Goal: Complete application form: Complete application form

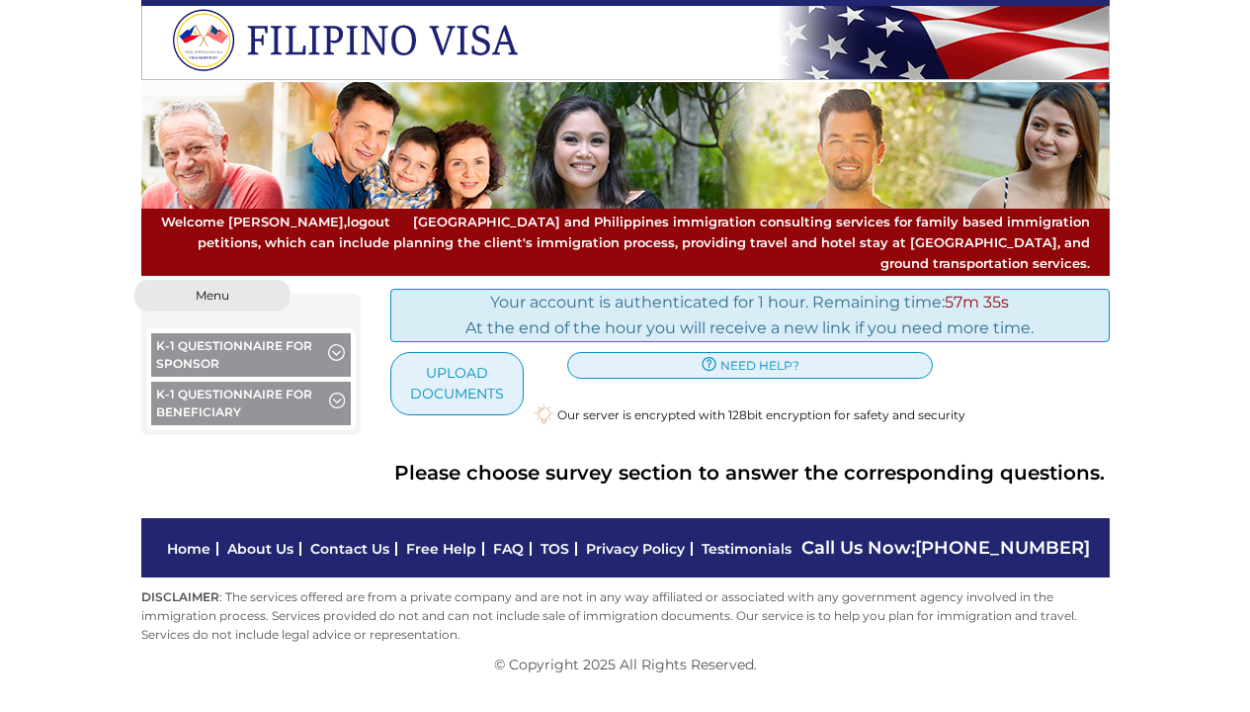
click at [329, 392] on span "button" at bounding box center [337, 403] width 16 height 22
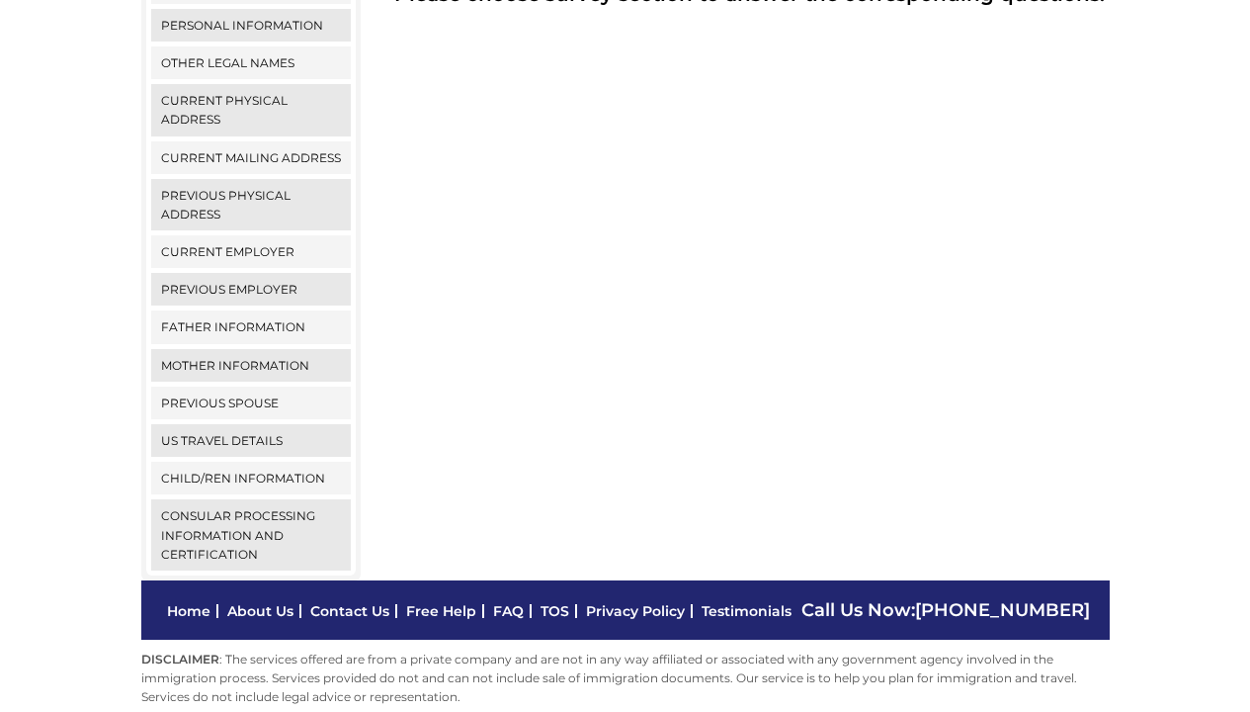
scroll to position [307, 0]
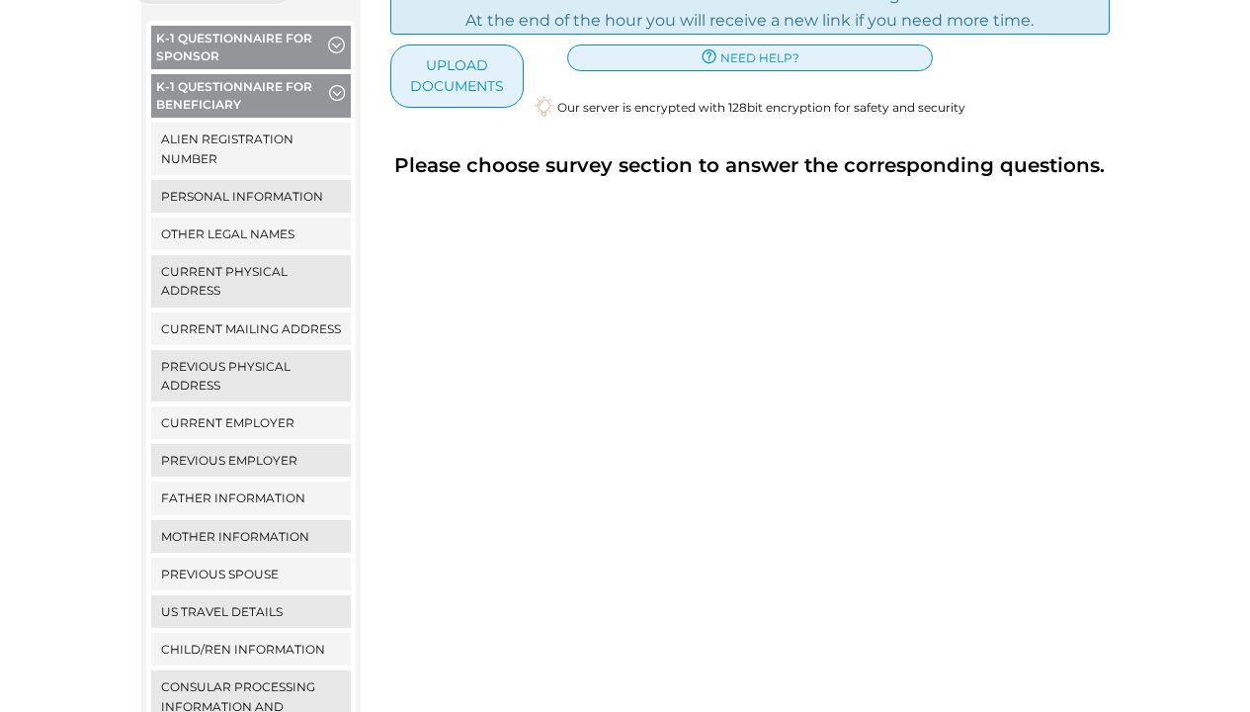
click at [547, 449] on div "Your account is authenticated for 1 hour. Remaining time: 57m 28s At the end of…" at bounding box center [750, 361] width 749 height 780
click at [314, 74] on button "K-1 Questionnaire for Beneficiary" at bounding box center [251, 98] width 201 height 48
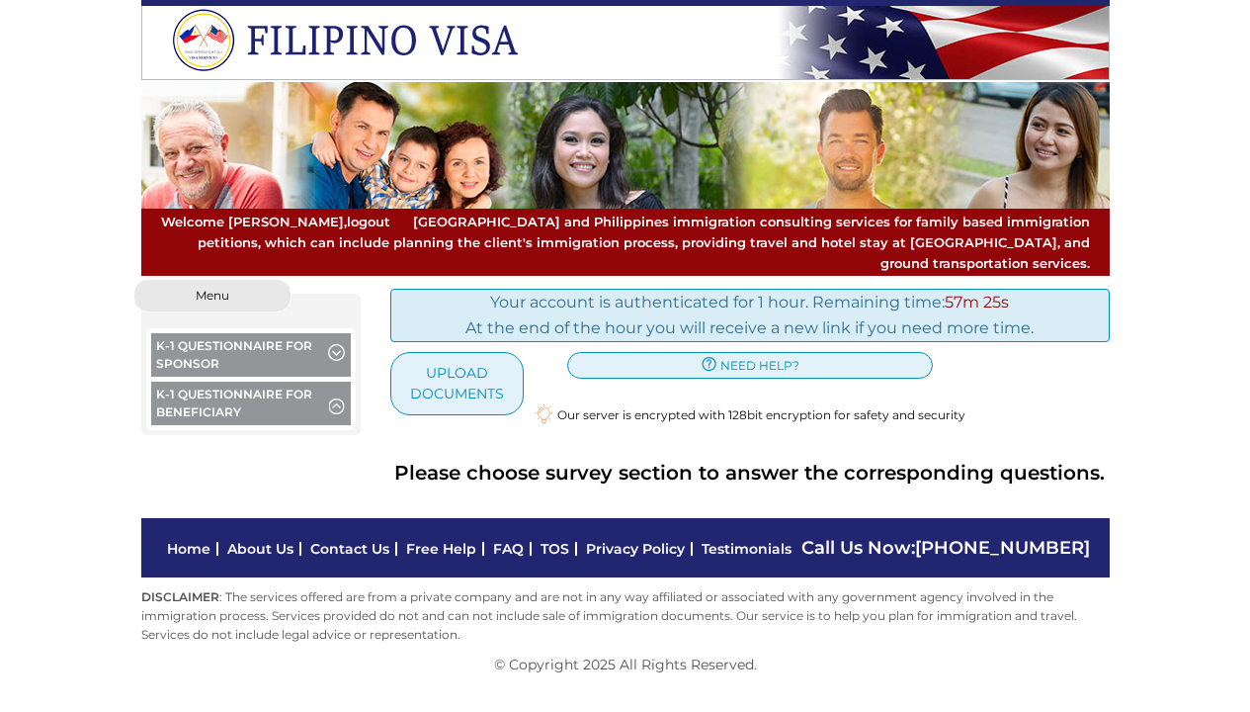
scroll to position [0, 0]
click at [331, 344] on span "button" at bounding box center [336, 355] width 17 height 22
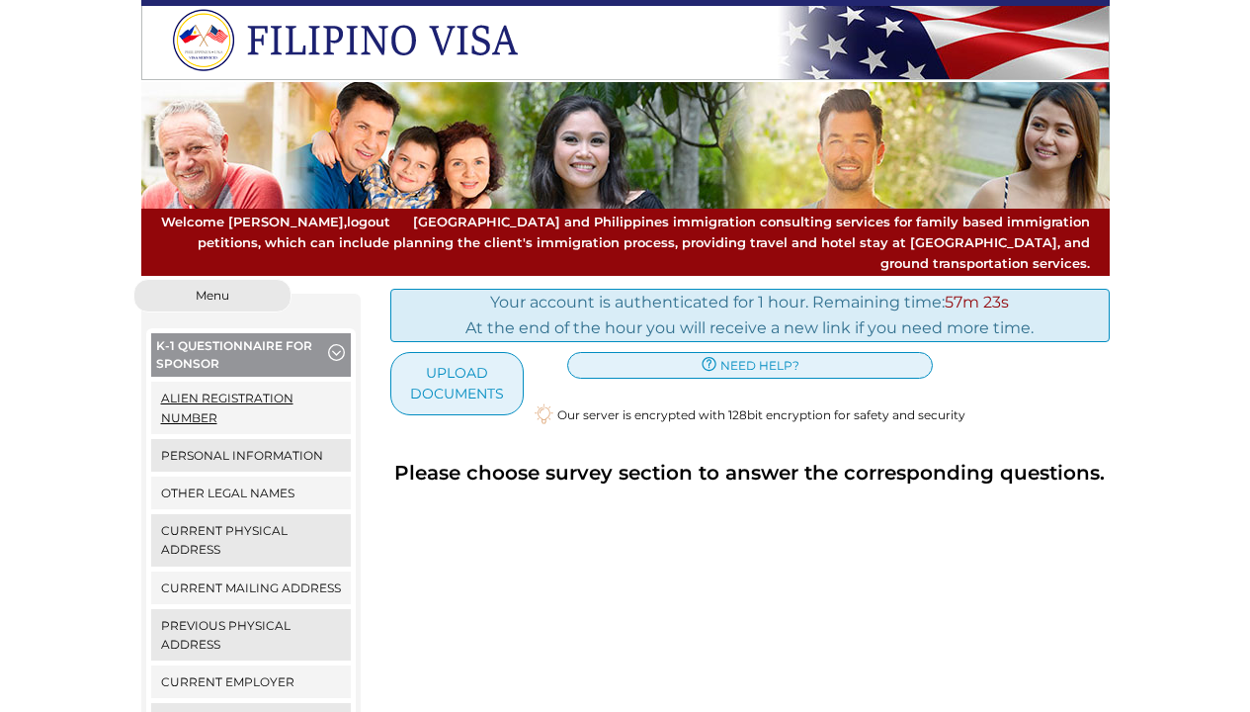
scroll to position [123, 0]
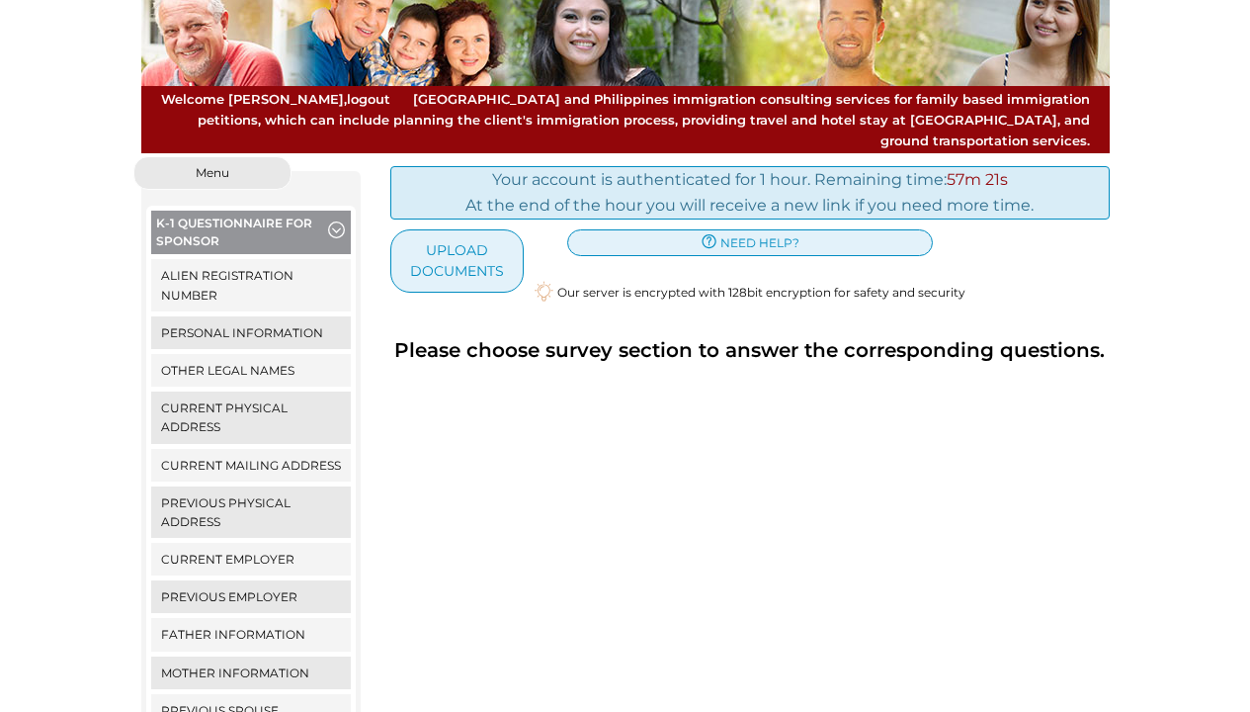
click at [337, 221] on span "button" at bounding box center [336, 232] width 17 height 22
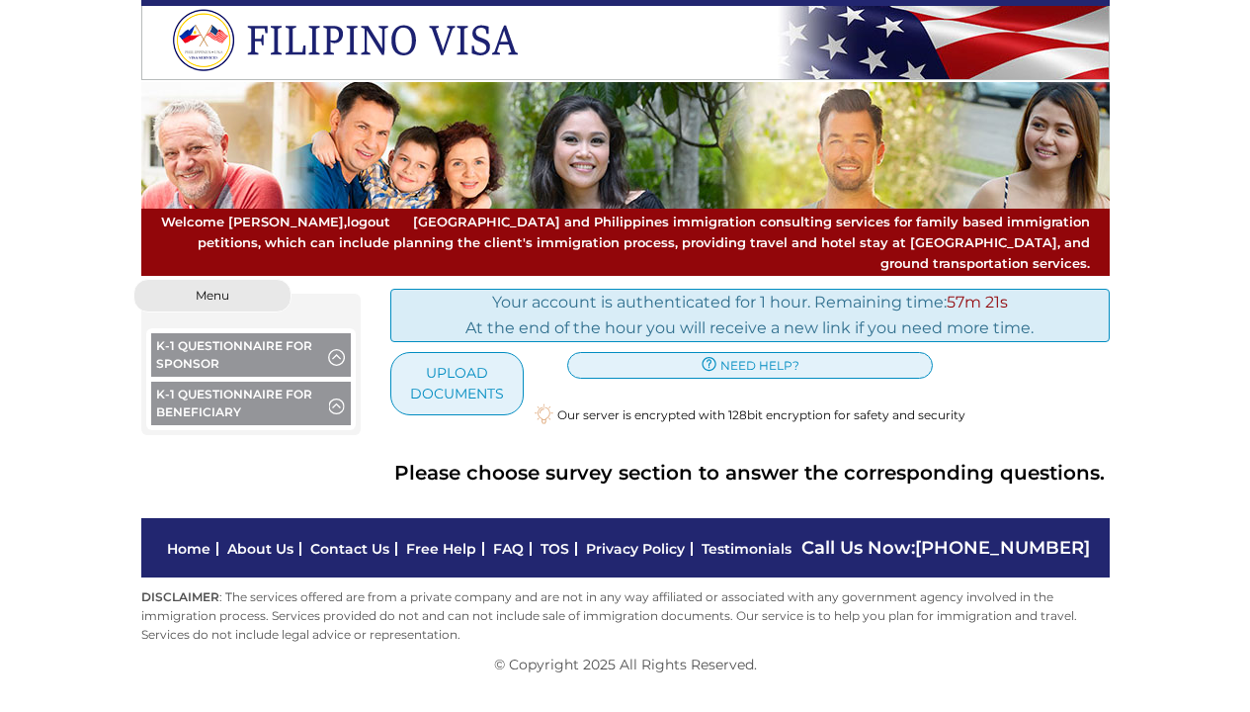
scroll to position [0, 0]
click at [328, 381] on button "K-1 Questionnaire for Beneficiary" at bounding box center [251, 405] width 201 height 48
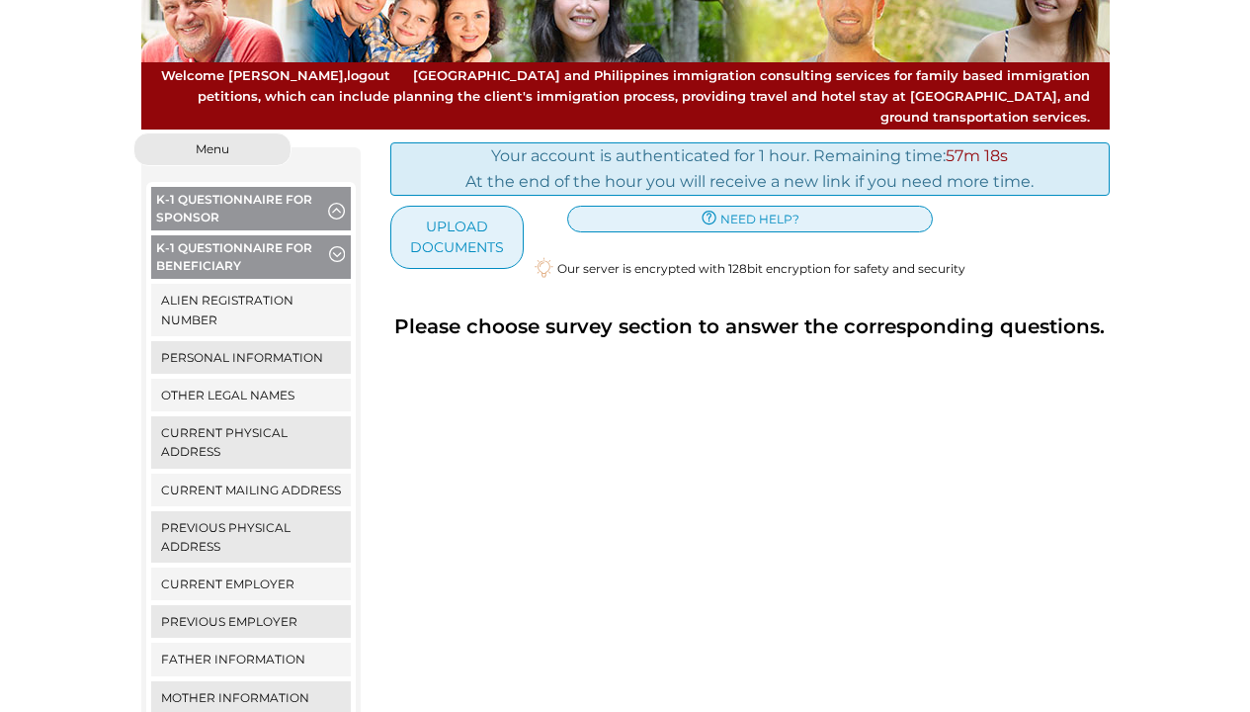
scroll to position [292, 0]
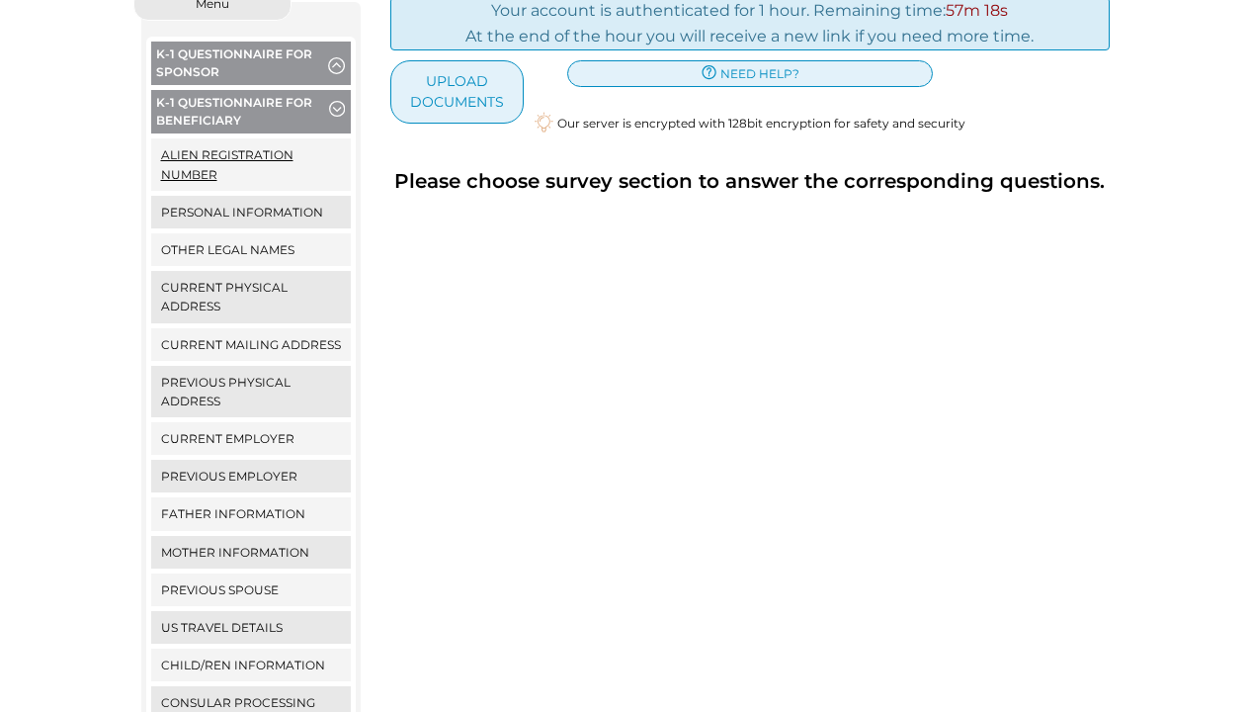
click at [261, 156] on link "Alien Registration Number" at bounding box center [251, 163] width 201 height 51
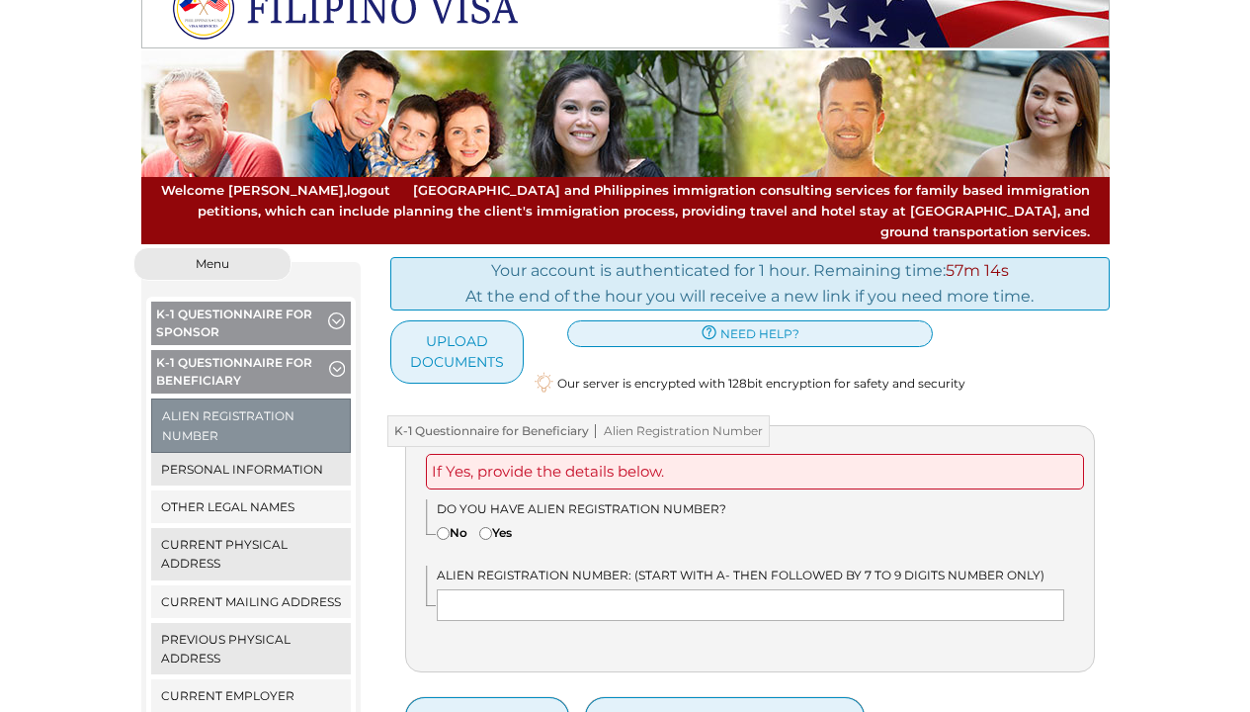
scroll to position [127, 0]
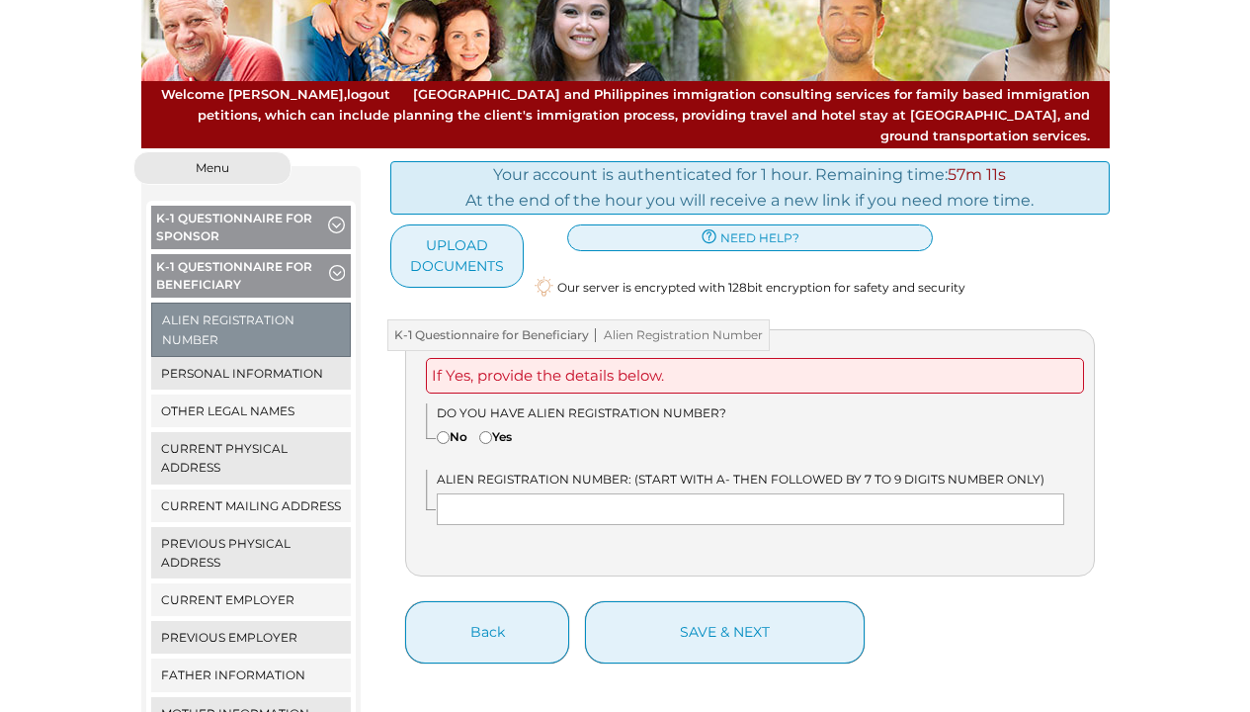
click at [447, 431] on input"] "No" at bounding box center [443, 437] width 13 height 13
radio input"] "true"
click at [522, 493] on input "text" at bounding box center [751, 509] width 628 height 32
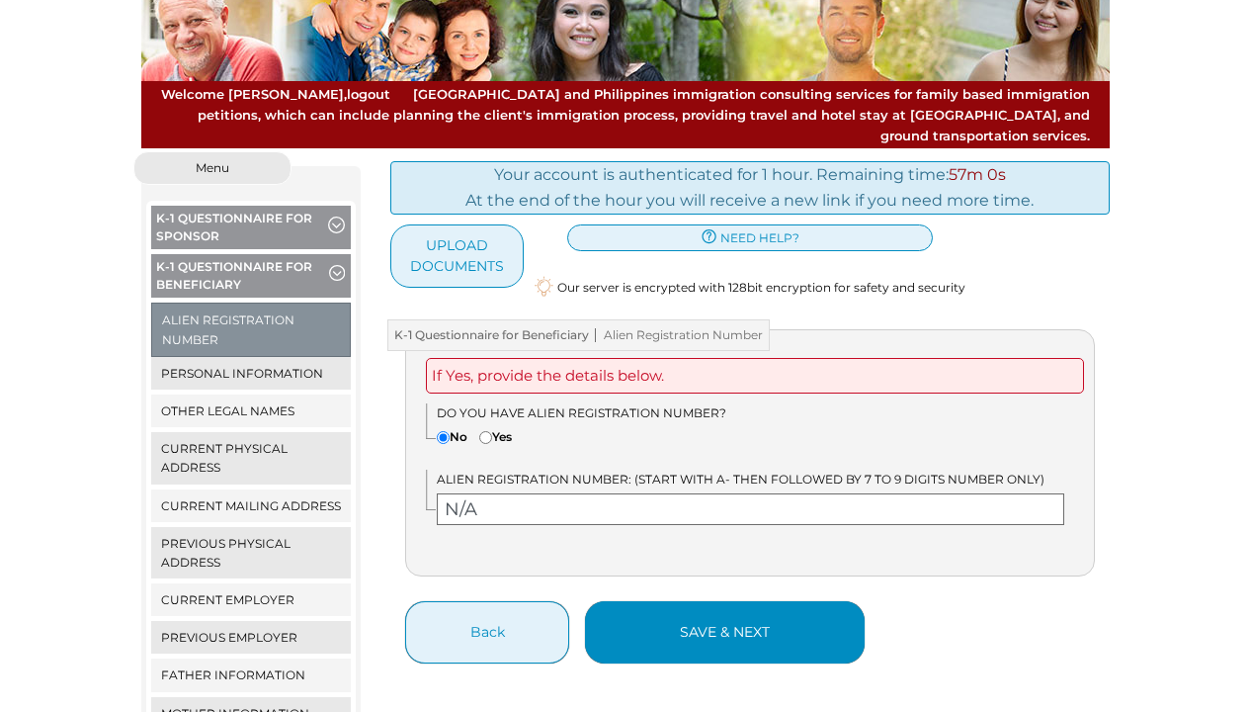
type input "N/A"
click at [659, 619] on button "save & next" at bounding box center [725, 632] width 280 height 62
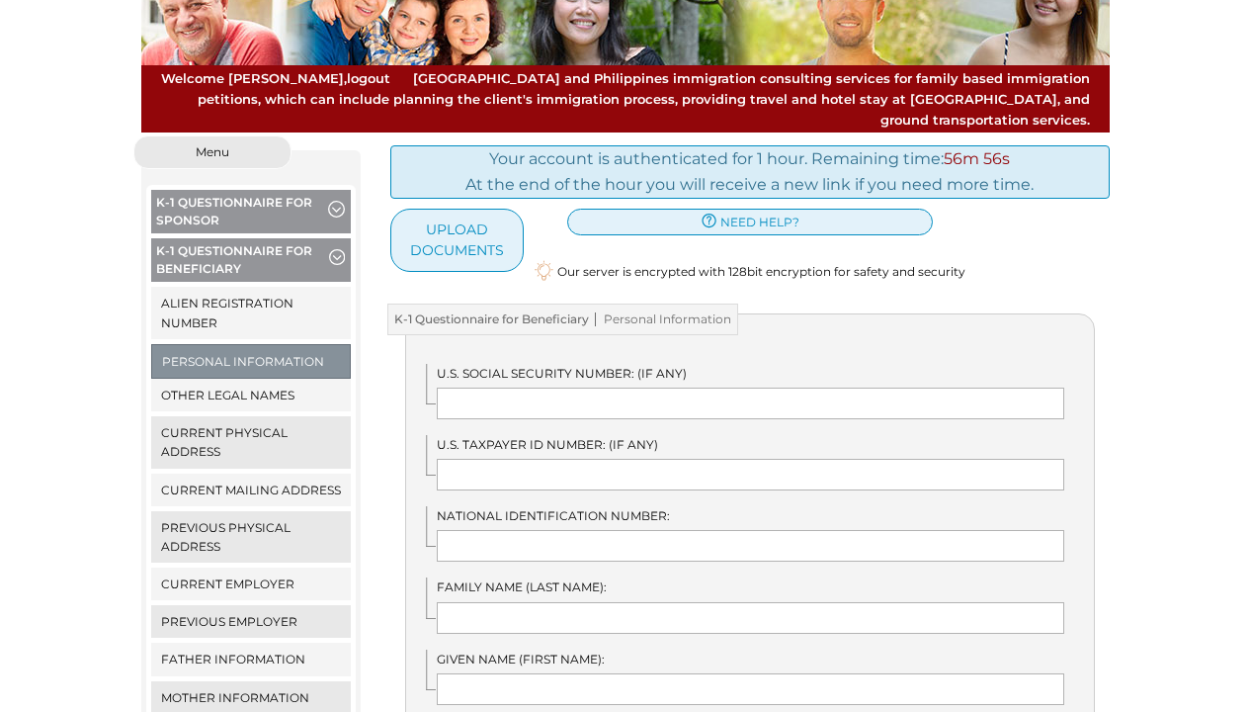
scroll to position [147, 0]
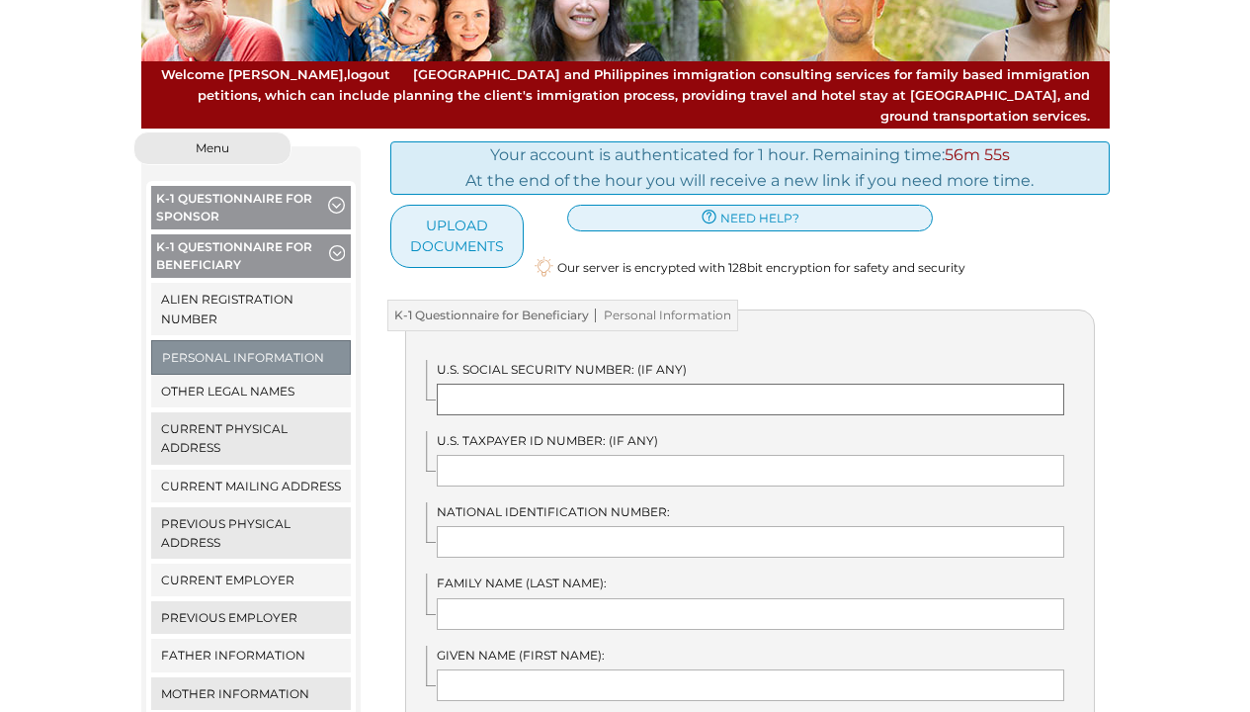
click at [659, 383] on input "text" at bounding box center [751, 399] width 628 height 32
type input "N/A"
click at [661, 455] on input "text" at bounding box center [751, 471] width 628 height 32
type input "N/A"
click at [633, 526] on input "text" at bounding box center [751, 542] width 628 height 32
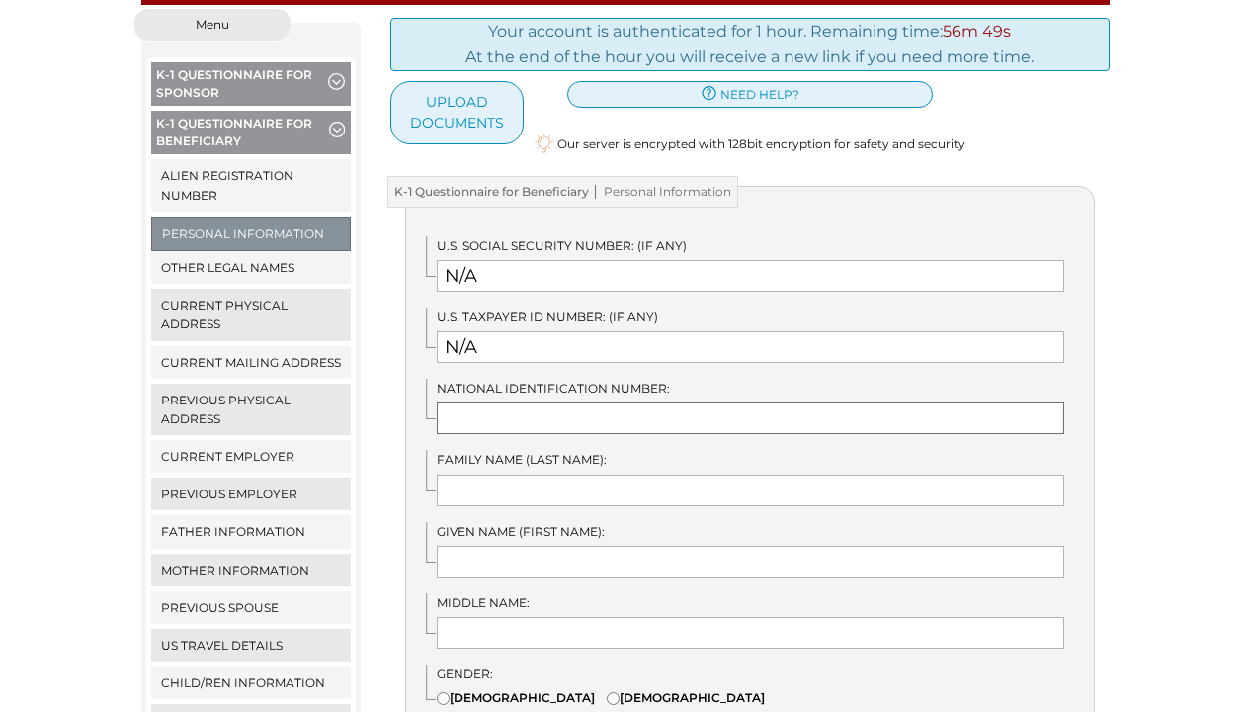
scroll to position [299, 0]
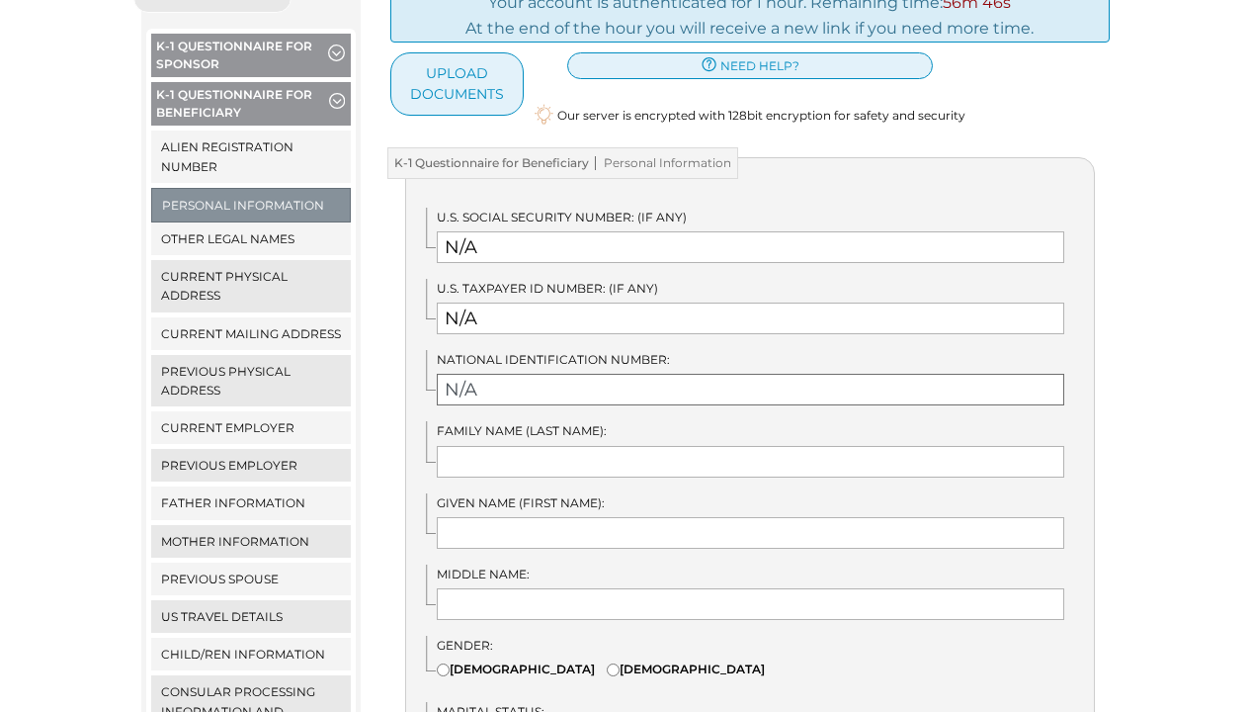
type input "N/A"
type input "MASAYON"
type input "KIMBERLY"
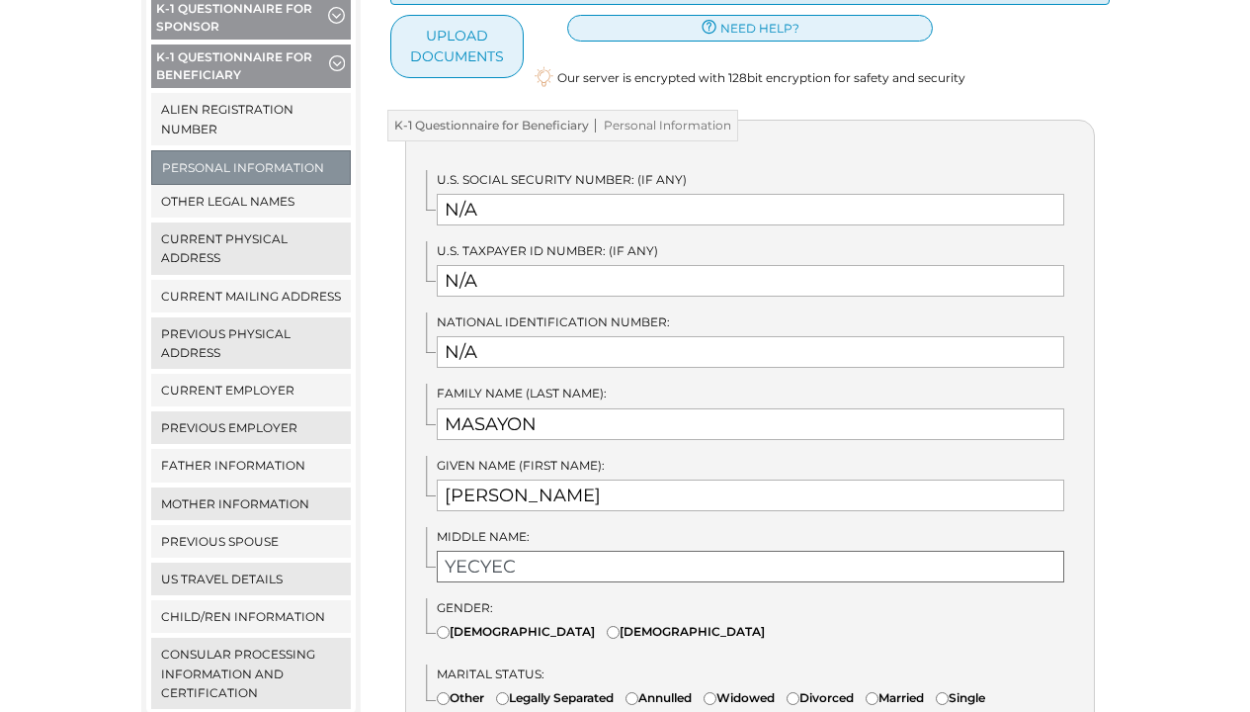
scroll to position [412, 0]
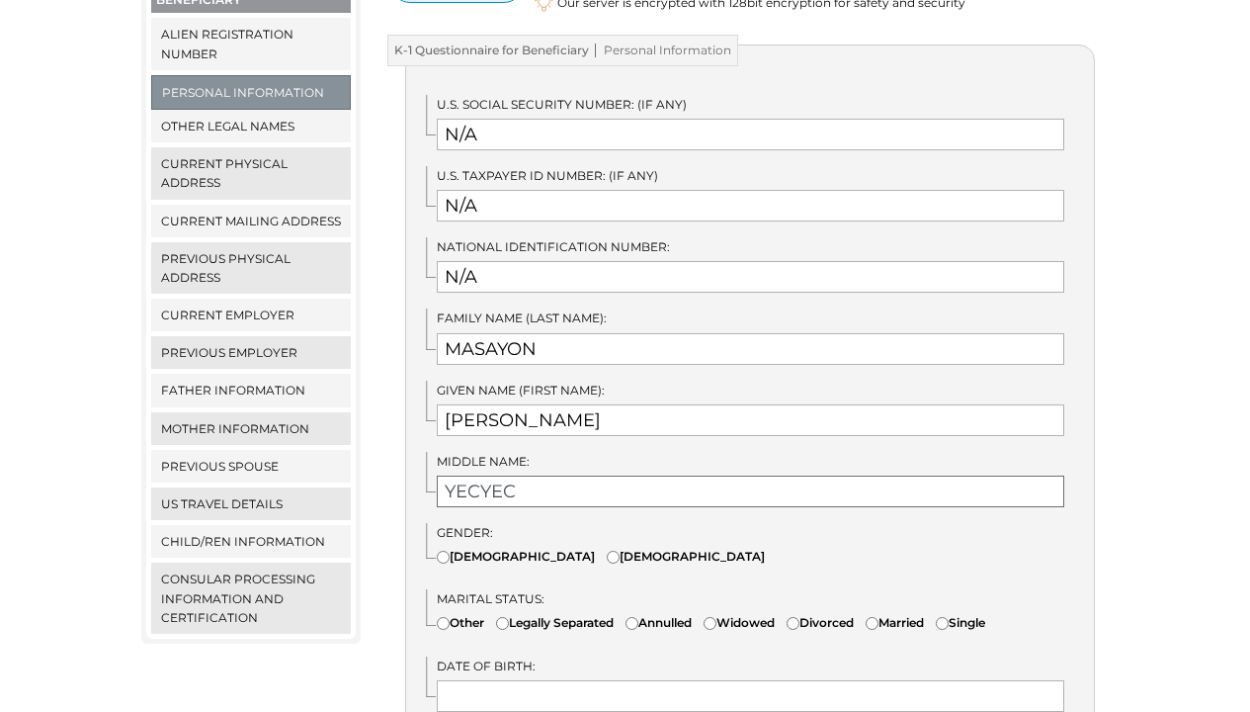
type input "YECYEC"
click at [607, 547] on label "Female" at bounding box center [686, 556] width 158 height 19
click at [607, 550] on input"] "Female" at bounding box center [613, 556] width 13 height 13
radio input"] "true"
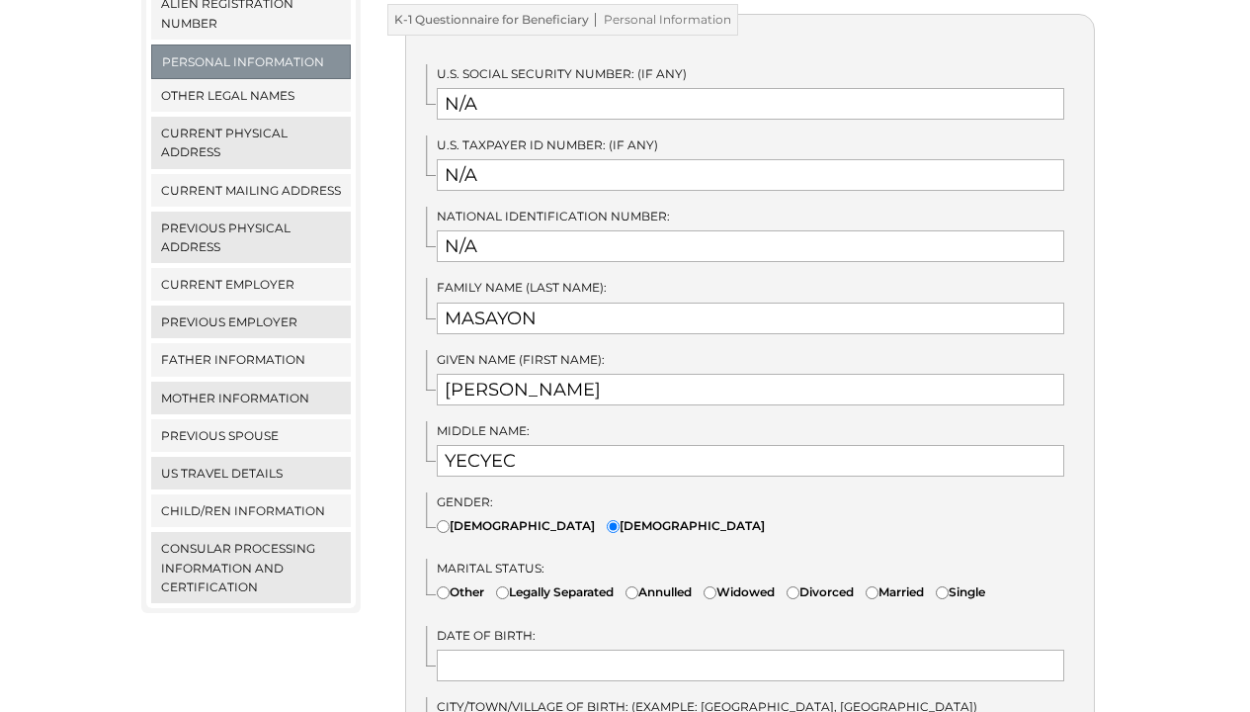
click at [974, 582] on label "Single" at bounding box center [960, 591] width 49 height 19
click at [949, 586] on input"] "Single" at bounding box center [942, 592] width 13 height 13
radio input"] "true"
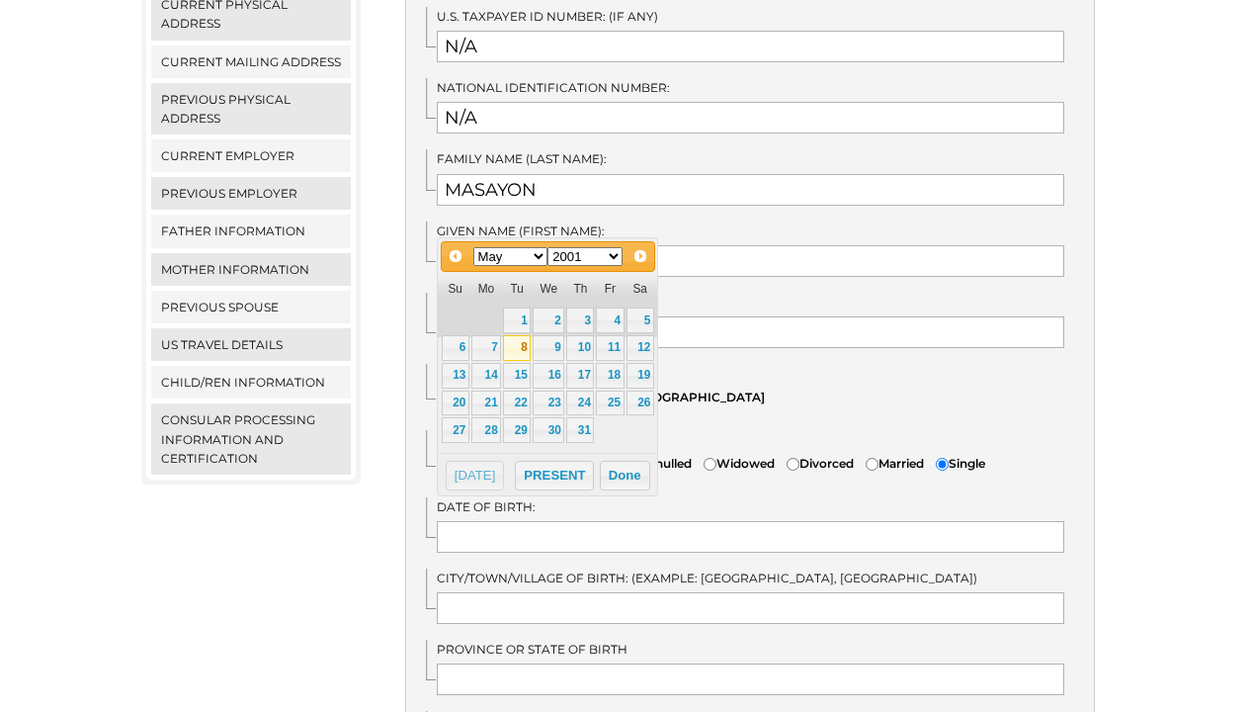
click at [526, 352] on link "8" at bounding box center [517, 348] width 28 height 26
type input "05/08/2001"
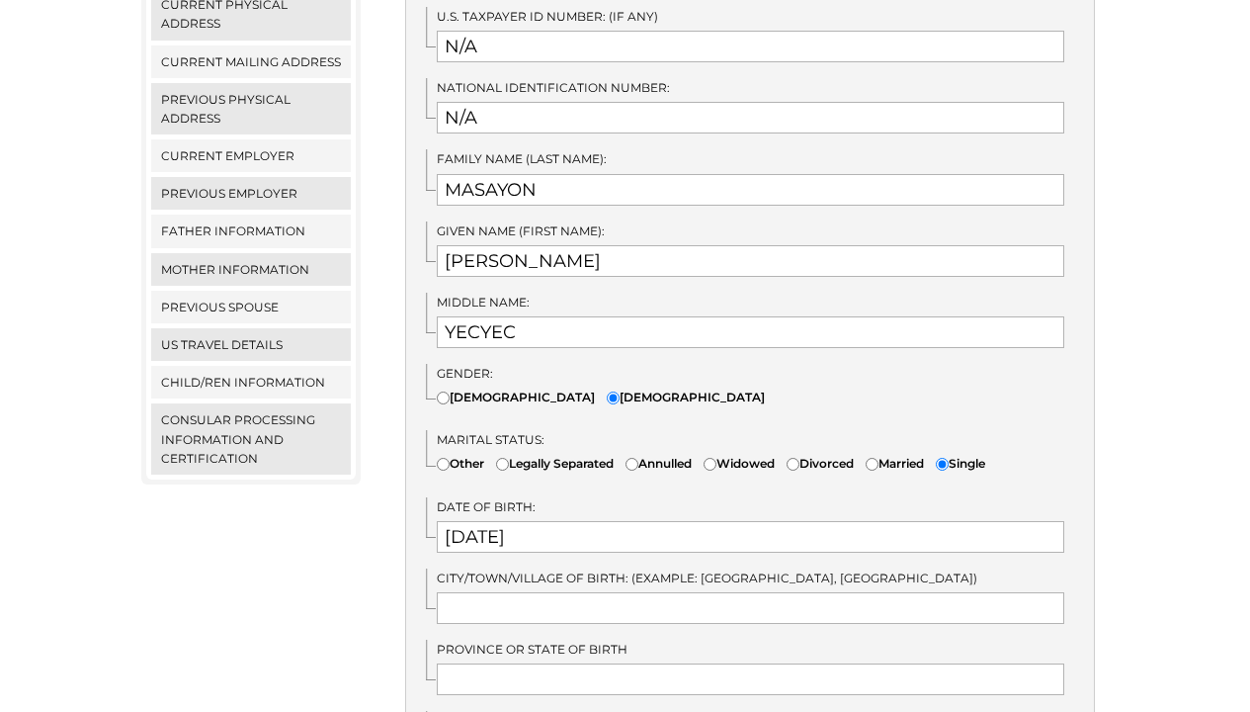
scroll to position [606, 0]
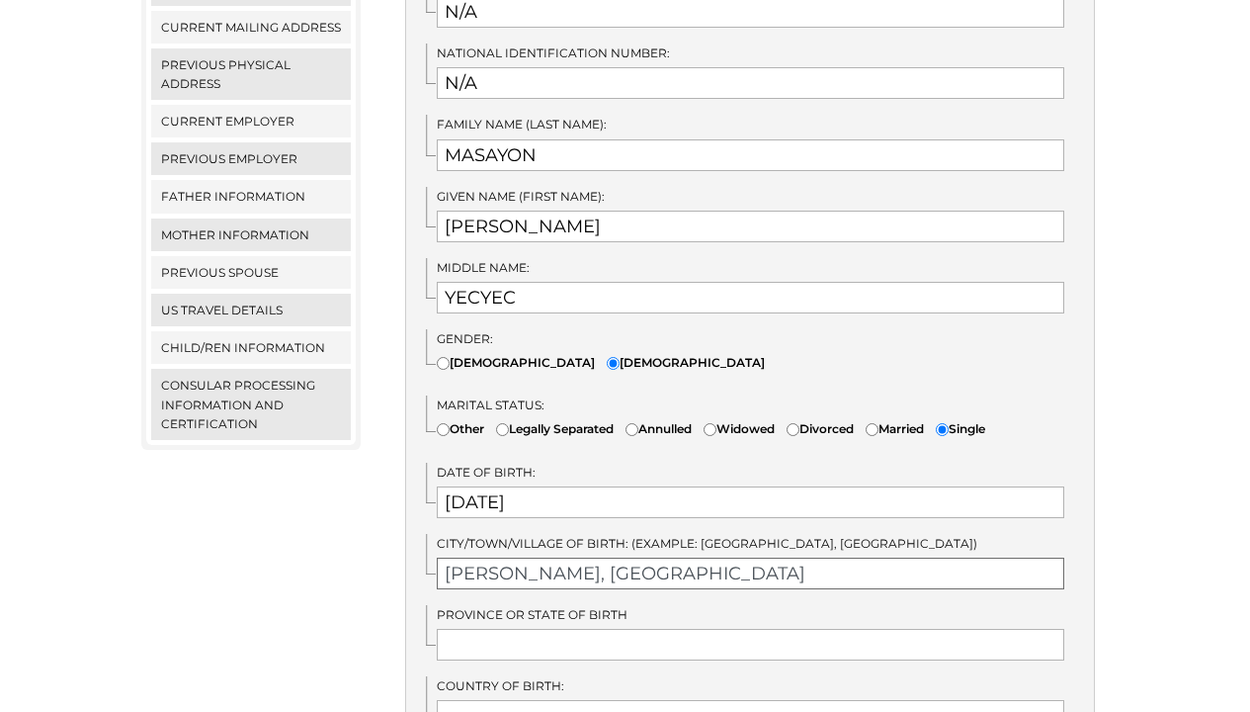
type input "BALIBAYON, SURIGAO"
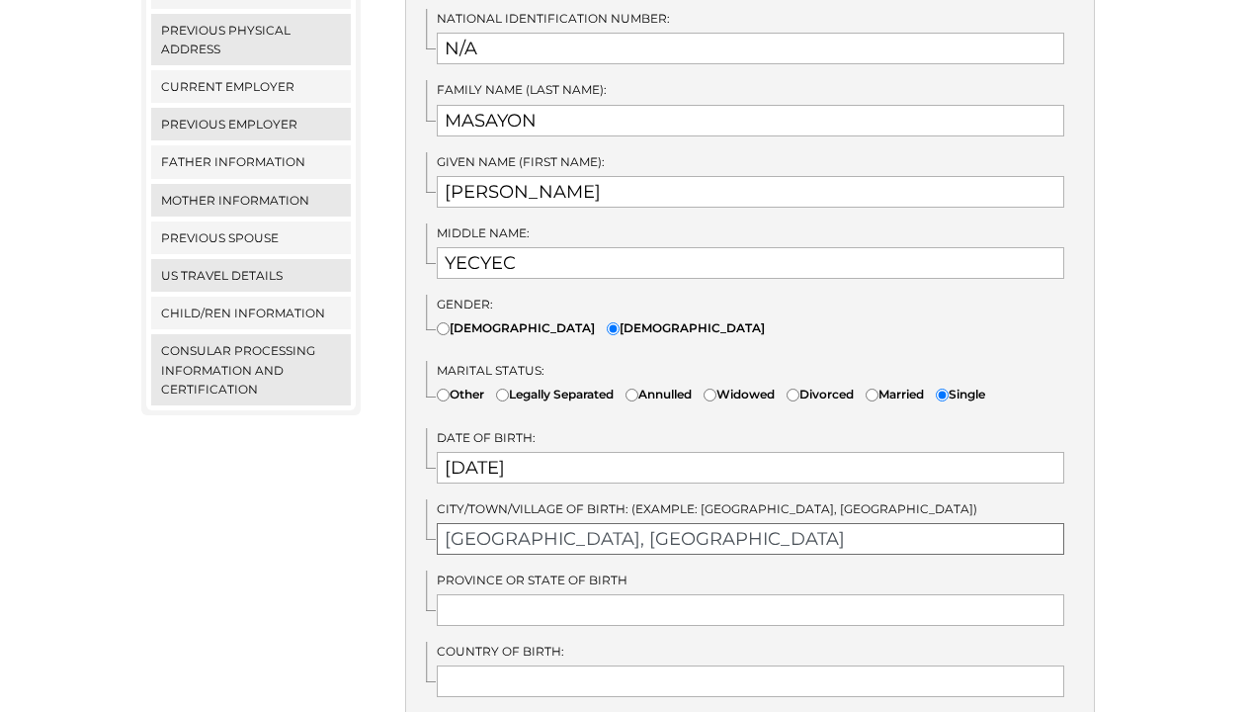
scroll to position [738, 0]
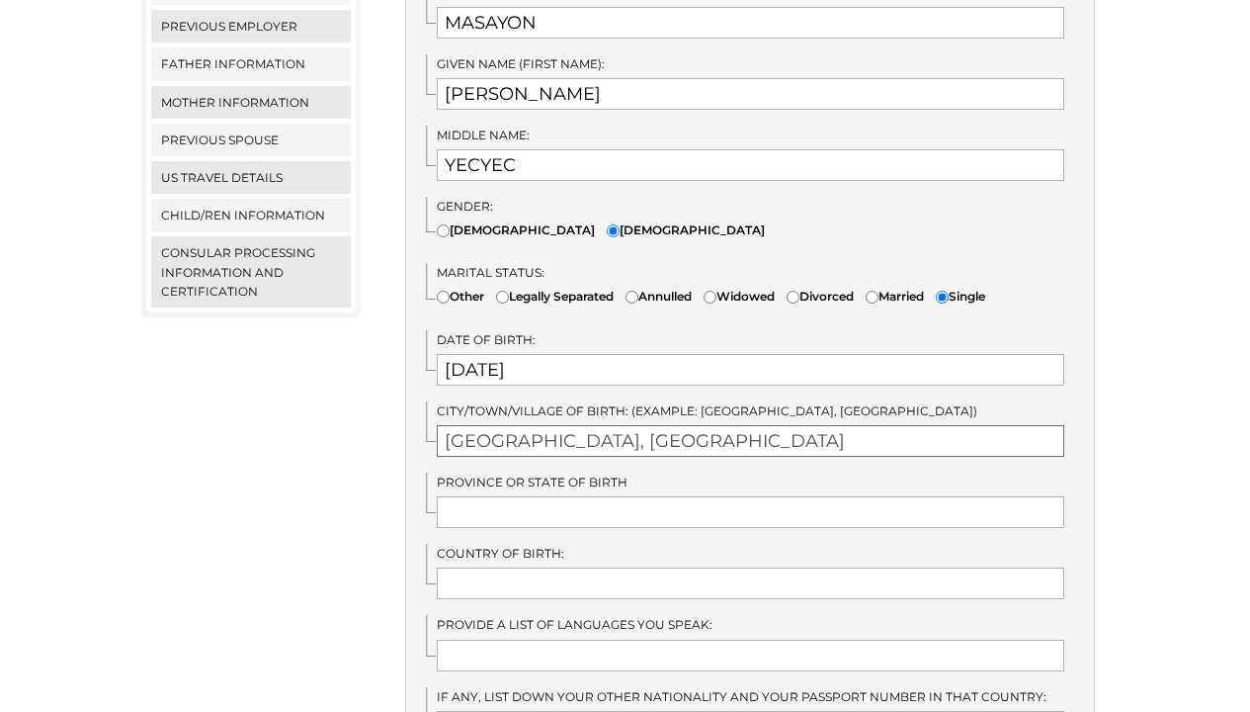
drag, startPoint x: 819, startPoint y: 415, endPoint x: 573, endPoint y: 414, distance: 246.1
click at [573, 425] on input "SURIGAO CITY, SURIGAO DEL NORTE" at bounding box center [751, 441] width 628 height 32
click at [446, 425] on input "SURIGAO CITY" at bounding box center [751, 441] width 628 height 32
type input "BALIBAYON SURIGAO CITY"
type input "SURIGAO DEL NORTE"
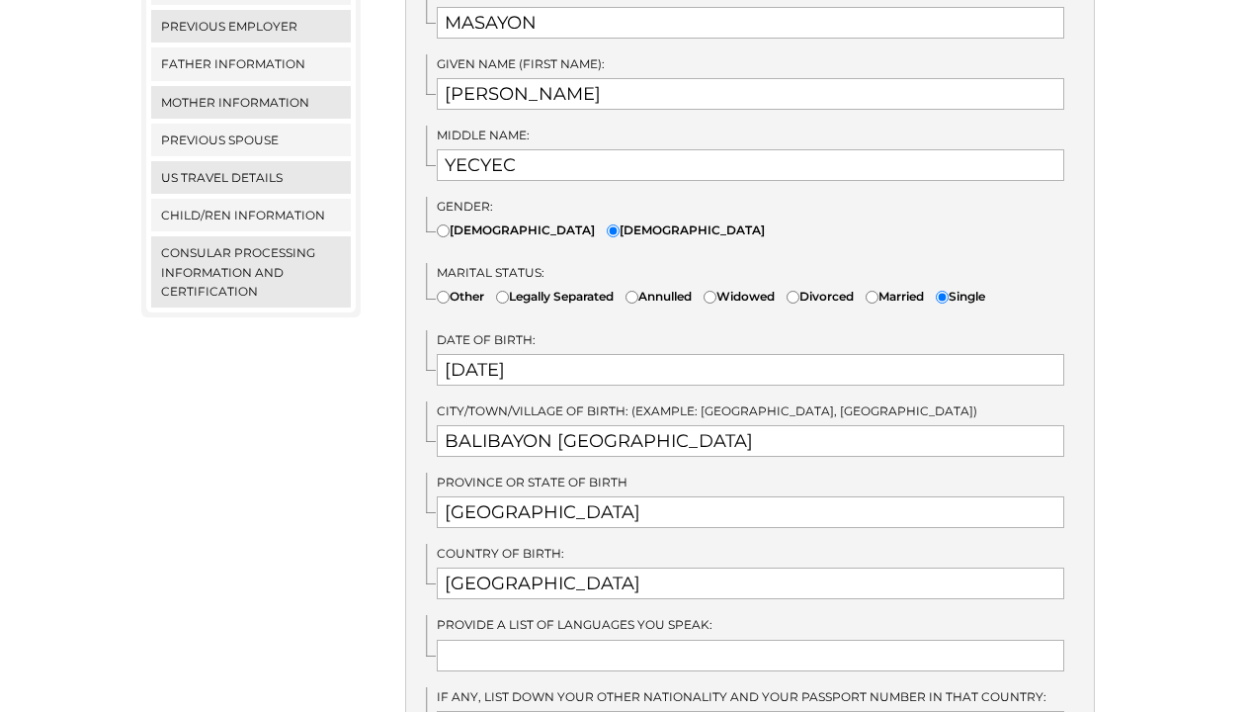
type input "PHILIPPINES"
click at [558, 639] on input "text" at bounding box center [751, 655] width 628 height 32
type input "C"
type input "B"
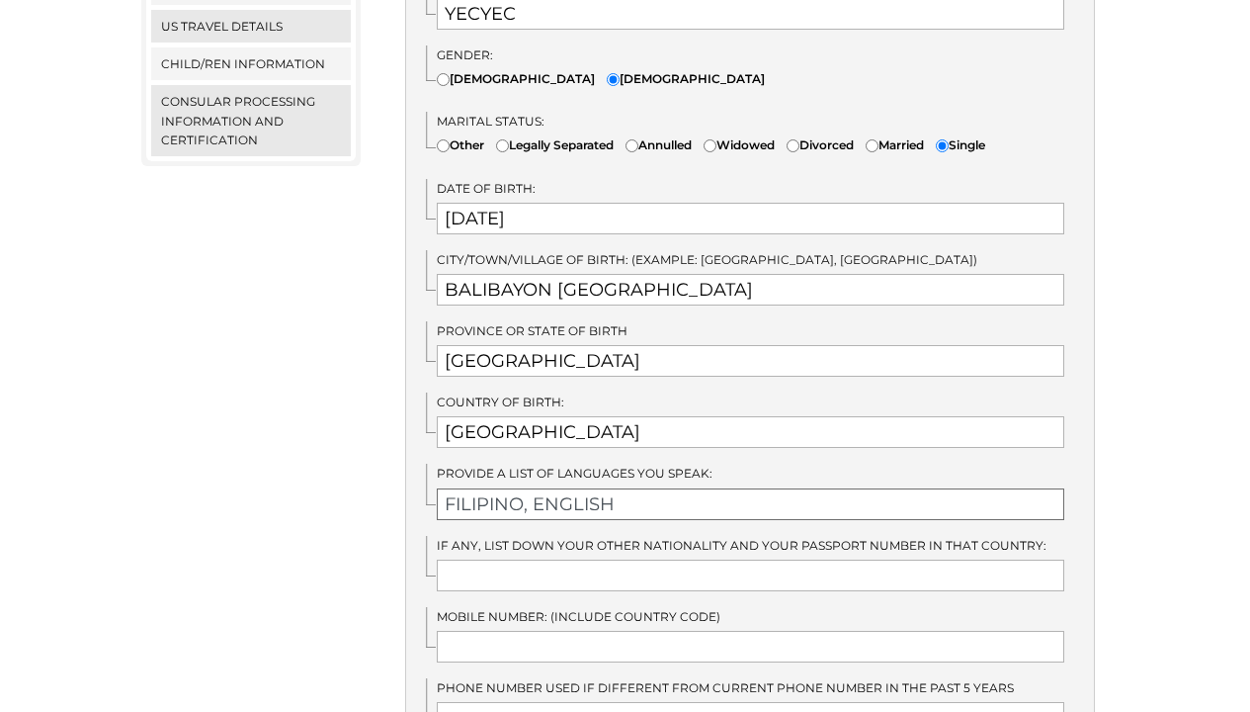
type input "FILIPINO, ENGLISH"
type input "P4515310C"
type input "0"
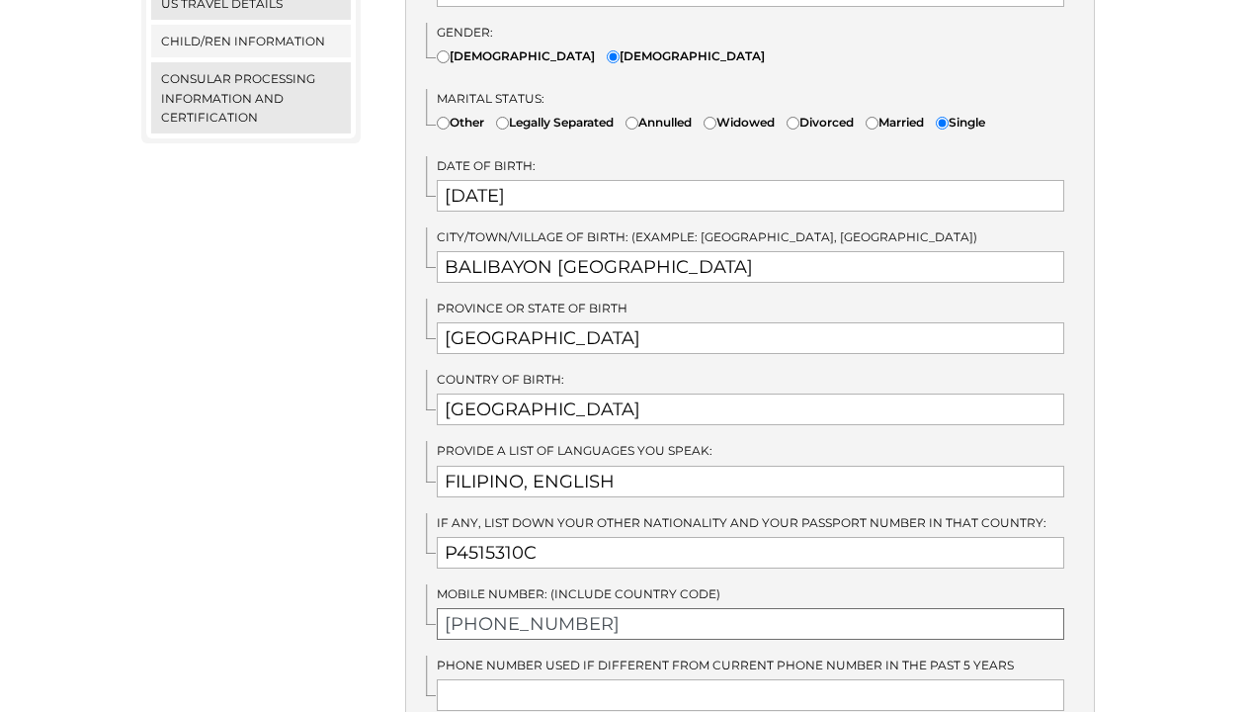
scroll to position [953, 0]
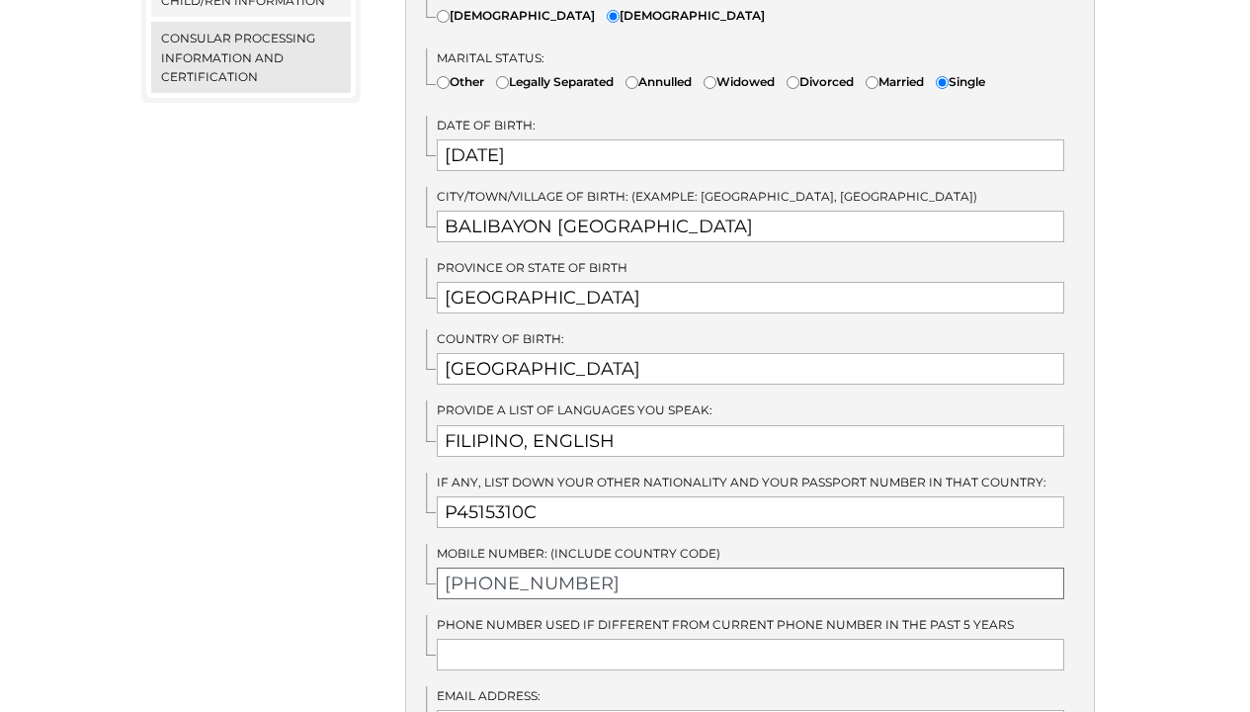
type input "+639677250927"
type input "N"
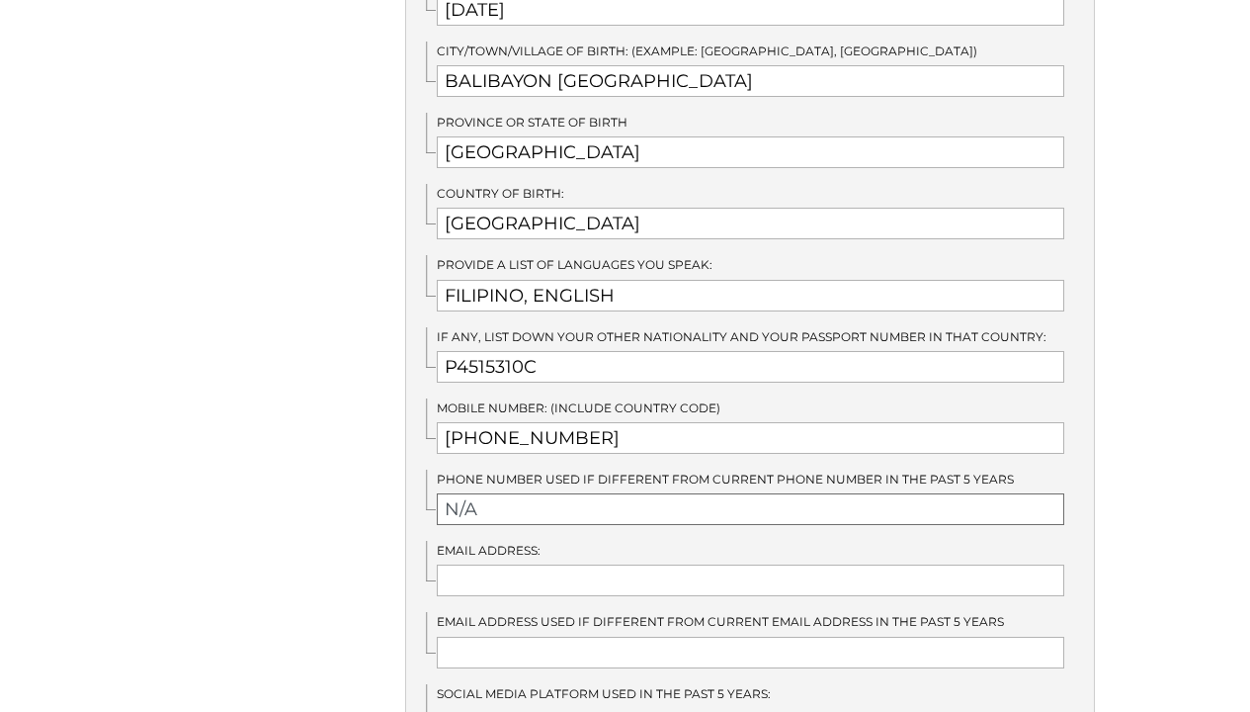
type input "N/A"
drag, startPoint x: 564, startPoint y: 490, endPoint x: 434, endPoint y: 486, distance: 130.5
click at [434, 486] on div "Phone number used if different from current phone number in the past 5 years N/A" at bounding box center [760, 496] width 668 height 55
type input "0"
type input "N/A"
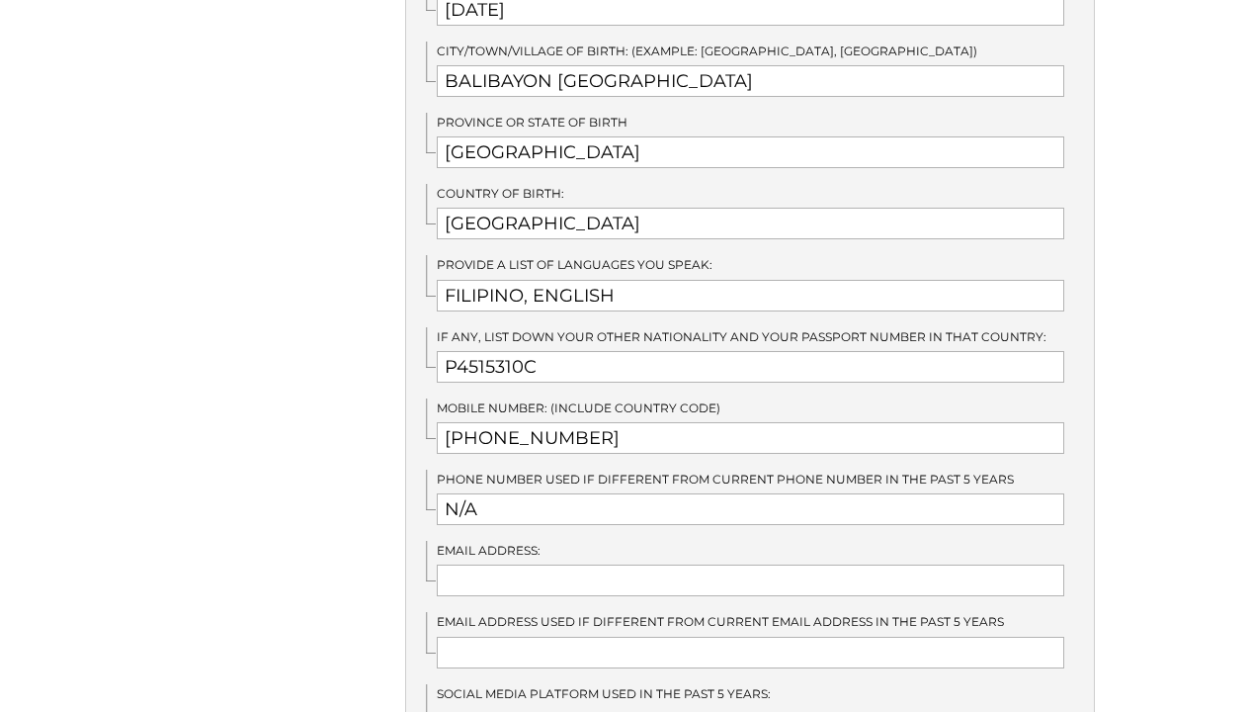
click at [487, 569] on div "U.S. Social Security Number: (if any) N/A U.S. Taxpayer ID Number: (if any) N/A…" at bounding box center [750, 148] width 690 height 1579
click at [491, 564] on input "text" at bounding box center [751, 580] width 628 height 32
type input "MASAYON581@GMAIL.COM"
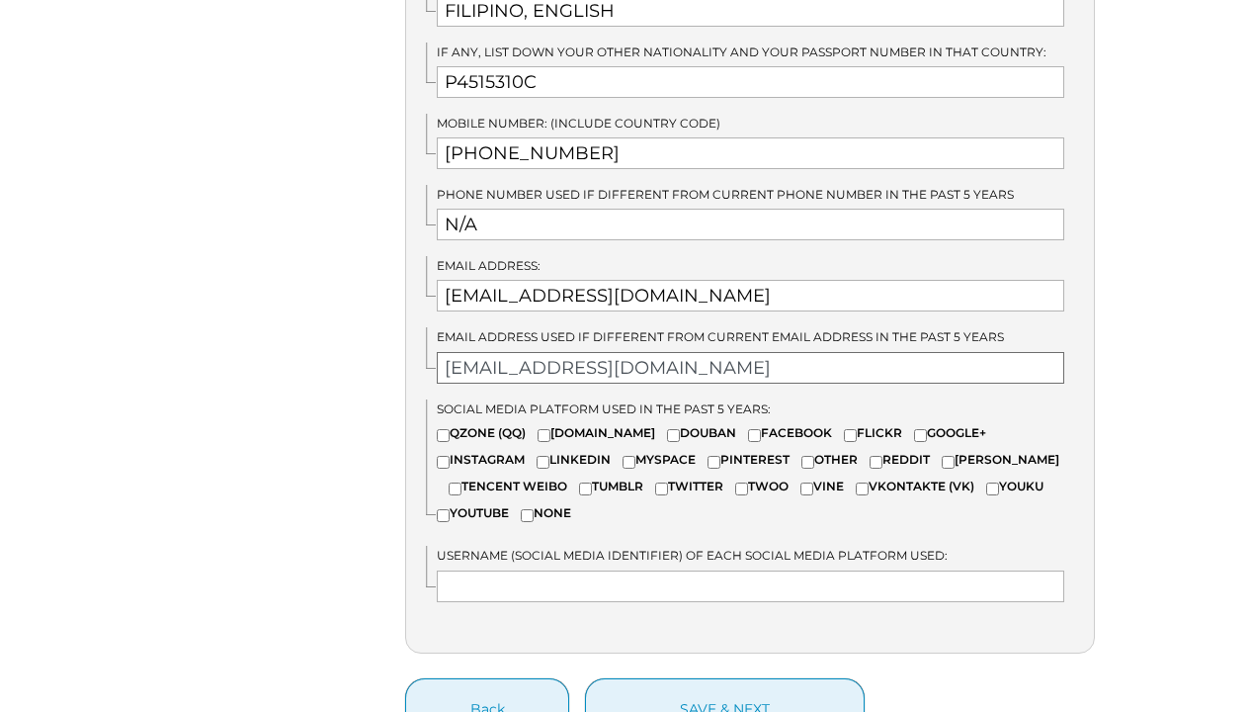
scroll to position [1379, 0]
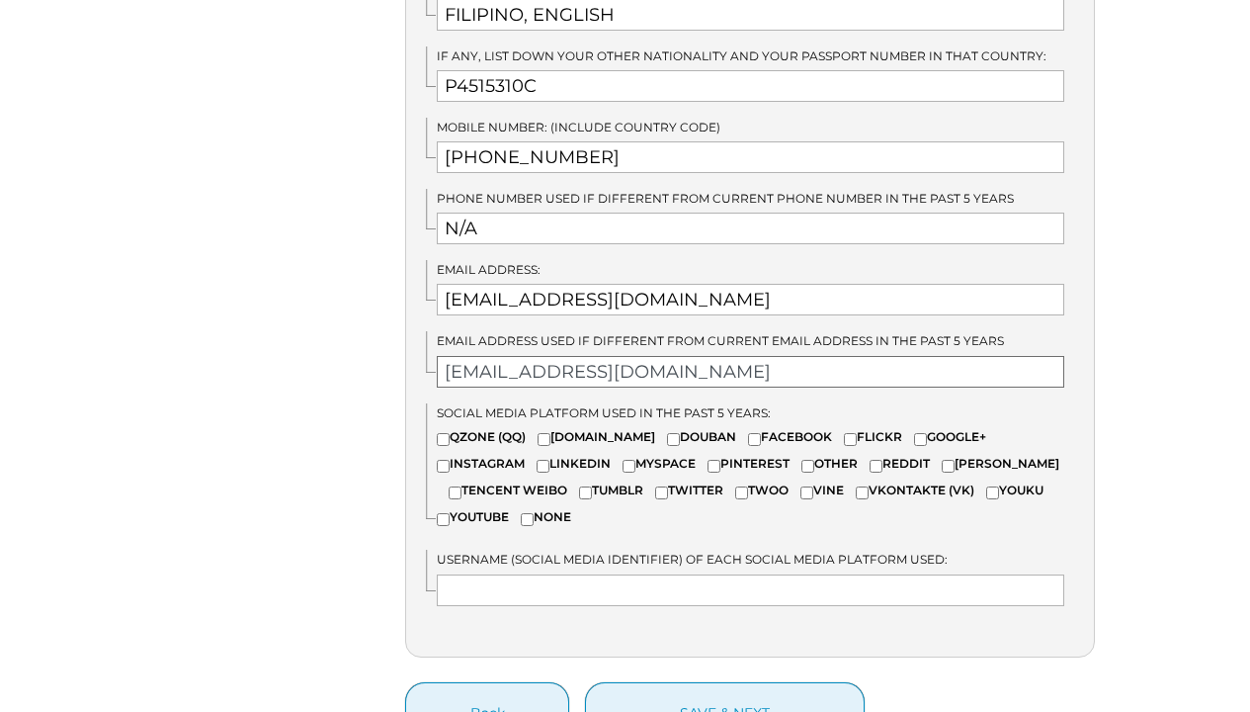
type input "MSYN581@GMAIL.COM"
click at [450, 460] on input"] "INSTAGRAM" at bounding box center [443, 466] width 13 height 13
checkbox input"] "true"
click at [818, 574] on input "text" at bounding box center [751, 590] width 628 height 32
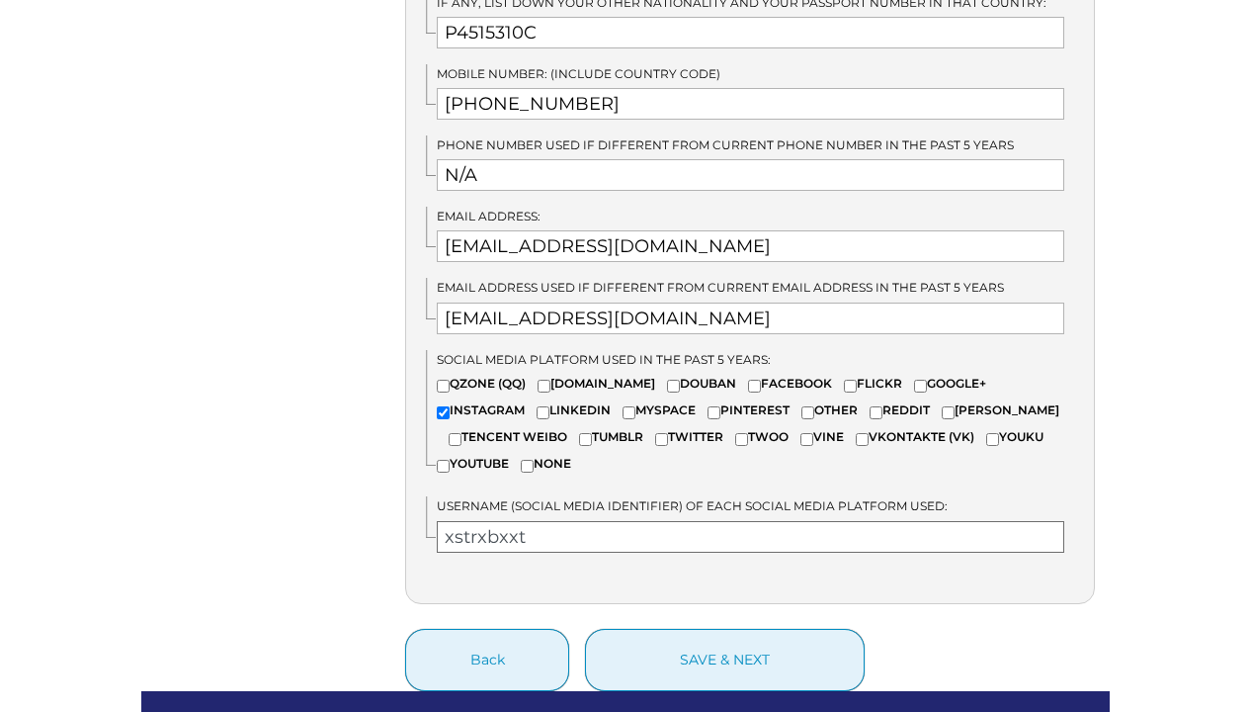
scroll to position [1477, 0]
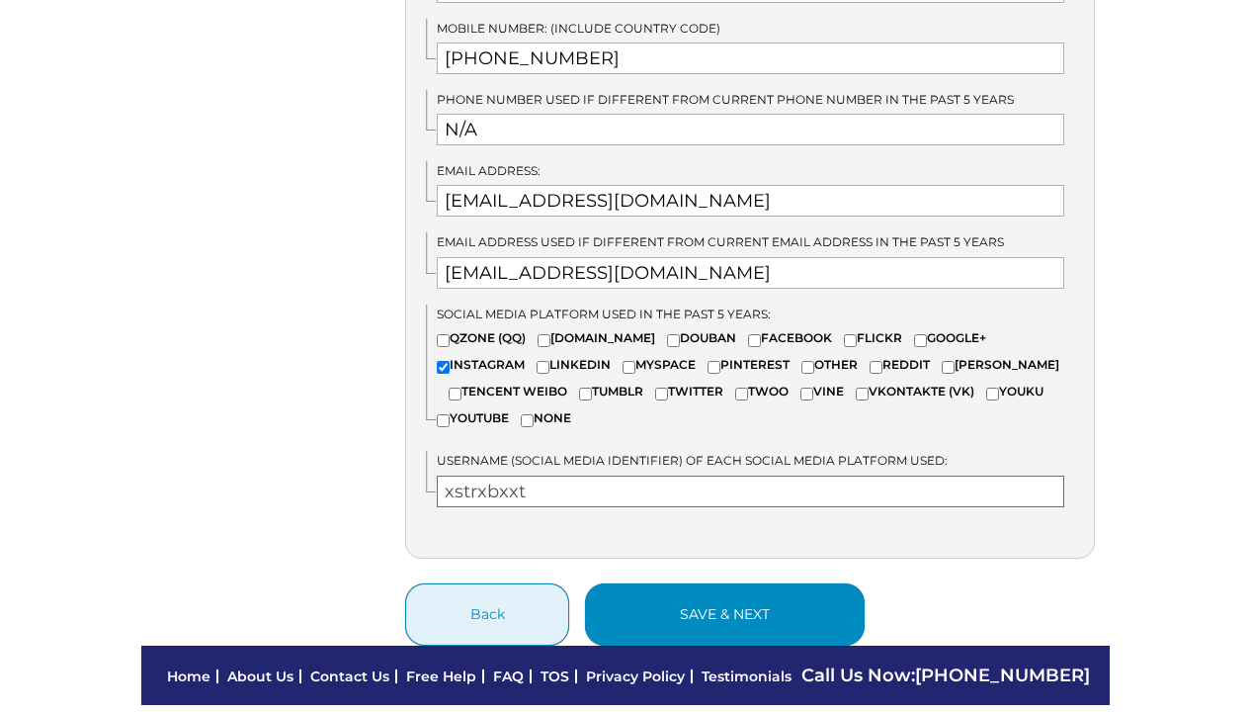
type input "xstrxbxxt"
click at [673, 602] on button "save & next" at bounding box center [725, 614] width 280 height 62
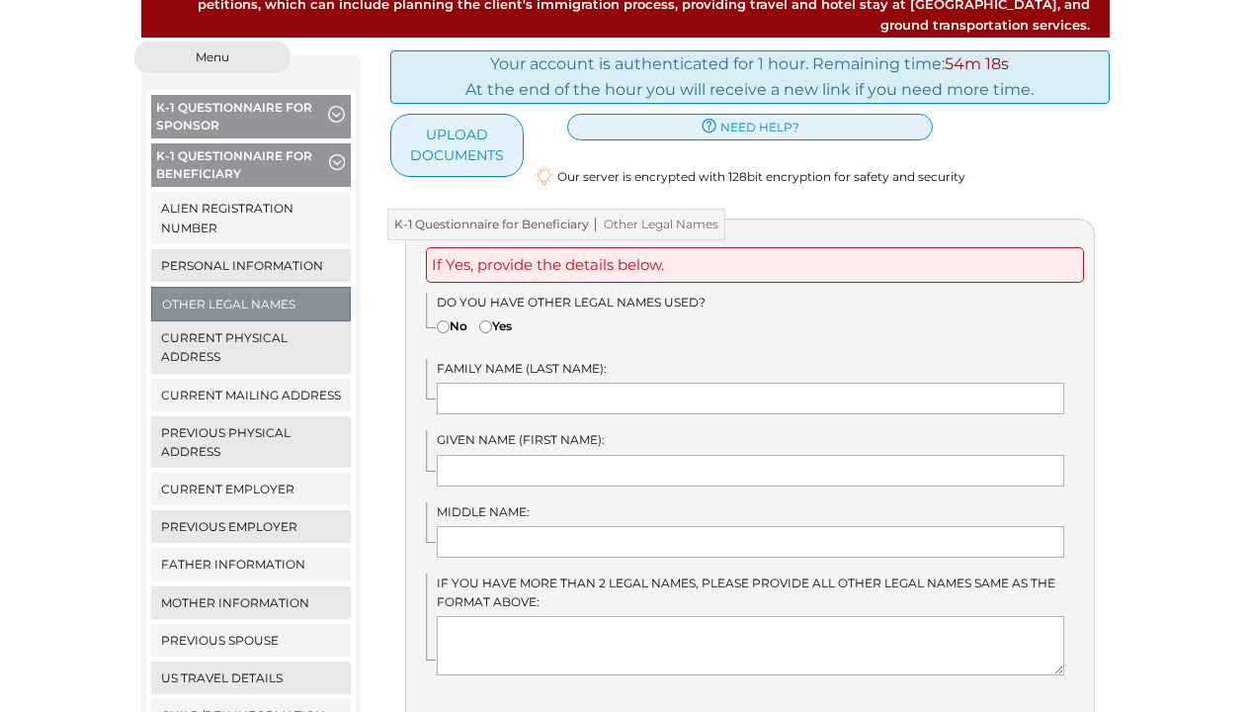
scroll to position [270, 0]
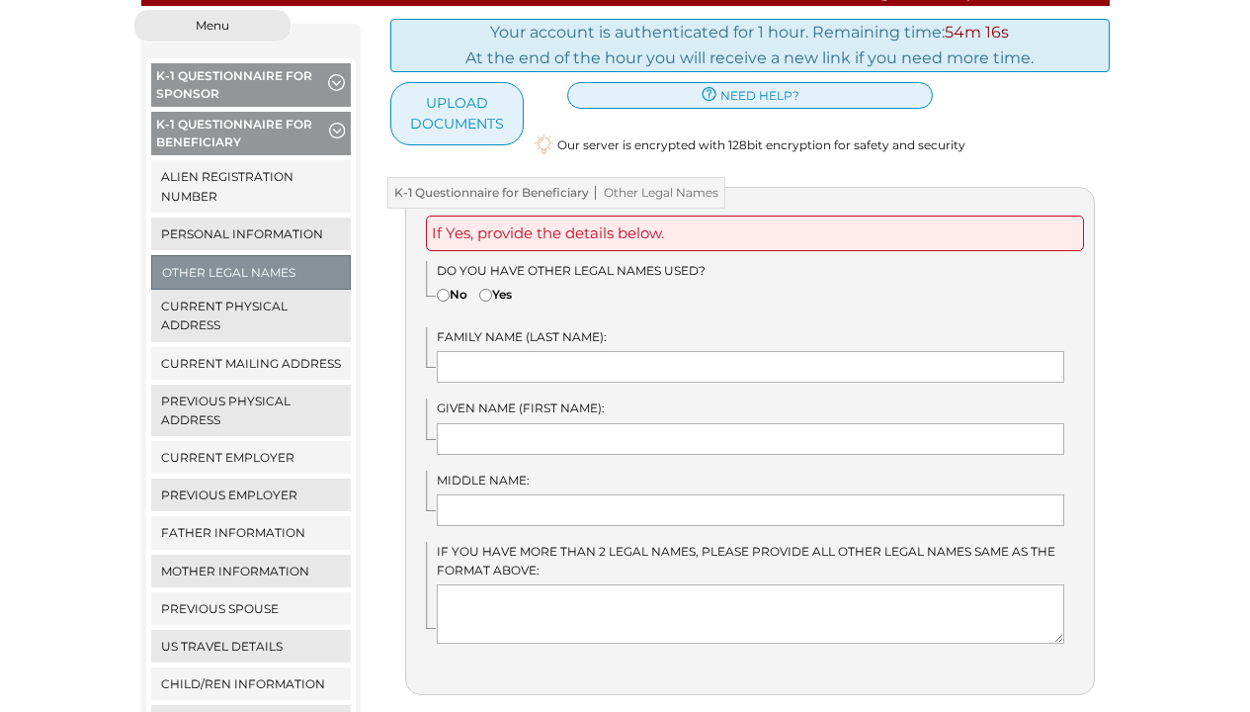
click at [454, 285] on label "No" at bounding box center [452, 294] width 31 height 19
click at [450, 289] on input"] "No" at bounding box center [443, 295] width 13 height 13
radio input"] "true"
click at [502, 351] on input "text" at bounding box center [751, 367] width 628 height 32
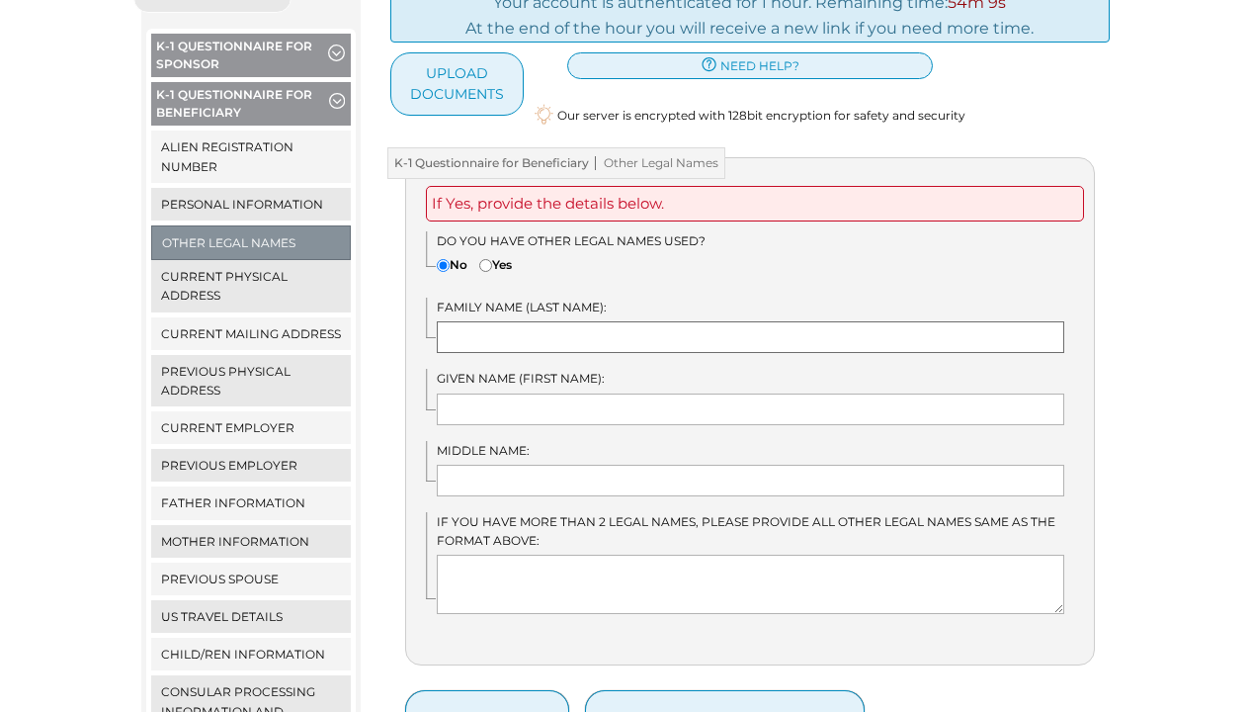
scroll to position [328, 0]
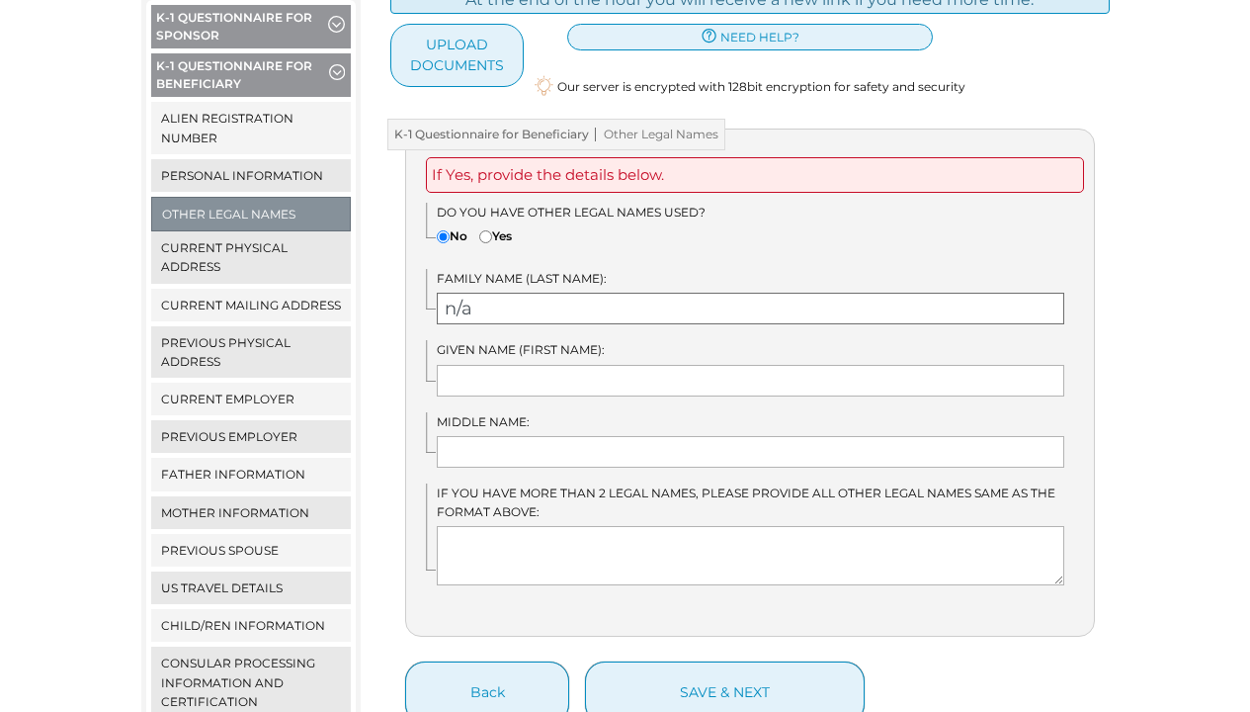
type input "n/a"
click at [577, 365] on input "text" at bounding box center [751, 381] width 628 height 32
type input "n"
type input "/"
type input "N/A"
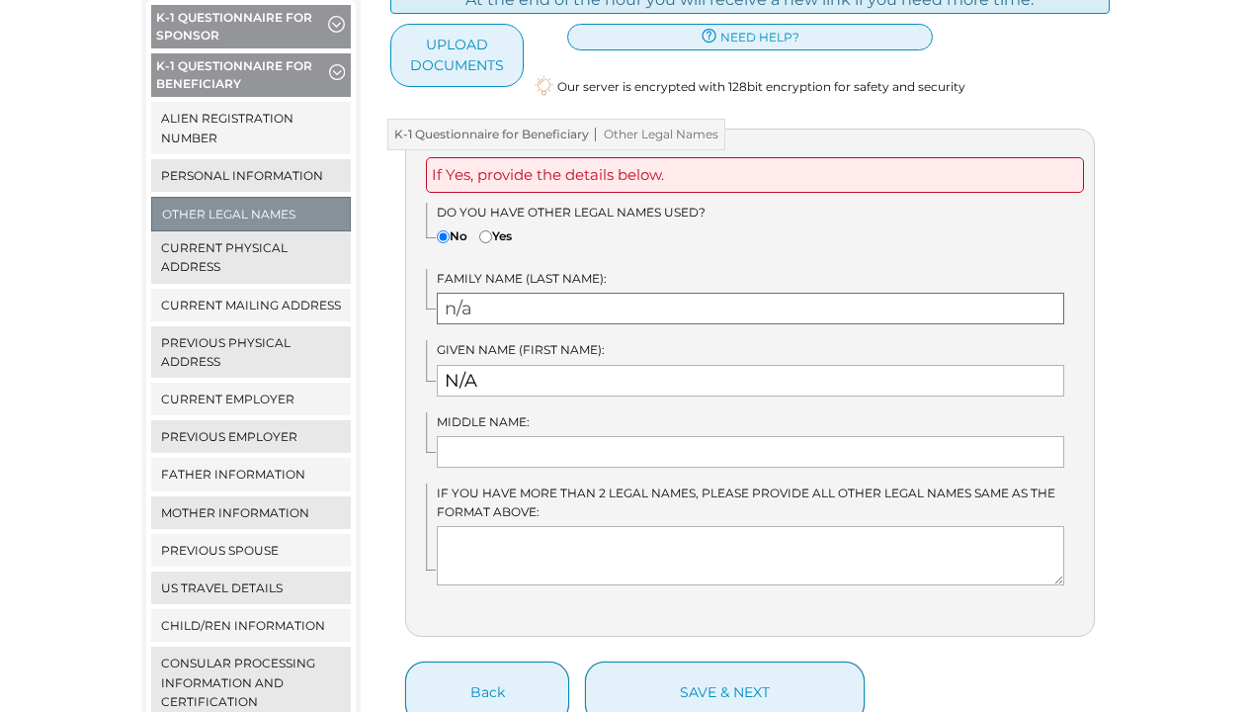
click at [489, 293] on input "n/a" at bounding box center [751, 309] width 628 height 32
type input "n"
type input "N/A"
click at [516, 436] on input "text" at bounding box center [751, 452] width 628 height 32
type input "N/A"
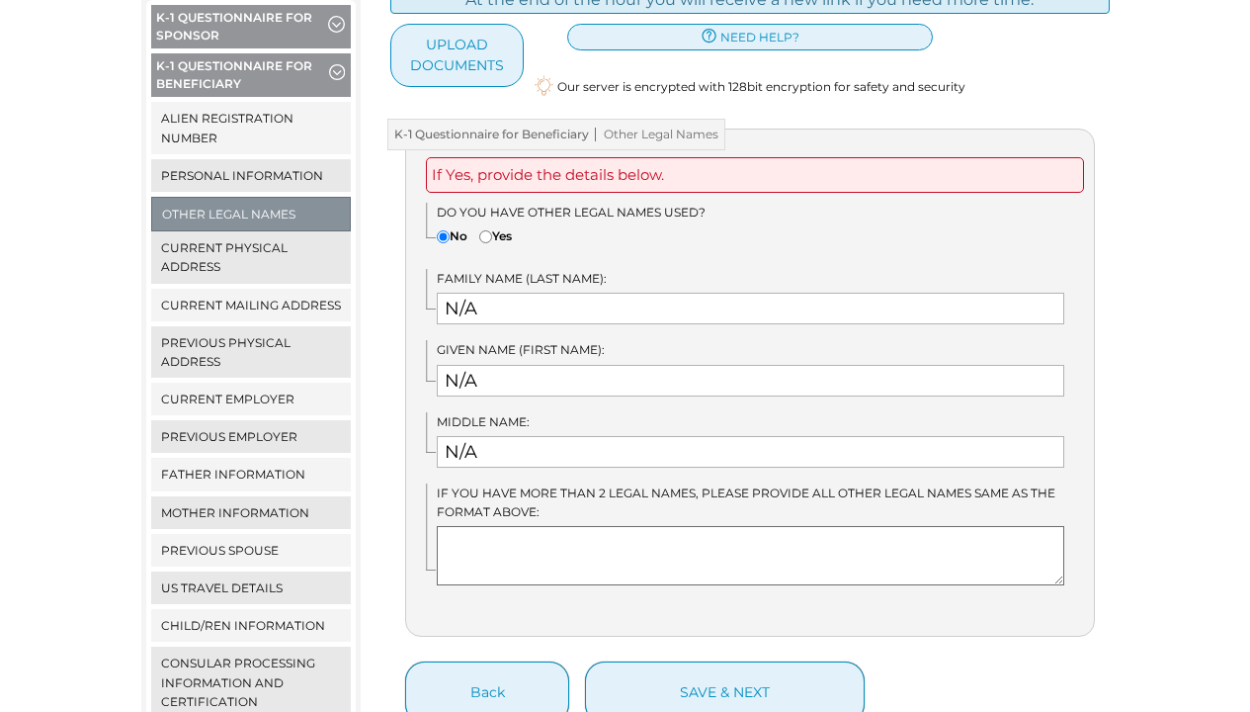
click at [544, 526] on textarea at bounding box center [751, 555] width 628 height 59
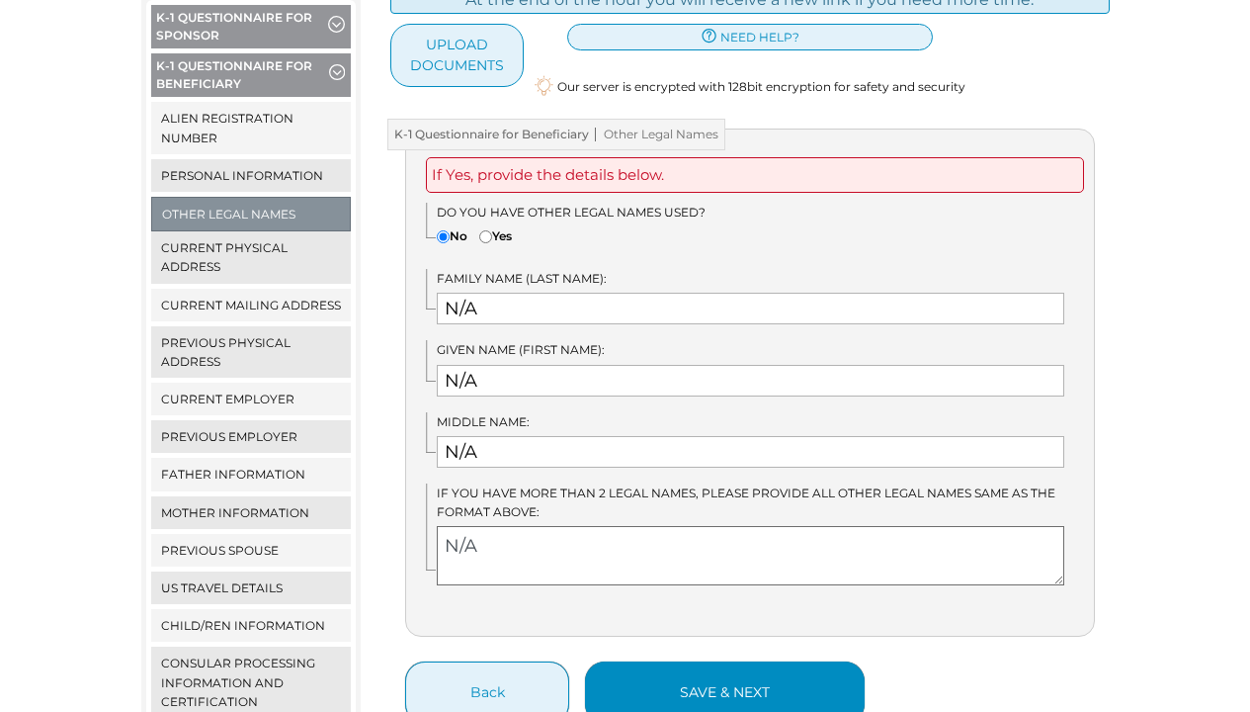
type textarea "N/A"
click at [740, 683] on button "save & next" at bounding box center [725, 692] width 280 height 62
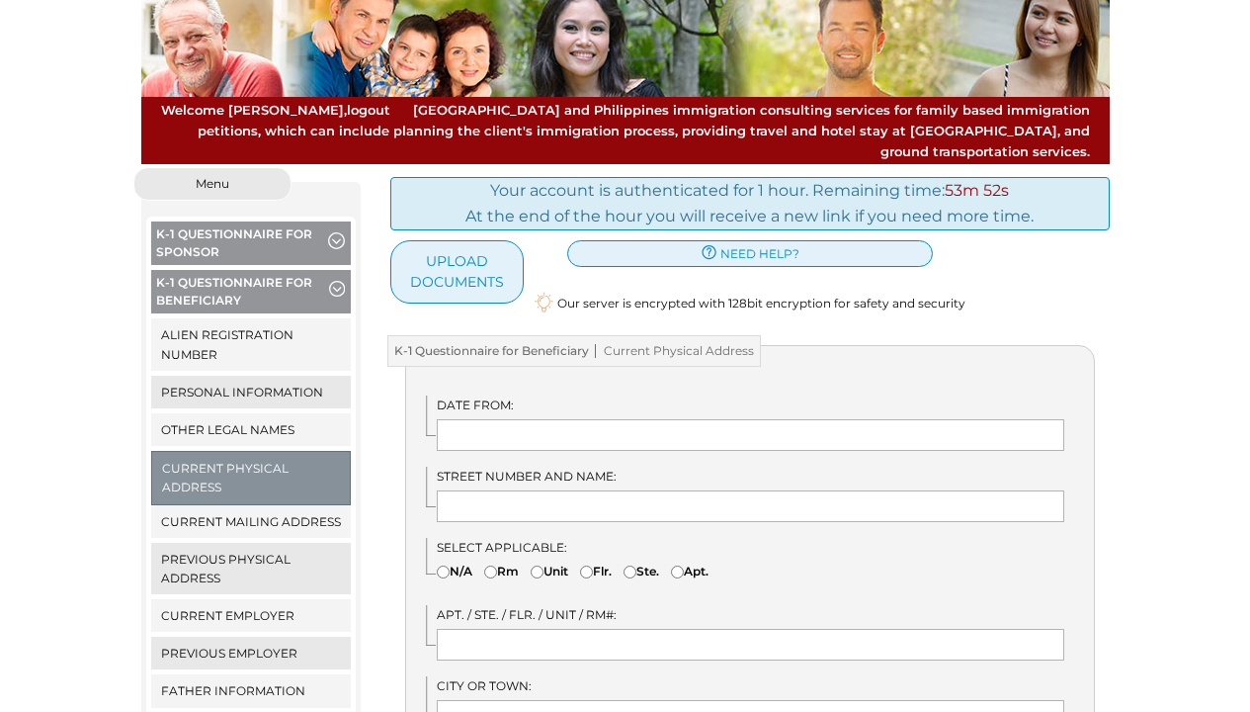
scroll to position [178, 0]
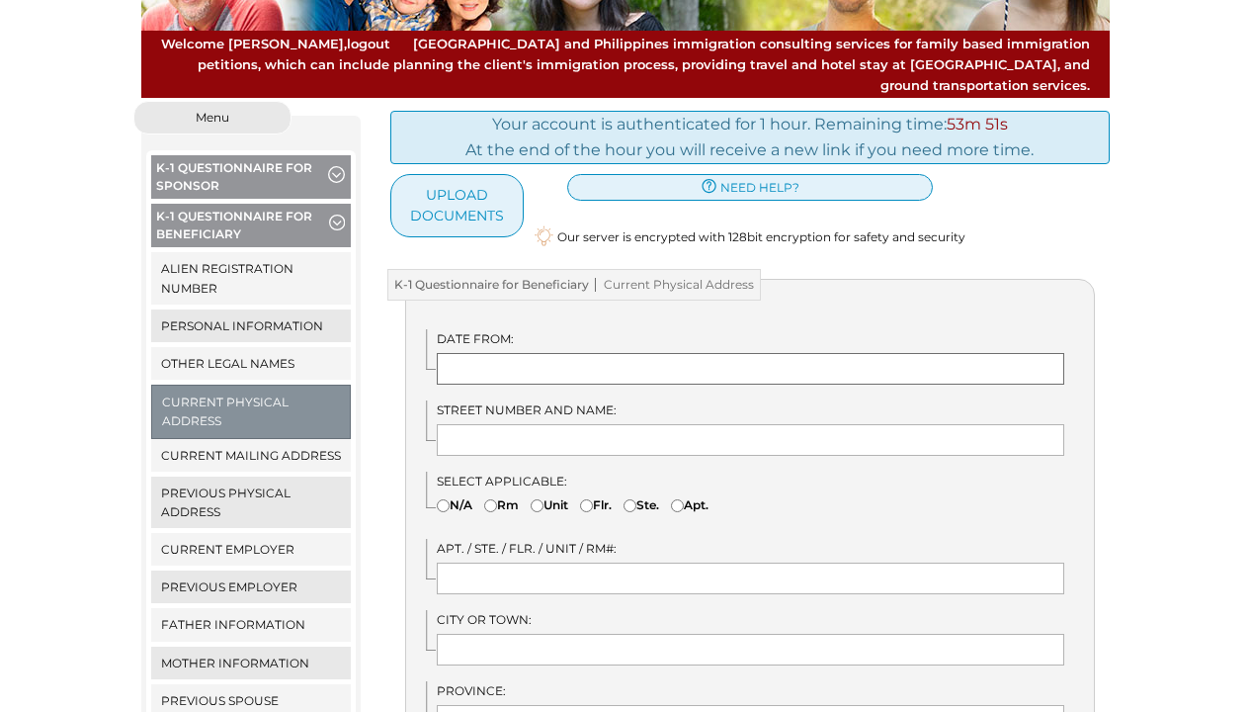
click at [513, 353] on input "text" at bounding box center [751, 369] width 628 height 32
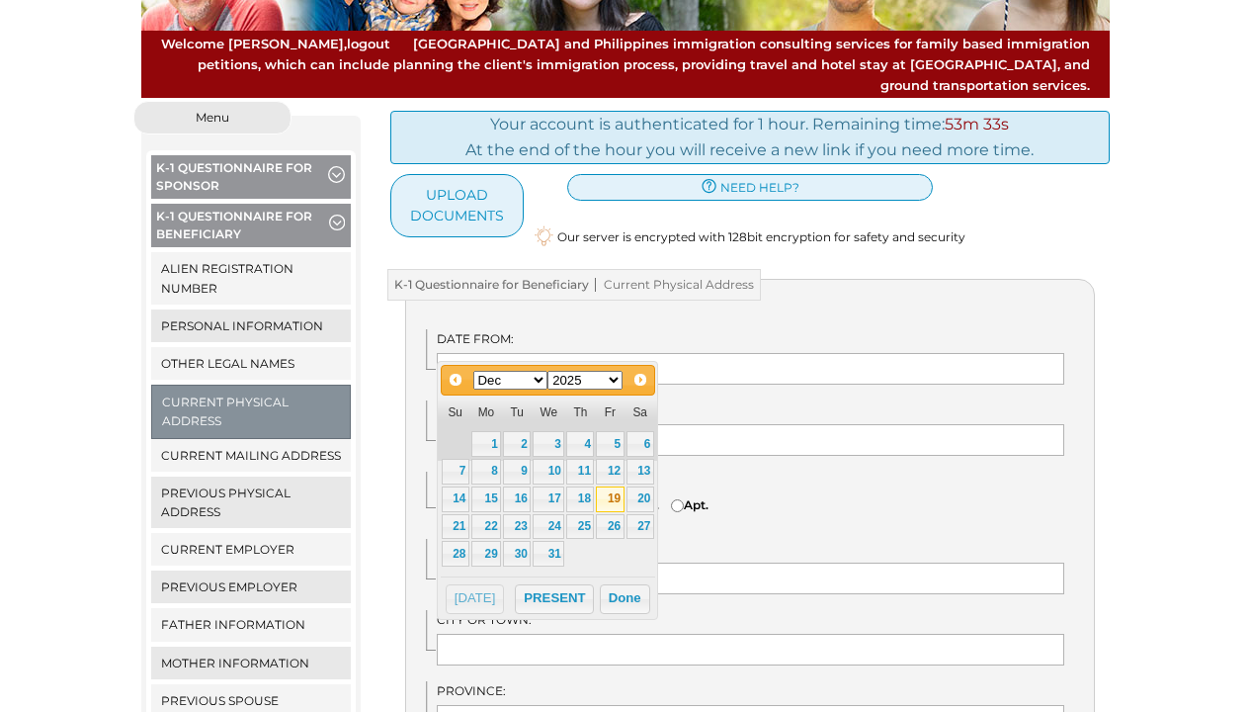
click at [616, 500] on link "19" at bounding box center [610, 499] width 28 height 26
type input "12/19/2025"
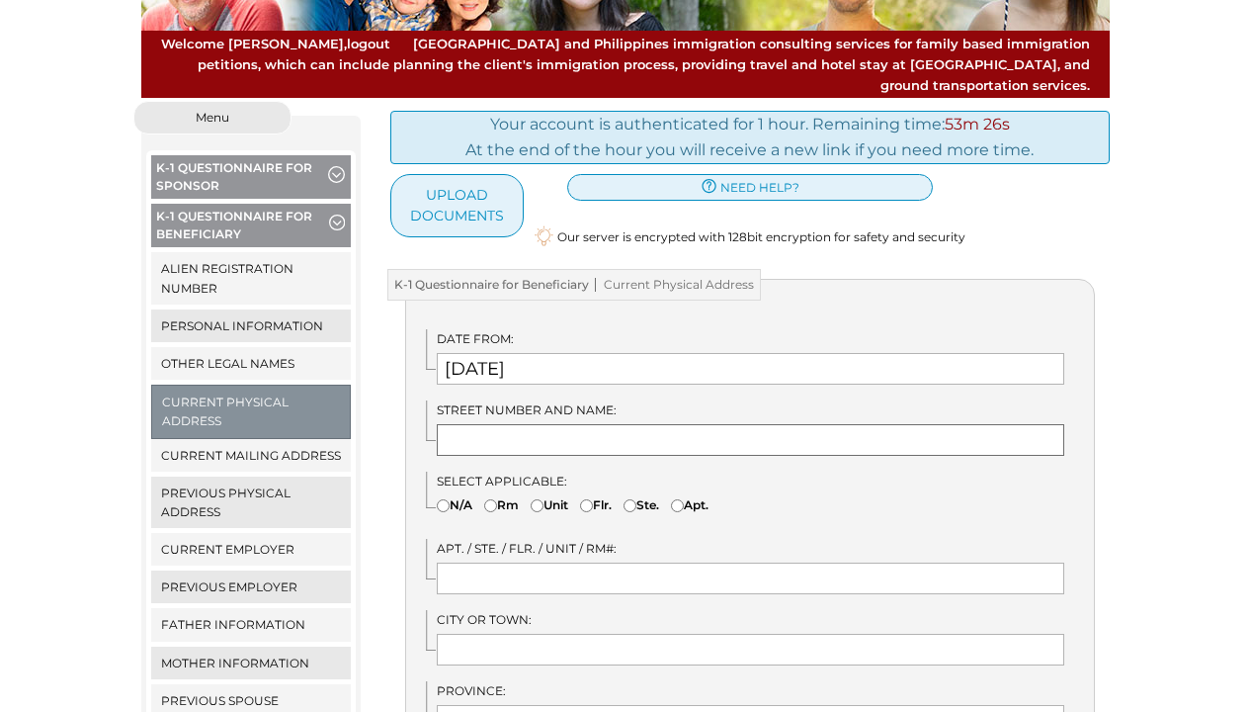
click at [565, 424] on input "text" at bounding box center [751, 440] width 628 height 32
type input "10 OXFORD RESIDENCE, E. RODRIGUEZ STREET, CUBAO"
click at [582, 562] on input "text" at bounding box center [751, 578] width 628 height 32
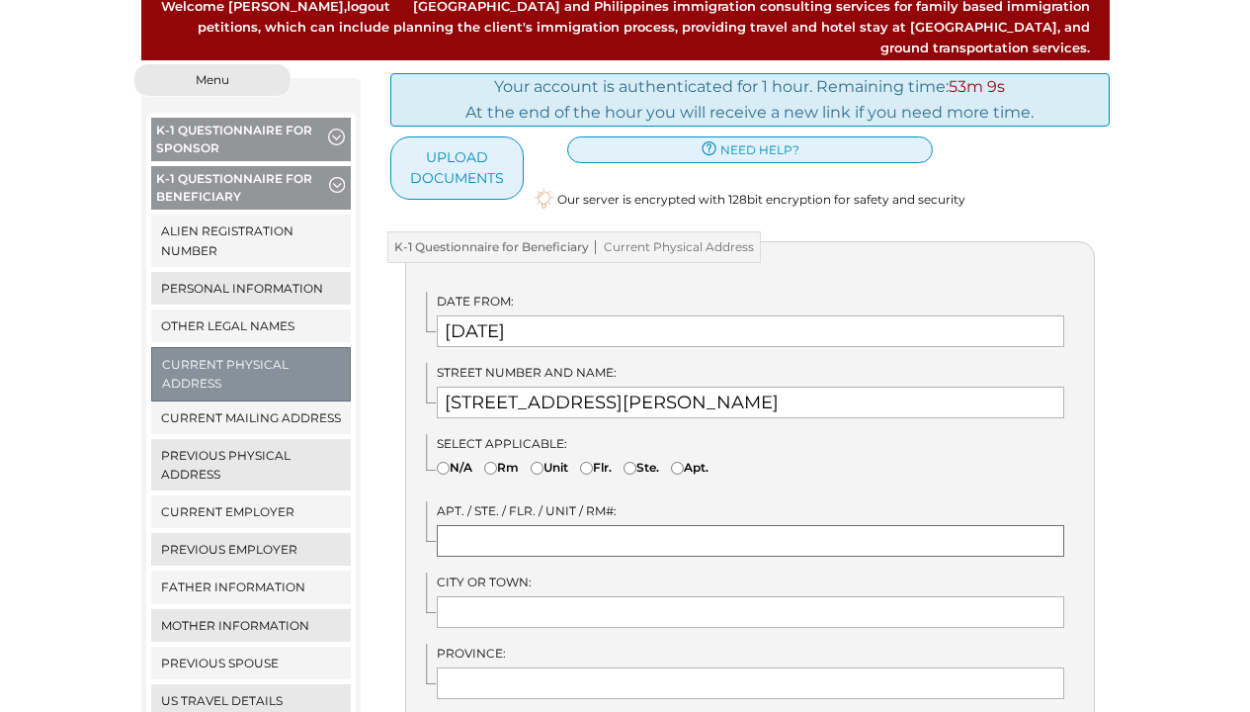
click at [583, 525] on input "text" at bounding box center [751, 541] width 628 height 32
click at [571, 525] on input "UNIT 103" at bounding box center [751, 541] width 628 height 32
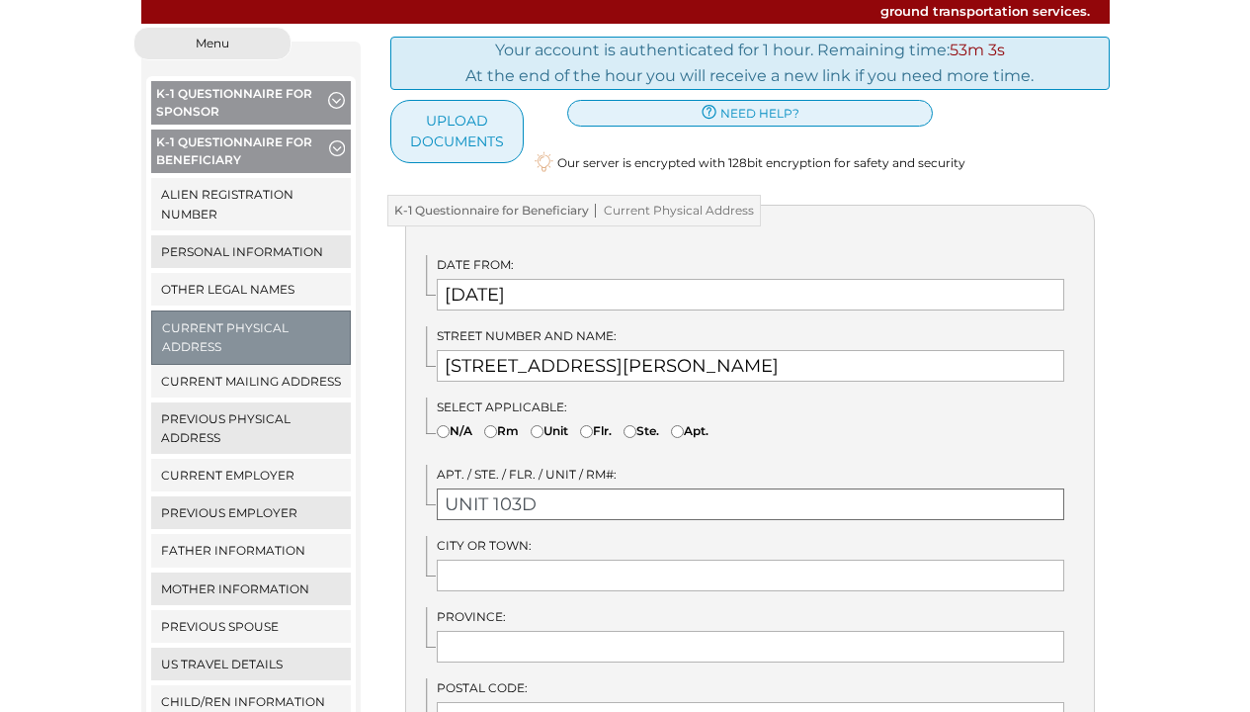
type input "UNIT 103D"
click at [538, 559] on input "text" at bounding box center [751, 575] width 628 height 32
type input "QUEZON CITY"
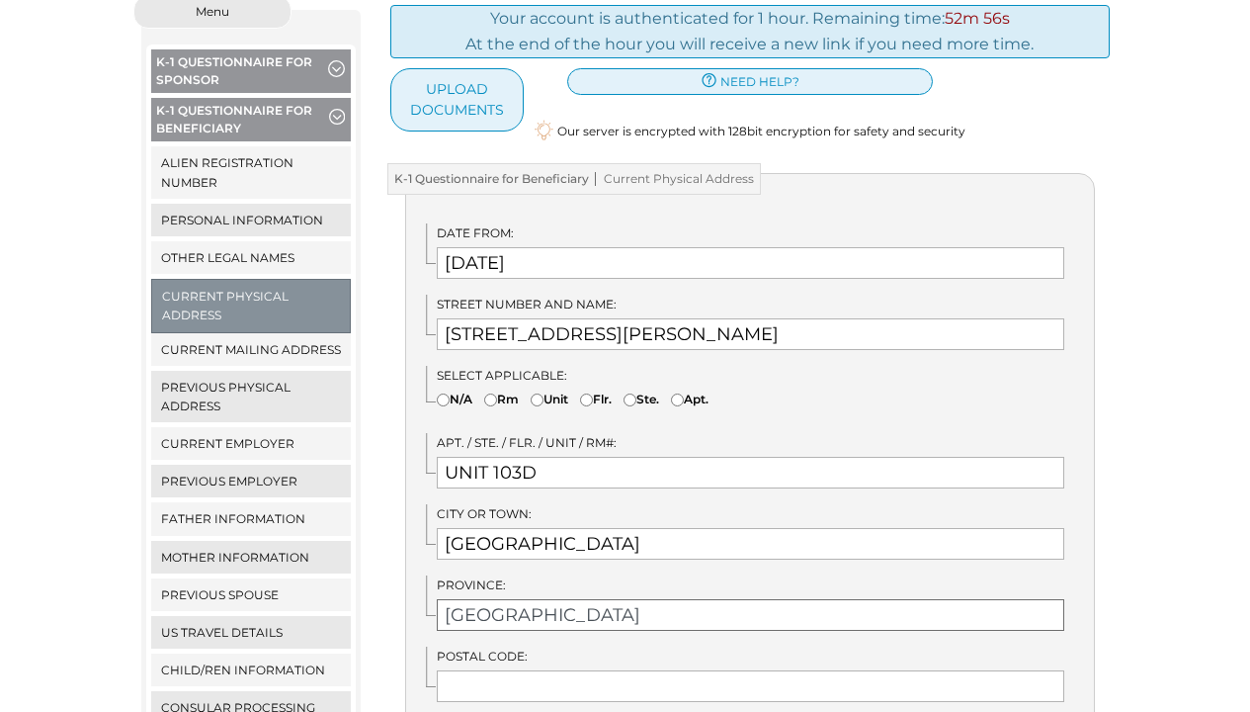
type input "METRO MANILA"
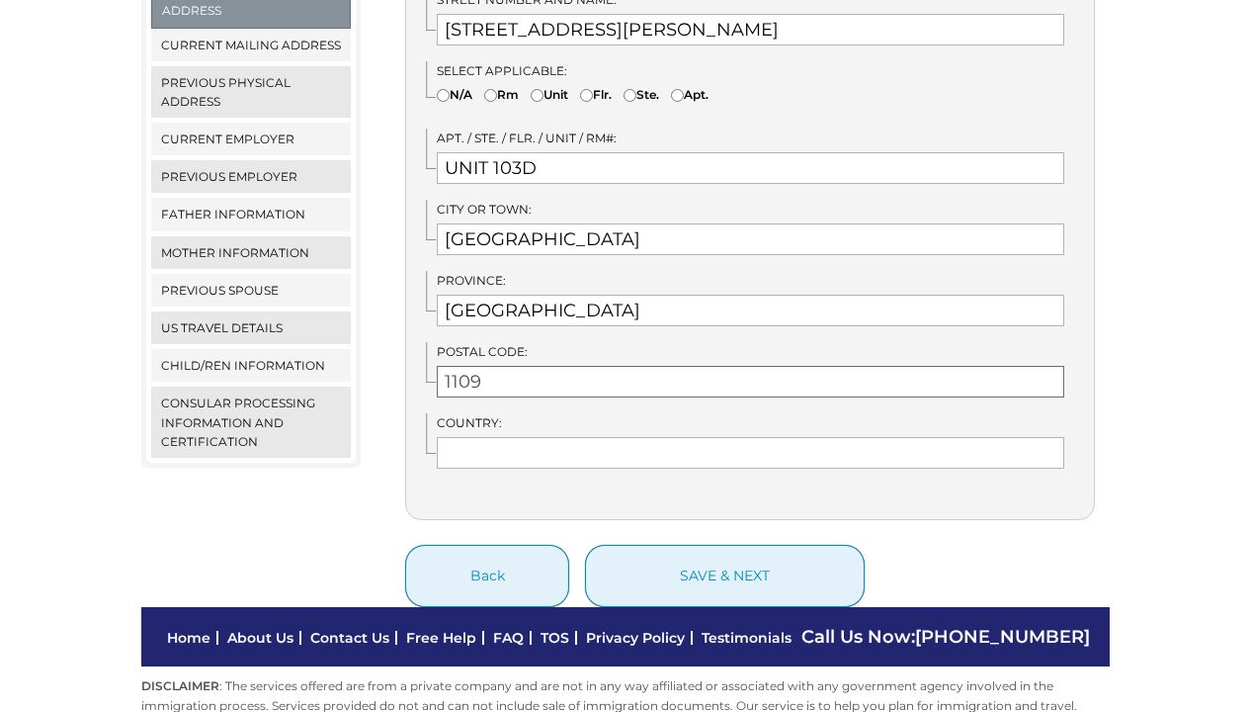
type input "1109"
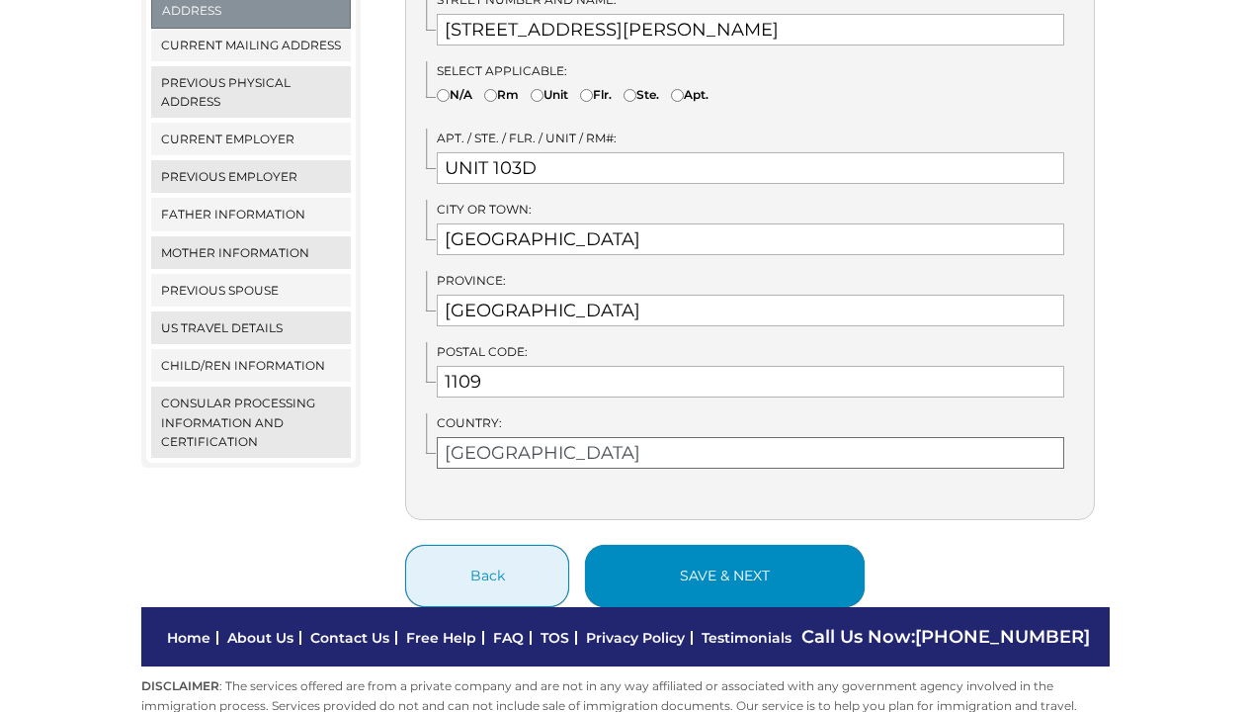
type input "[GEOGRAPHIC_DATA]"
click at [702, 553] on button "save & next" at bounding box center [725, 576] width 280 height 62
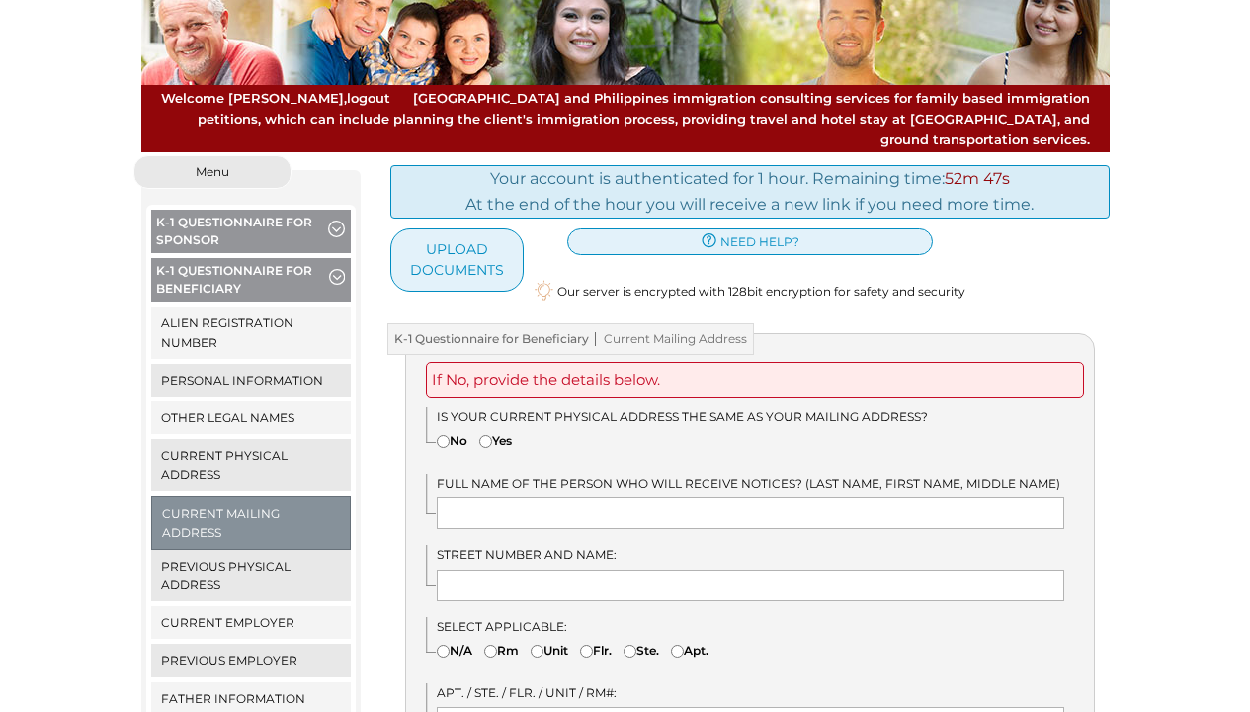
scroll to position [168, 0]
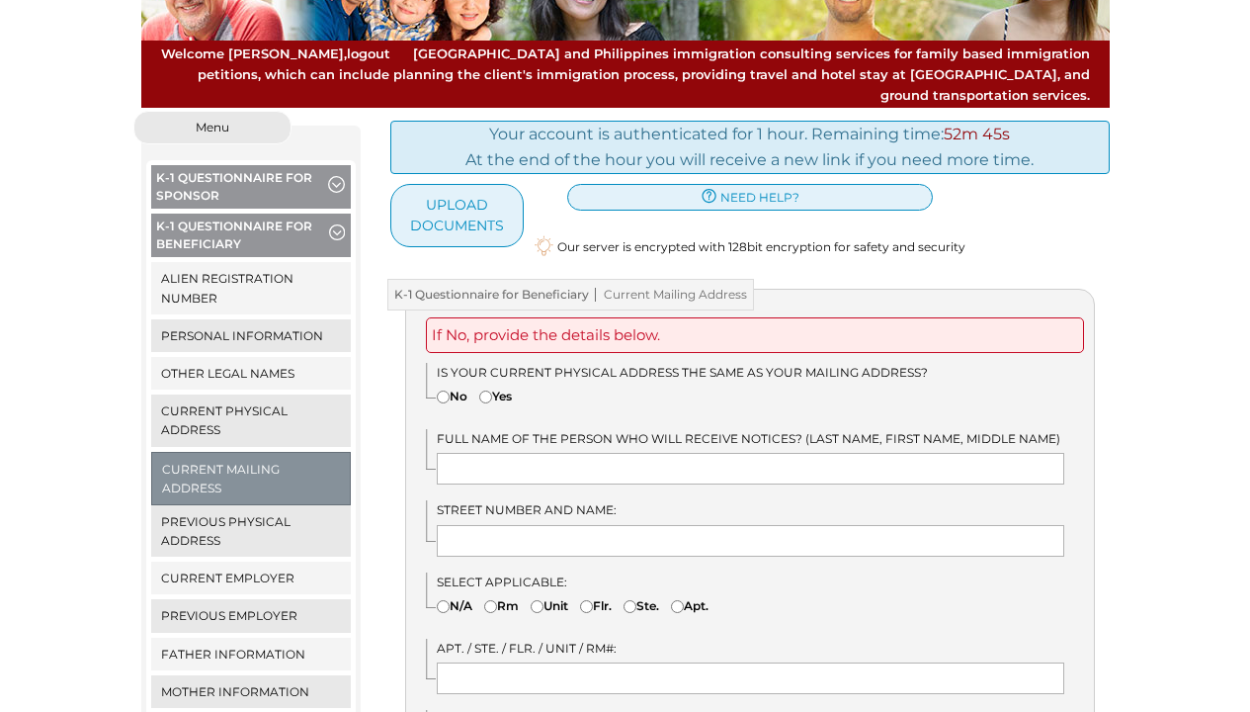
click at [489, 390] on input"] "Yes" at bounding box center [485, 396] width 13 height 13
radio input"] "true"
type input "KIMBERLY Y. MASAYON"
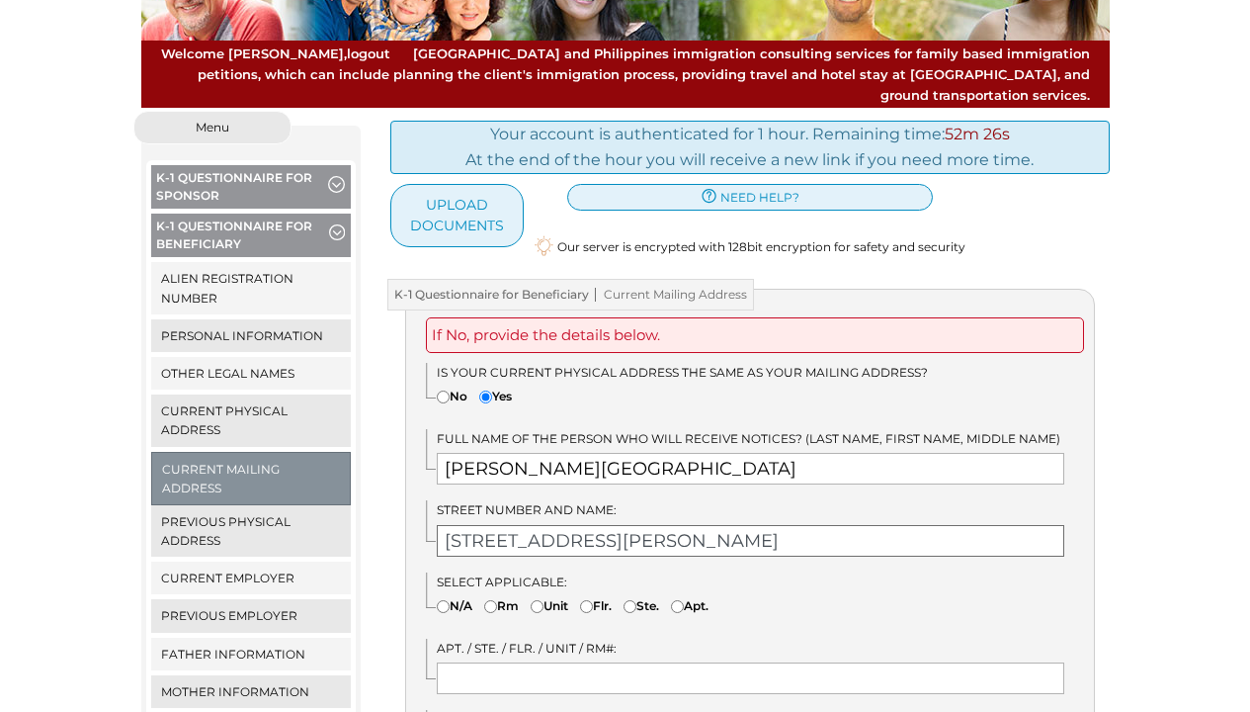
type input "10 OXFORD RESIDENCE, E. RODRIGUEZ STREET, CUBAO"
click at [489, 662] on input "text" at bounding box center [751, 678] width 628 height 32
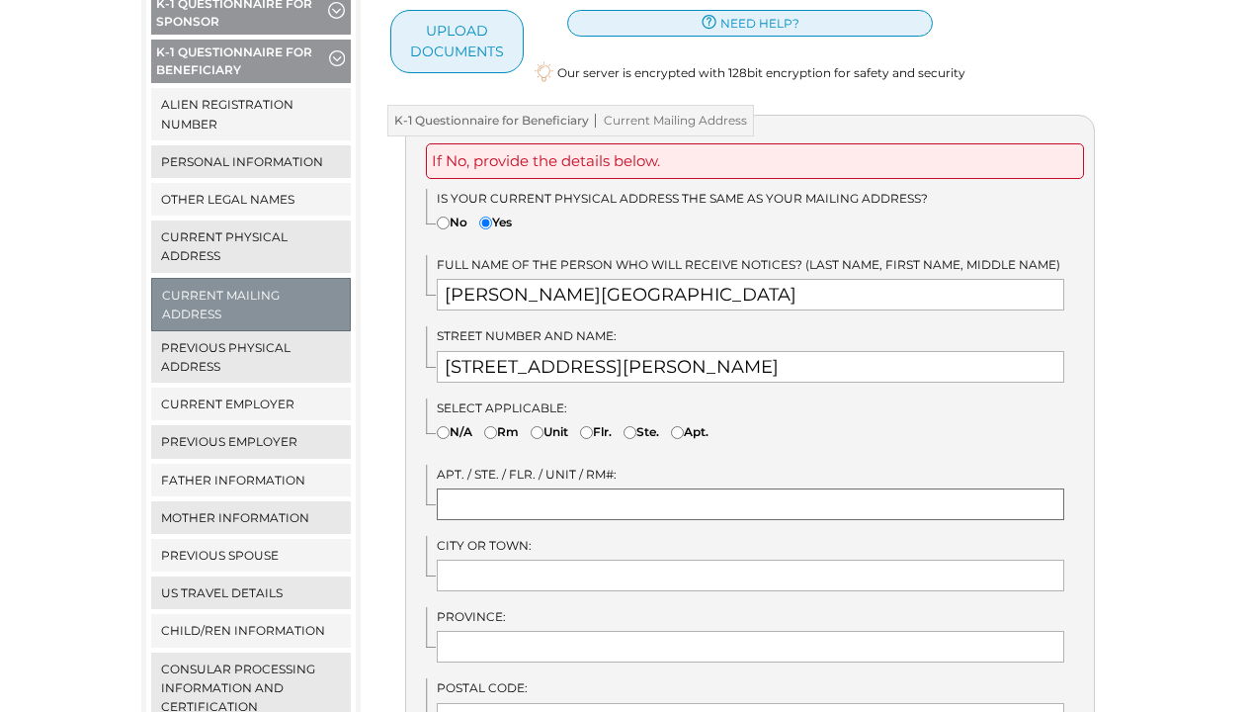
click at [505, 488] on input "text" at bounding box center [751, 504] width 628 height 32
click at [509, 536] on div "City or Town:" at bounding box center [760, 563] width 668 height 55
click at [512, 559] on input "text" at bounding box center [751, 575] width 628 height 32
type input "QUEZON CITY"
click at [729, 607] on div "Province:" at bounding box center [760, 634] width 668 height 55
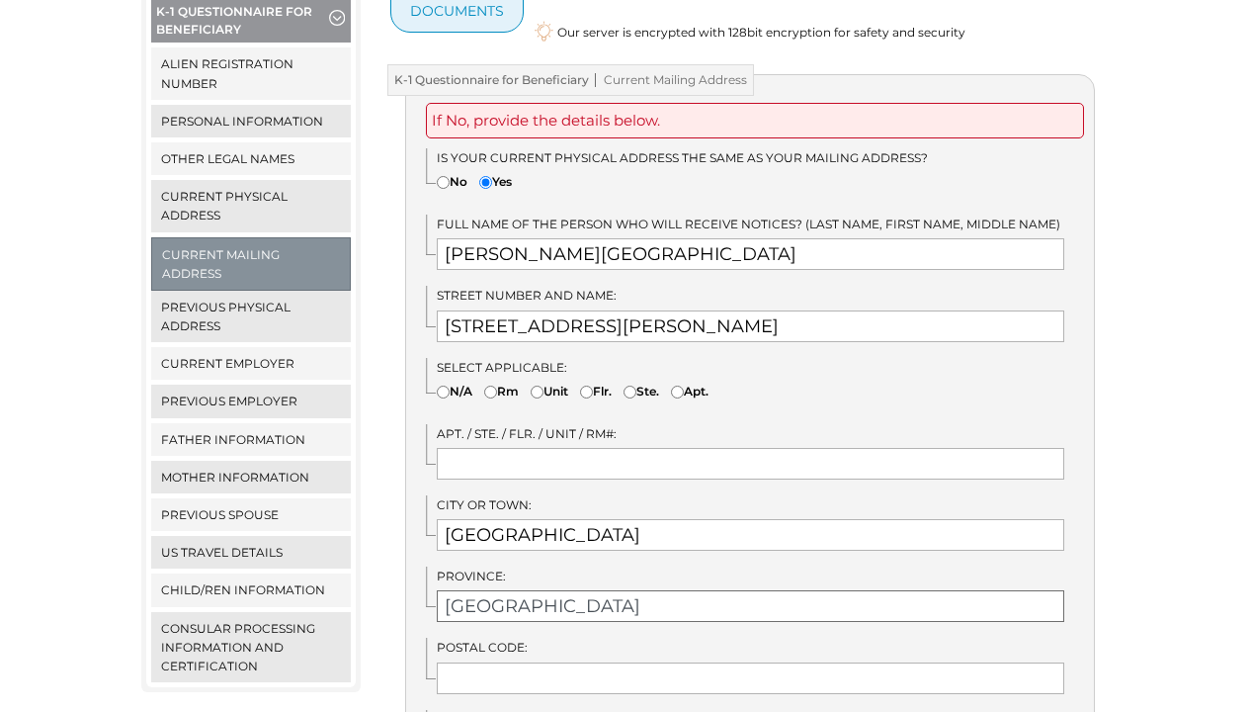
scroll to position [423, 0]
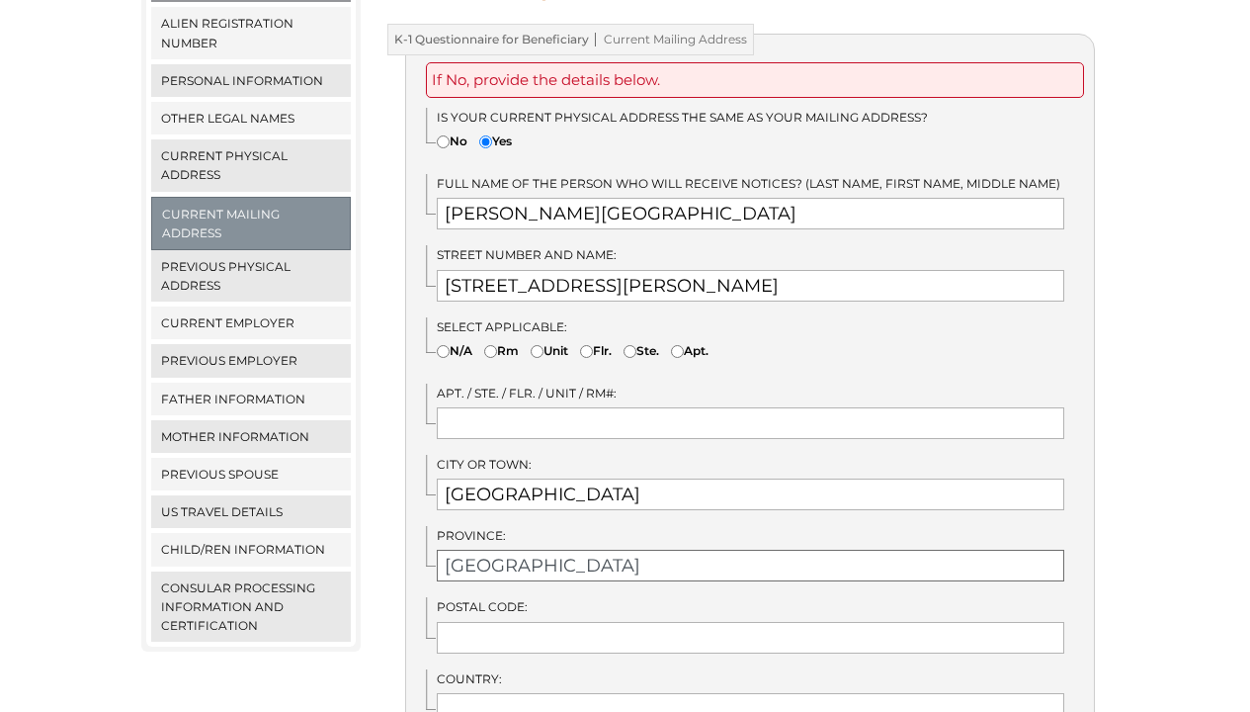
type input "METRO MANILA"
click at [710, 597] on div "Postal Code:" at bounding box center [760, 624] width 668 height 55
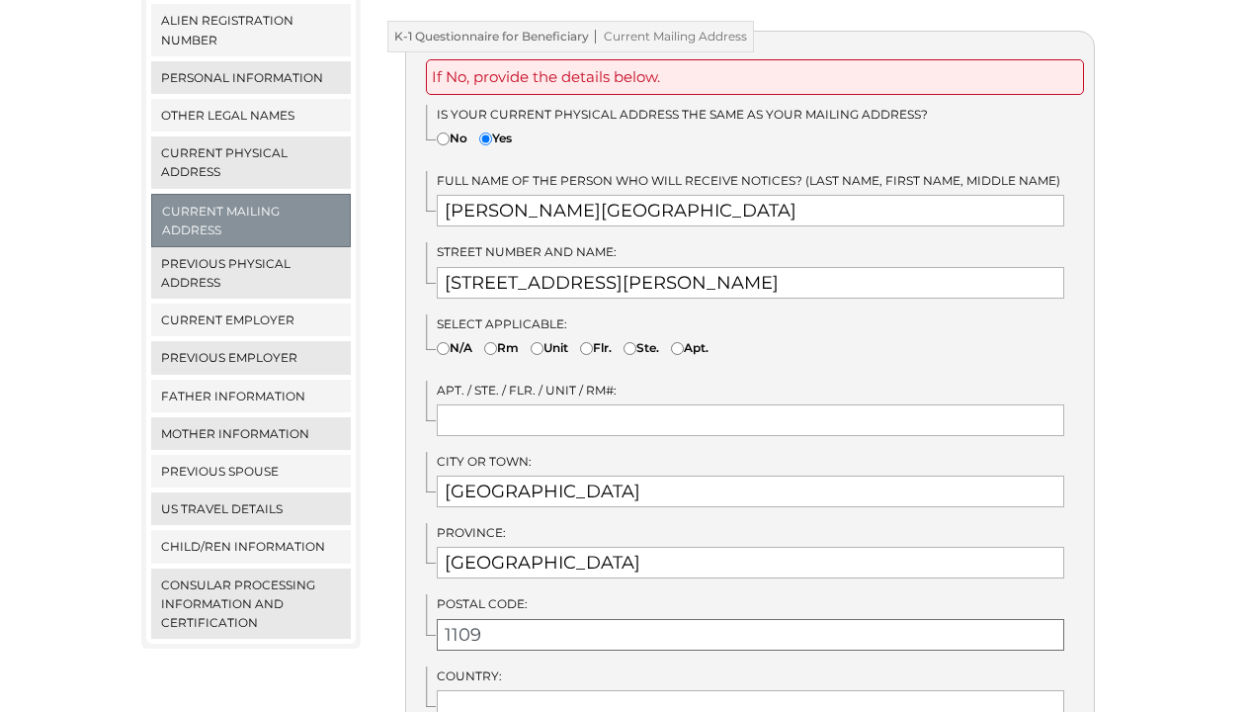
scroll to position [455, 0]
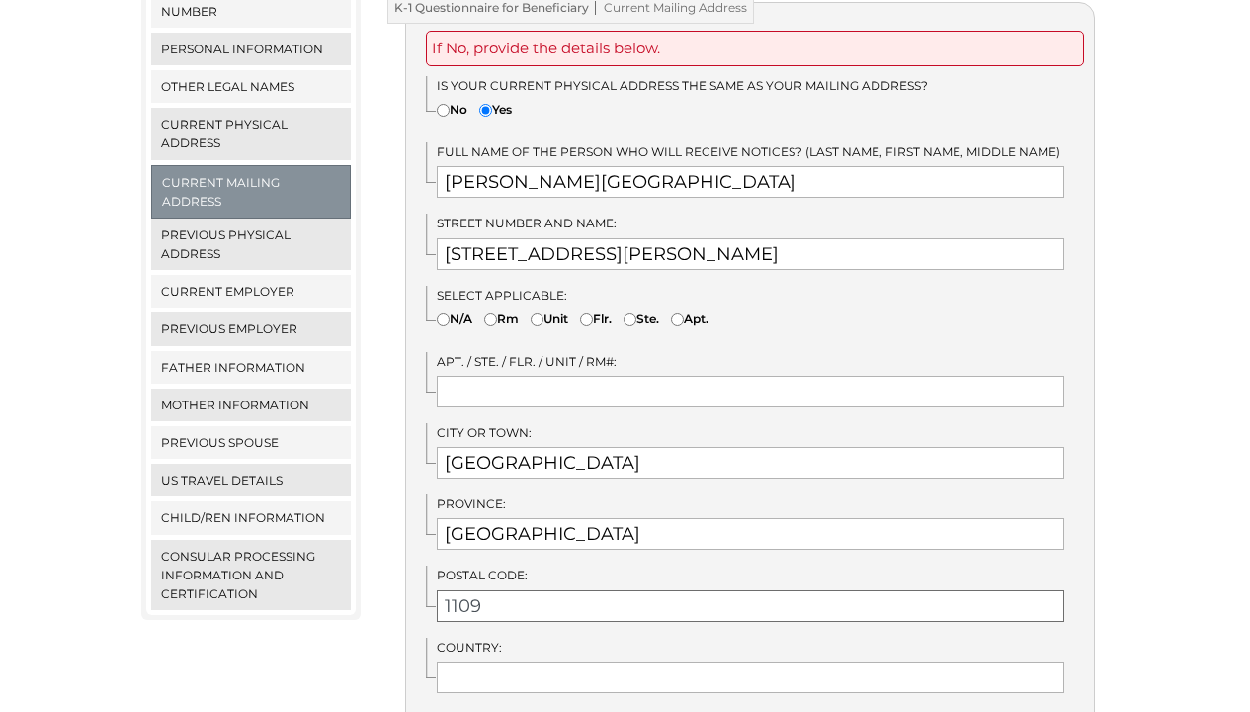
type input "1109"
click at [679, 178] on div "If No, provide the details below. Is your current physical address the same as …" at bounding box center [750, 373] width 690 height 742
drag, startPoint x: 693, startPoint y: 153, endPoint x: 379, endPoint y: 129, distance: 314.2
click at [379, 129] on div "Your account is authenticated for 1 hour. Remaining time: 51m 44s At the end of…" at bounding box center [750, 327] width 749 height 1006
type input "r"
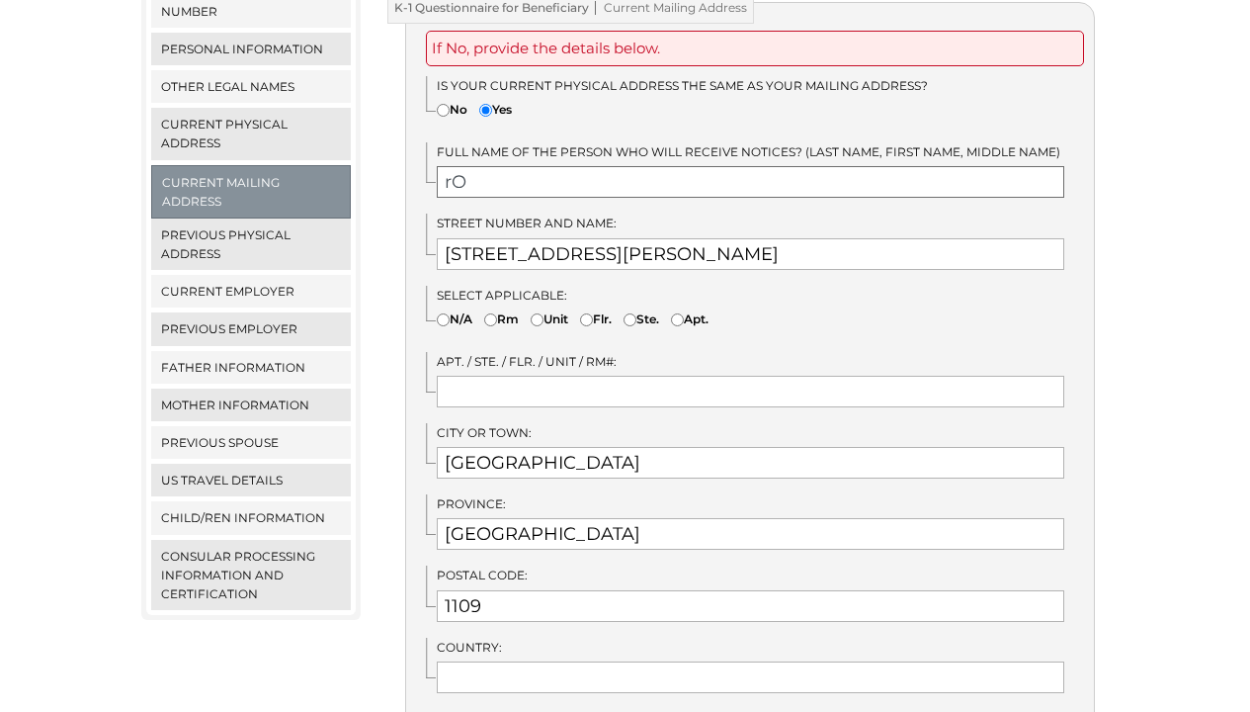
type input "r"
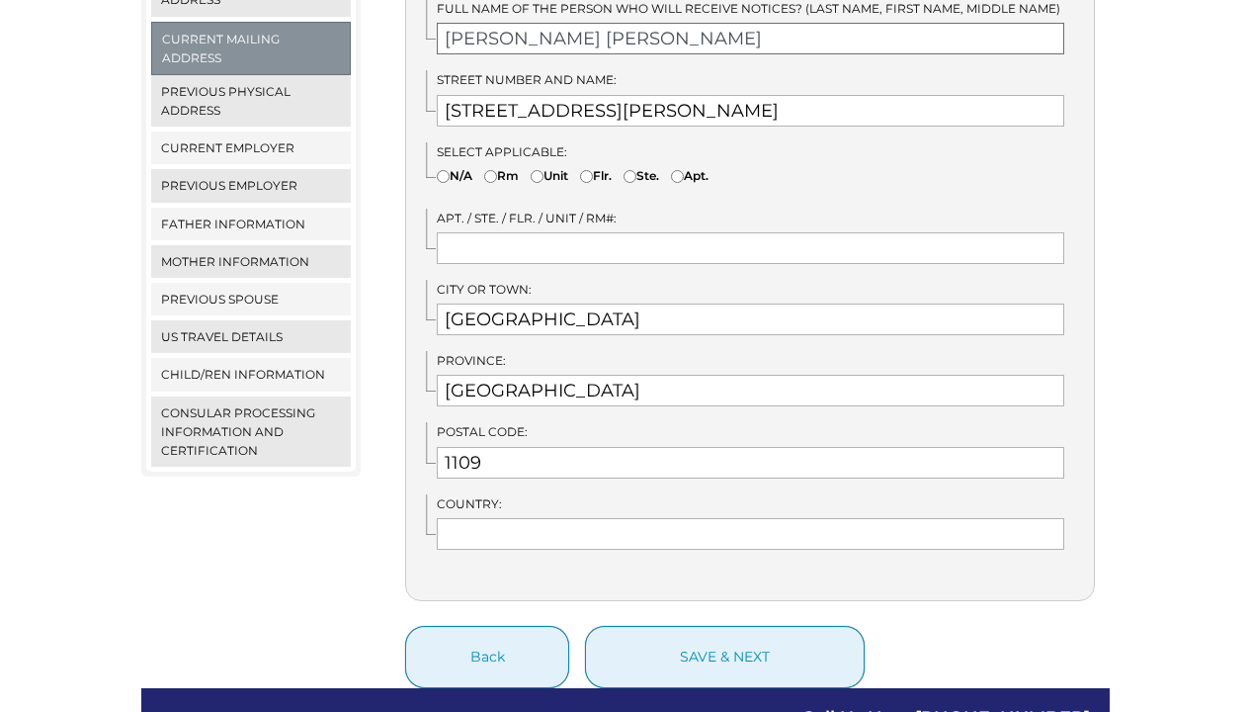
type input "ROCHELLE GRACE B. DAYO"
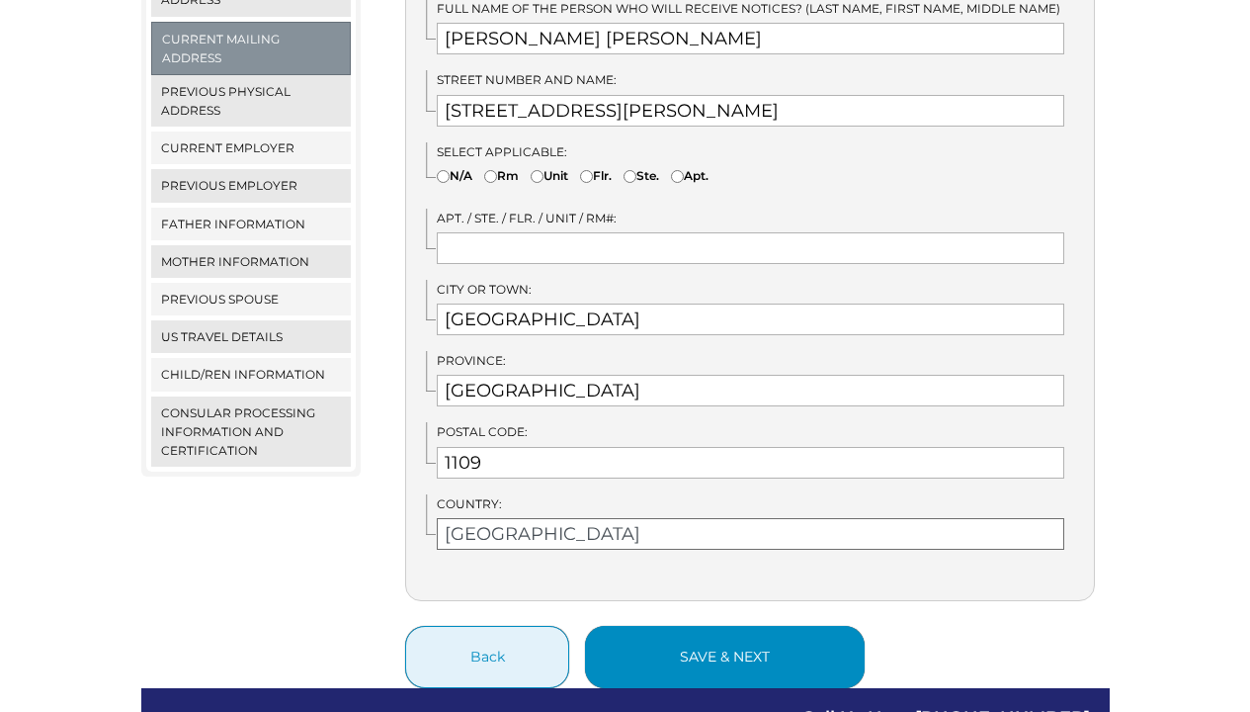
type input "PHILIPPINES"
click at [711, 626] on button "save & next" at bounding box center [725, 657] width 280 height 62
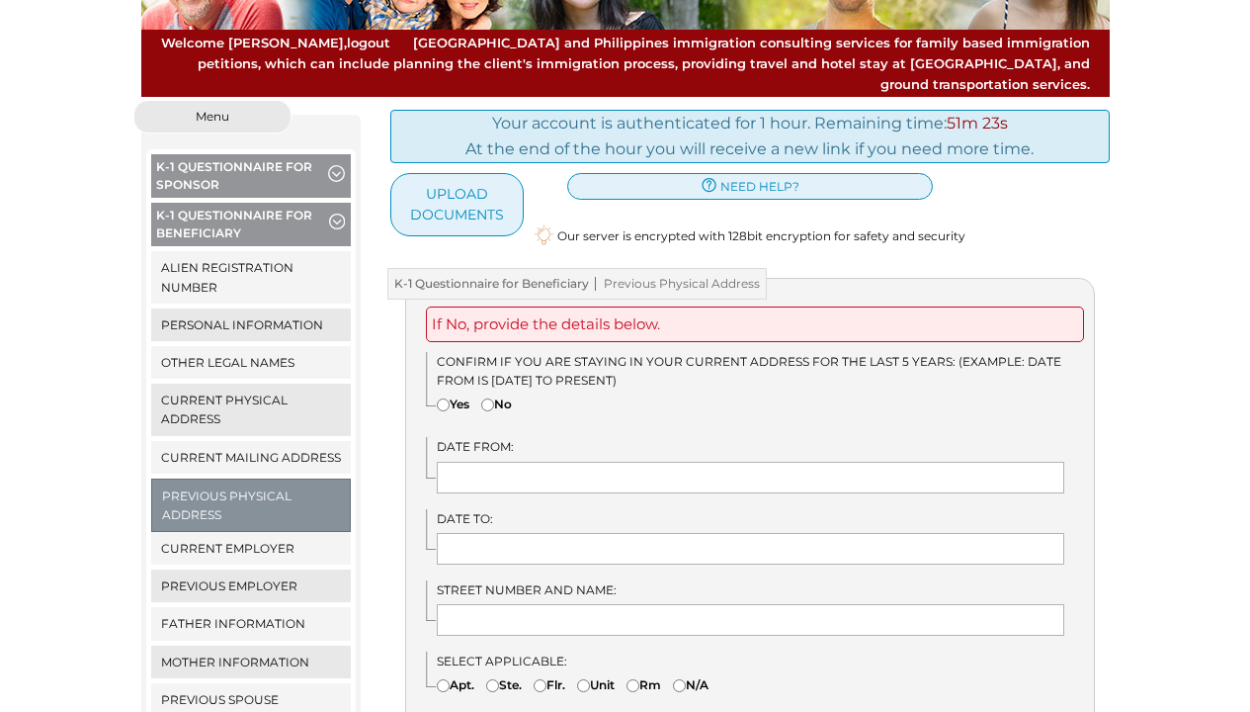
scroll to position [184, 0]
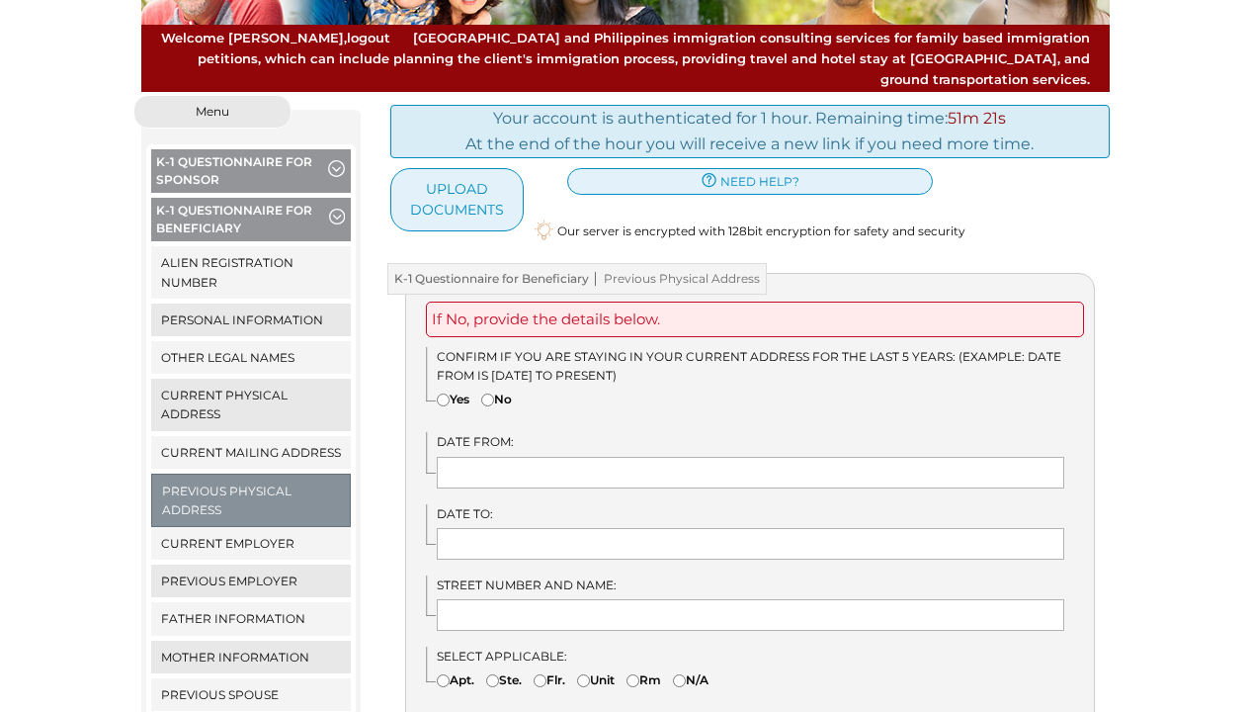
click at [498, 389] on label "No" at bounding box center [496, 398] width 31 height 19
click at [494, 393] on input"] "No" at bounding box center [487, 399] width 13 height 13
radio input"] "true"
click at [570, 457] on input "text" at bounding box center [751, 473] width 628 height 32
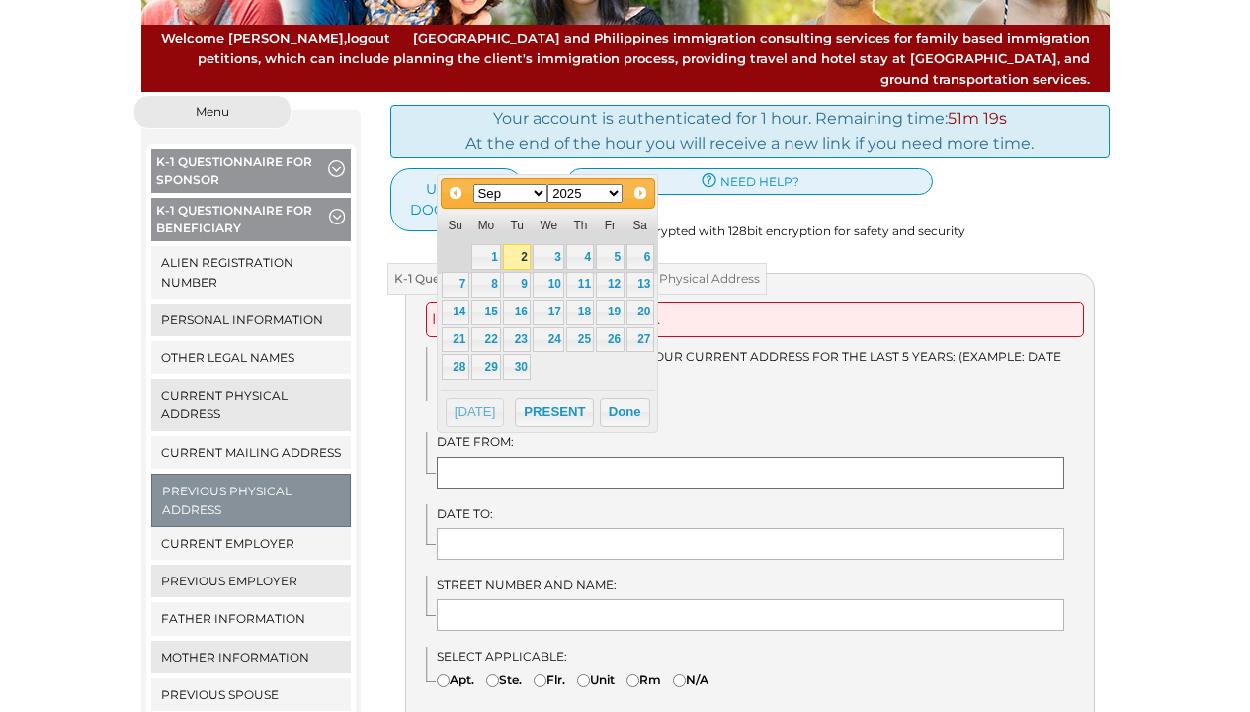
click at [598, 457] on input "text" at bounding box center [751, 473] width 628 height 32
type input "/"
click at [732, 385] on div "Confirm if you are staying in your current address for the last 5 years: (Examp…" at bounding box center [760, 382] width 668 height 70
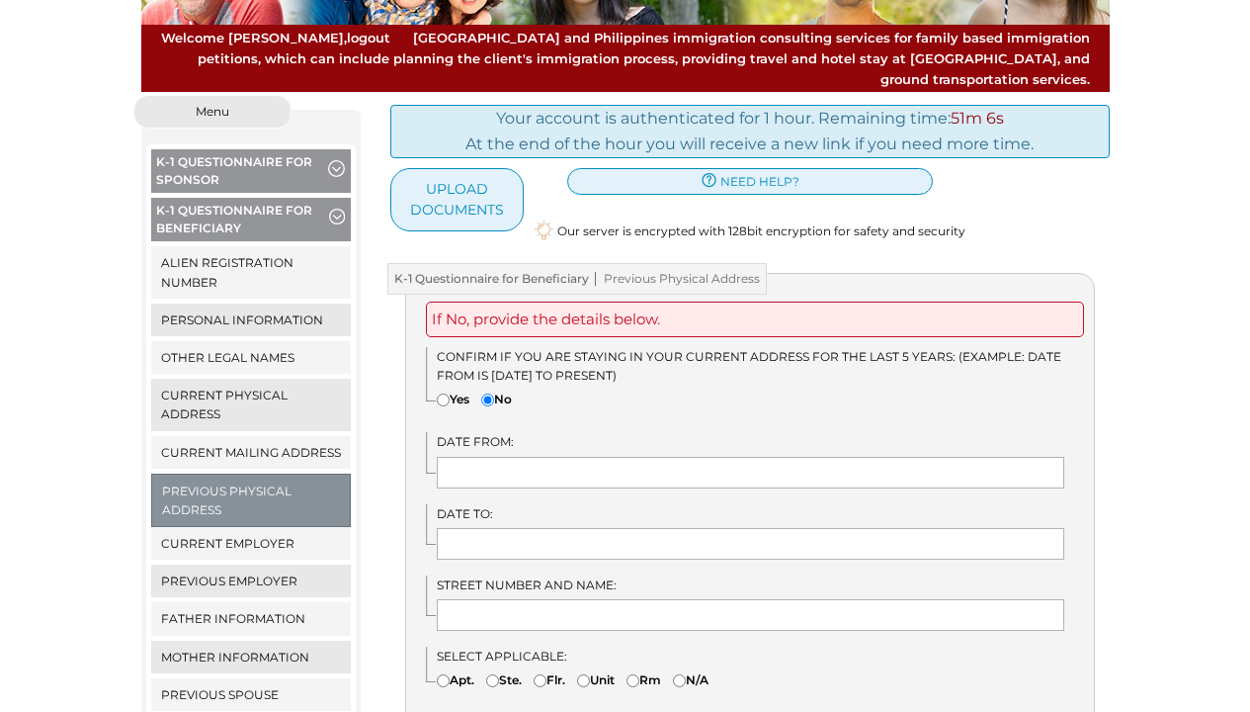
click at [455, 389] on label "Yes" at bounding box center [453, 398] width 33 height 19
click at [450, 393] on input"] "Yes" at bounding box center [443, 399] width 13 height 13
radio input"] "true"
click at [468, 457] on input "text" at bounding box center [751, 473] width 628 height 32
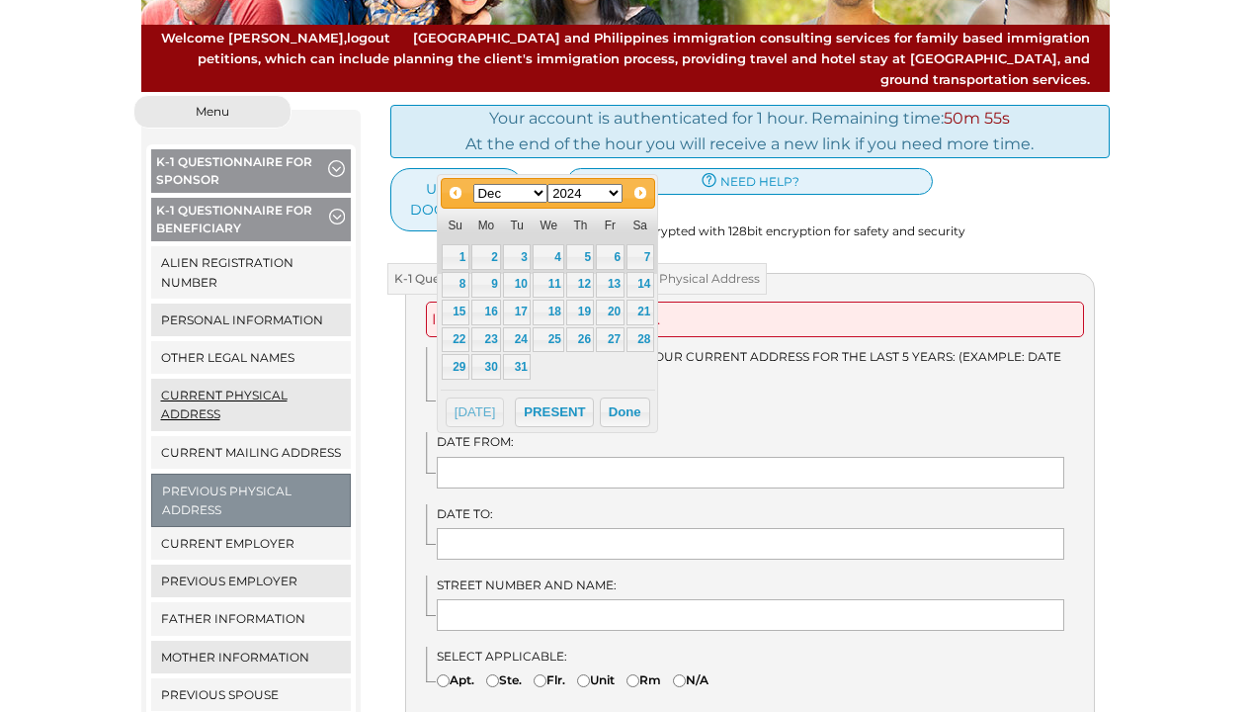
click at [305, 395] on link "Current Physical Address" at bounding box center [251, 404] width 201 height 51
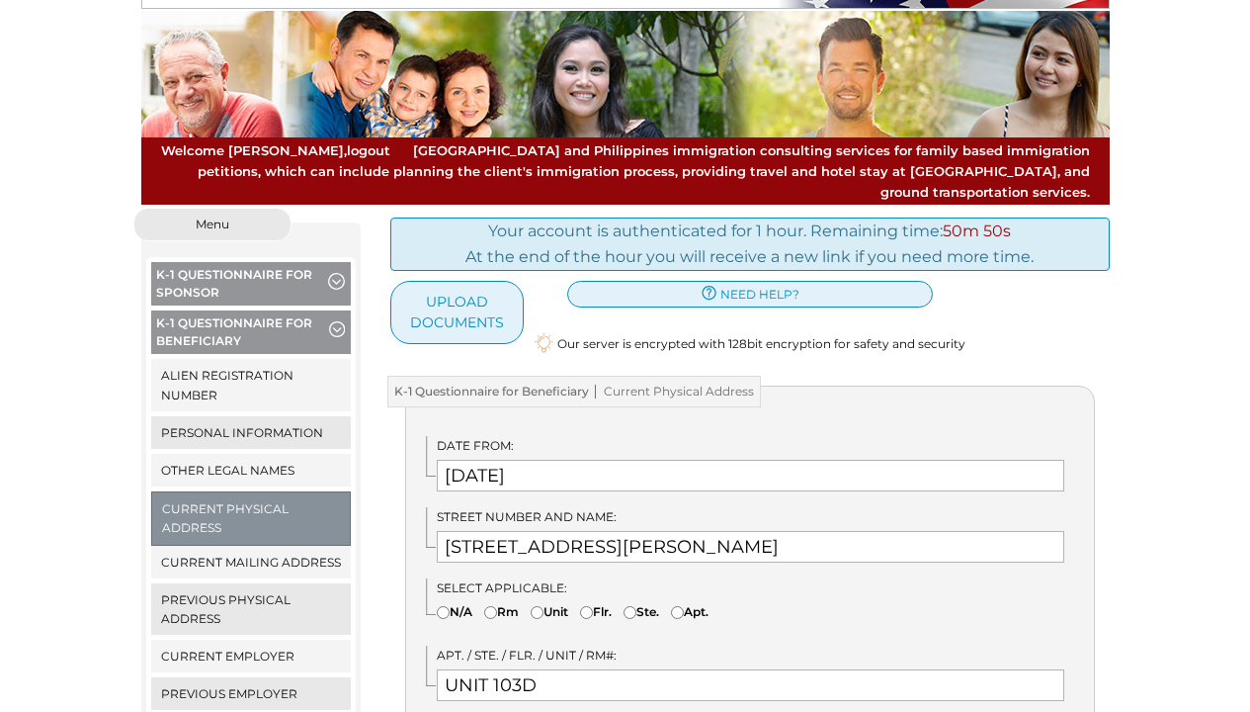
scroll to position [226, 0]
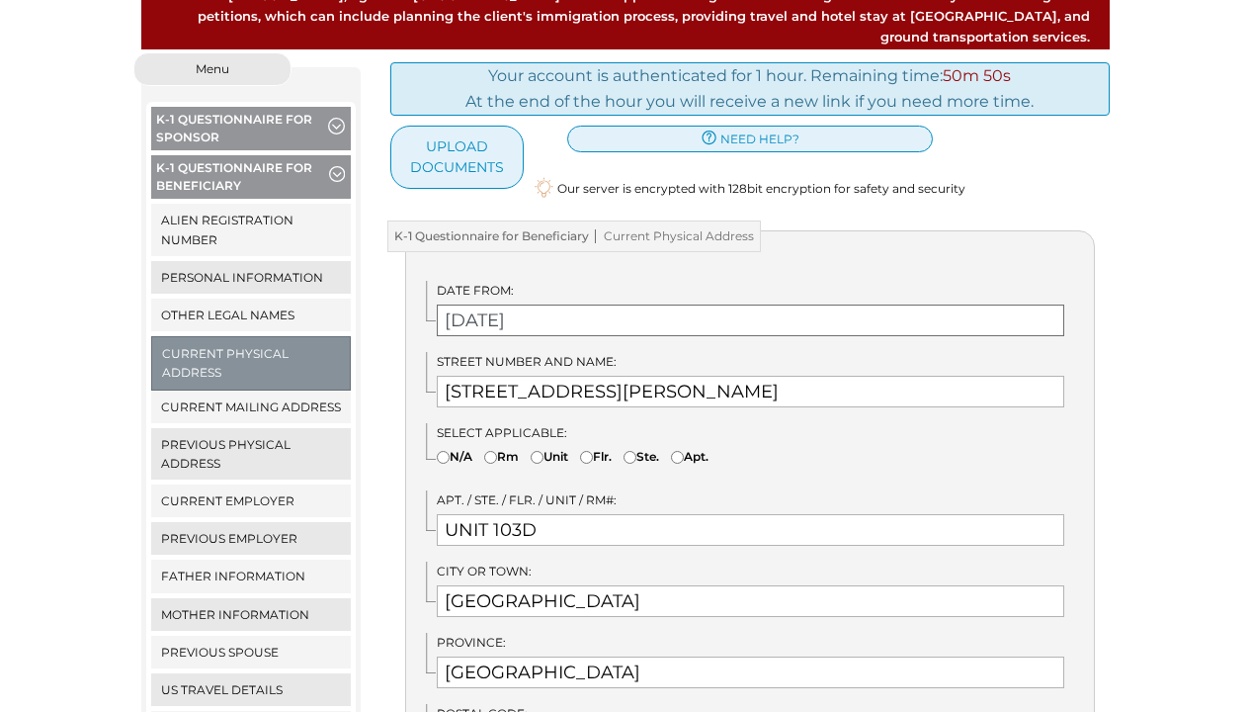
click at [546, 304] on input "12/19/2025" at bounding box center [751, 320] width 628 height 32
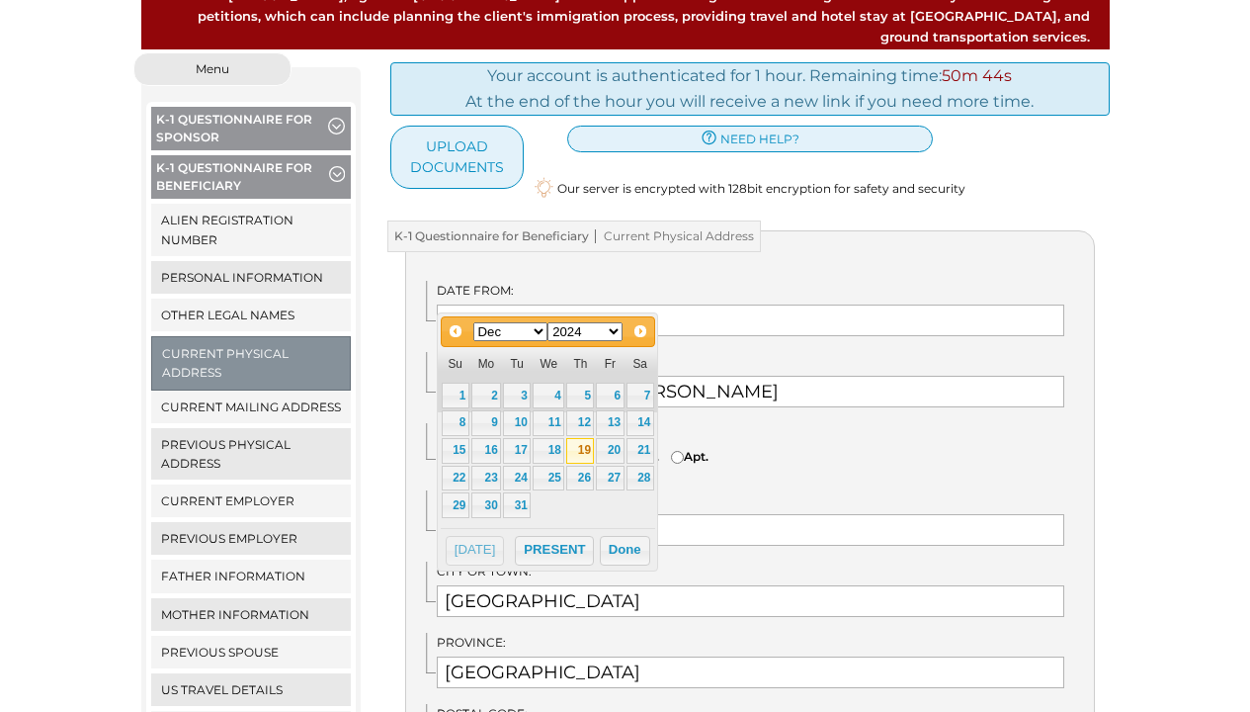
click at [580, 447] on link "19" at bounding box center [580, 451] width 28 height 26
type input "12/19/2024"
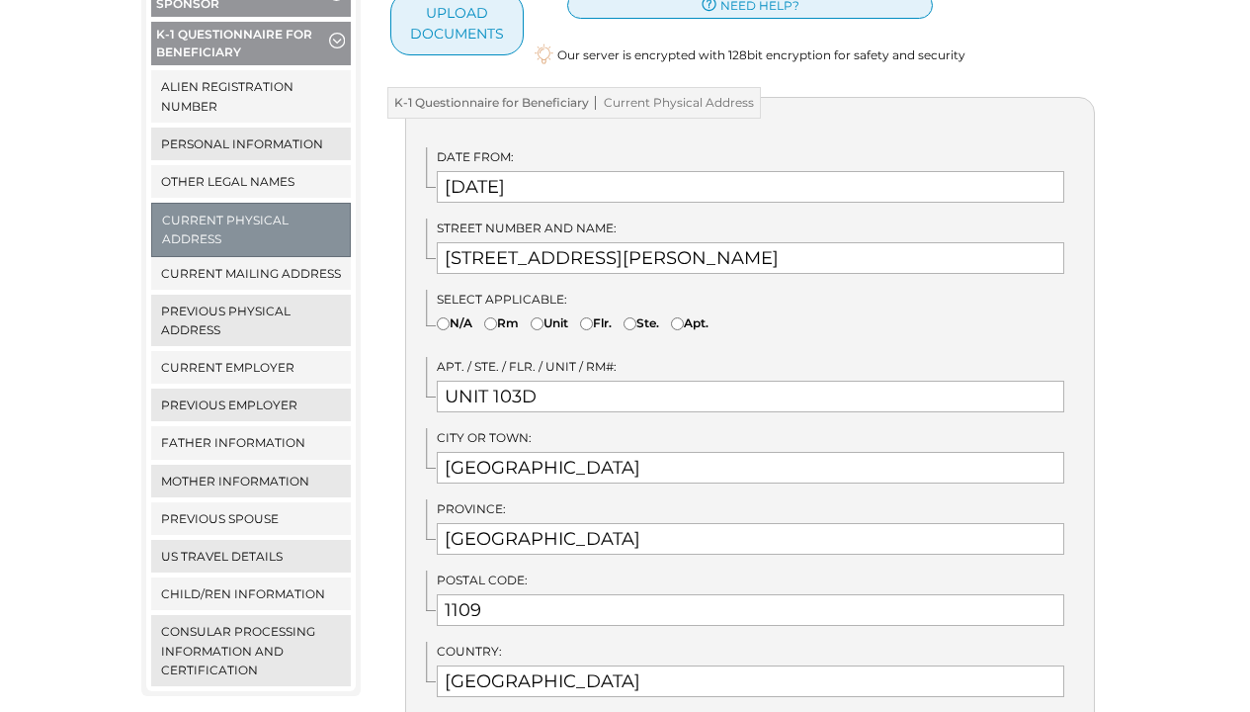
scroll to position [616, 0]
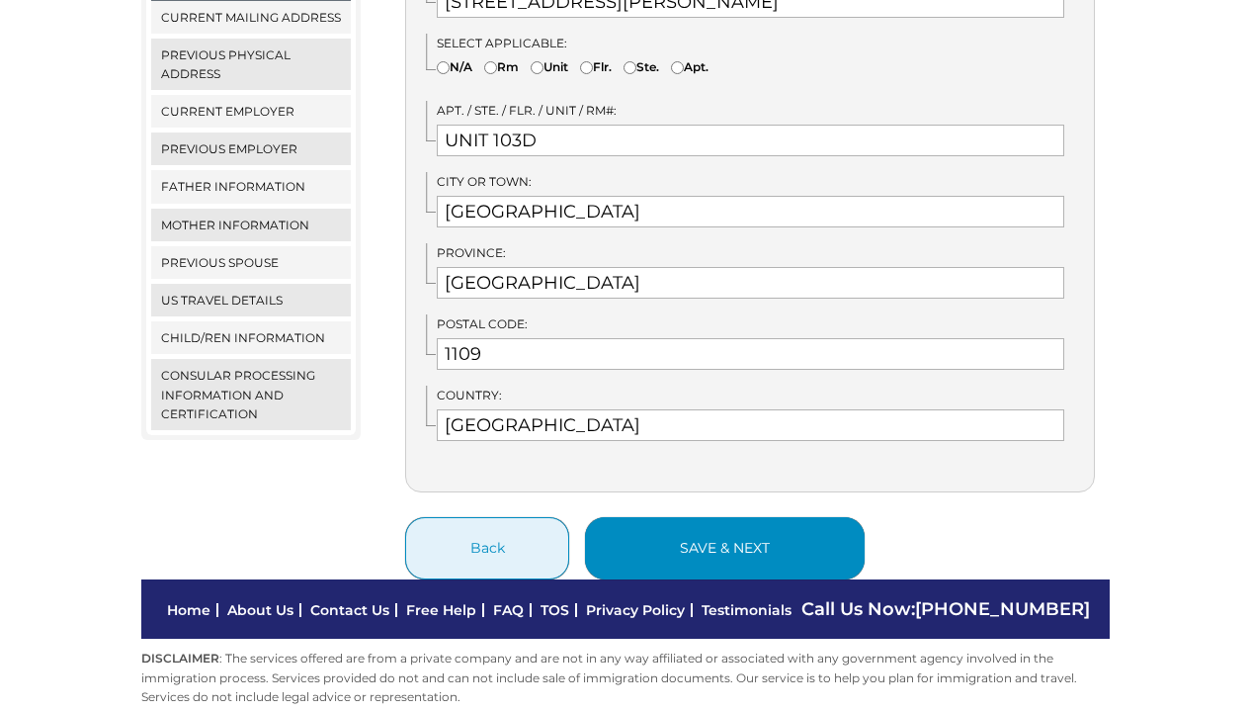
click at [632, 517] on button "save & next" at bounding box center [725, 548] width 280 height 62
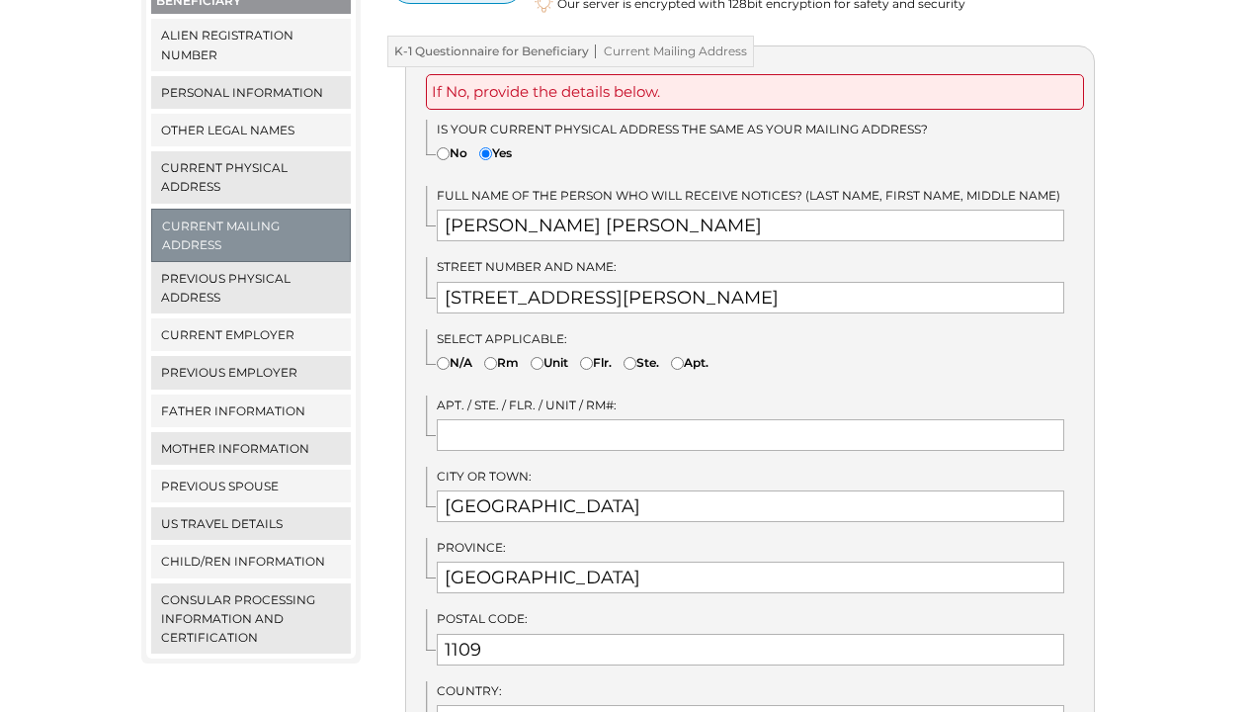
scroll to position [706, 0]
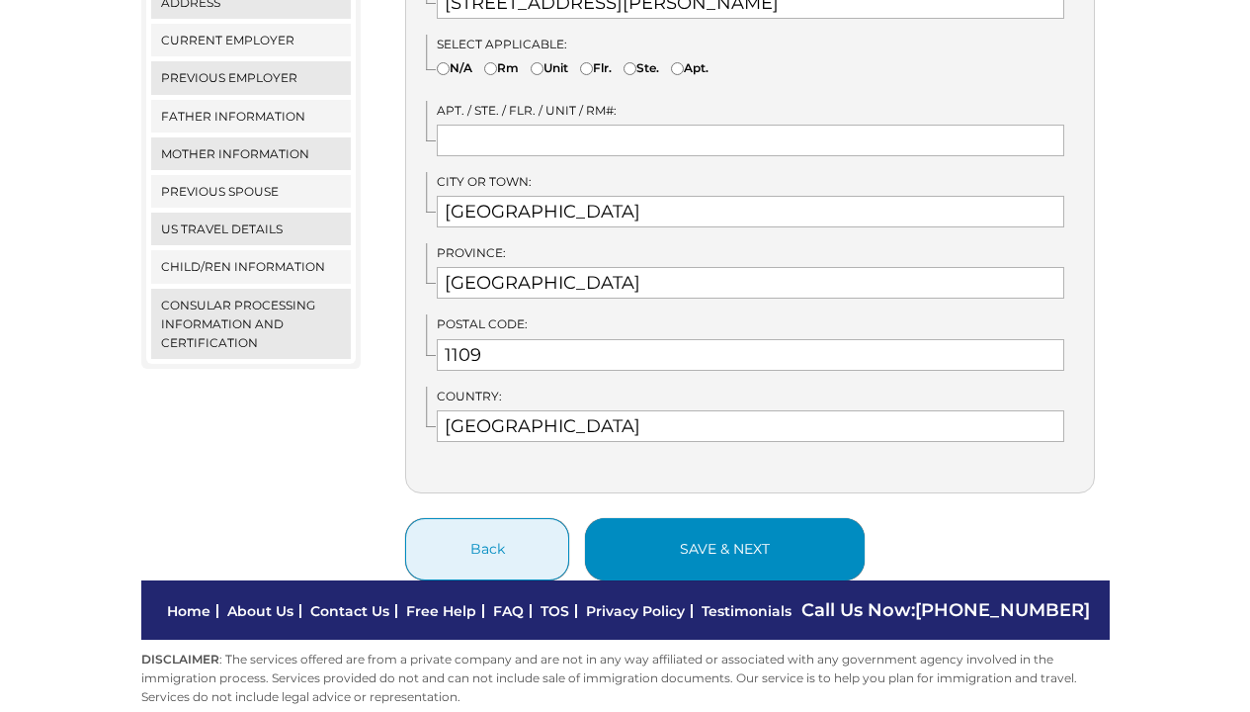
click at [687, 520] on button "save & next" at bounding box center [725, 549] width 280 height 62
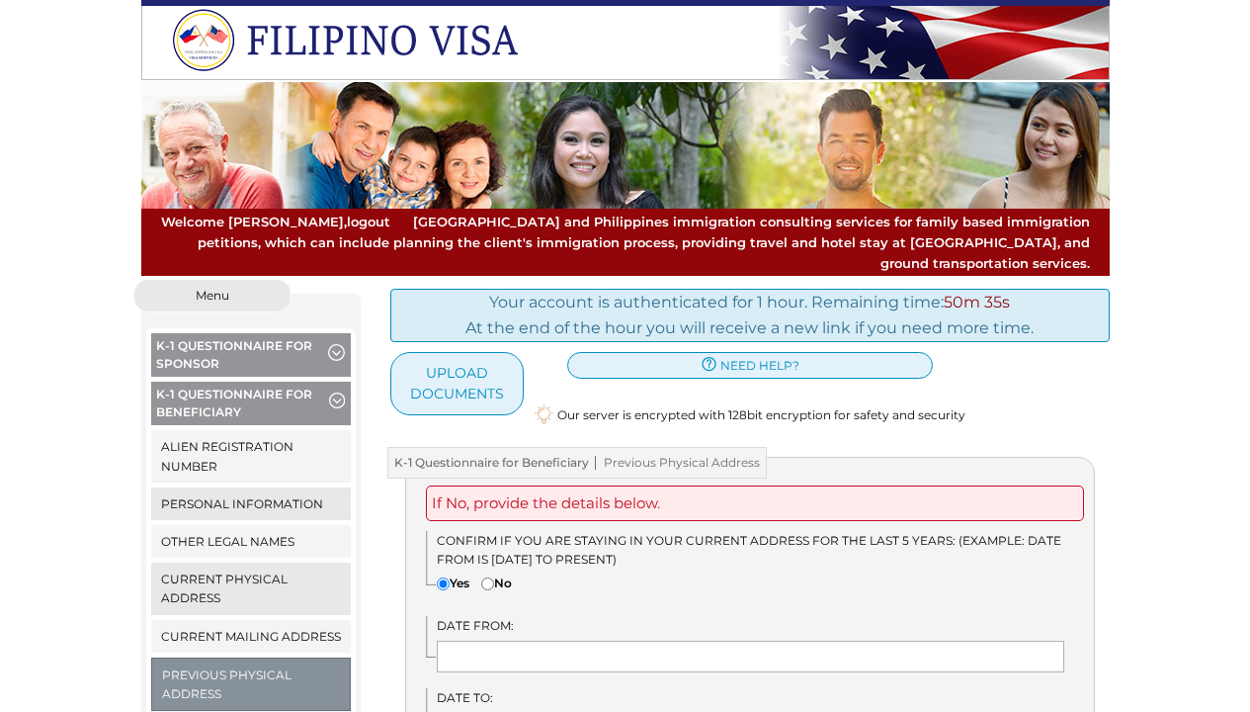
scroll to position [162, 0]
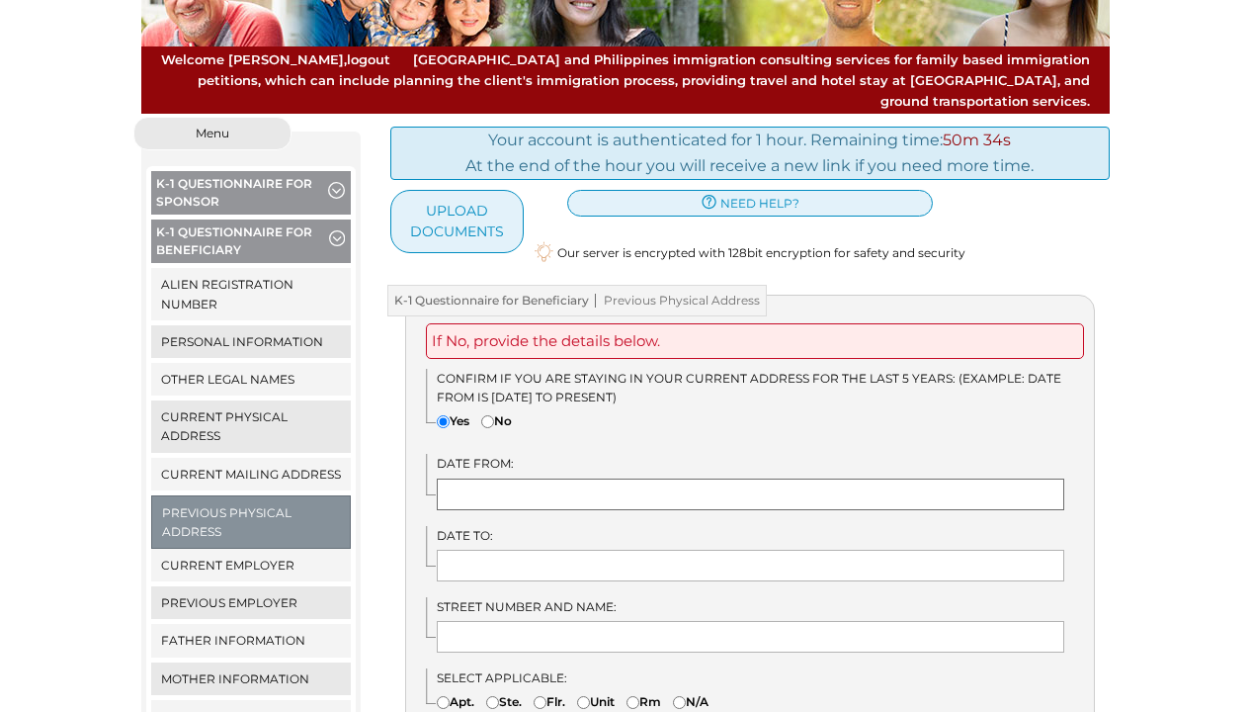
click at [499, 478] on input "text" at bounding box center [751, 494] width 628 height 32
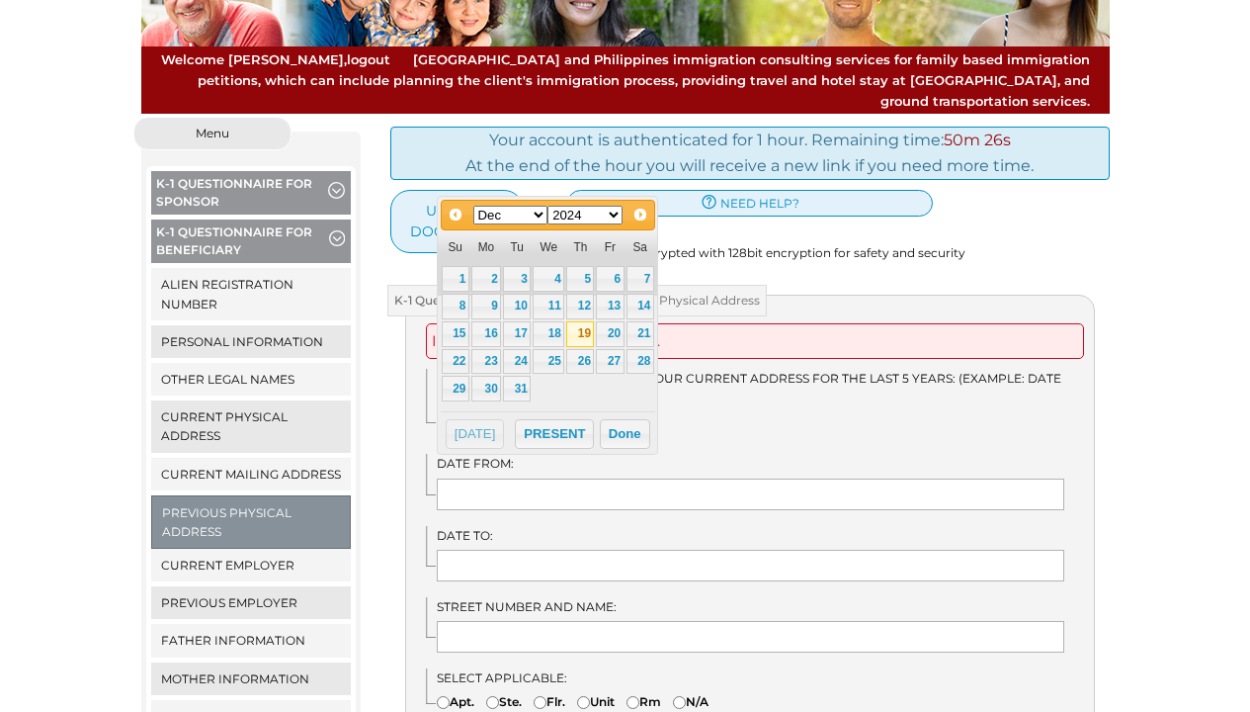
click at [576, 326] on link "19" at bounding box center [580, 334] width 28 height 26
type input "[DATE]"
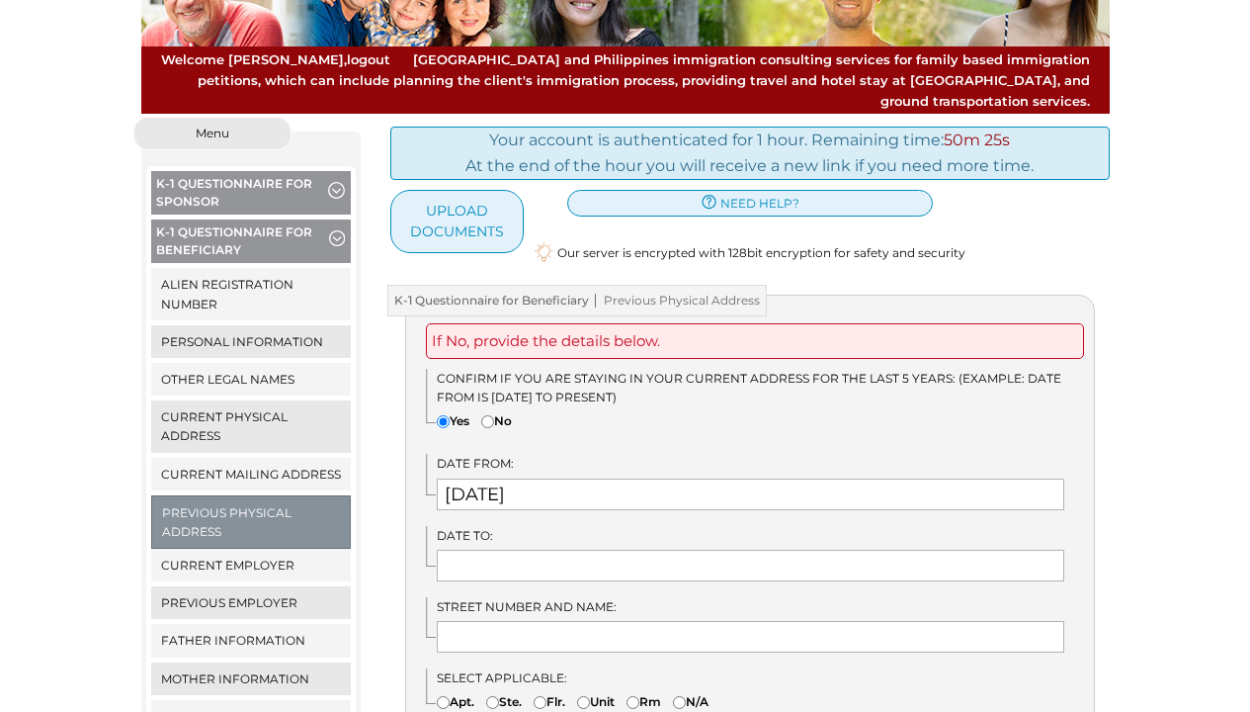
scroll to position [194, 0]
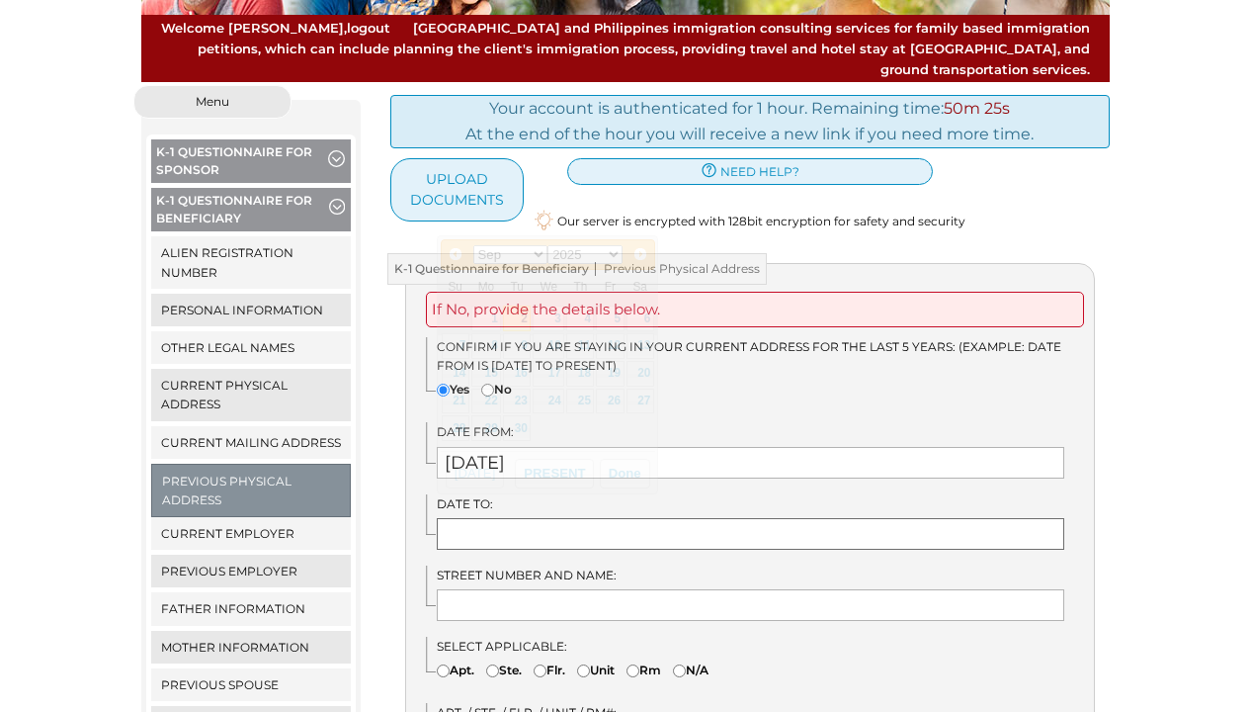
click at [547, 518] on input "text" at bounding box center [751, 534] width 628 height 32
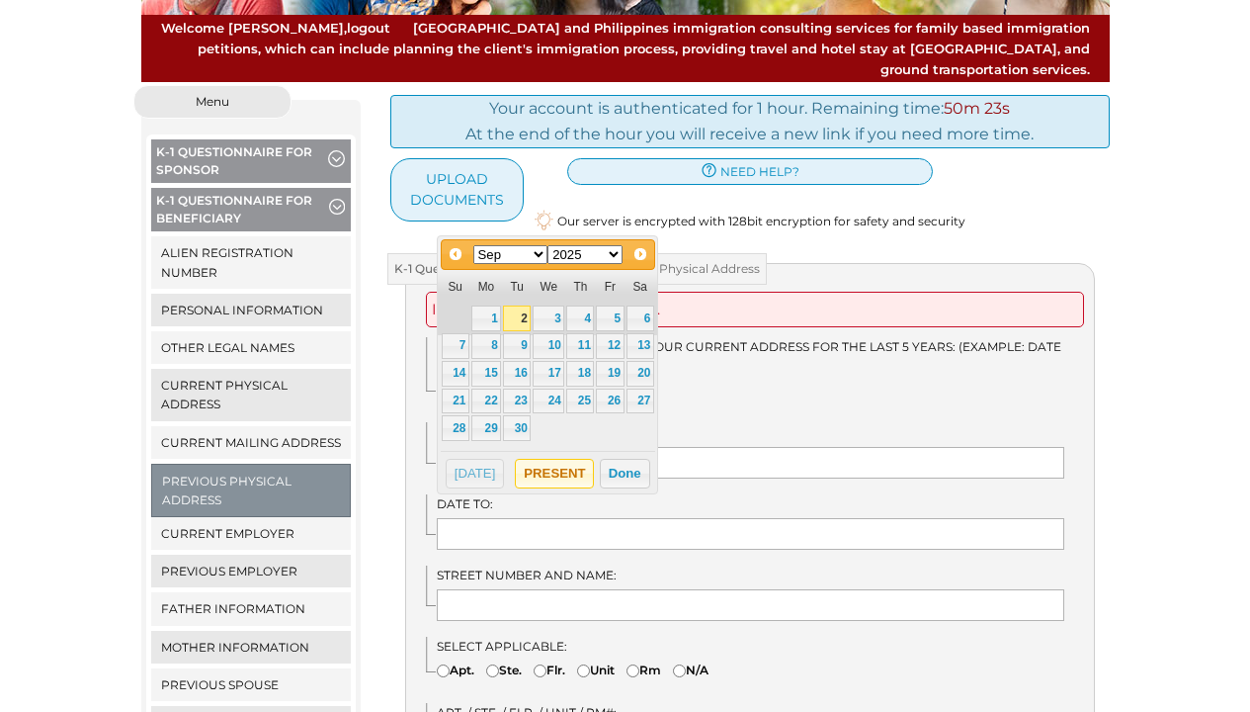
click at [579, 480] on button "PRESENT" at bounding box center [554, 474] width 79 height 30
type input "PRESENT"
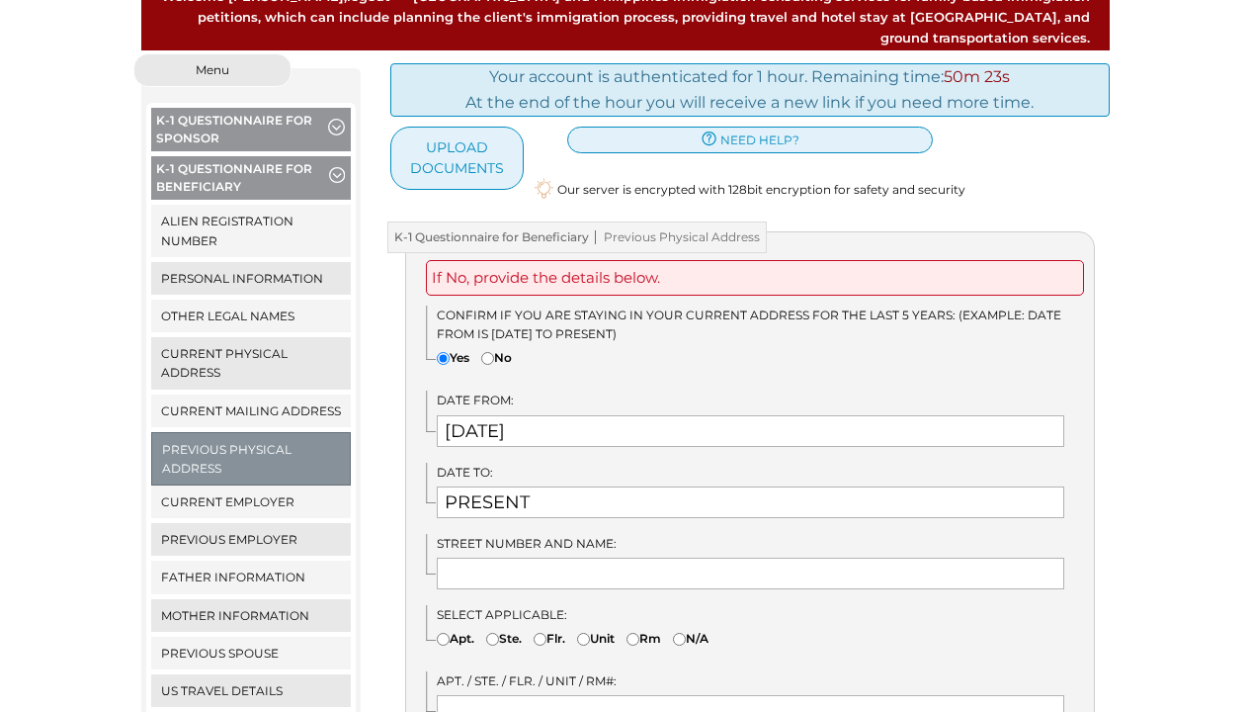
scroll to position [294, 0]
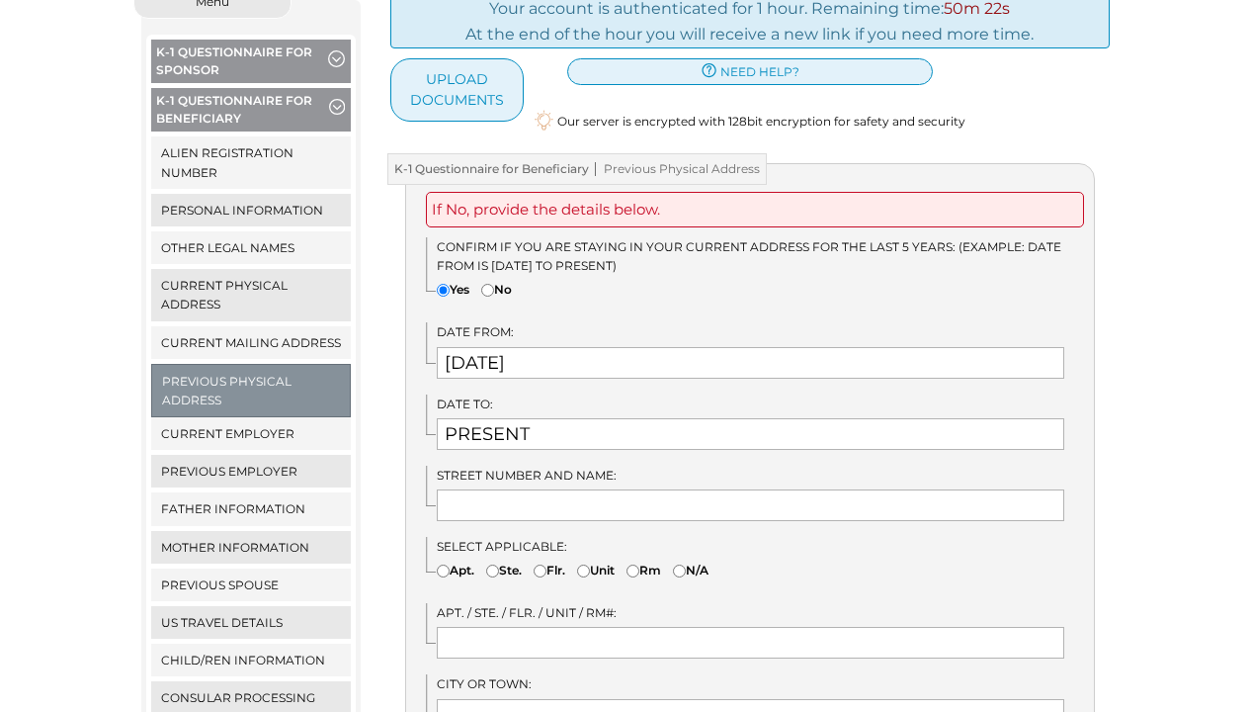
click at [554, 465] on div "Street Number and Name:" at bounding box center [760, 492] width 668 height 55
type input "1"
type input "[STREET_ADDRESS][PERSON_NAME]"
click at [579, 627] on input "text" at bounding box center [751, 643] width 628 height 32
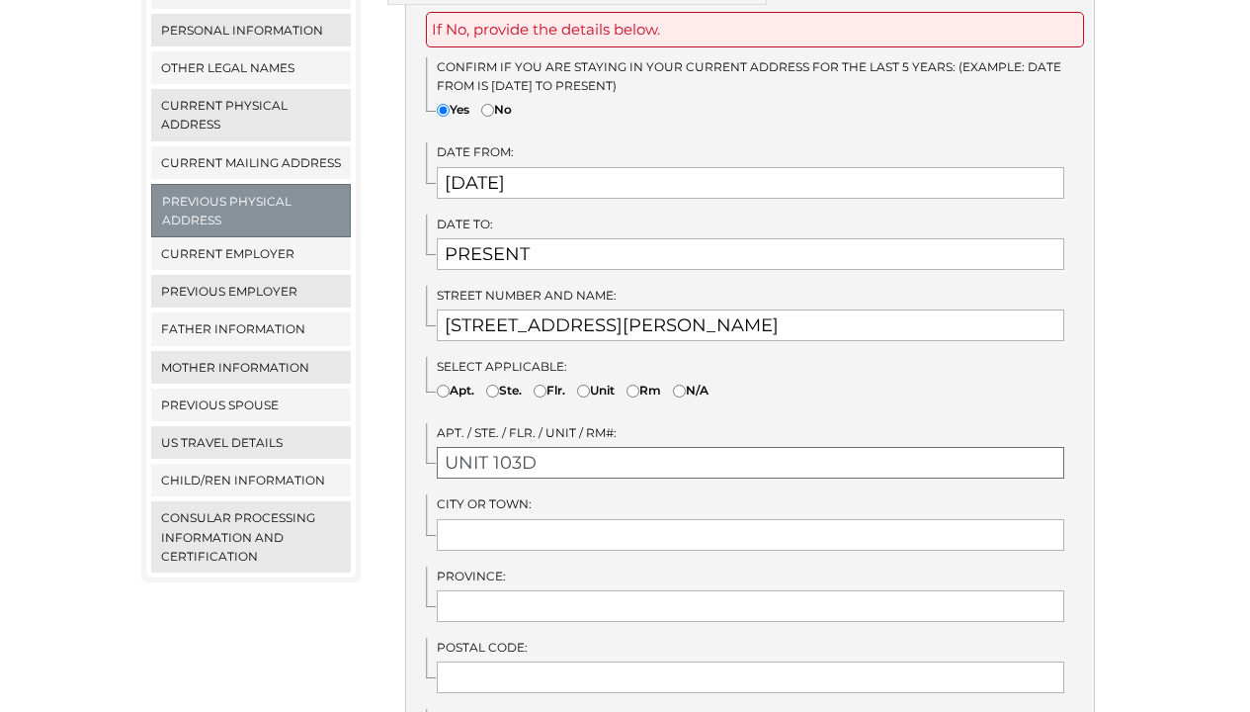
type input "UNIT 103D"
type input "QUEZON CITY"
drag, startPoint x: 749, startPoint y: 602, endPoint x: 753, endPoint y: 591, distance: 11.6
click at [749, 601] on div "If No, provide the details below. Confirm if you are staying in your current ad…" at bounding box center [750, 626] width 690 height 1286
type input "[GEOGRAPHIC_DATA]"
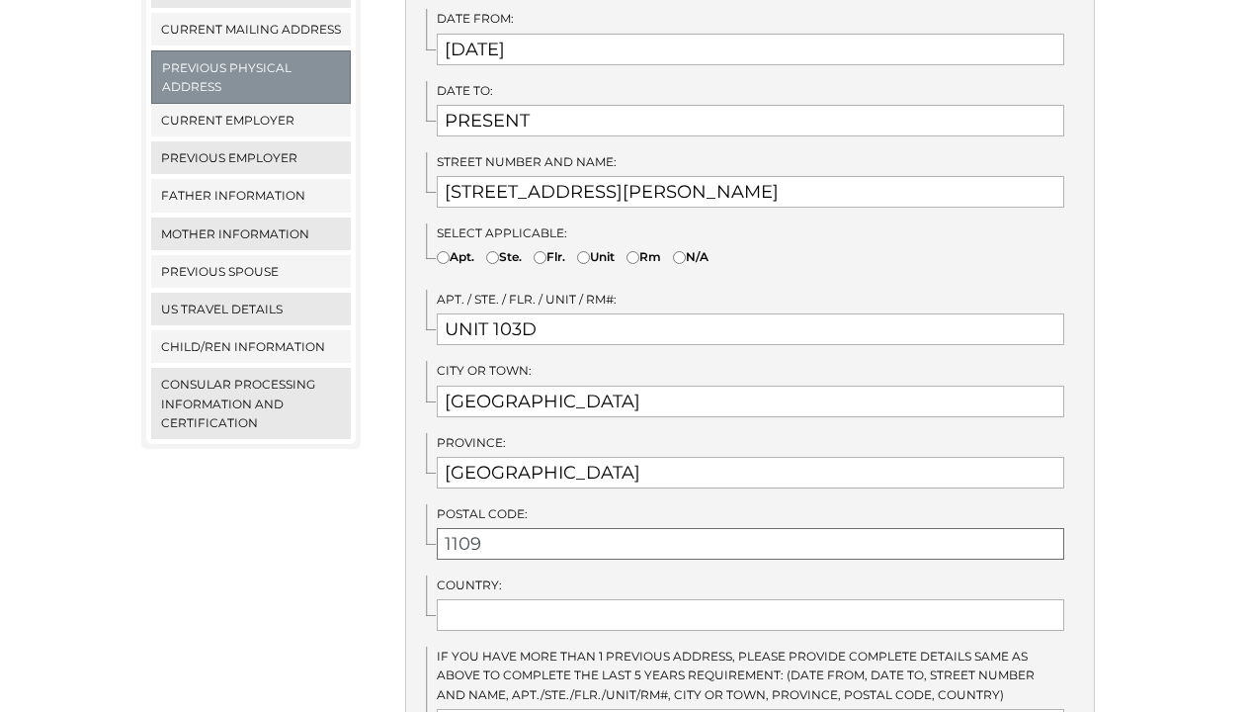
scroll to position [743, 0]
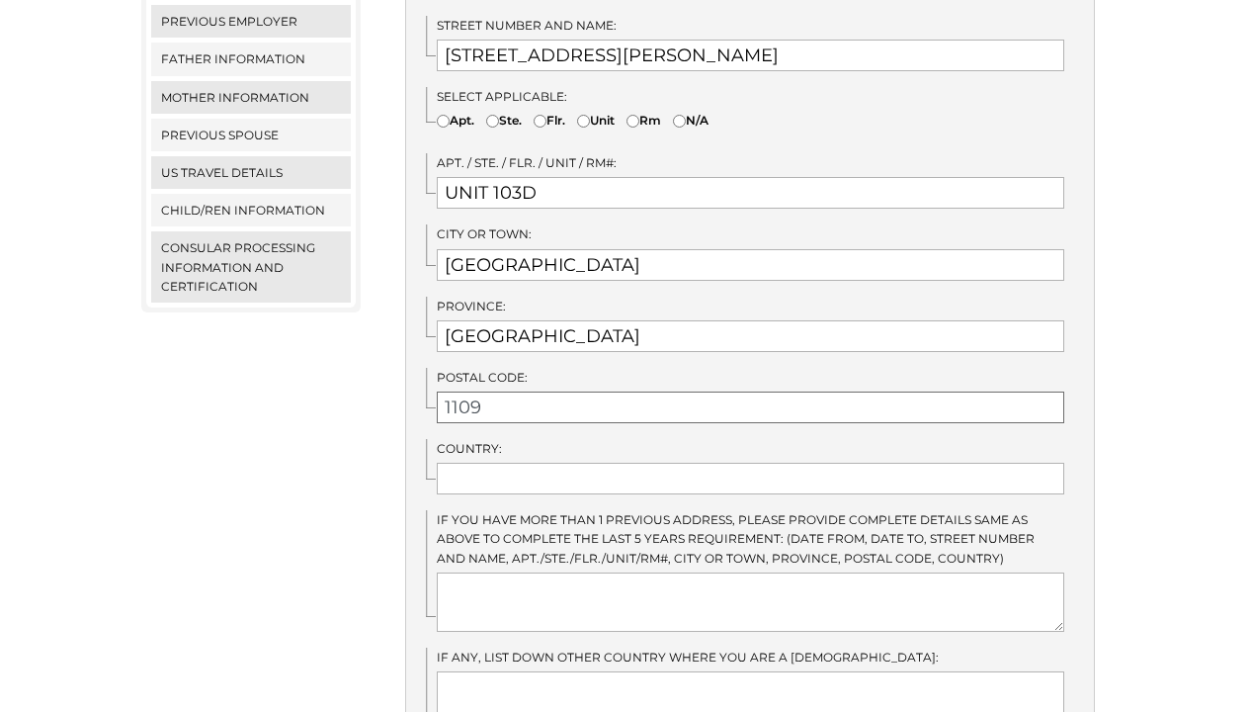
type input "1109"
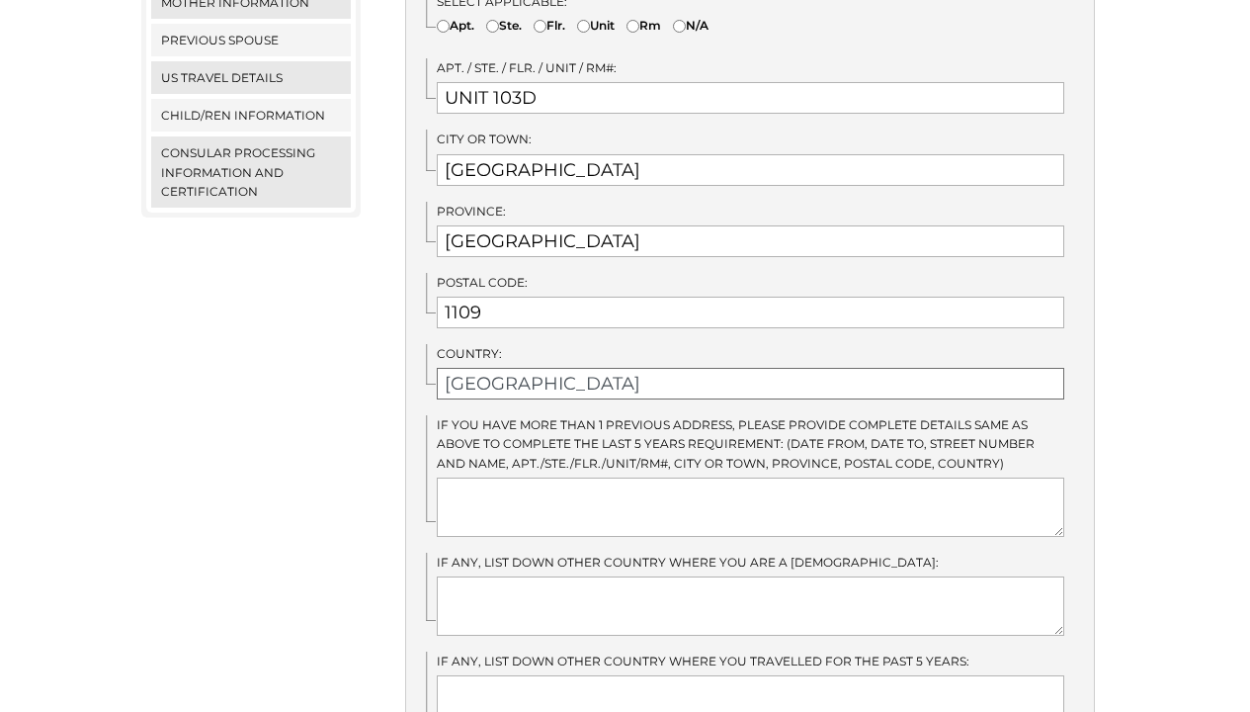
scroll to position [898, 0]
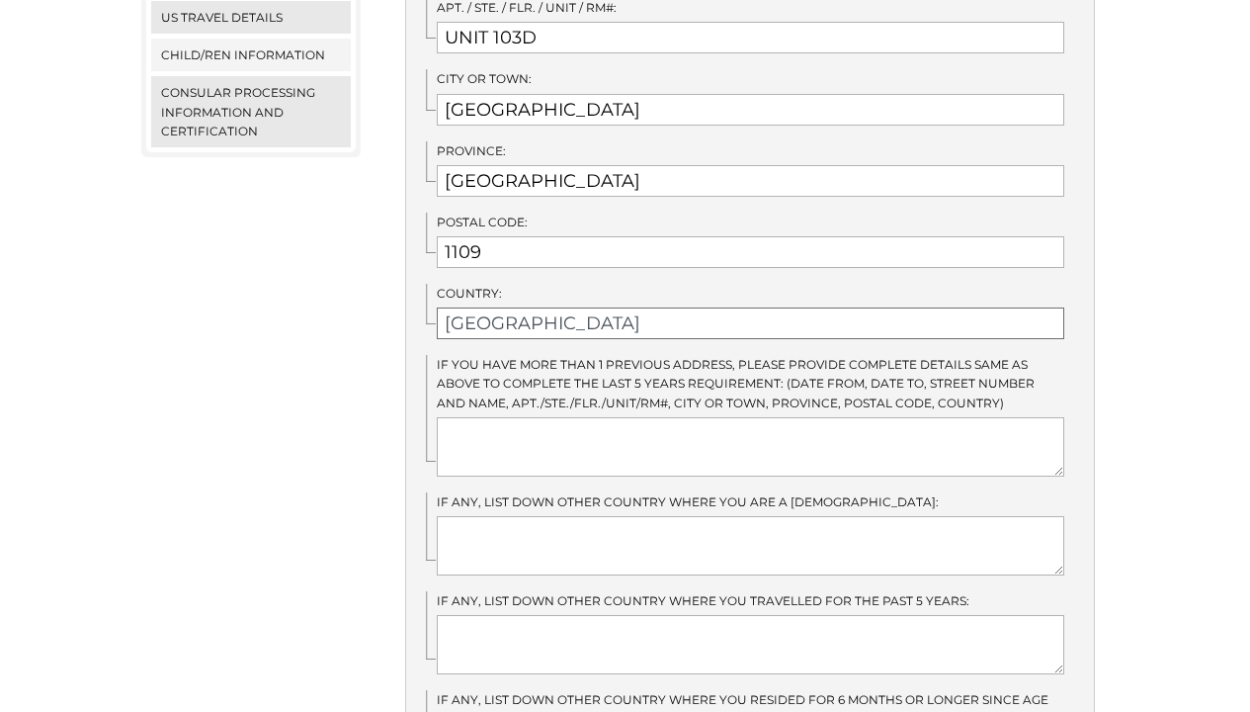
type input "[GEOGRAPHIC_DATA]"
click at [608, 441] on textarea at bounding box center [751, 446] width 628 height 59
click at [612, 422] on textarea at bounding box center [751, 446] width 628 height 59
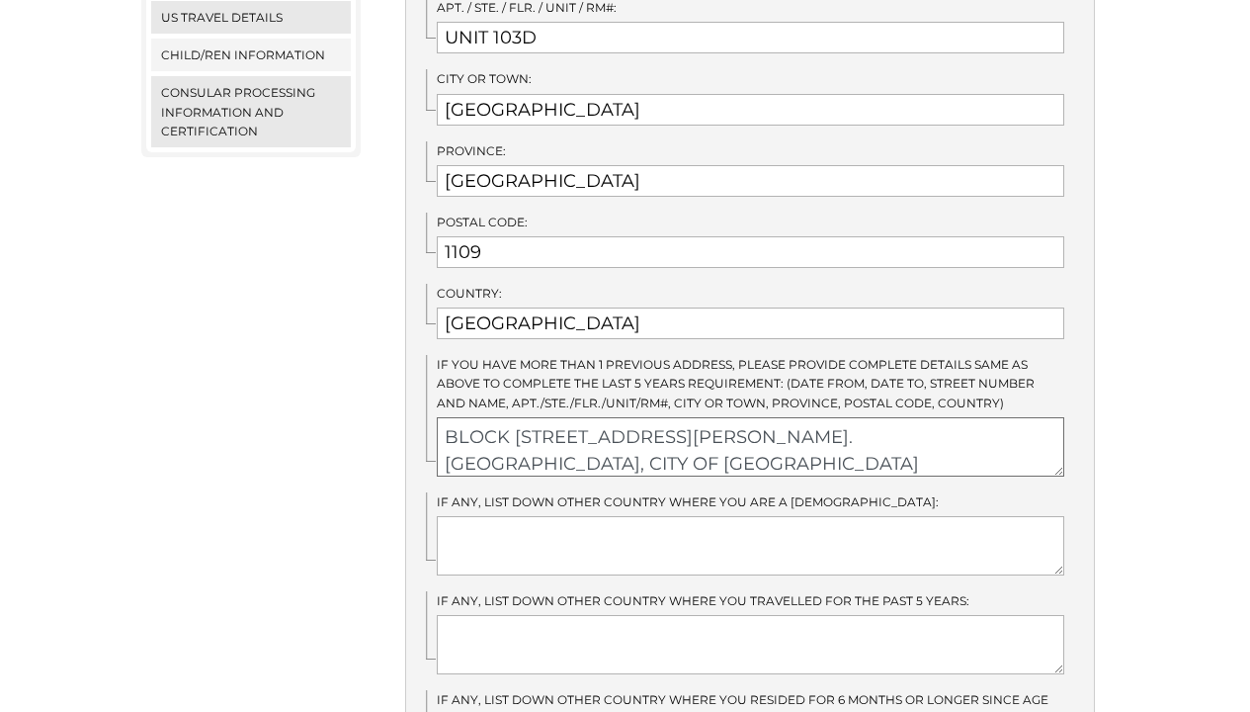
type textarea "BLOCK 11 LOT 8, JOHN STREET, BRGY. GRACEVILLE, CITY OF SAN JOSE DEL MONTE, BULA…"
click at [606, 517] on textarea at bounding box center [751, 545] width 628 height 59
type textarea "N/A"
click at [641, 627] on textarea at bounding box center [751, 644] width 628 height 59
type textarea "N"
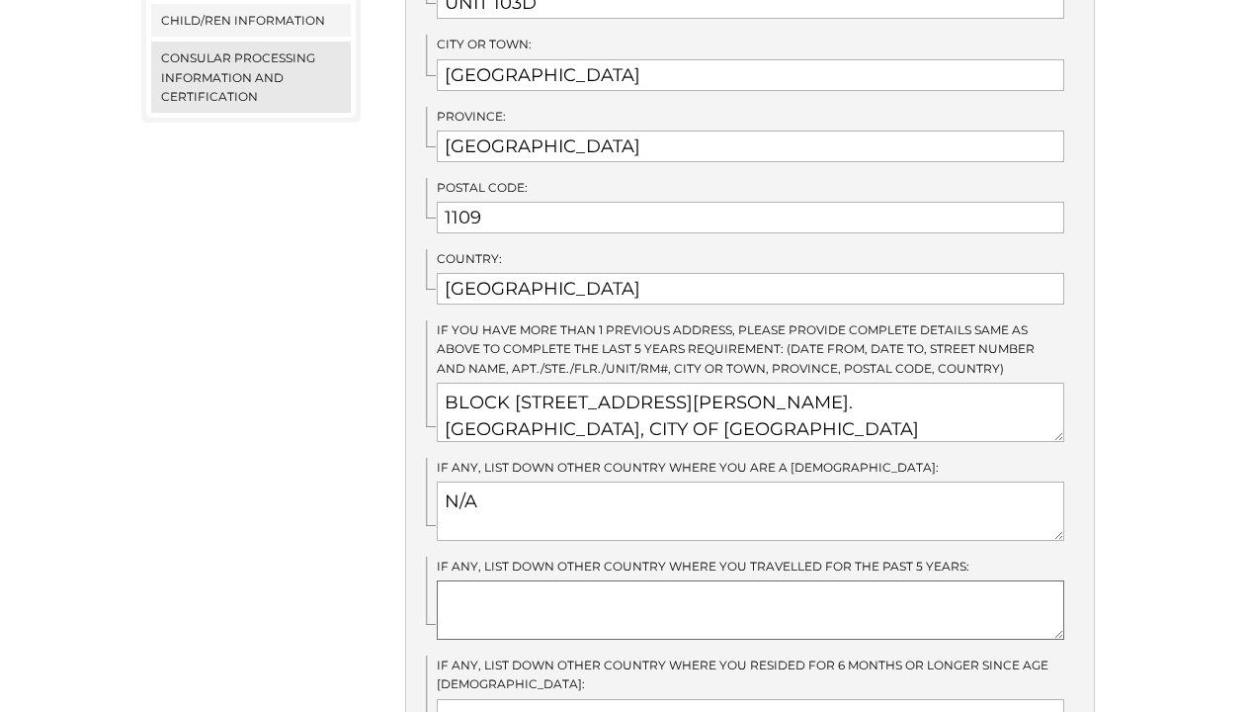
scroll to position [1078, 0]
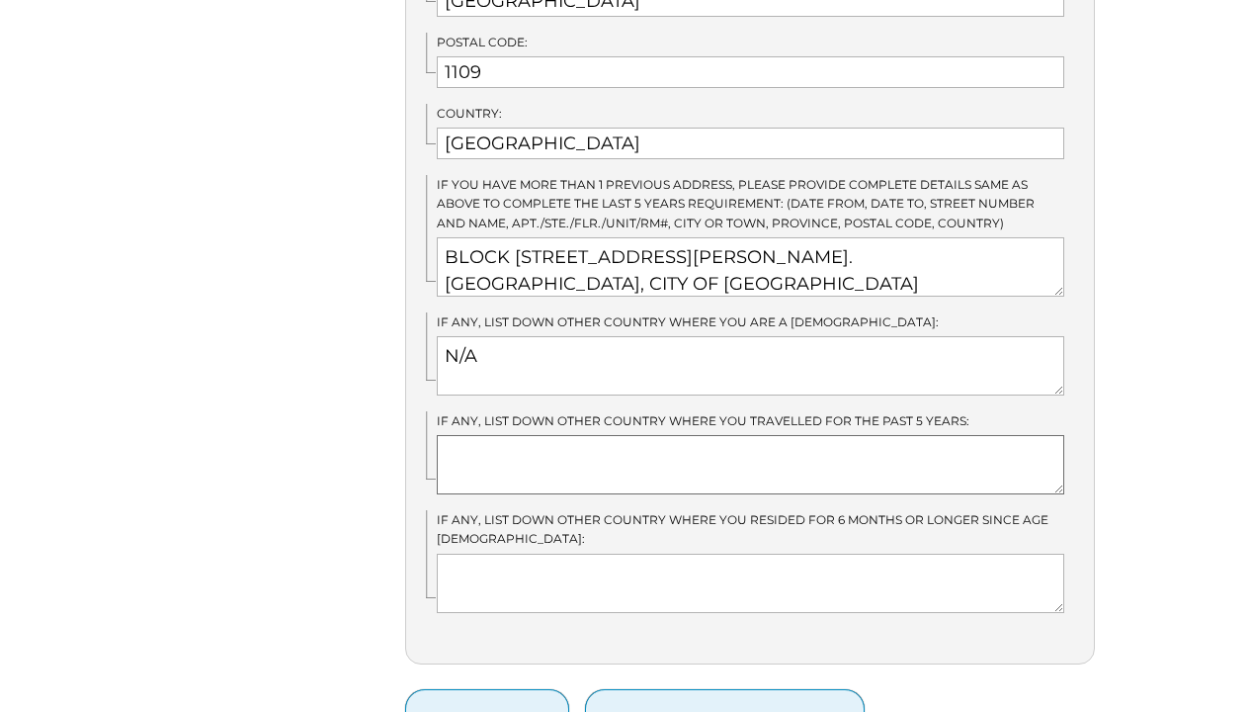
click at [686, 446] on textarea at bounding box center [751, 464] width 628 height 59
click at [747, 435] on textarea at bounding box center [751, 464] width 628 height 59
type textarea "HONG KONG"
click at [734, 553] on textarea at bounding box center [751, 582] width 628 height 59
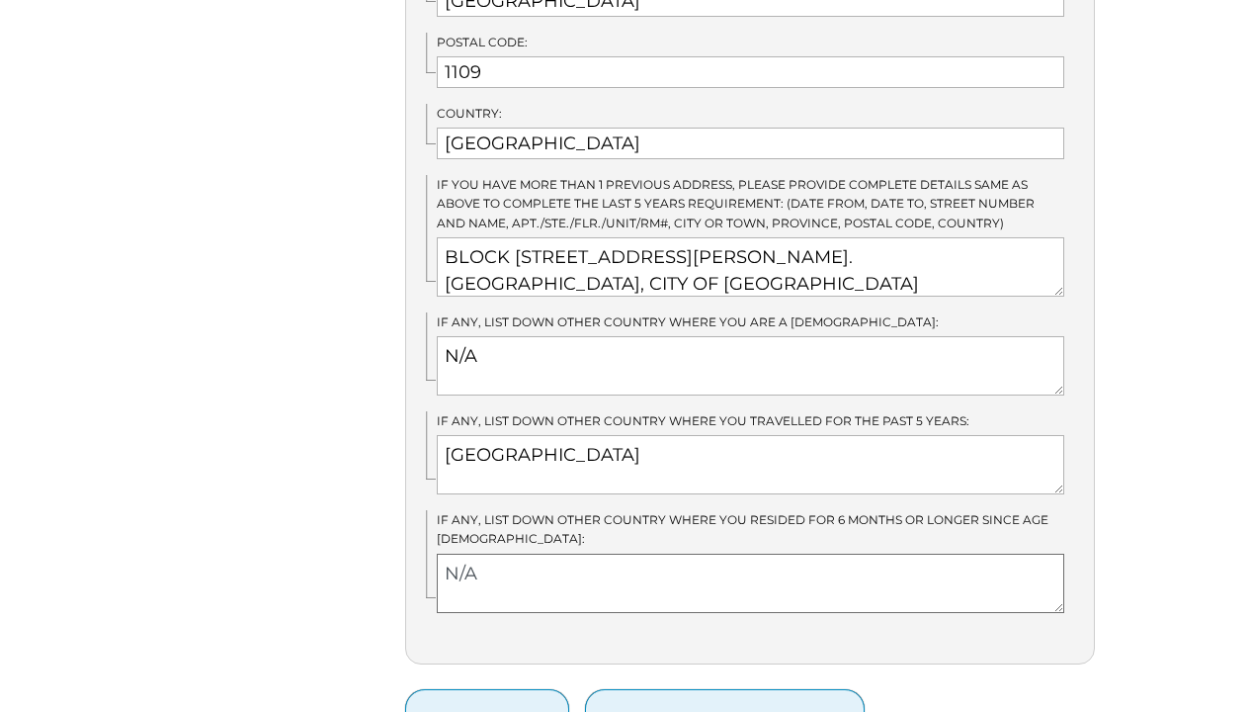
type textarea "N/A"
click at [776, 463] on textarea "HONG KONG" at bounding box center [751, 464] width 628 height 59
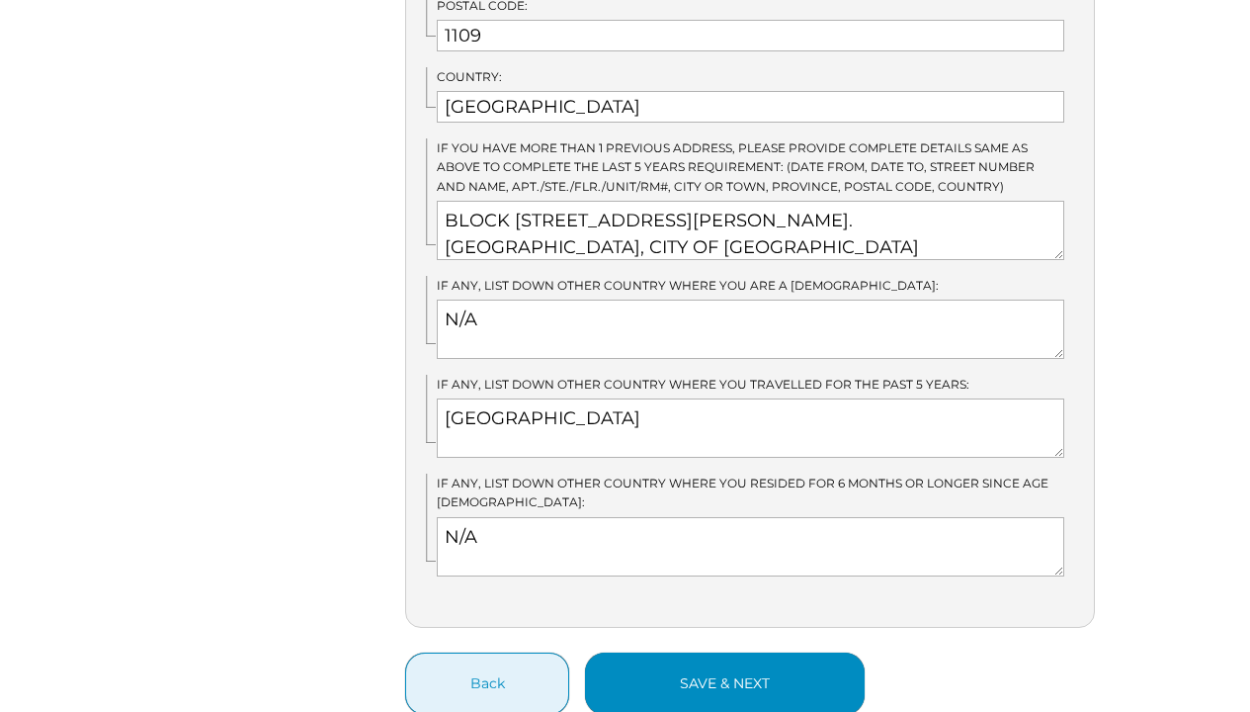
click at [736, 652] on button "save & next" at bounding box center [725, 683] width 280 height 62
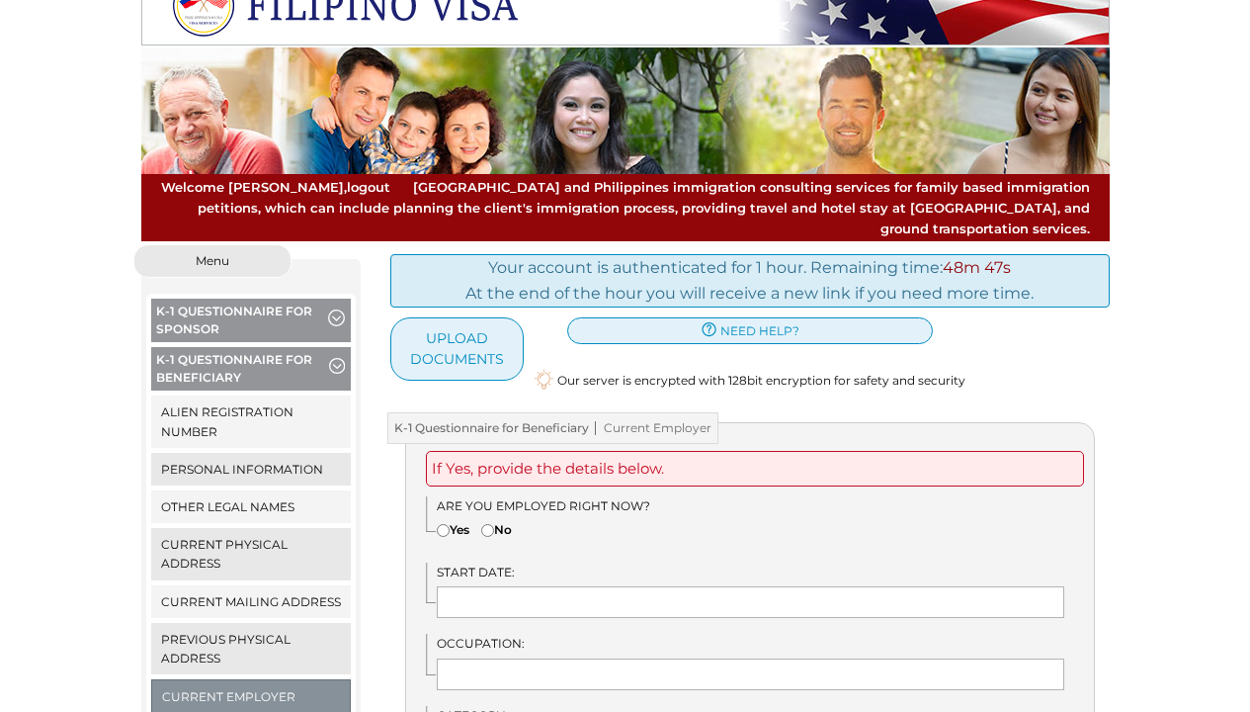
scroll to position [79, 0]
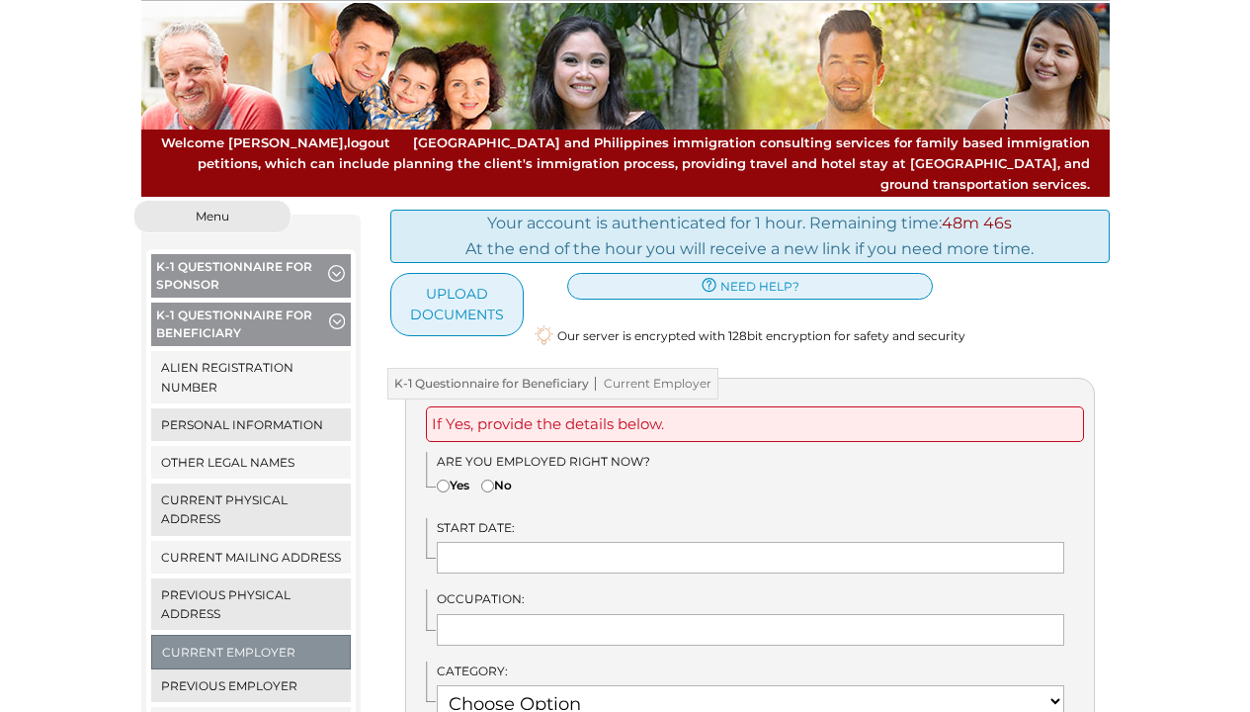
click at [457, 475] on label "Yes" at bounding box center [453, 484] width 33 height 19
click at [450, 479] on input"] "Yes" at bounding box center [443, 485] width 13 height 13
radio input"] "true"
click at [504, 542] on input "text" at bounding box center [751, 558] width 628 height 32
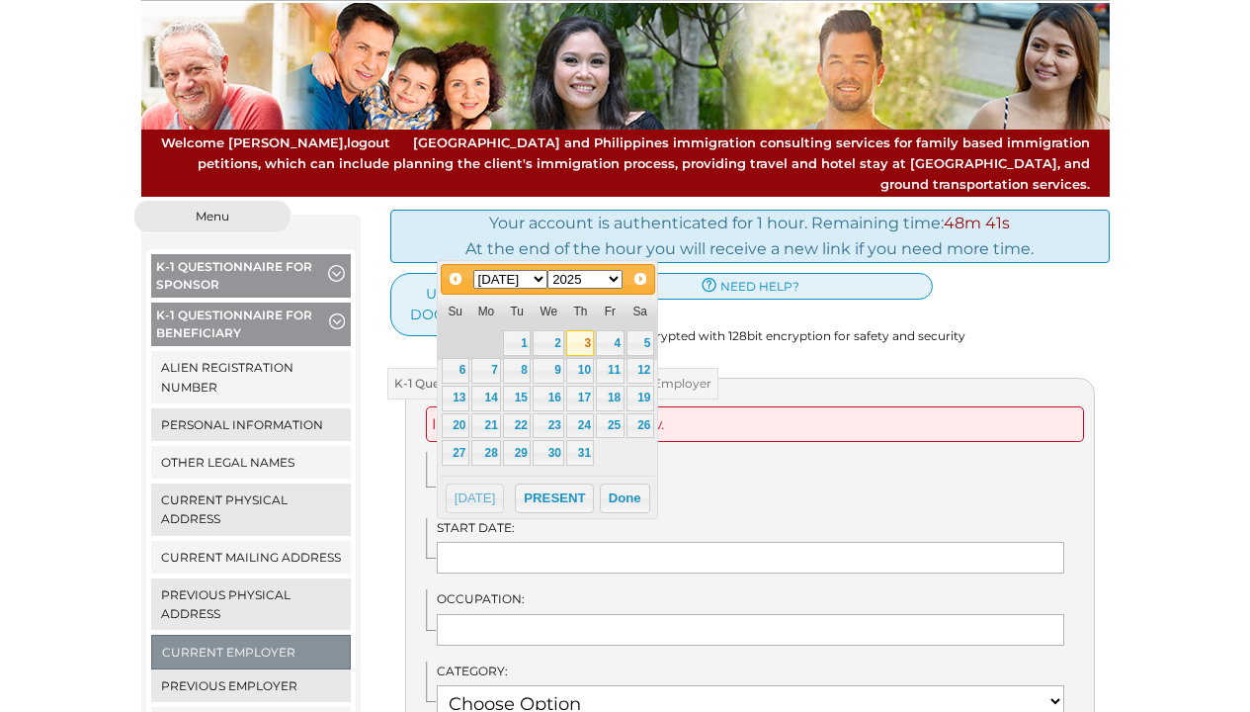
click at [583, 343] on link "3" at bounding box center [580, 343] width 28 height 26
type input "07/03/2025"
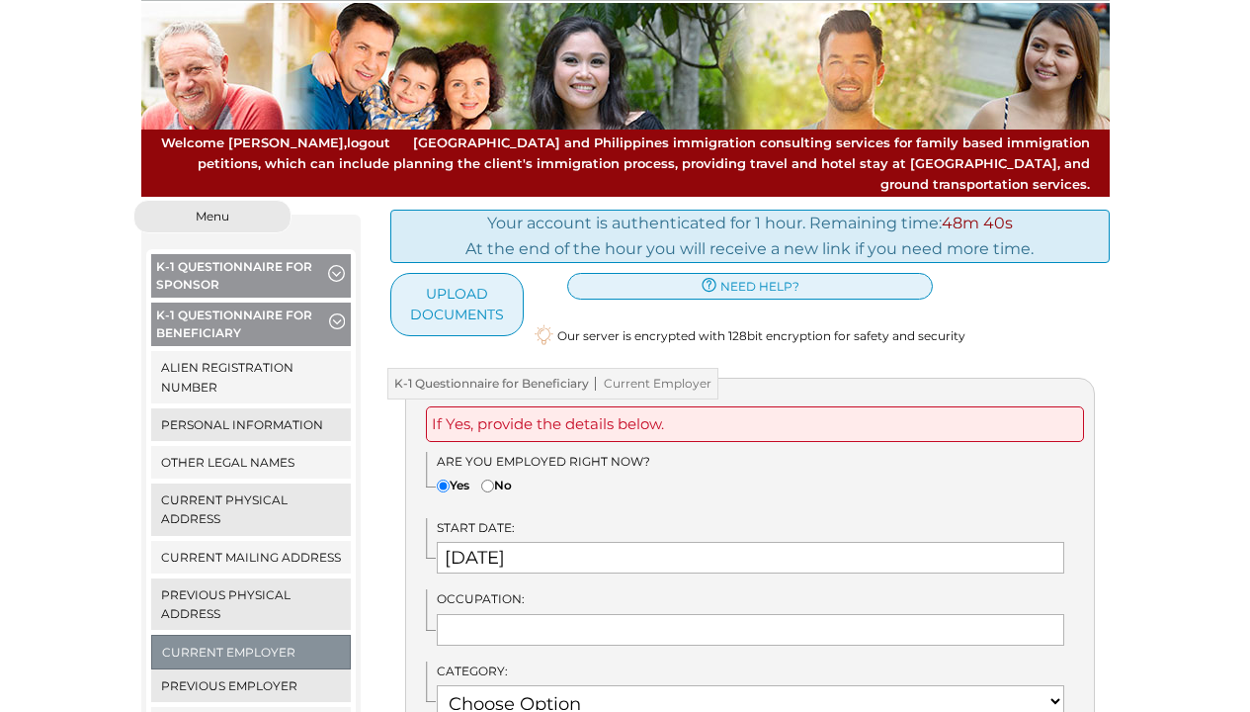
scroll to position [83, 0]
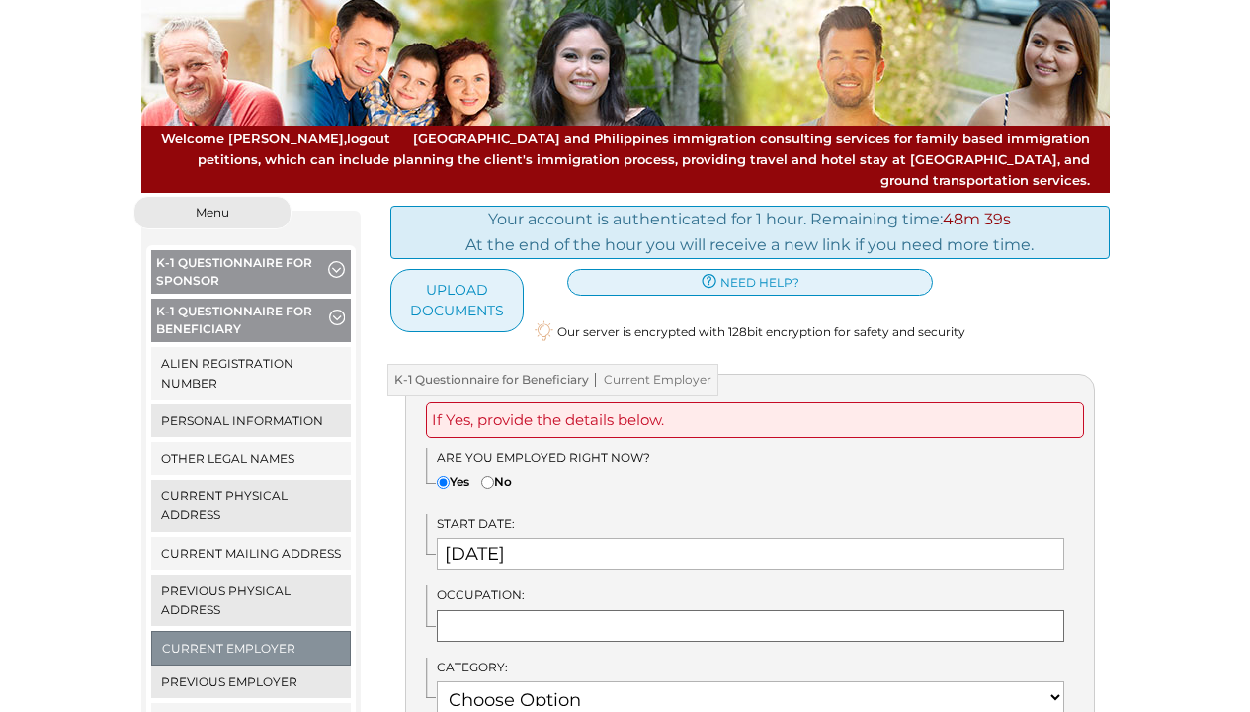
click at [547, 610] on input "text" at bounding box center [751, 626] width 628 height 32
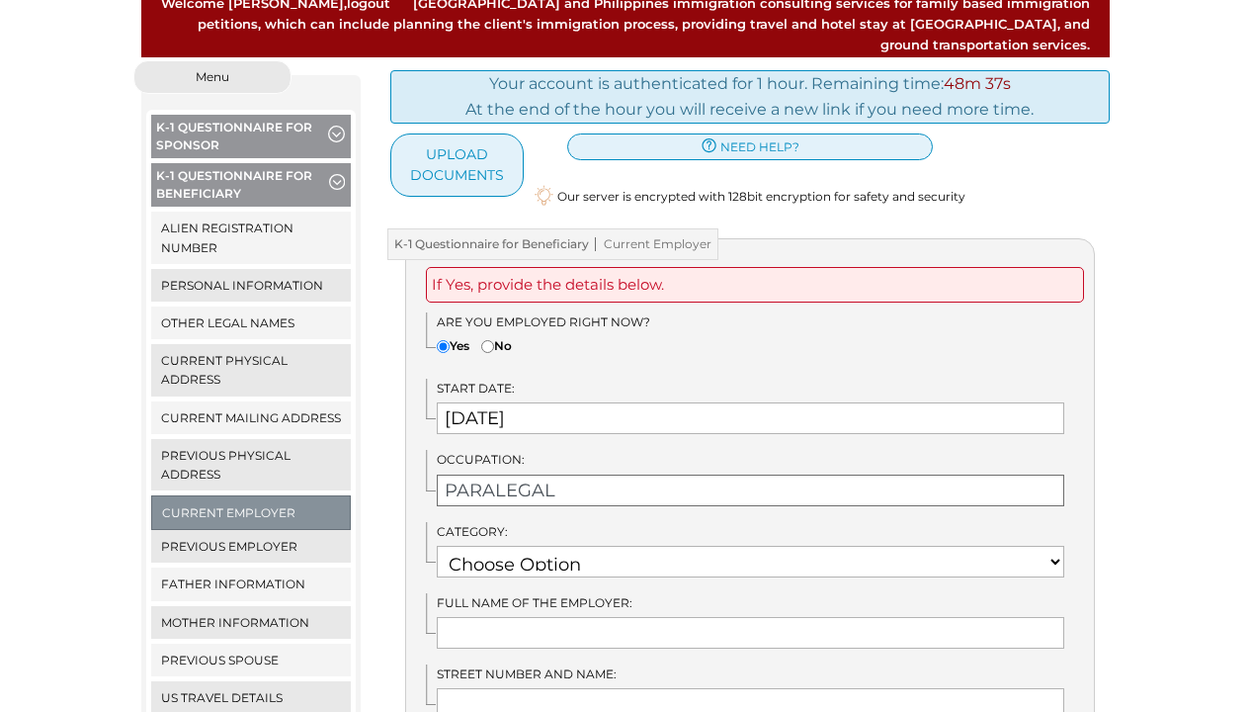
scroll to position [332, 0]
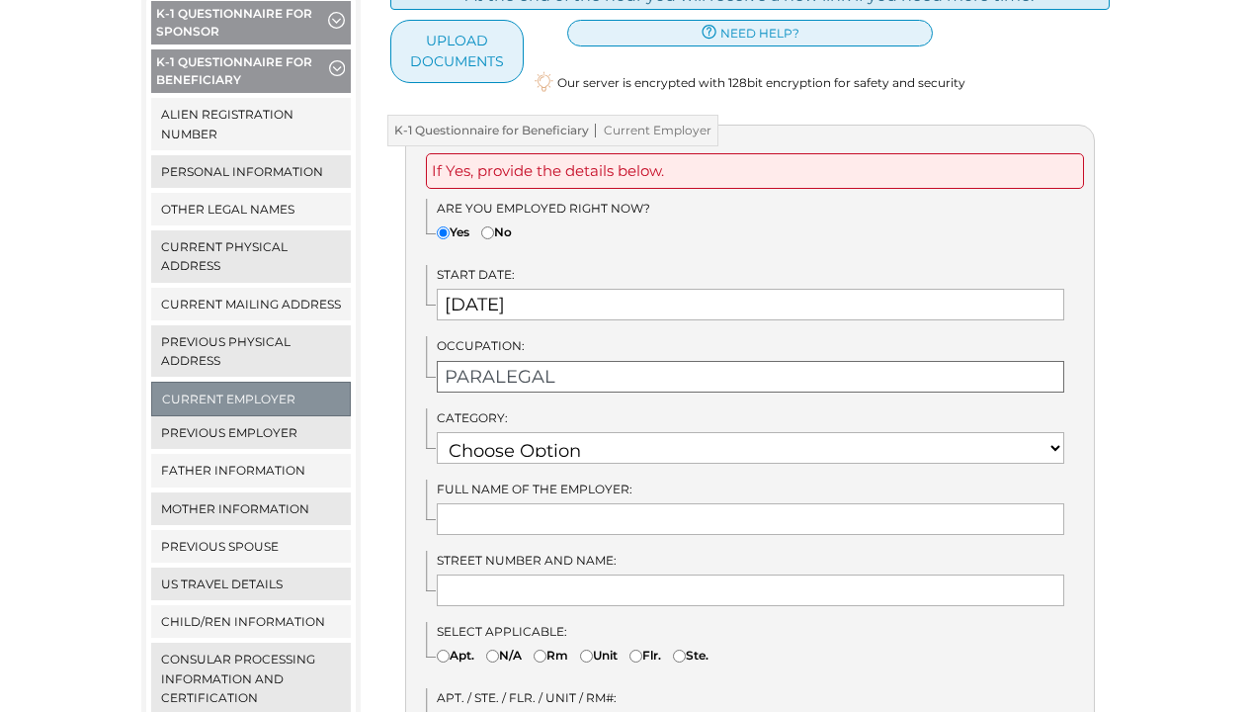
type input "PARALEGAL"
select select "11"
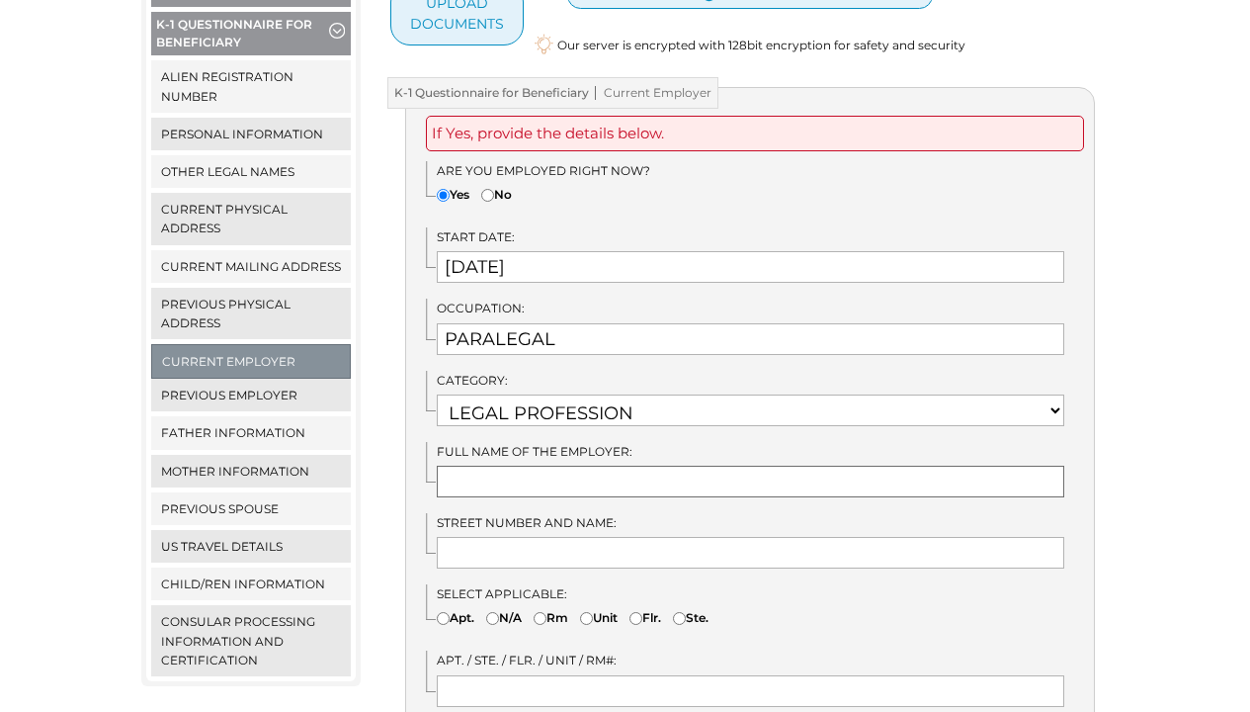
click at [603, 465] on input "text" at bounding box center [751, 481] width 628 height 32
type input "TIONGCO SIAO BELLO LAW & ASSOCIATES"
click at [599, 537] on input "text" at bounding box center [751, 553] width 628 height 32
type input "2"
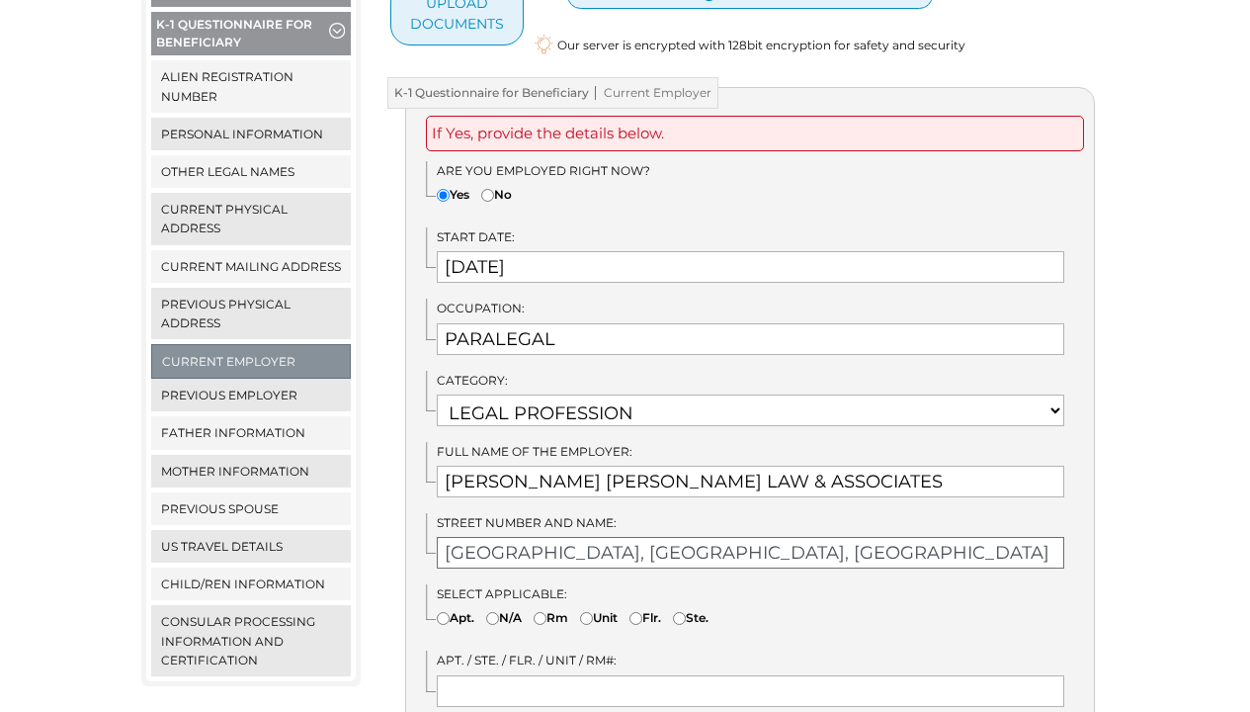
scroll to position [510, 0]
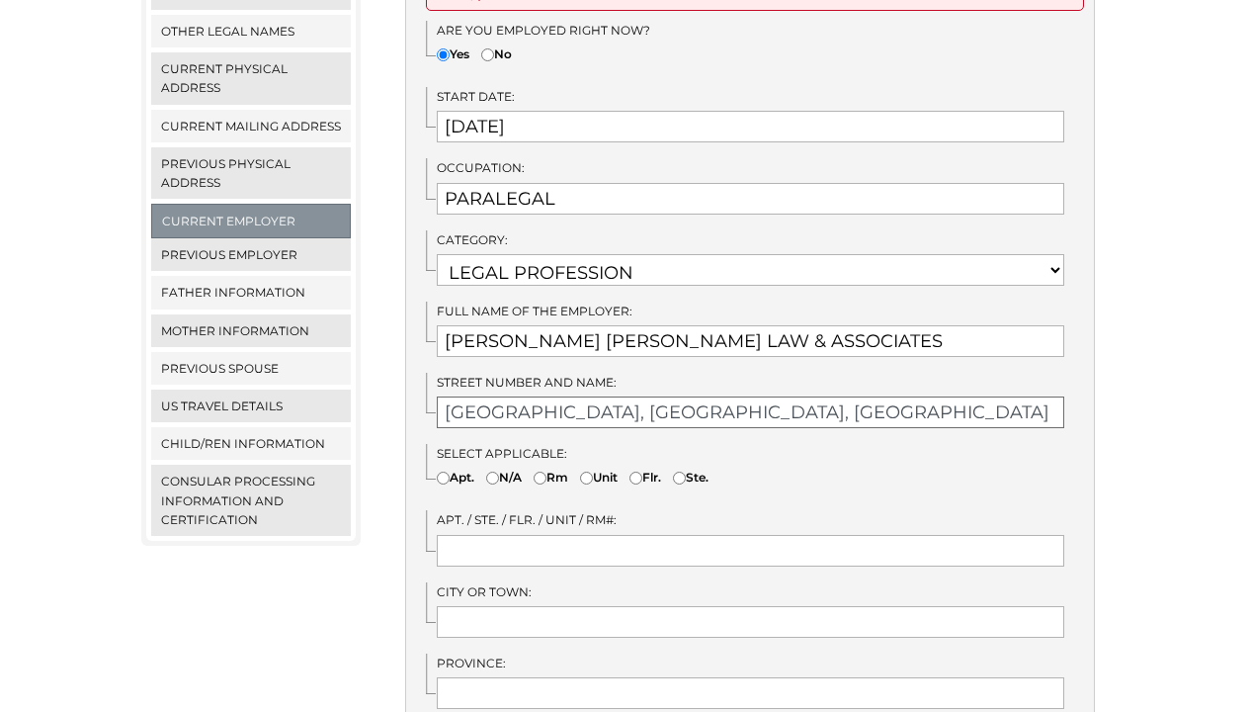
type input "ROBINSONS EQUITABLE TOWER, ADB AVENUE, ORTIGAS CENTER"
click at [657, 535] on input "text" at bounding box center [751, 551] width 628 height 32
type input "UNIT 2104-05"
click at [617, 606] on input "text" at bounding box center [751, 622] width 628 height 32
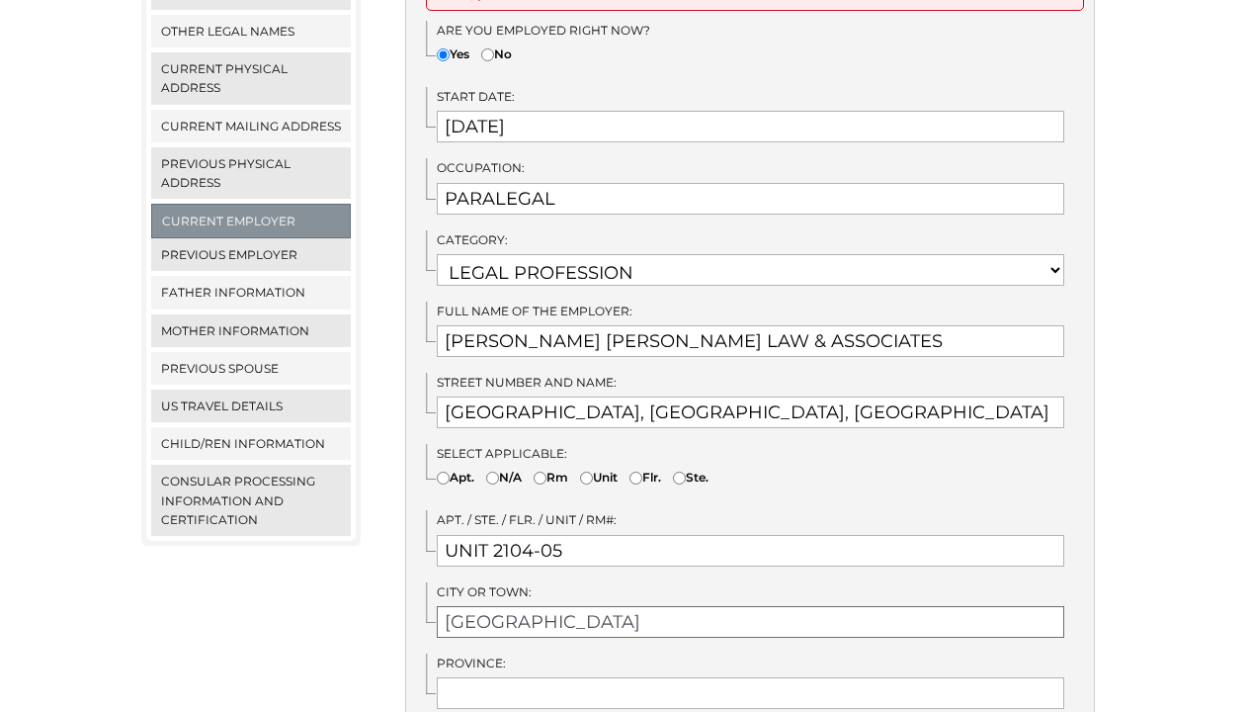
type input "PASIG CITY"
click at [603, 677] on input "text" at bounding box center [751, 693] width 628 height 32
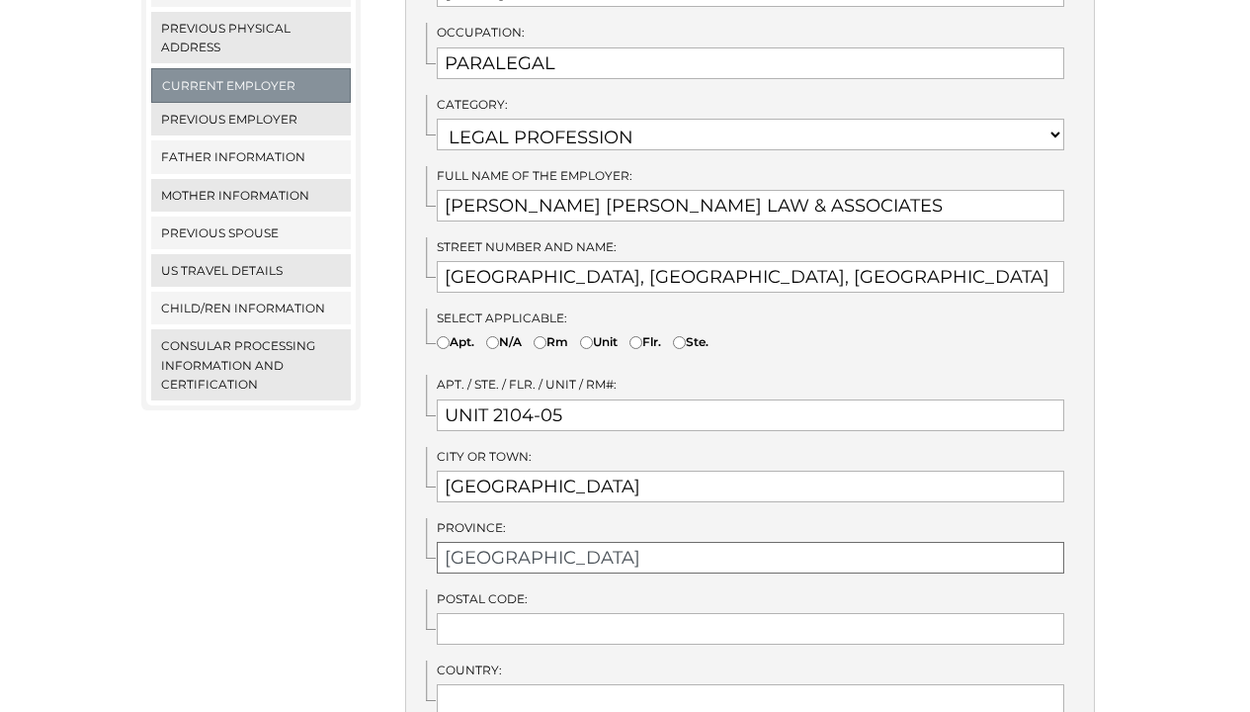
scroll to position [761, 0]
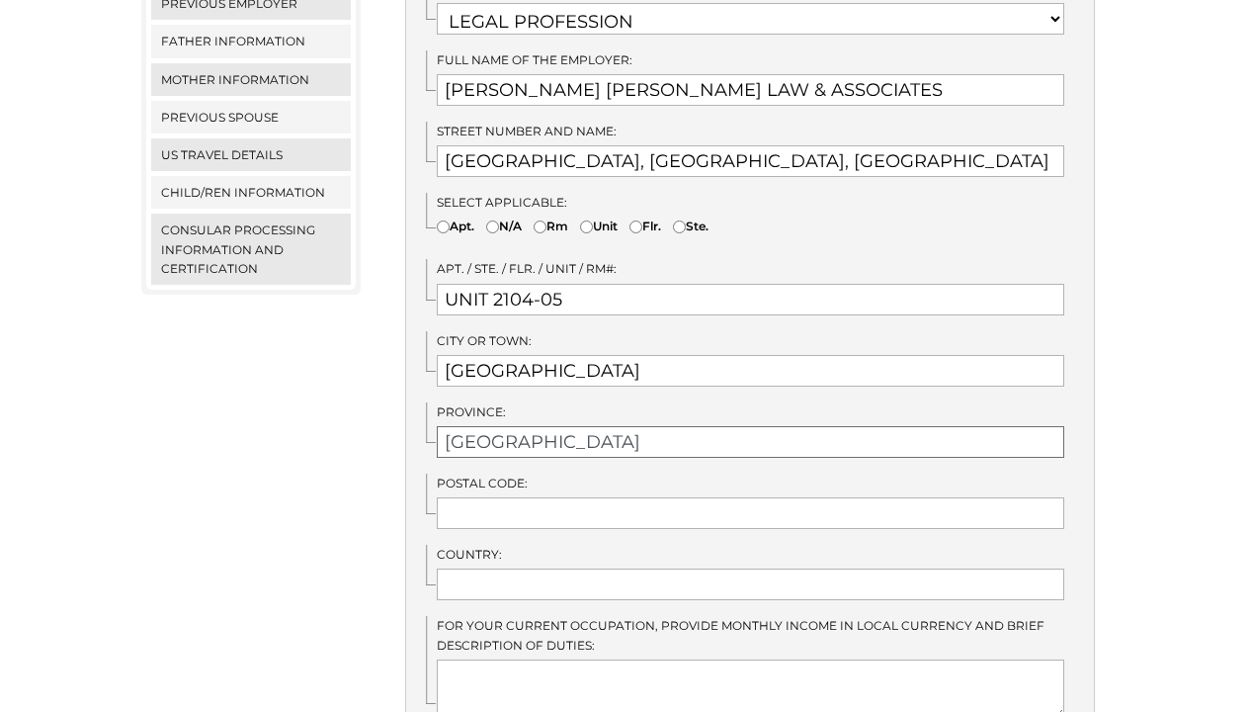
type input "METRO MANILA"
click at [604, 507] on div "If Yes, provide the details below. Are you employed right now? Yes No Start Dat…" at bounding box center [750, 268] width 690 height 1145
click at [608, 497] on input "text" at bounding box center [751, 513] width 628 height 32
type input "1600"
click at [556, 572] on input "text" at bounding box center [751, 584] width 628 height 32
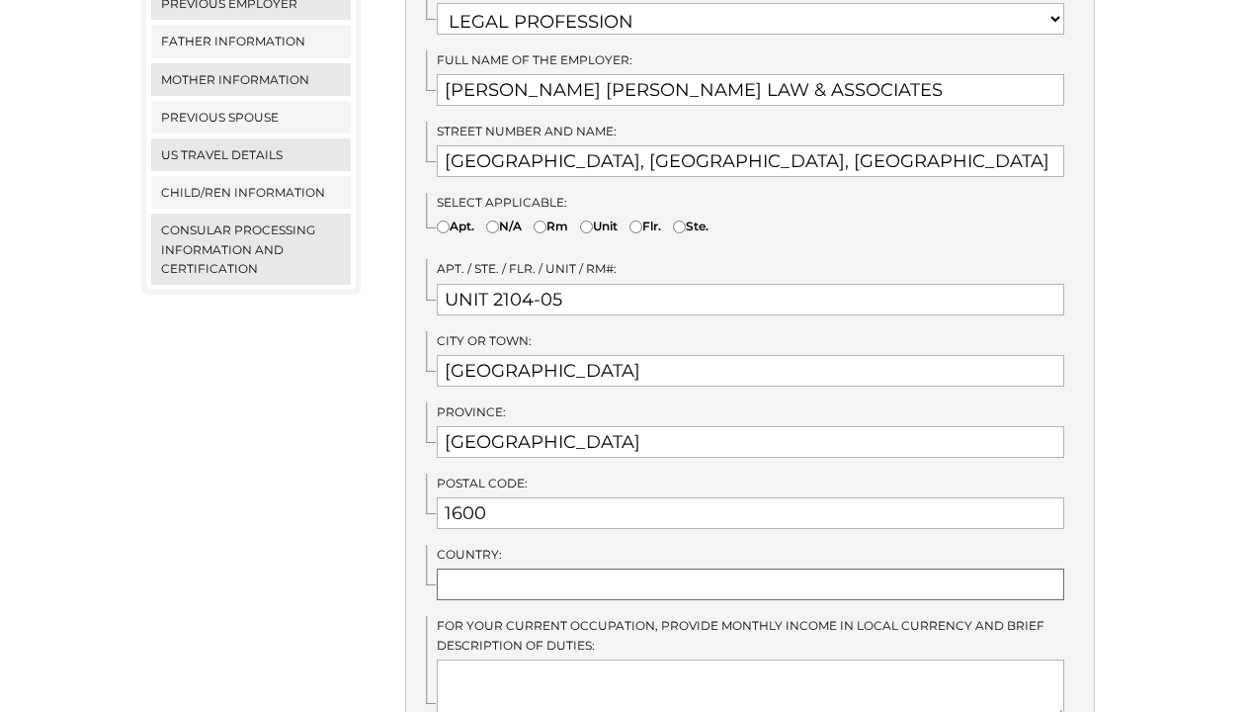
type input "p"
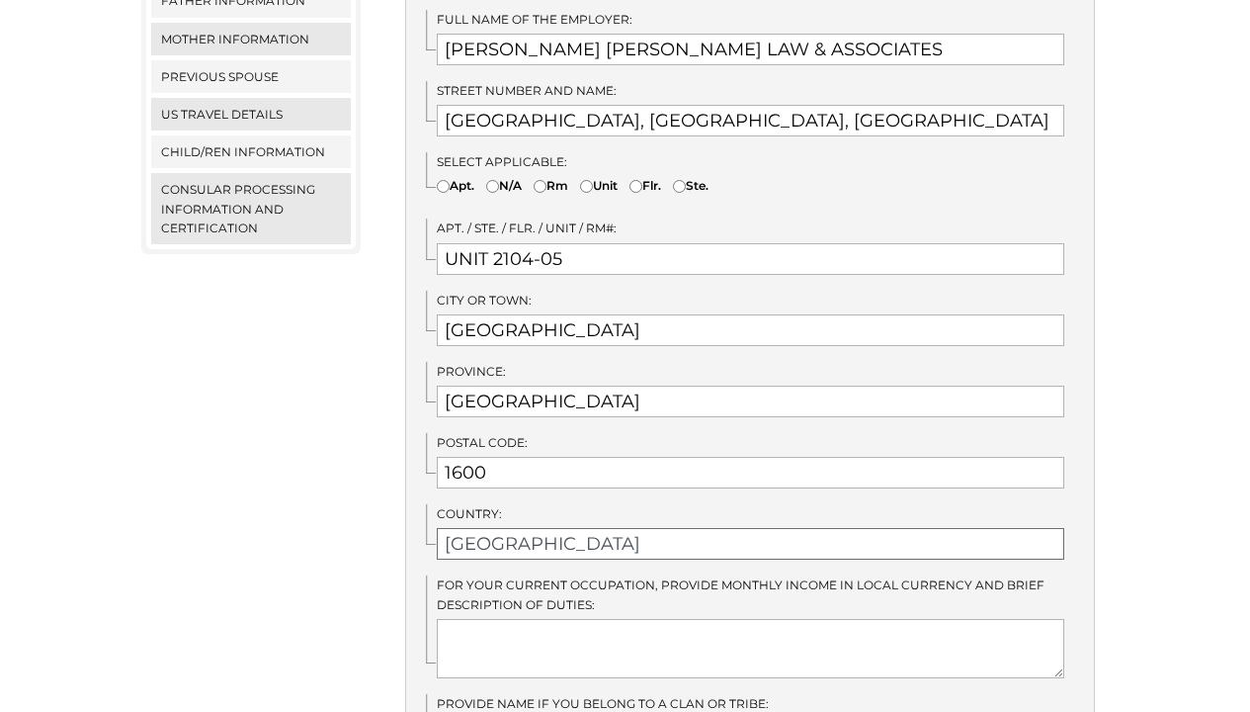
type input "PHILIPPINES"
click at [587, 619] on textarea at bounding box center [751, 648] width 628 height 59
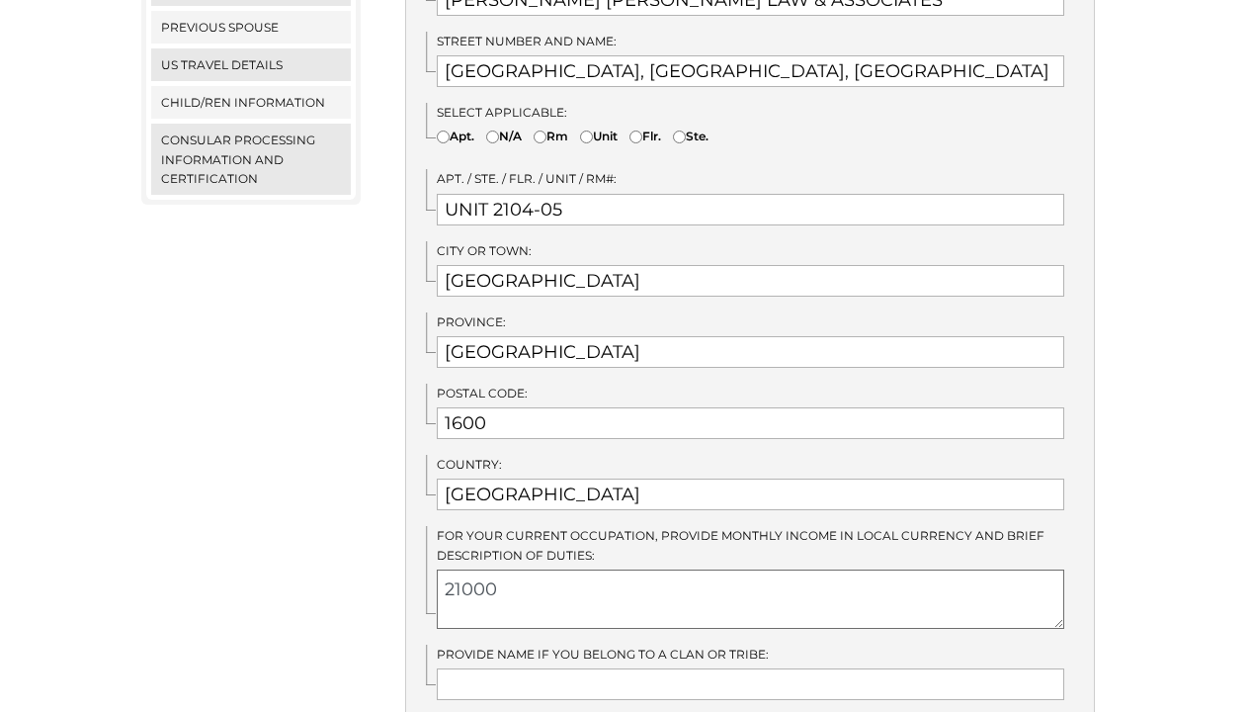
scroll to position [872, 0]
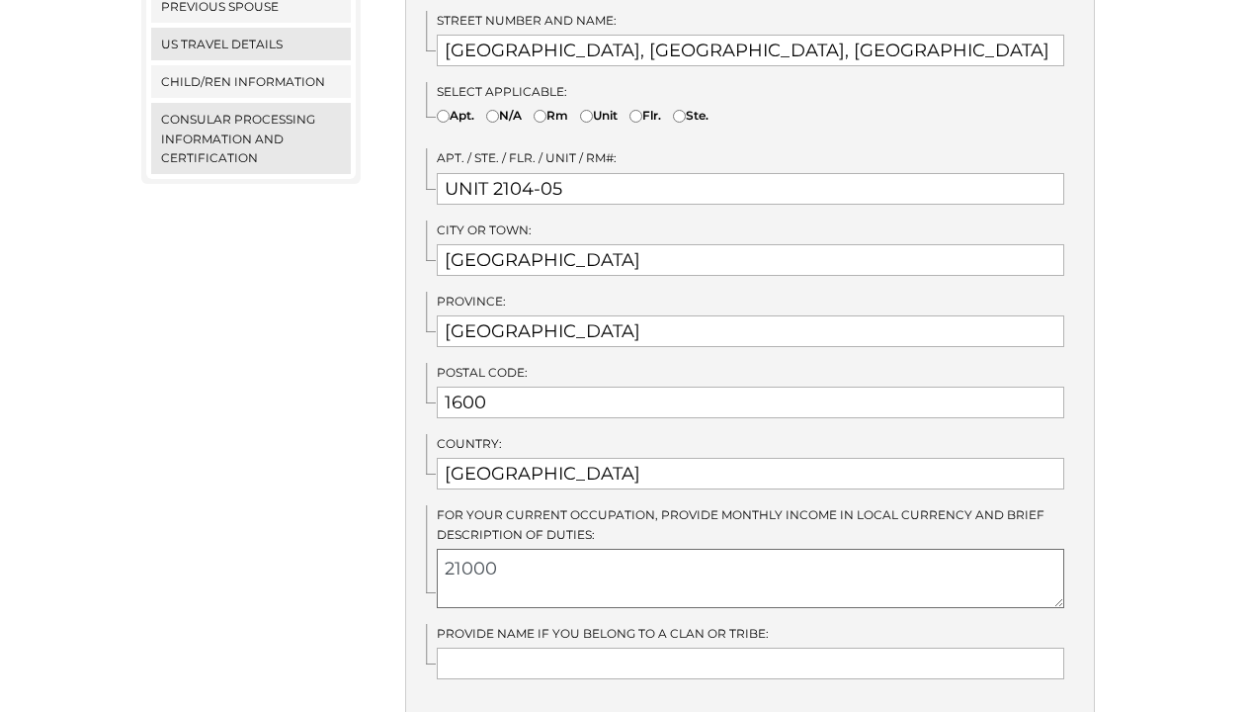
type textarea "21000"
click at [474, 647] on input "text" at bounding box center [751, 663] width 628 height 32
paste input "ncludes conducting legal research, organizing and managing case files, drafting…"
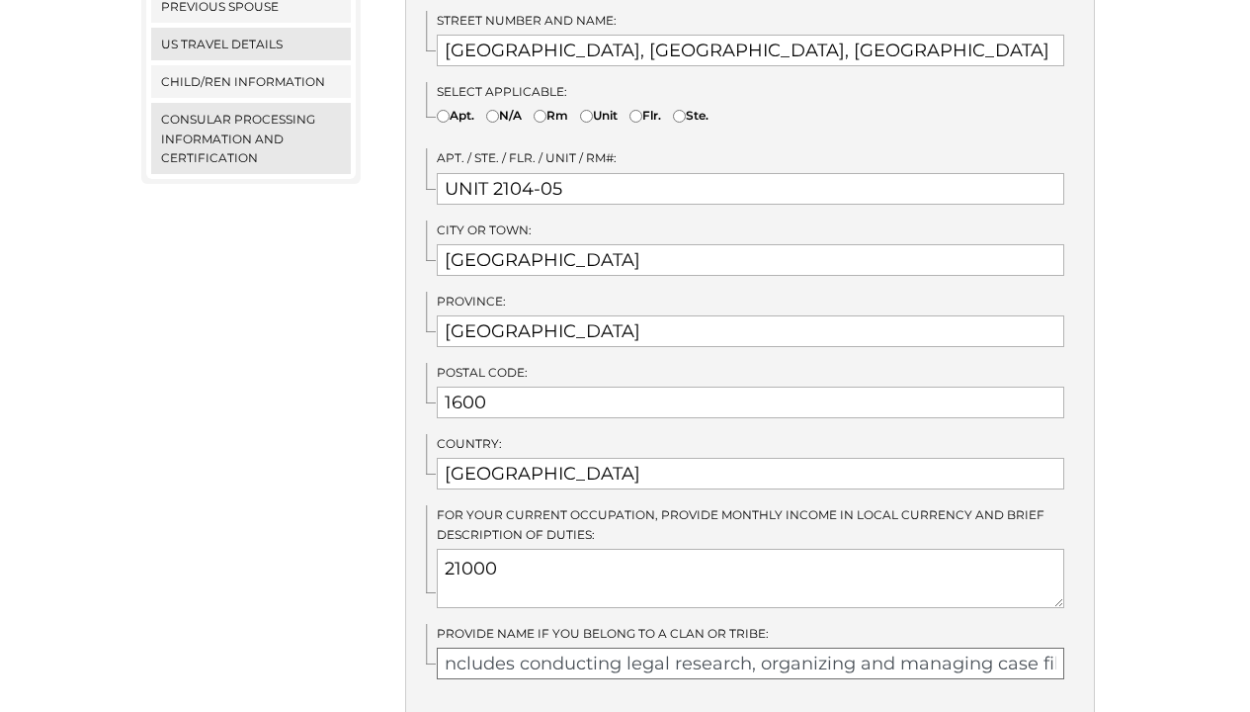
scroll to position [906, 0]
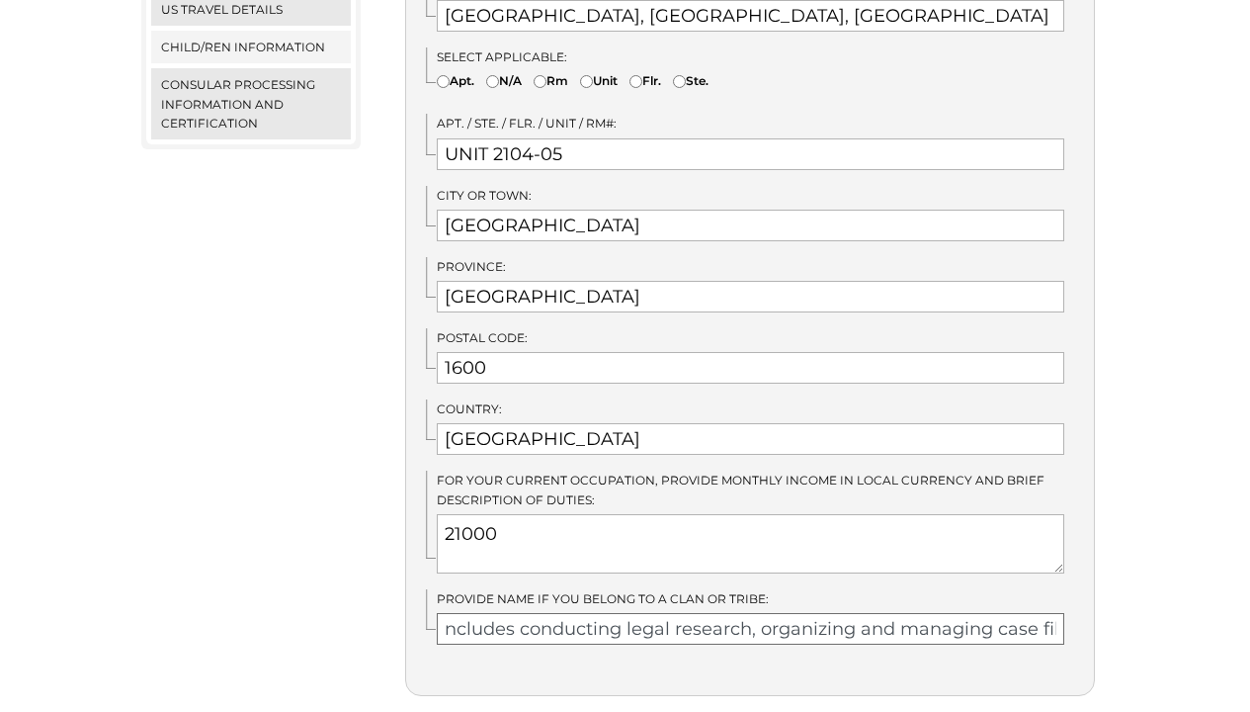
click at [463, 613] on input "ncludes conducting legal research, organizing and managing case files, drafting…" at bounding box center [751, 629] width 628 height 32
type input "ncludes conducting legal research, organizing and managing case files, drafting…"
click at [566, 514] on textarea "21000" at bounding box center [751, 543] width 628 height 59
paste textarea "ncludes conducting legal research, organizing and managing case files, drafting…"
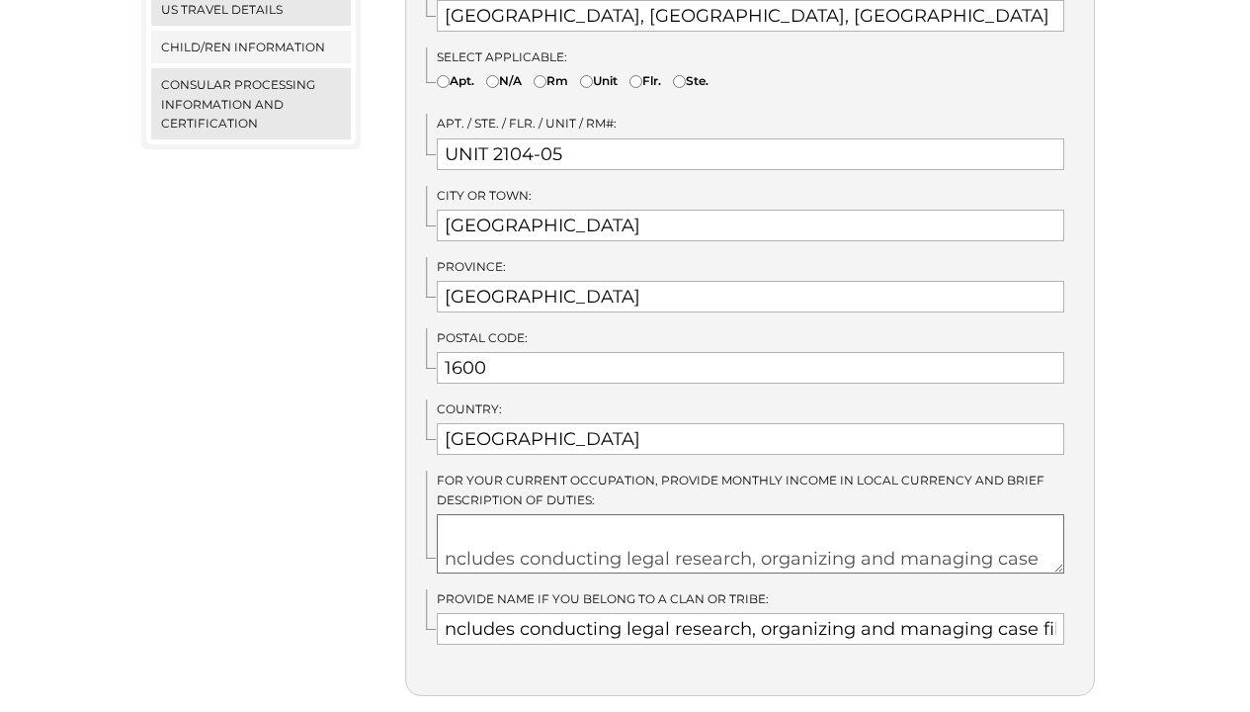
scroll to position [52, 0]
click at [446, 514] on textarea "21000. ncludes conducting legal research, organizing and managing case files, d…" at bounding box center [751, 543] width 628 height 59
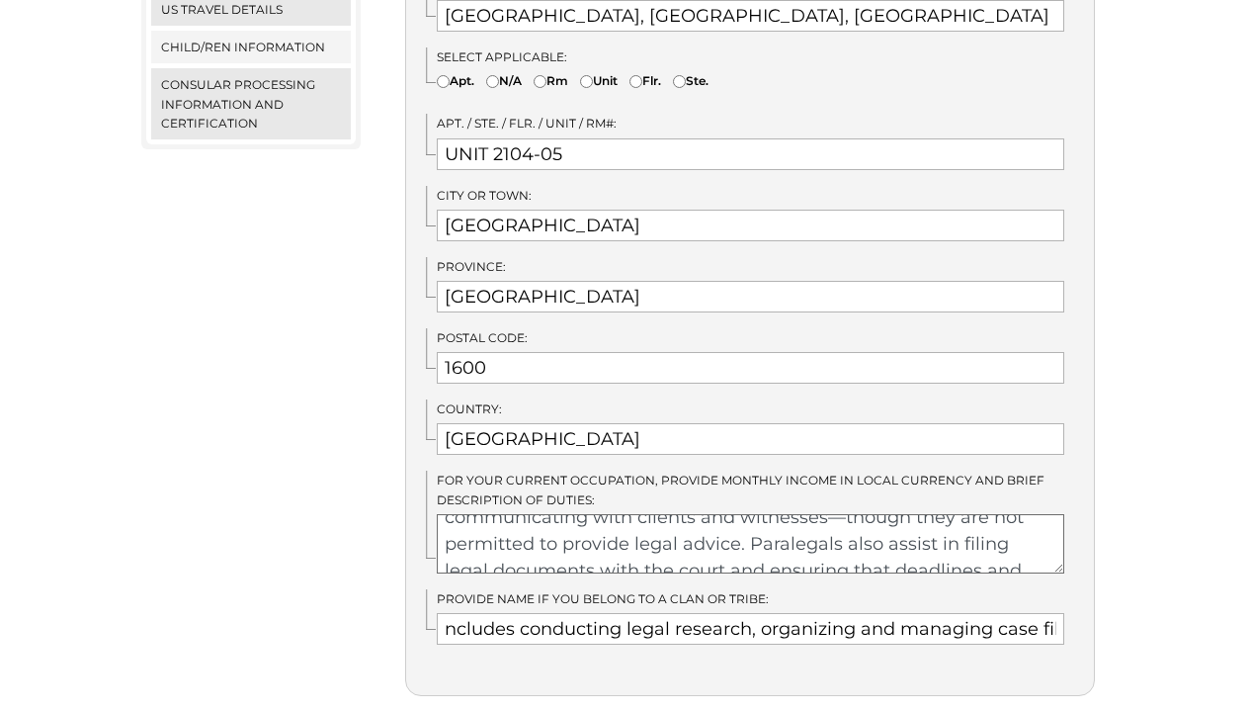
scroll to position [146, 0]
drag, startPoint x: 746, startPoint y: 520, endPoint x: 818, endPoint y: 501, distance: 74.5
click at [807, 514] on textarea "21000. The role of my position as a Paralegal of a law firm includes conducting…" at bounding box center [751, 543] width 628 height 59
click at [833, 514] on textarea "21000. The role of my position as a Paralegal of a law firm includes conducting…" at bounding box center [751, 543] width 628 height 59
drag, startPoint x: 826, startPoint y: 498, endPoint x: 744, endPoint y: 522, distance: 85.4
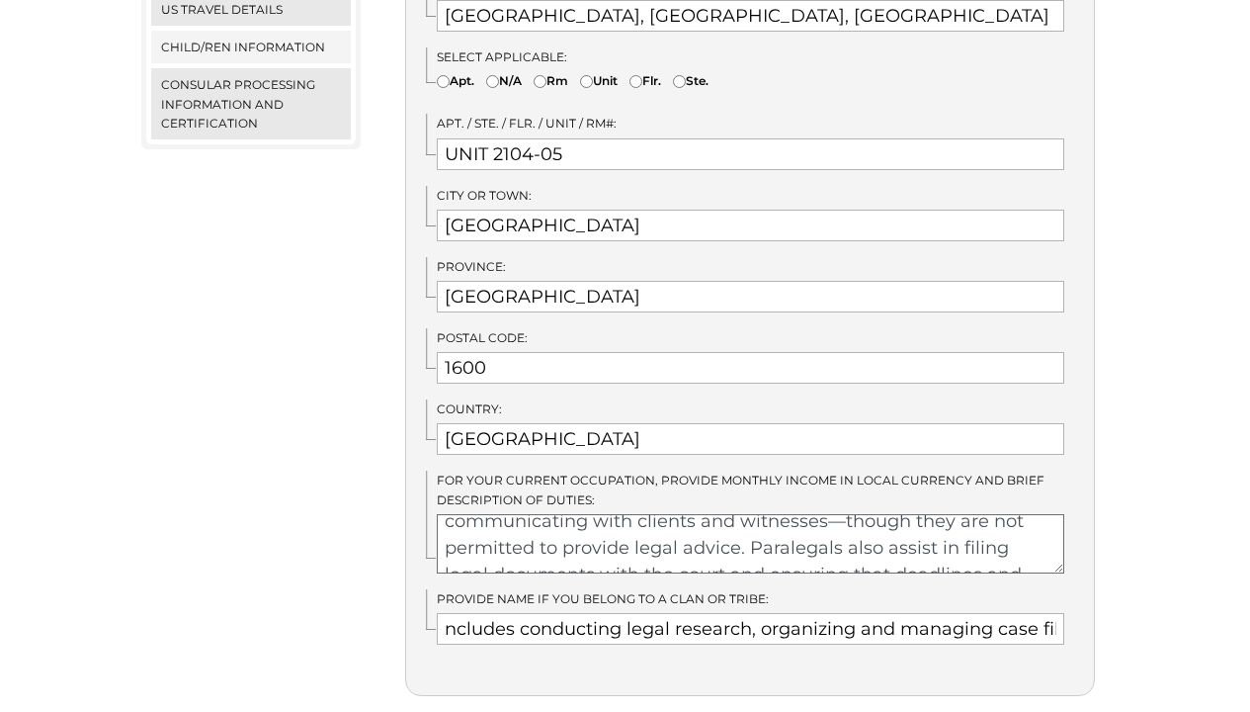
click at [744, 522] on textarea "21000. The role of my position as a Paralegal of a law firm includes conducting…" at bounding box center [751, 543] width 628 height 59
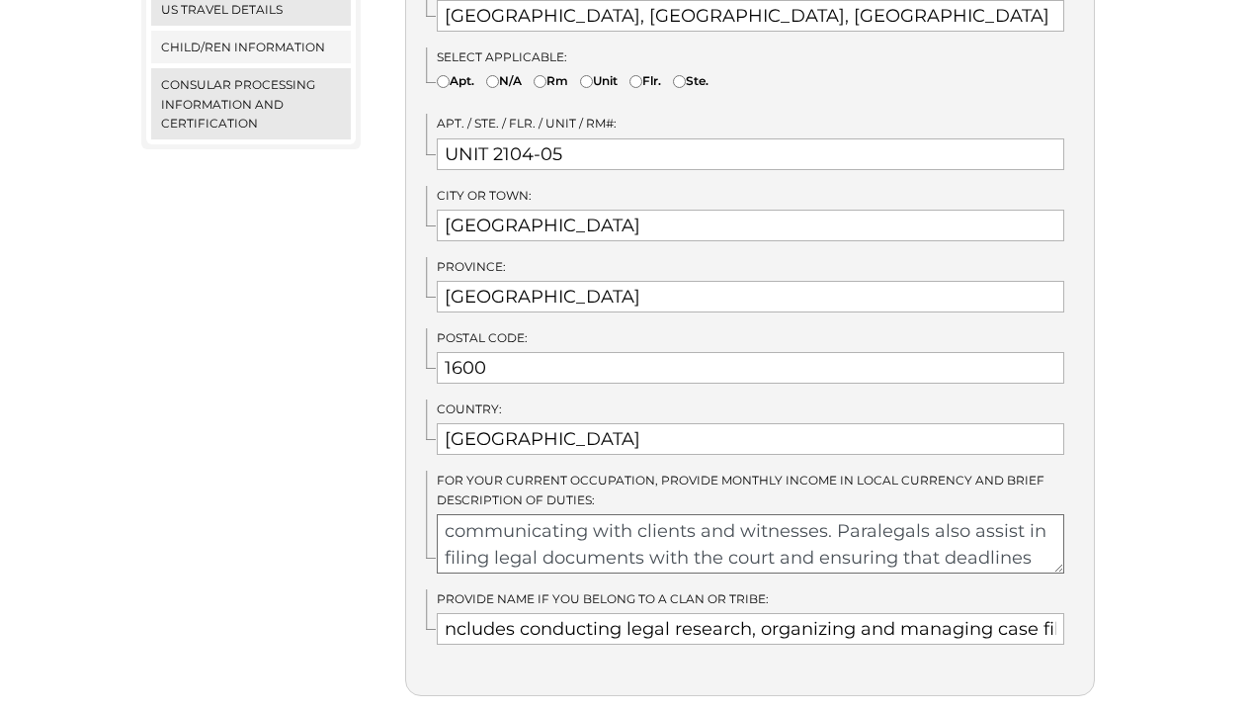
drag, startPoint x: 964, startPoint y: 503, endPoint x: 837, endPoint y: 497, distance: 126.6
click at [839, 514] on textarea "21000. The role of my position as a Paralegal of a law firm includes conducting…" at bounding box center [751, 543] width 628 height 59
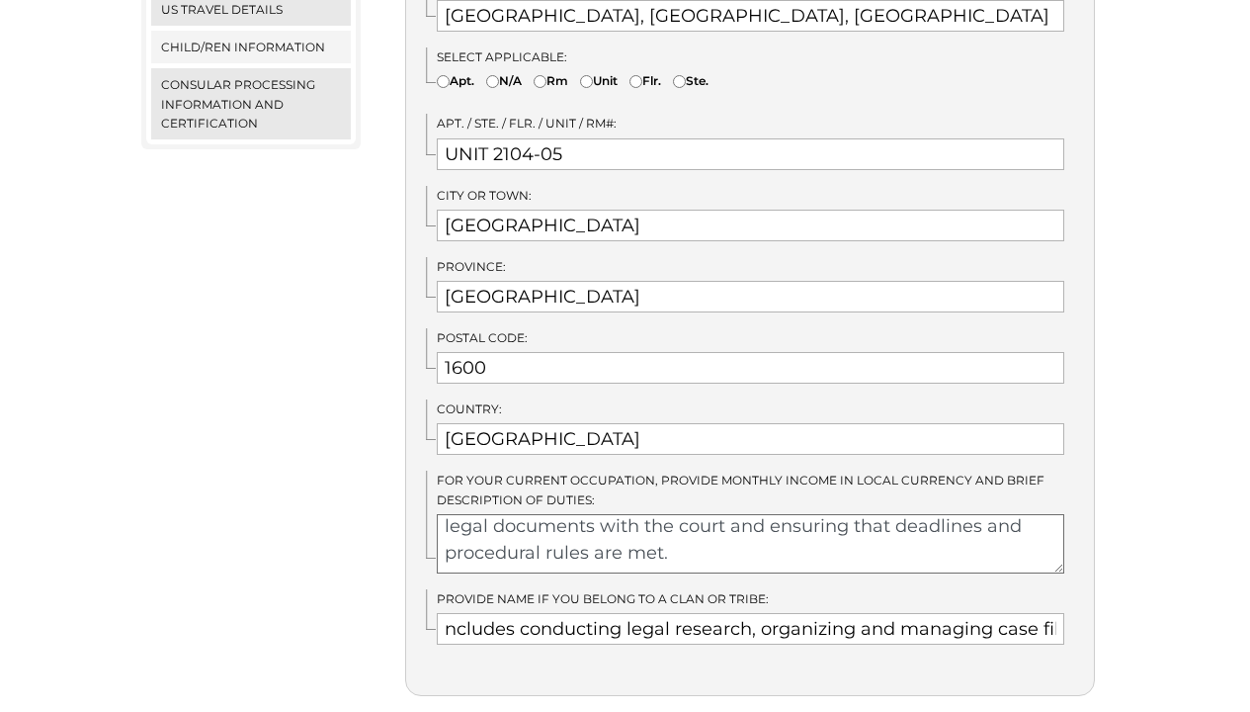
scroll to position [930, 0]
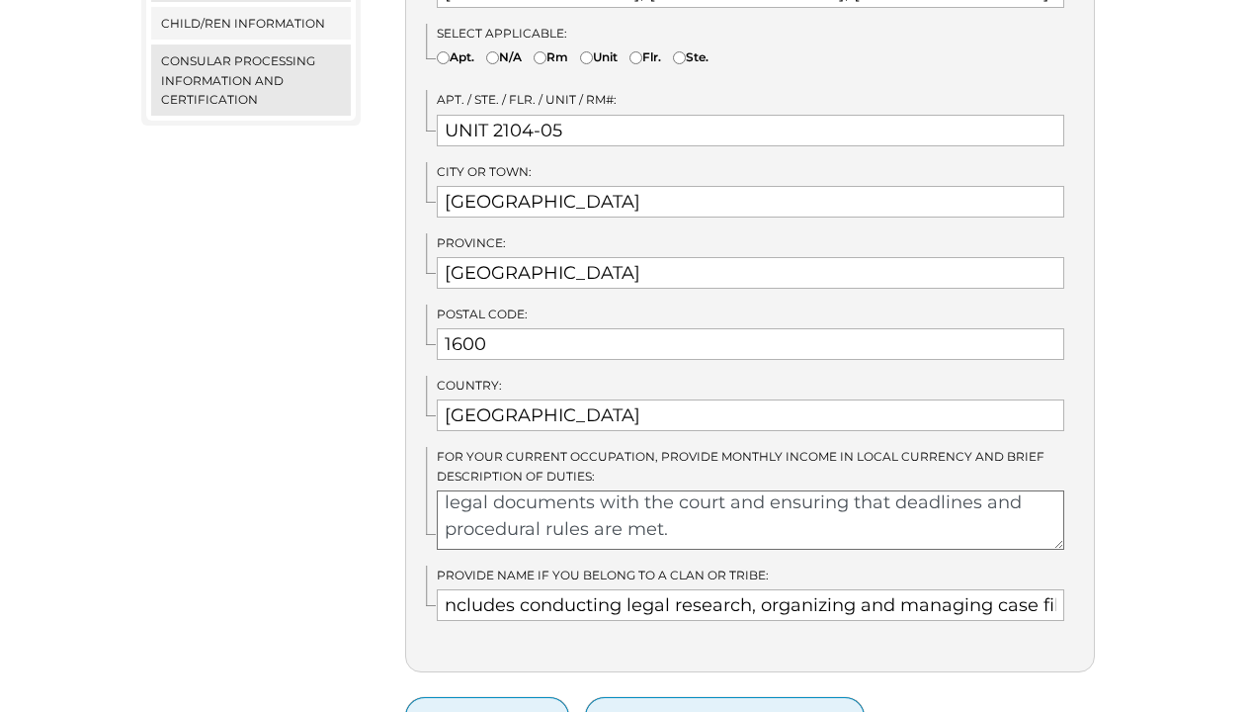
type textarea "21000. The role of my position as a Paralegal of a law firm includes conducting…"
click at [567, 589] on input "ncludes conducting legal research, organizing and managing case files, drafting…" at bounding box center [751, 605] width 628 height 32
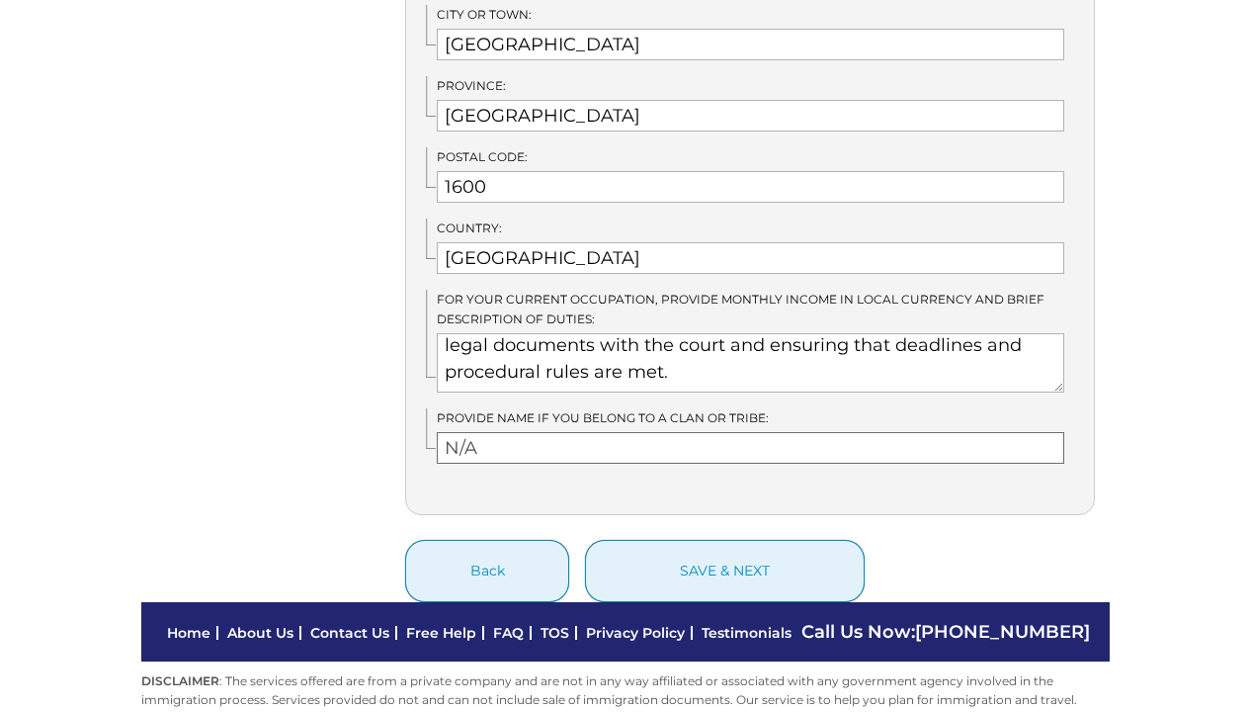
scroll to position [1108, 0]
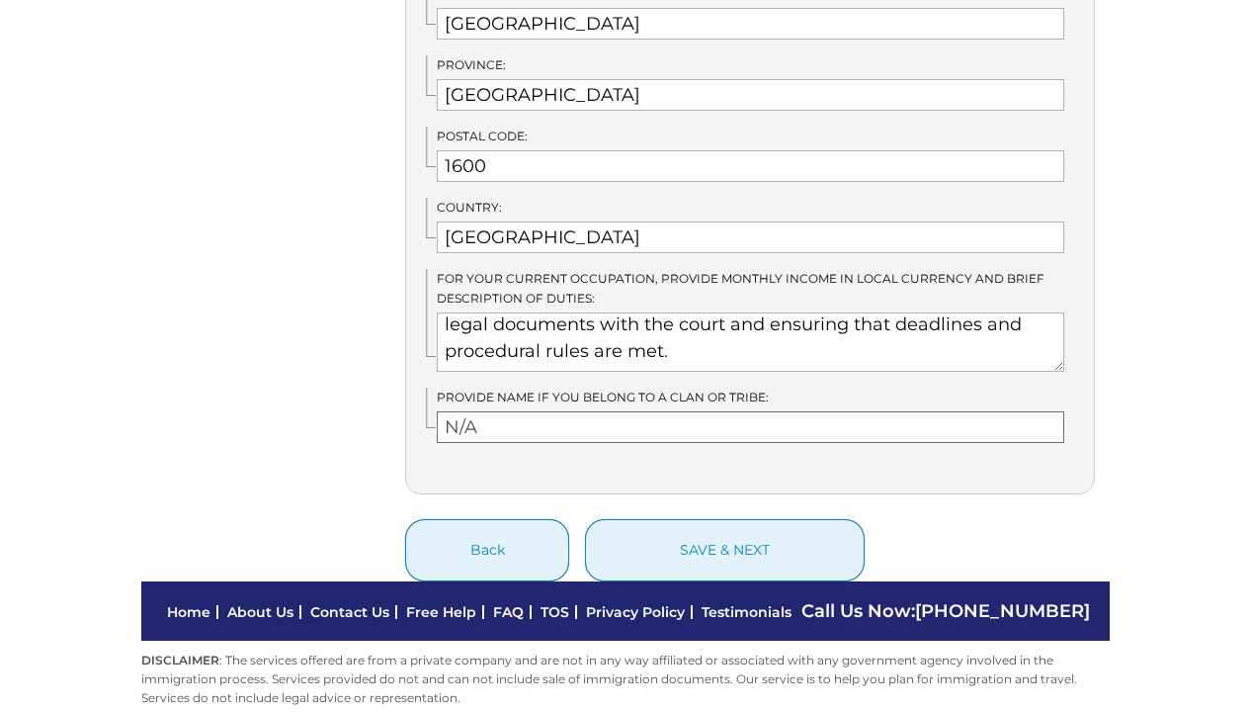
type input "N/A"
click at [719, 326] on textarea "21000. The role of my position as a Paralegal of a law firm includes conducting…" at bounding box center [751, 341] width 628 height 59
click at [747, 334] on textarea "21000. The role of my position as a Paralegal of a law firm includes conducting…" at bounding box center [751, 341] width 628 height 59
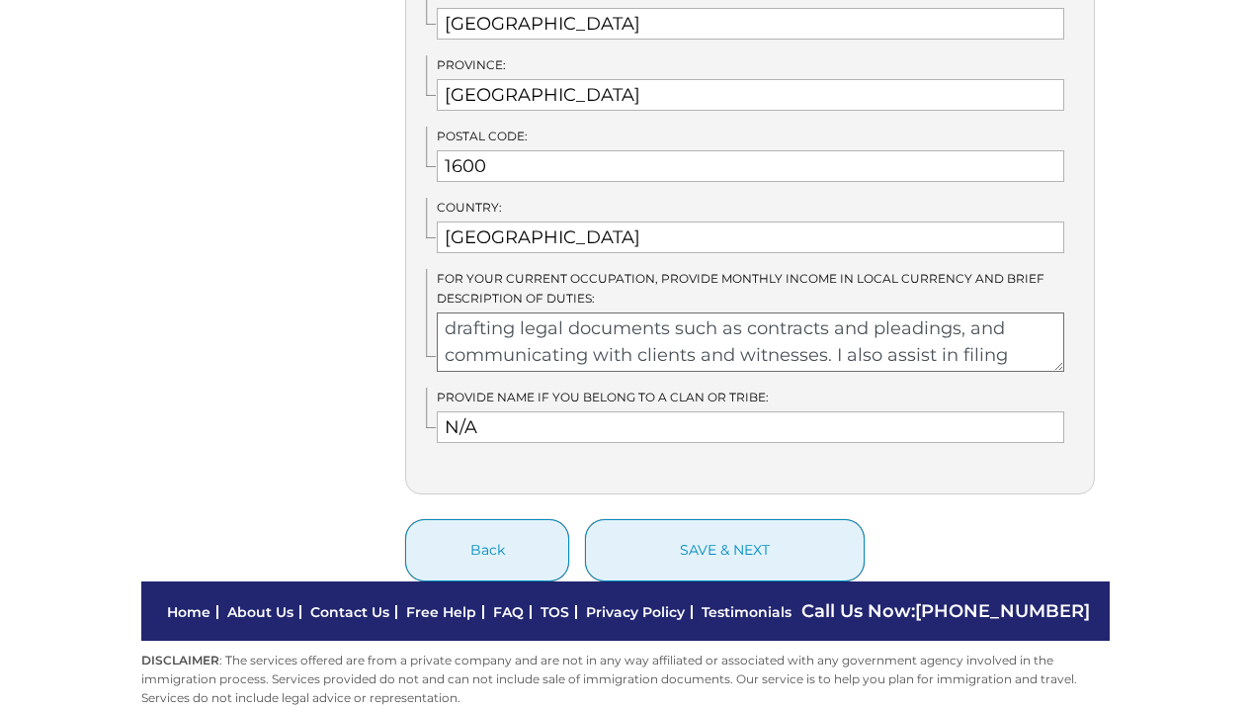
scroll to position [221, 0]
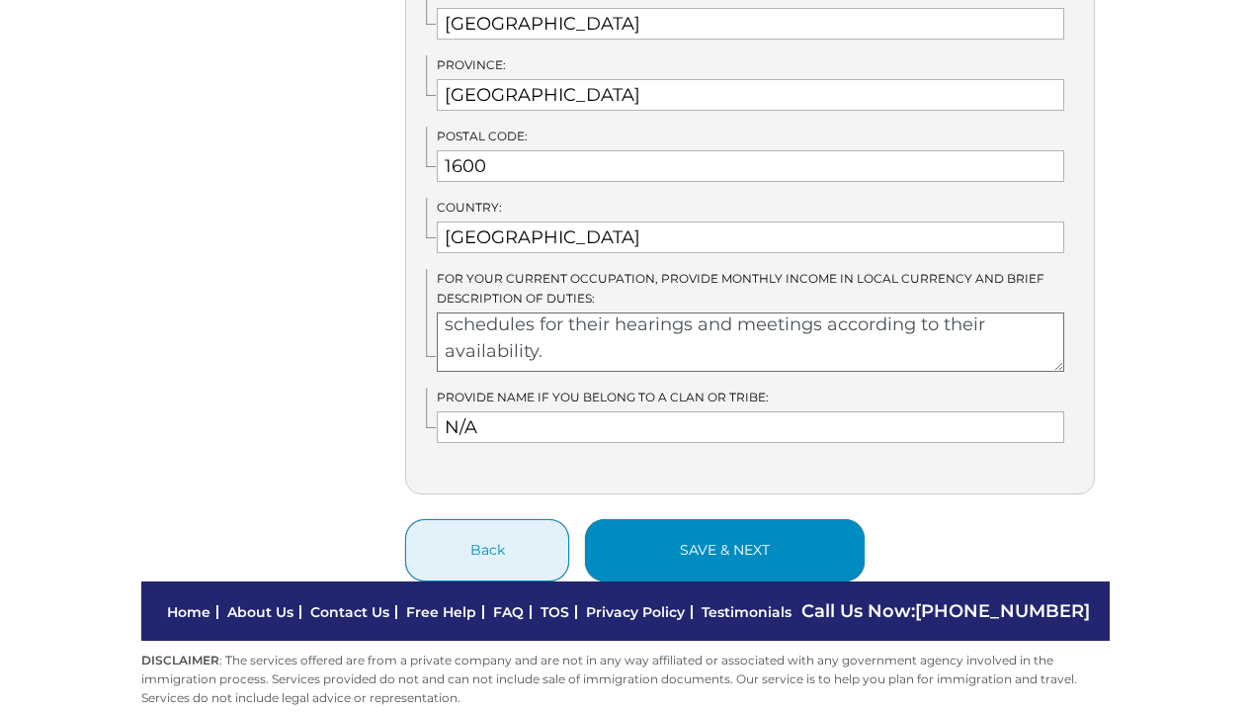
type textarea "21000. The role of my position as a Paralegal of a law firm includes conducting…"
click at [706, 519] on button "save & next" at bounding box center [725, 550] width 280 height 62
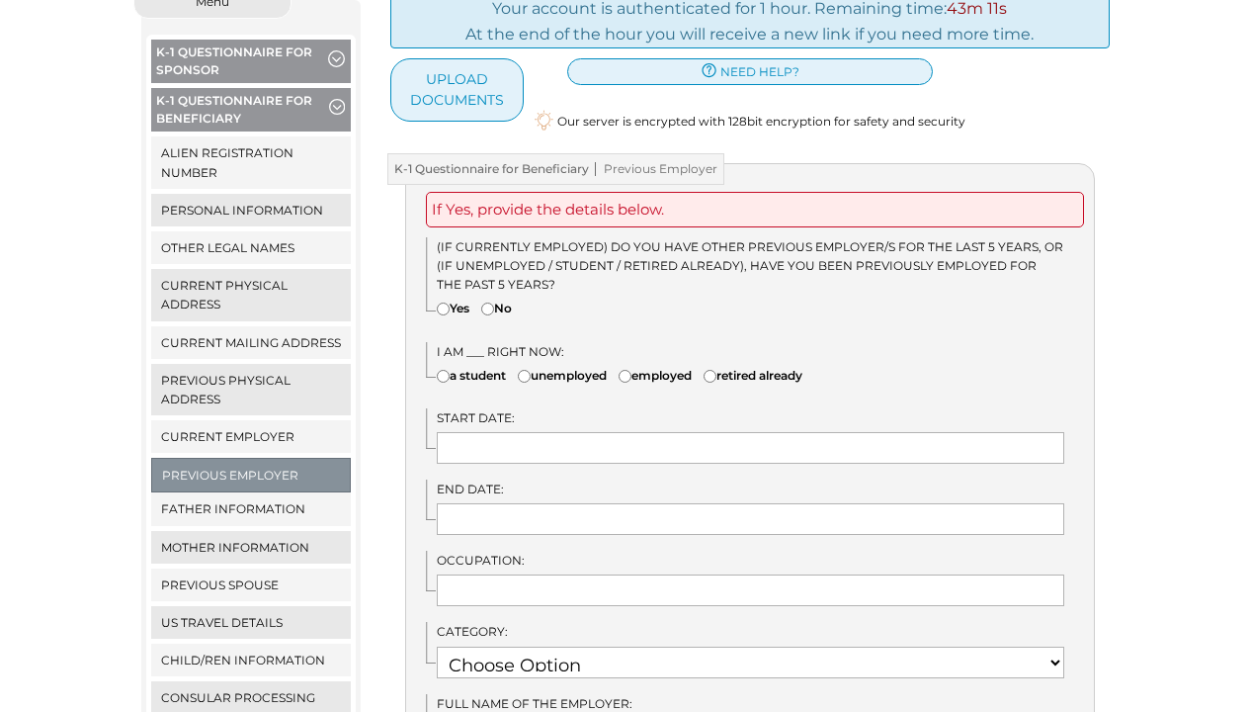
scroll to position [322, 0]
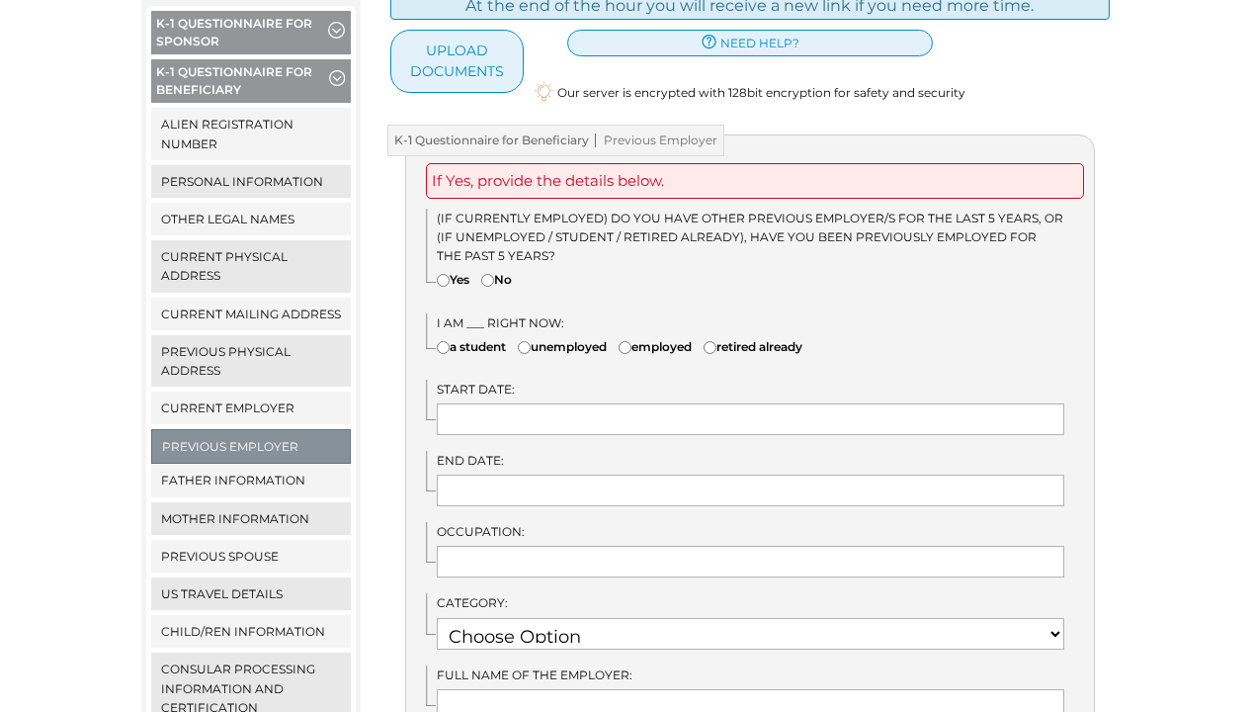
click at [460, 270] on label "Yes" at bounding box center [453, 279] width 33 height 19
click at [450, 274] on input"] "Yes" at bounding box center [443, 280] width 13 height 13
radio input"] "true"
click at [648, 337] on label "employed" at bounding box center [655, 346] width 73 height 19
click at [632, 341] on input"] "employed" at bounding box center [625, 347] width 13 height 13
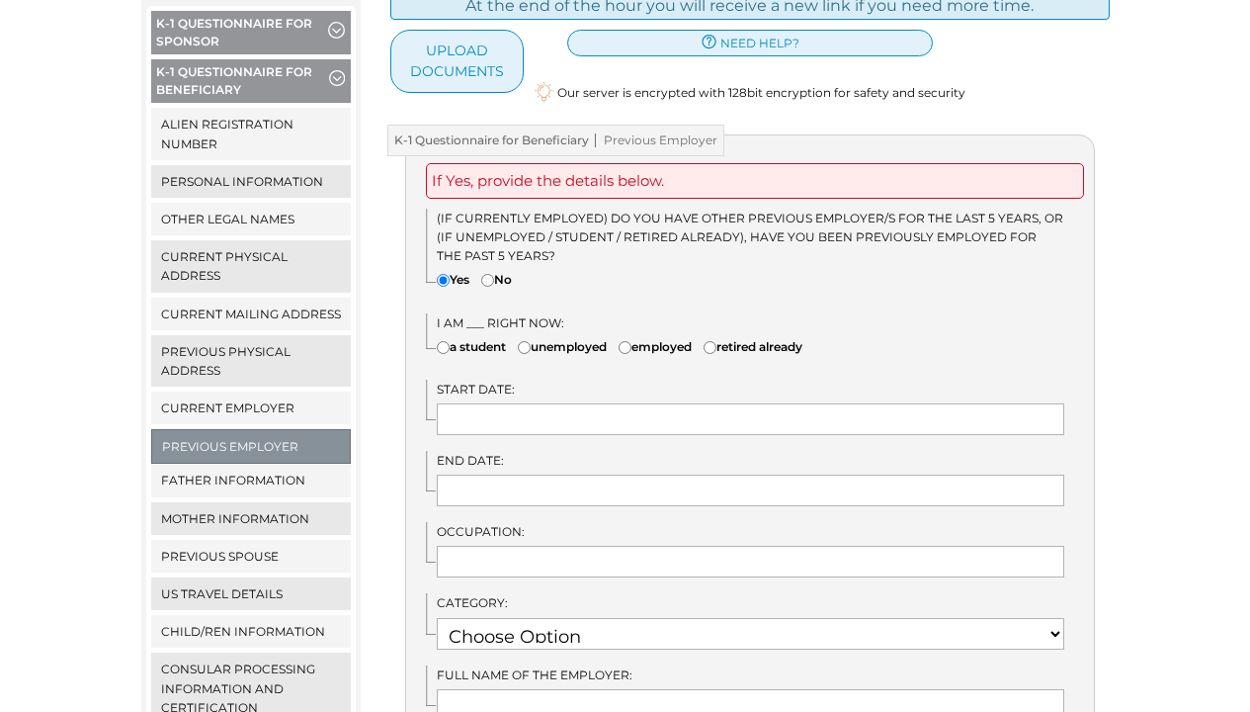
radio input"] "true"
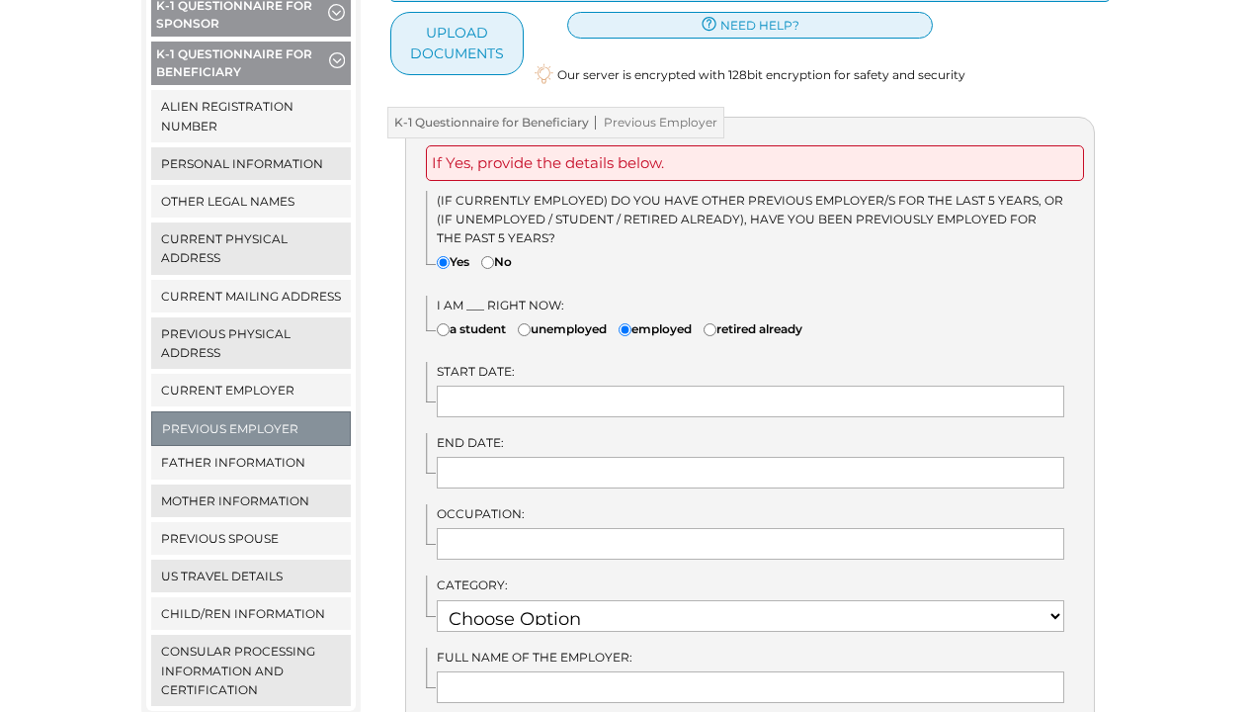
scroll to position [344, 0]
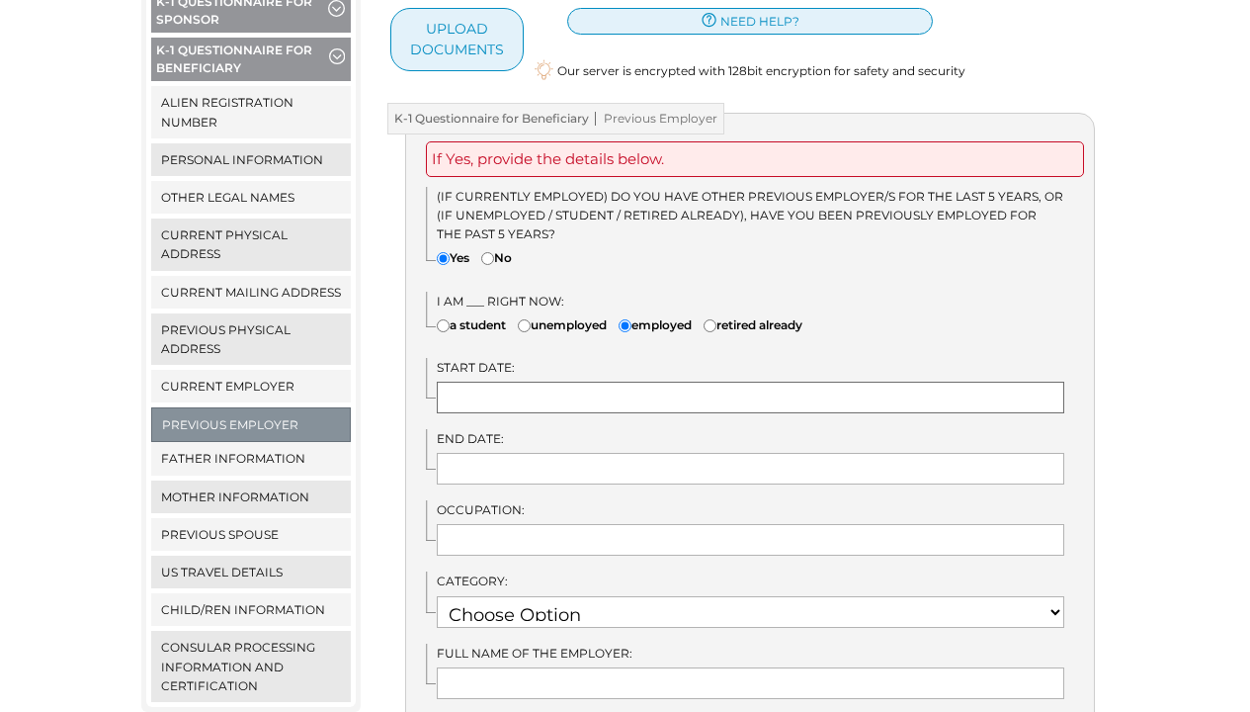
click at [643, 381] on input "text" at bounding box center [751, 397] width 628 height 32
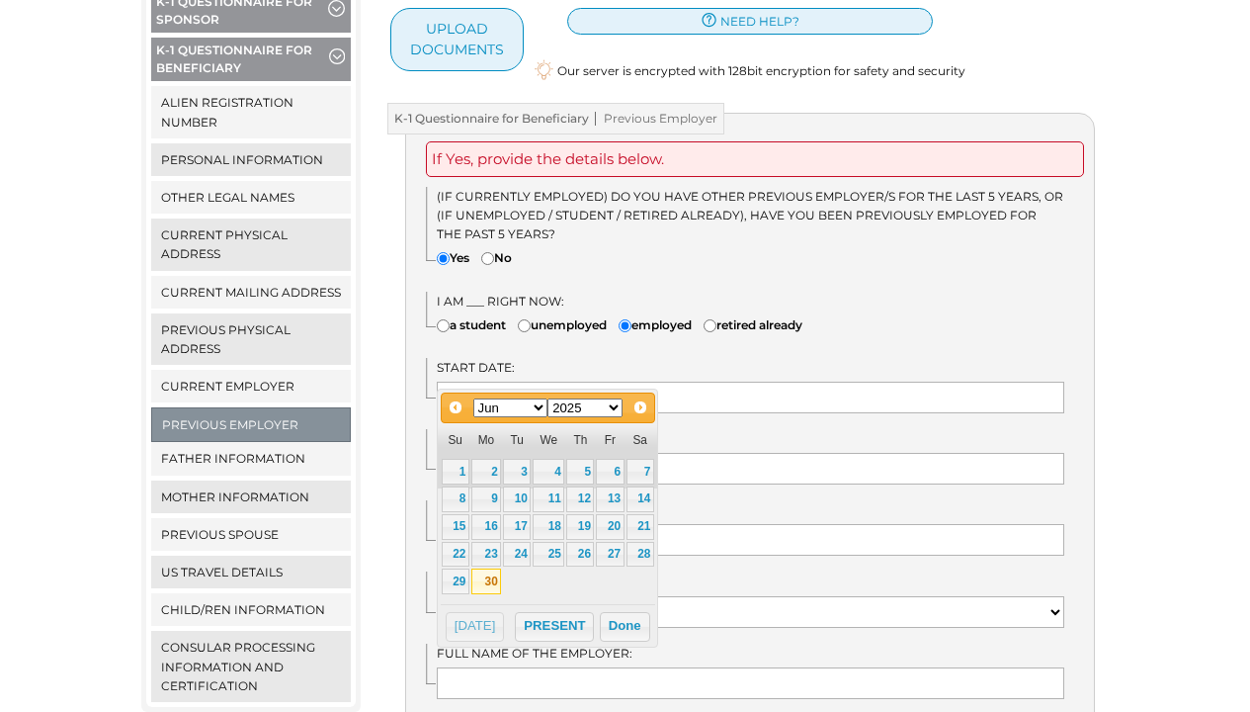
click at [483, 575] on link "30" at bounding box center [486, 581] width 30 height 26
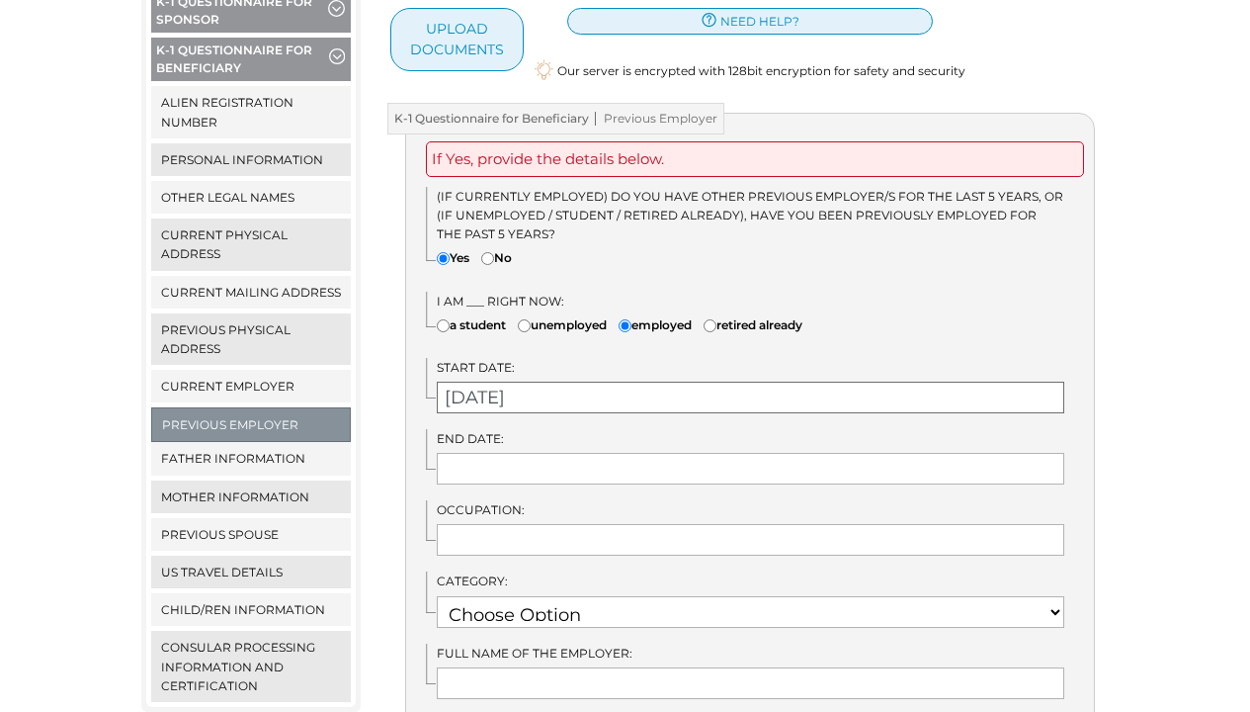
click at [536, 382] on input "[DATE]" at bounding box center [751, 397] width 628 height 32
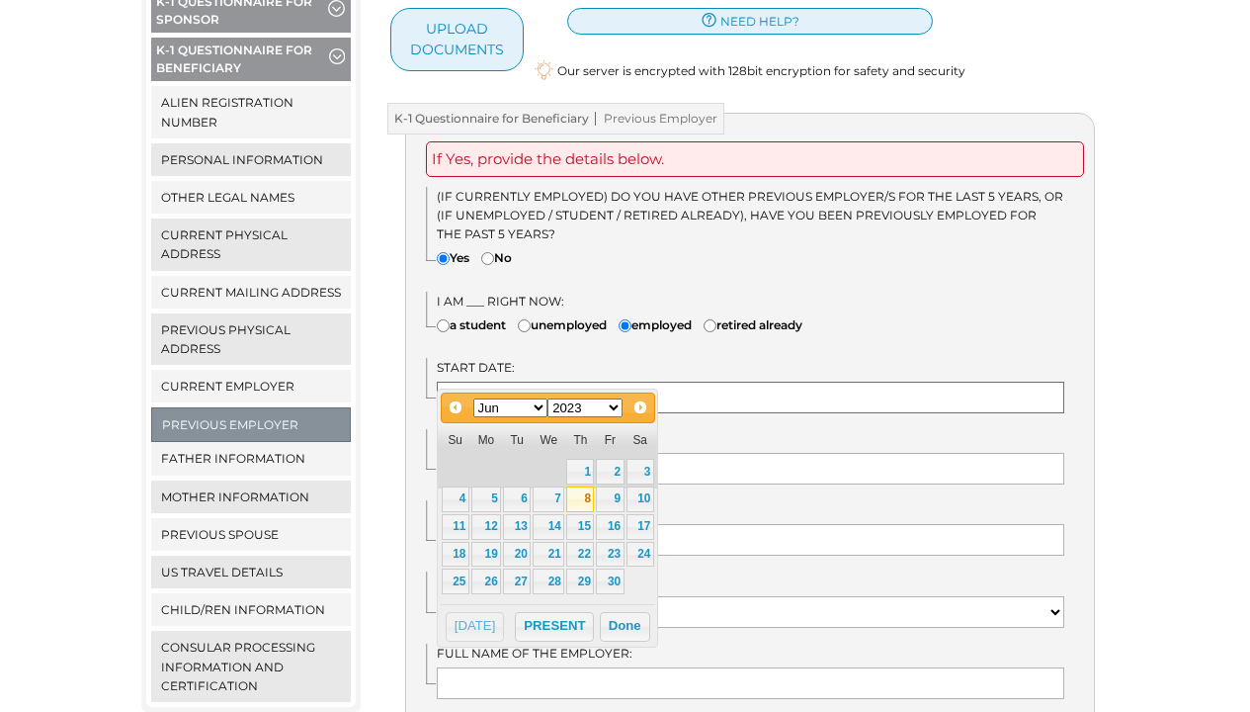
scroll to position [348, 0]
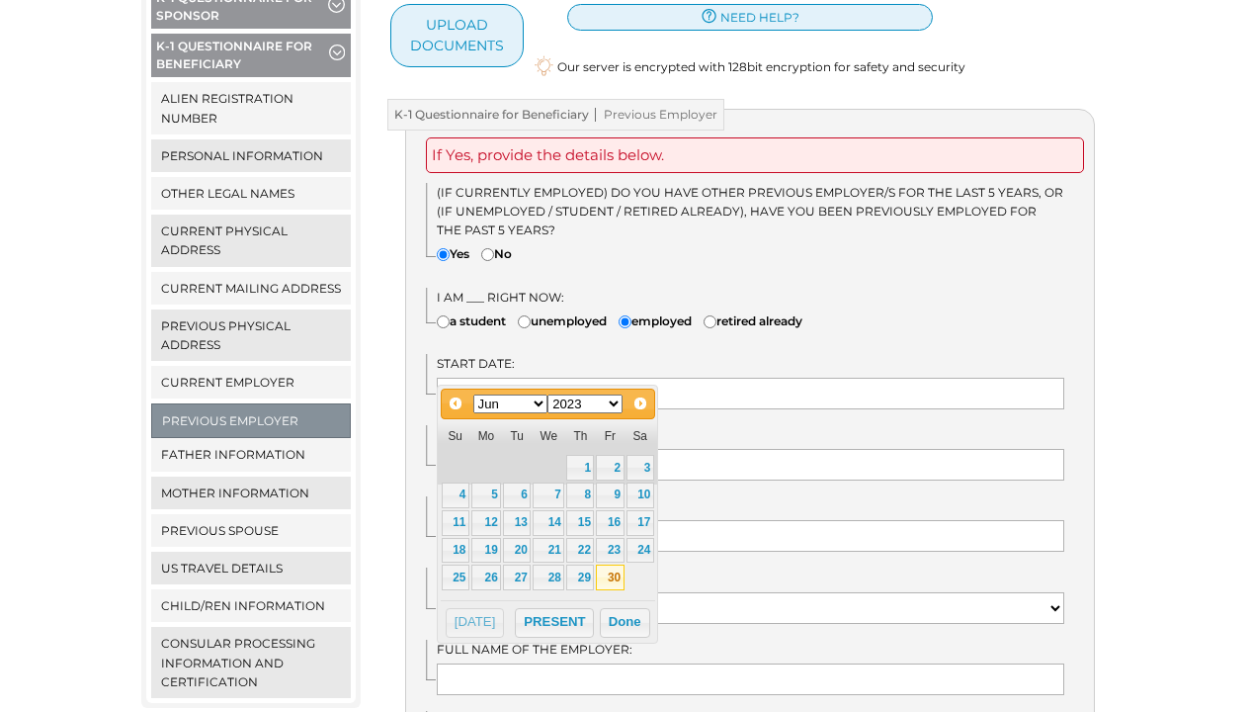
click at [616, 570] on link "30" at bounding box center [610, 577] width 28 height 26
type input "[DATE]"
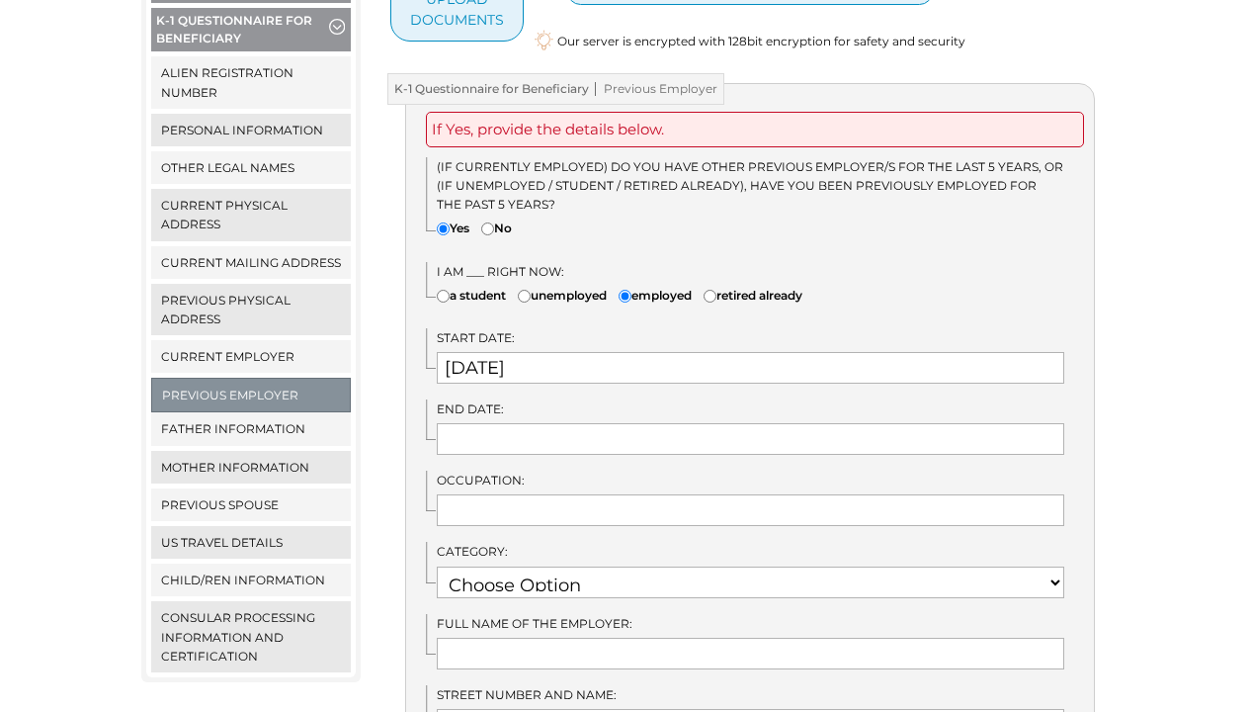
scroll to position [378, 0]
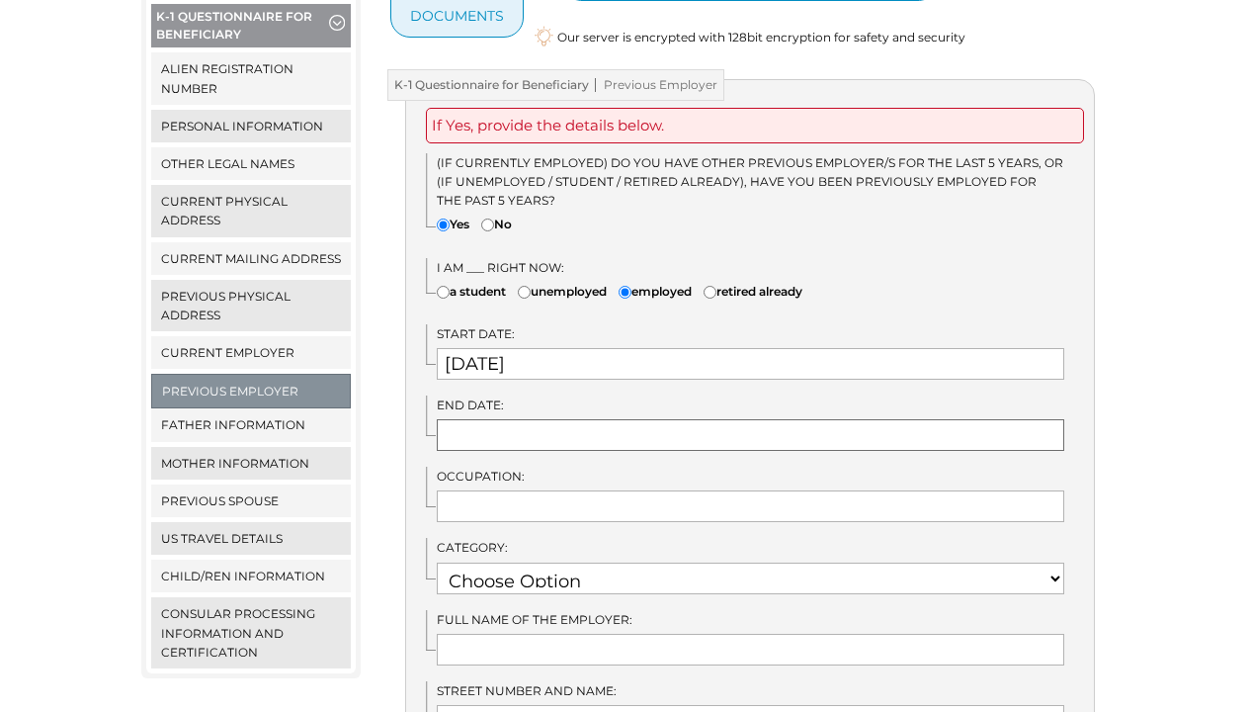
click at [532, 419] on input "text" at bounding box center [751, 435] width 628 height 32
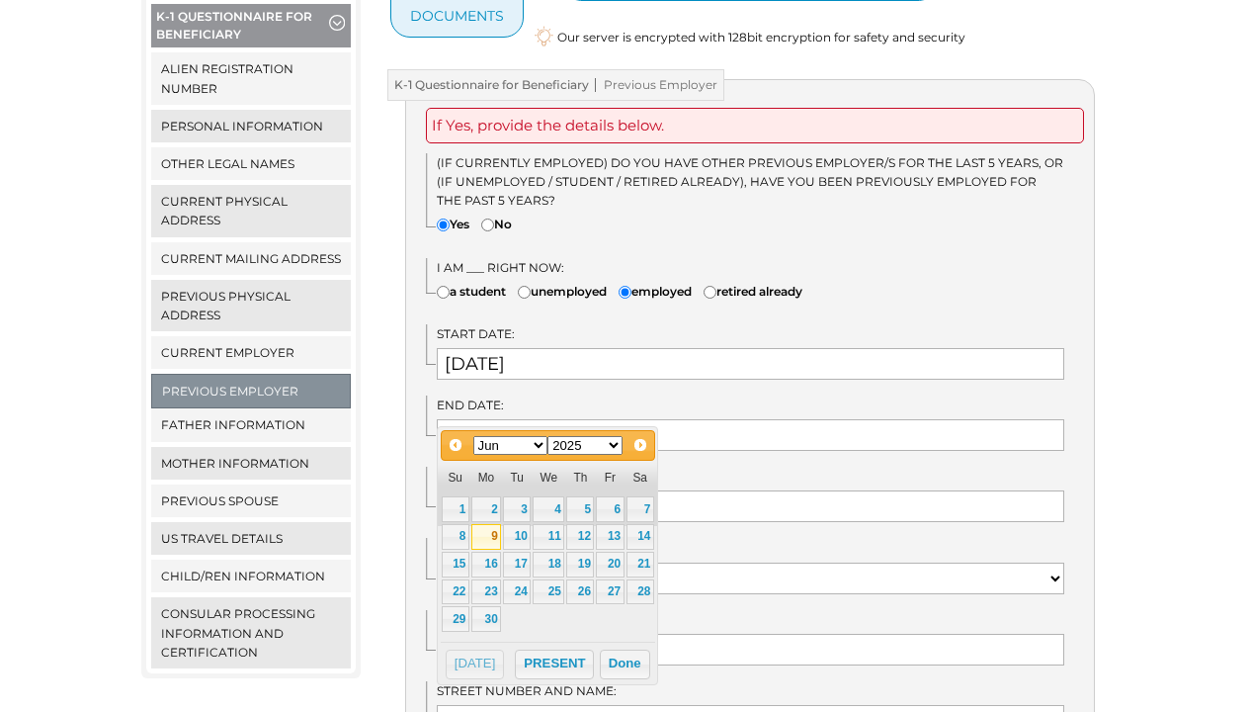
click at [487, 530] on link "9" at bounding box center [486, 537] width 30 height 26
type input "06/09/2025"
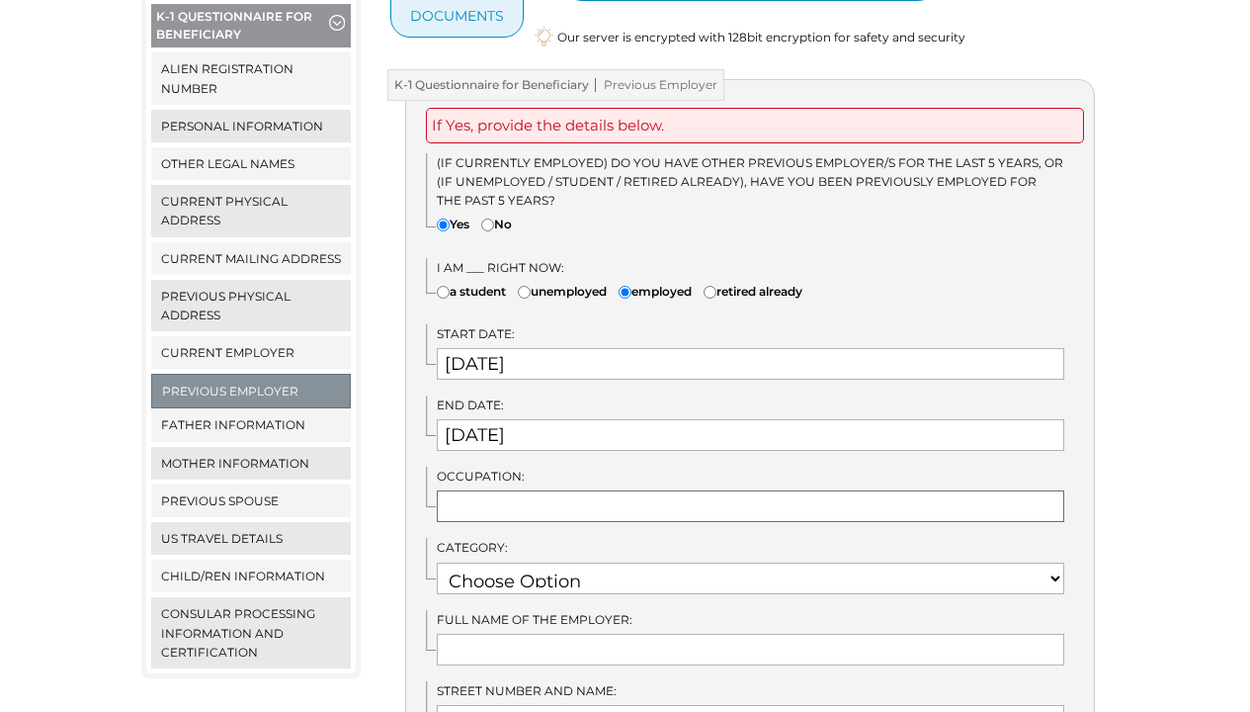
click at [527, 490] on input "text" at bounding box center [751, 506] width 628 height 32
type input "t"
type input "TIER 2 - SUPERVISOR ESCALATIONS"
select select "4"
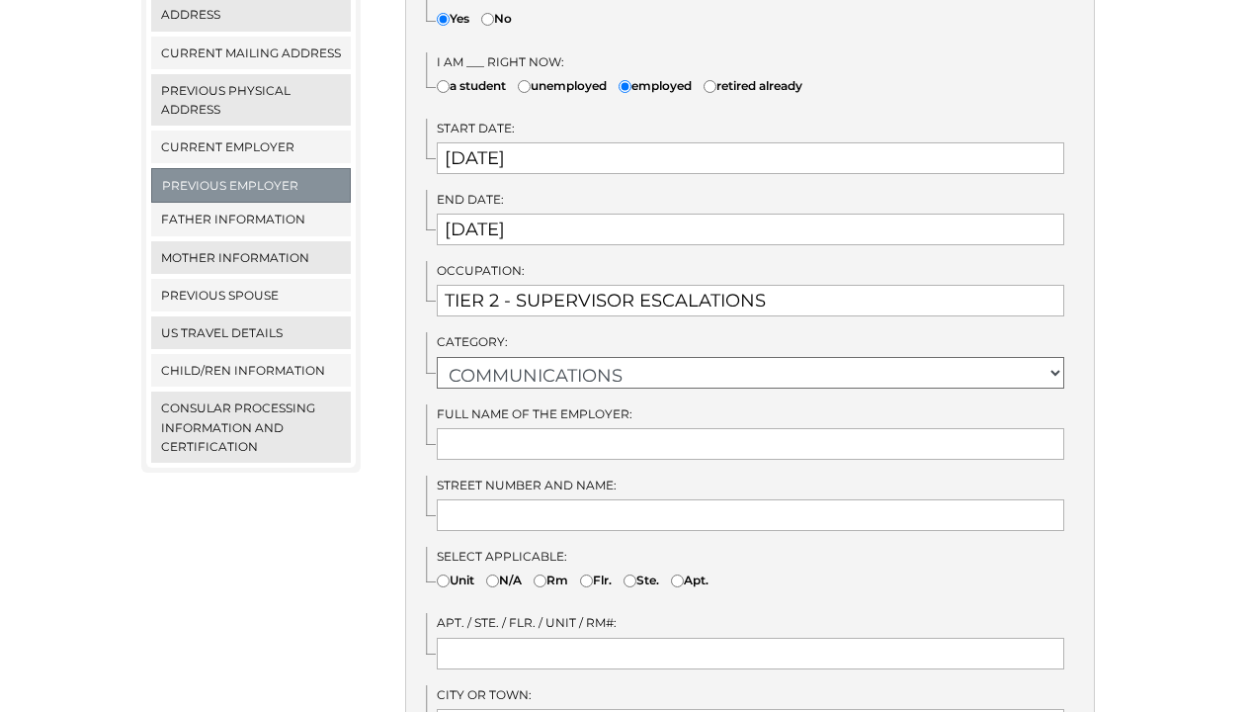
scroll to position [607, 0]
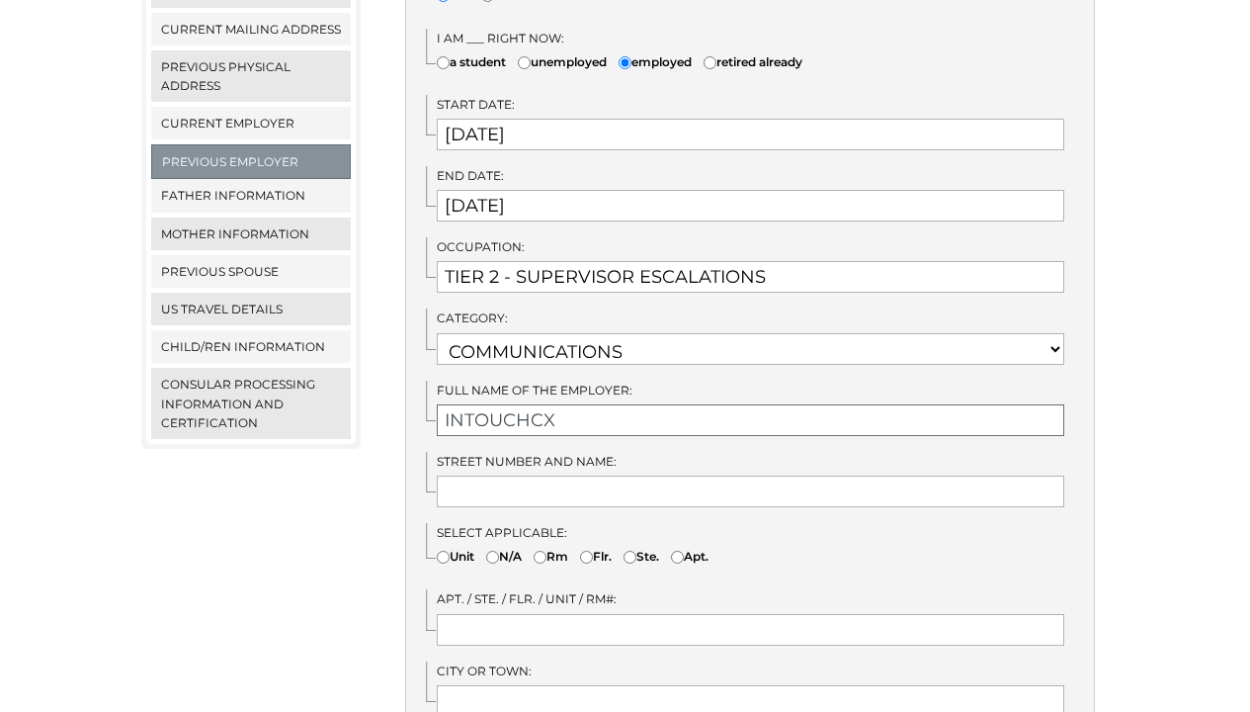
type input "INTOUCHCX"
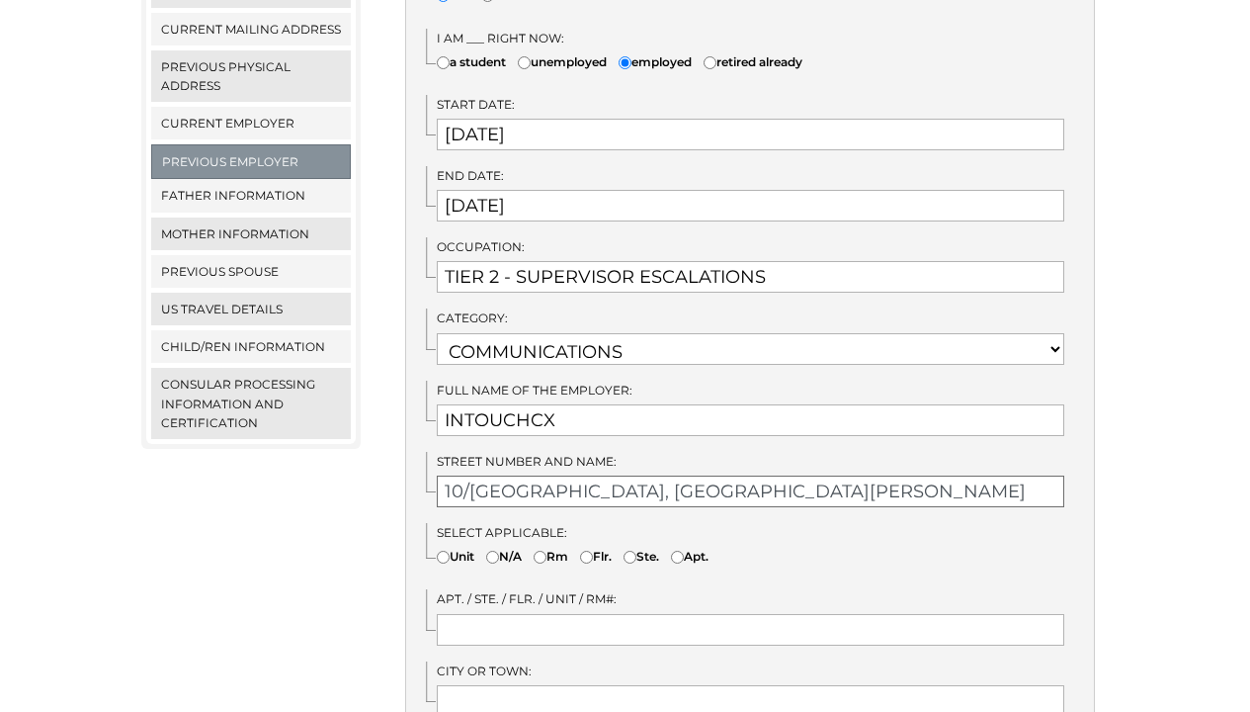
type input "10/F CYBERPARK TOWER ONE, GENERAL AGUINALDO AVENUE"
click at [596, 614] on input "text" at bounding box center [751, 630] width 628 height 32
drag, startPoint x: 482, startPoint y: 464, endPoint x: 399, endPoint y: 461, distance: 83.1
click at [561, 614] on input "text" at bounding box center [751, 630] width 628 height 32
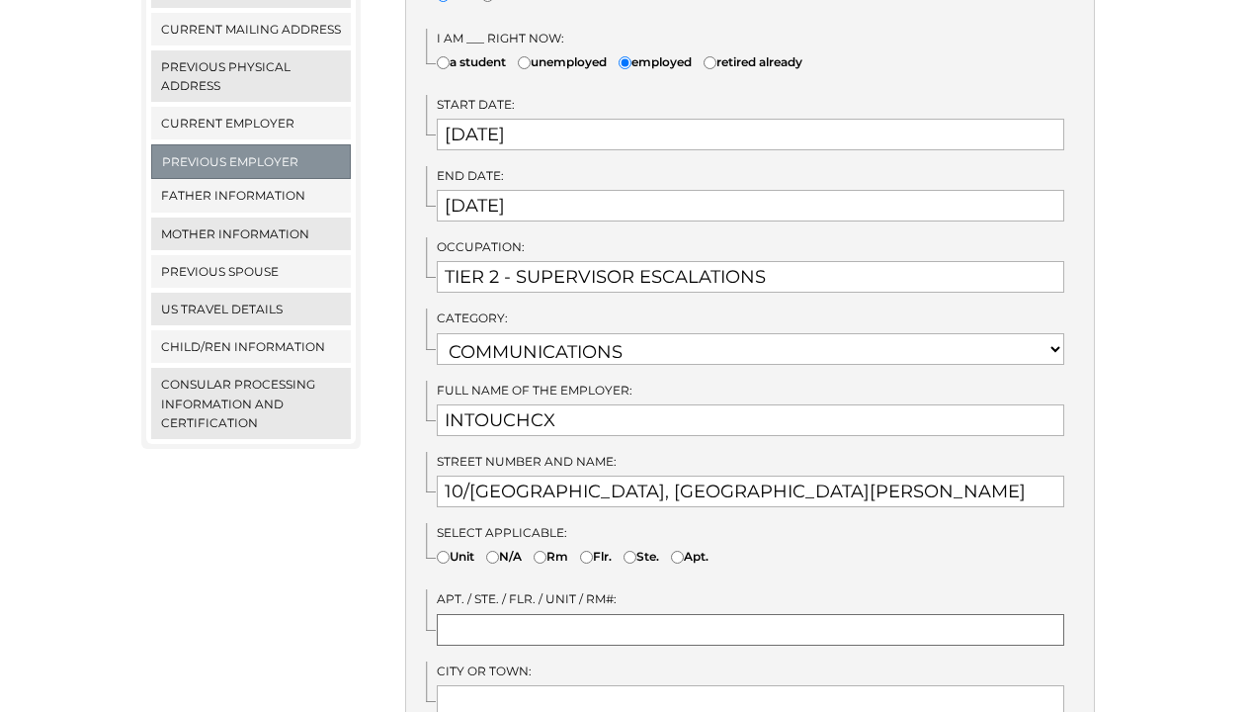
paste input "10/F"
type input "10/F"
drag, startPoint x: 485, startPoint y: 465, endPoint x: 376, endPoint y: 456, distance: 110.1
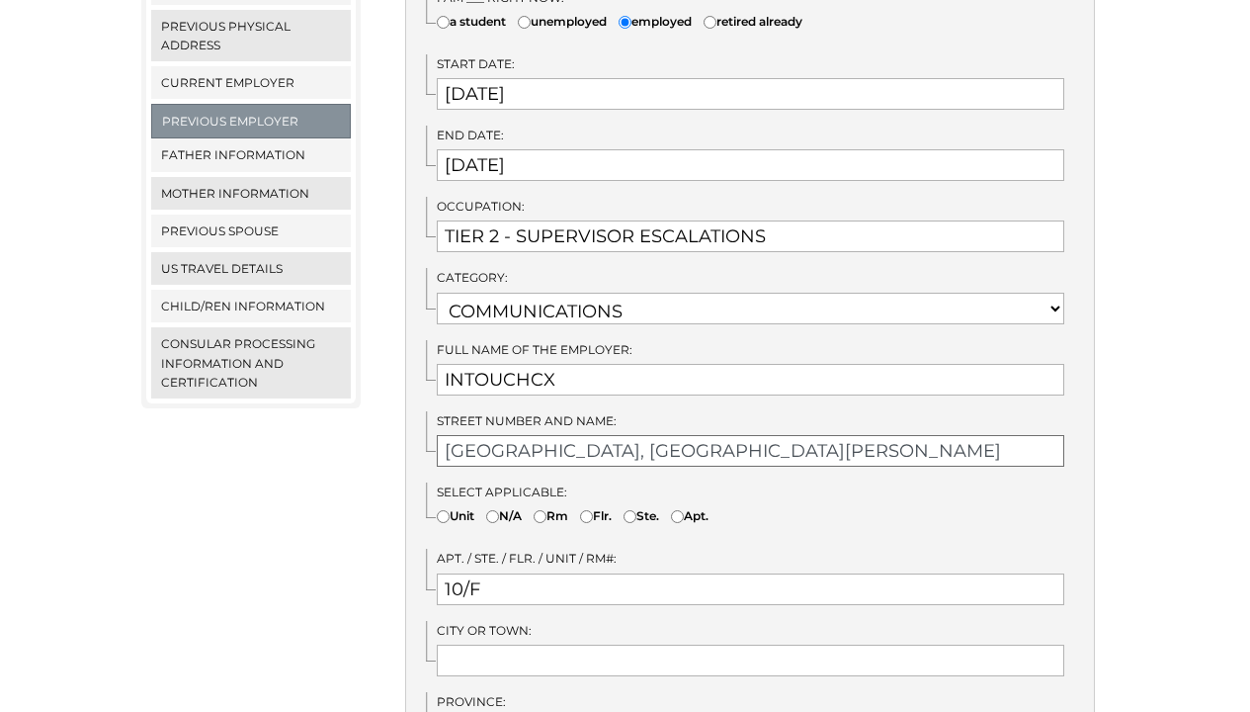
type input "CYBERPARK TOWER ONE, GENERAL AGUINALDO AVENUE"
type input "CUB"
click at [998, 435] on input "CYBERPARK TOWER ONE, GENERAL AGUINALDO AVENUE" at bounding box center [751, 451] width 628 height 32
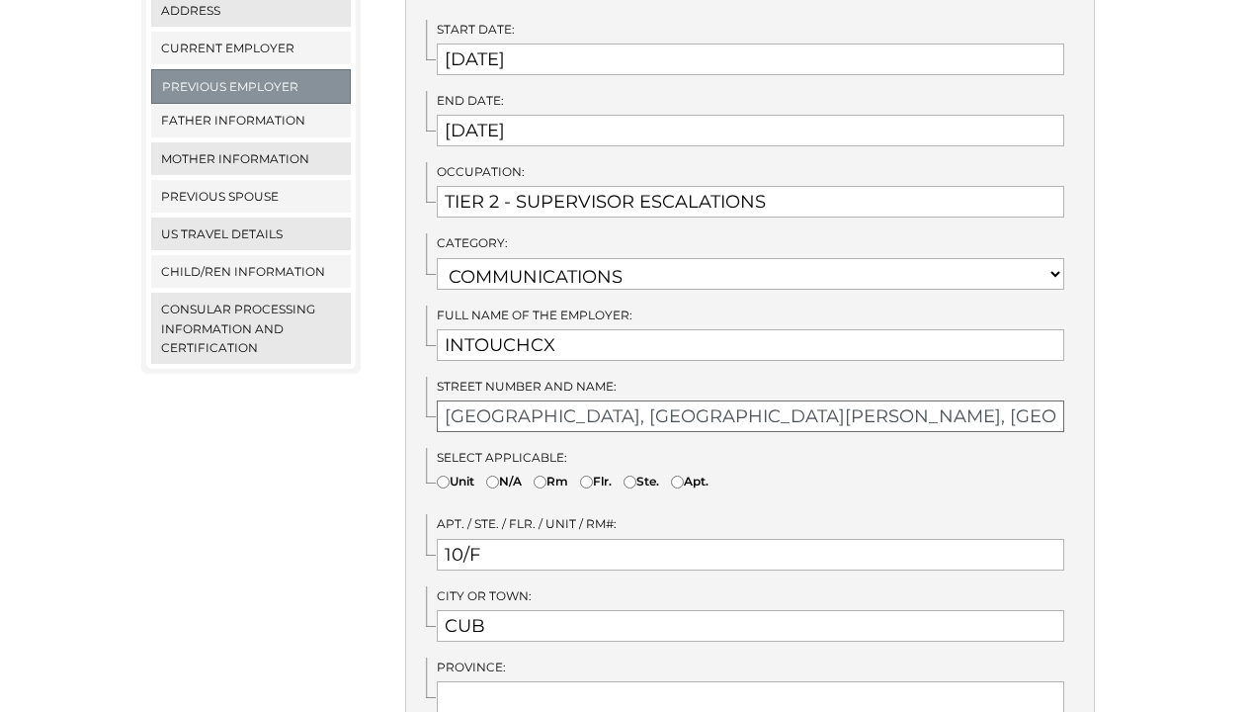
type input "CYBERPARK TOWER ONE, GENERAL AGUINALDO AVENUE, CUBAO"
click at [609, 610] on input "CUB" at bounding box center [751, 626] width 628 height 32
click at [610, 610] on input "CUB" at bounding box center [751, 626] width 628 height 32
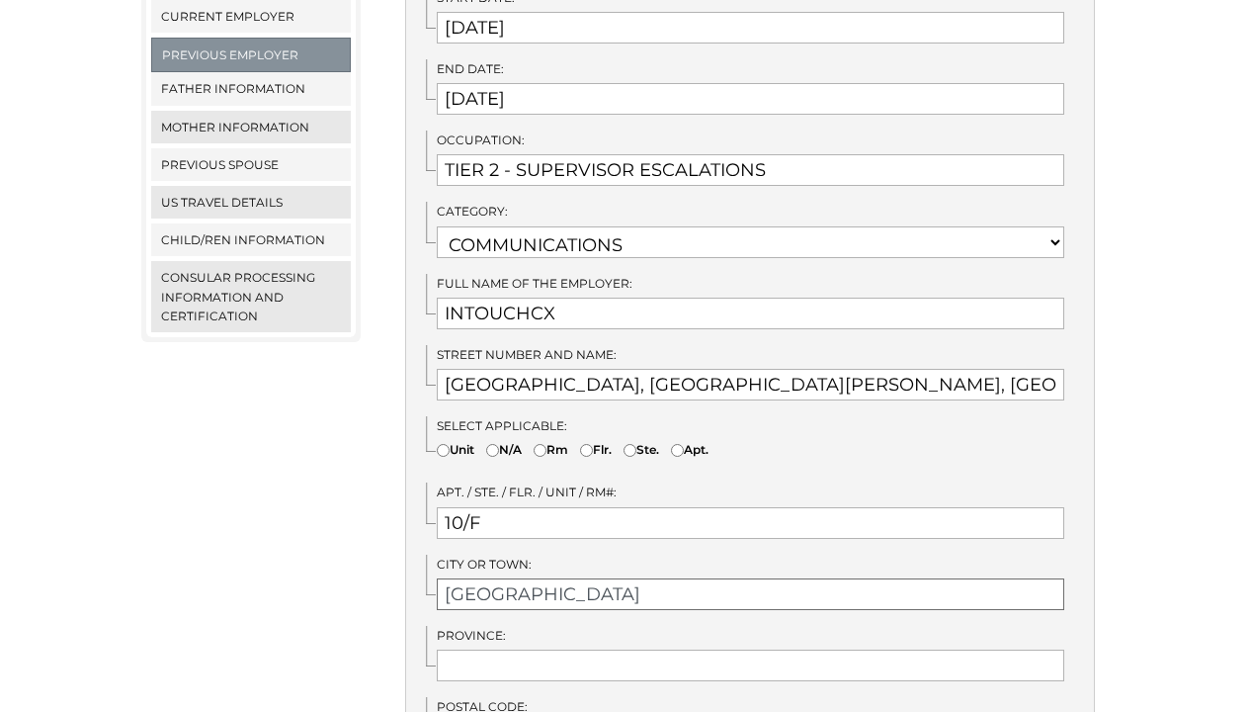
type input "QUEZON CITY"
click at [692, 626] on label "Province:" at bounding box center [751, 635] width 628 height 19
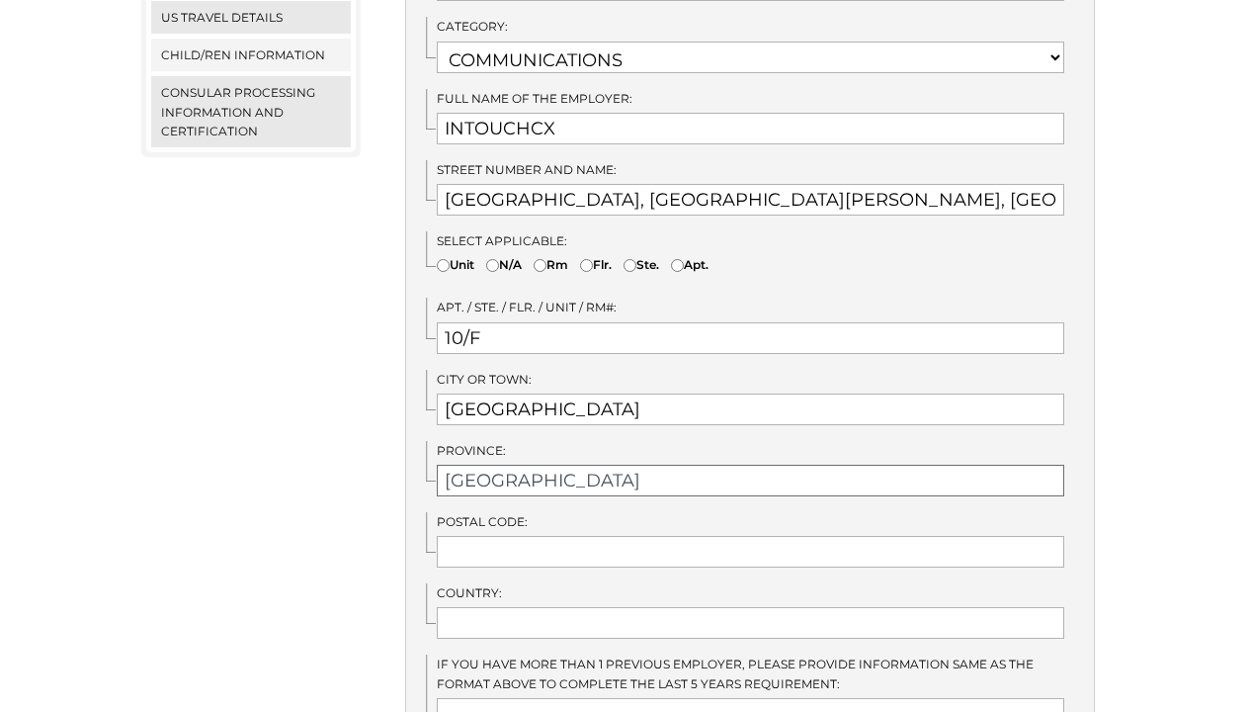
type input "METRO MANILA"
type input "1109"
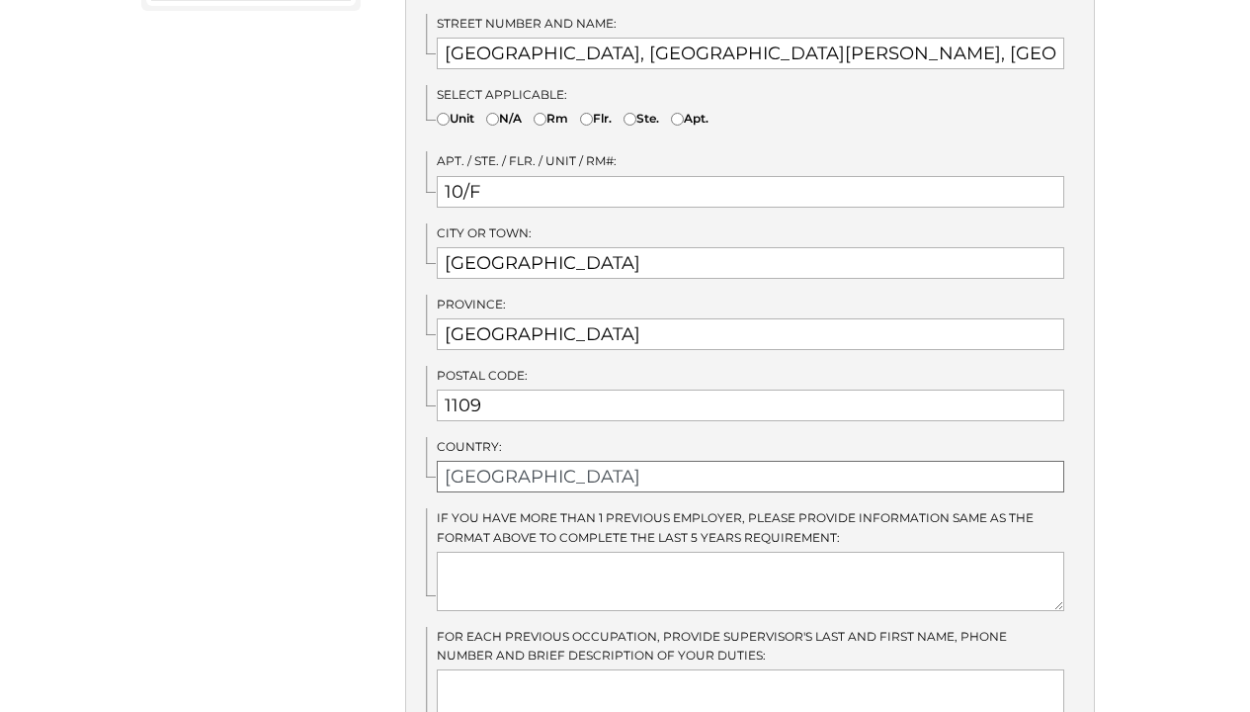
scroll to position [1101, 0]
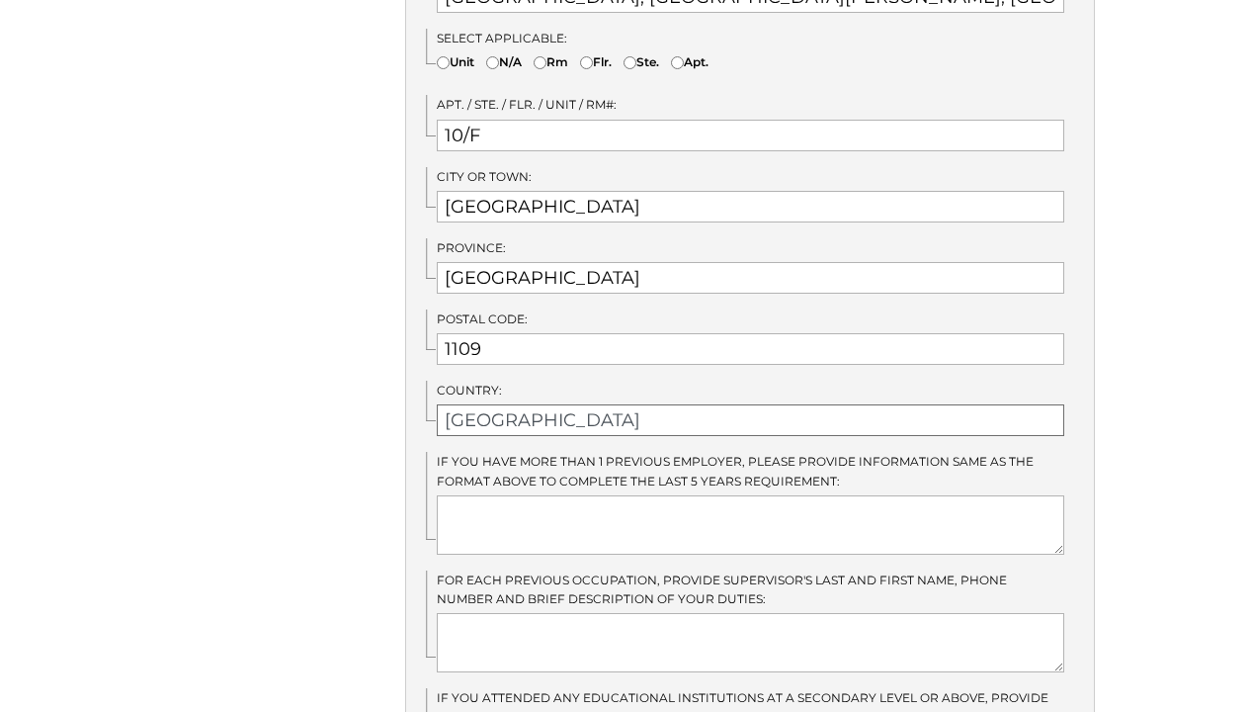
type input "[GEOGRAPHIC_DATA]"
click at [693, 495] on textarea at bounding box center [751, 524] width 628 height 59
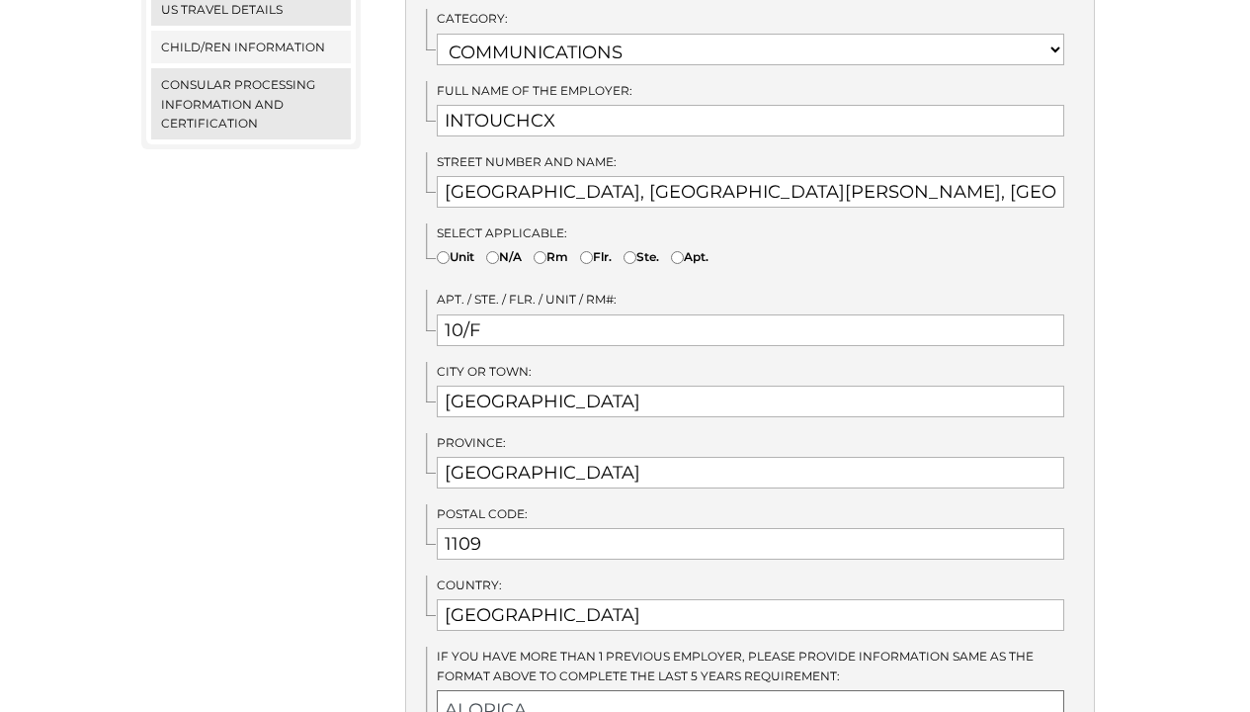
scroll to position [742, 0]
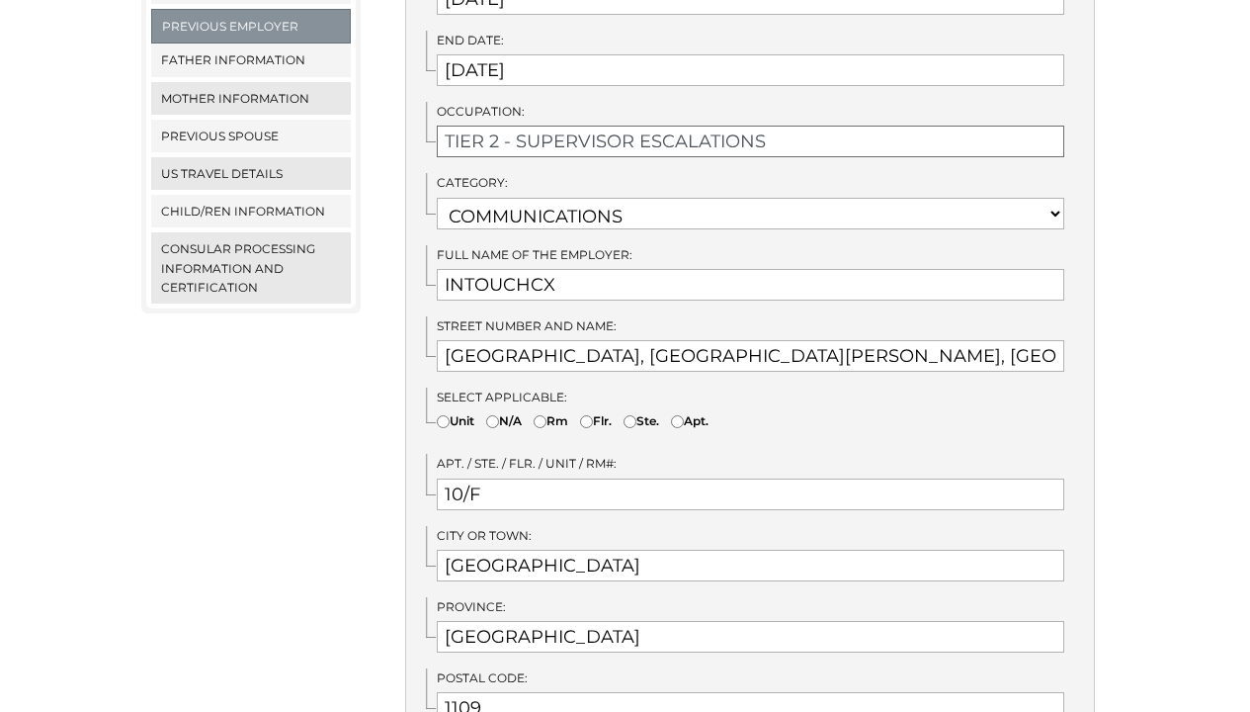
click at [568, 126] on input "TIER 2 - SUPERVISOR ESCALATIONS" at bounding box center [751, 142] width 628 height 32
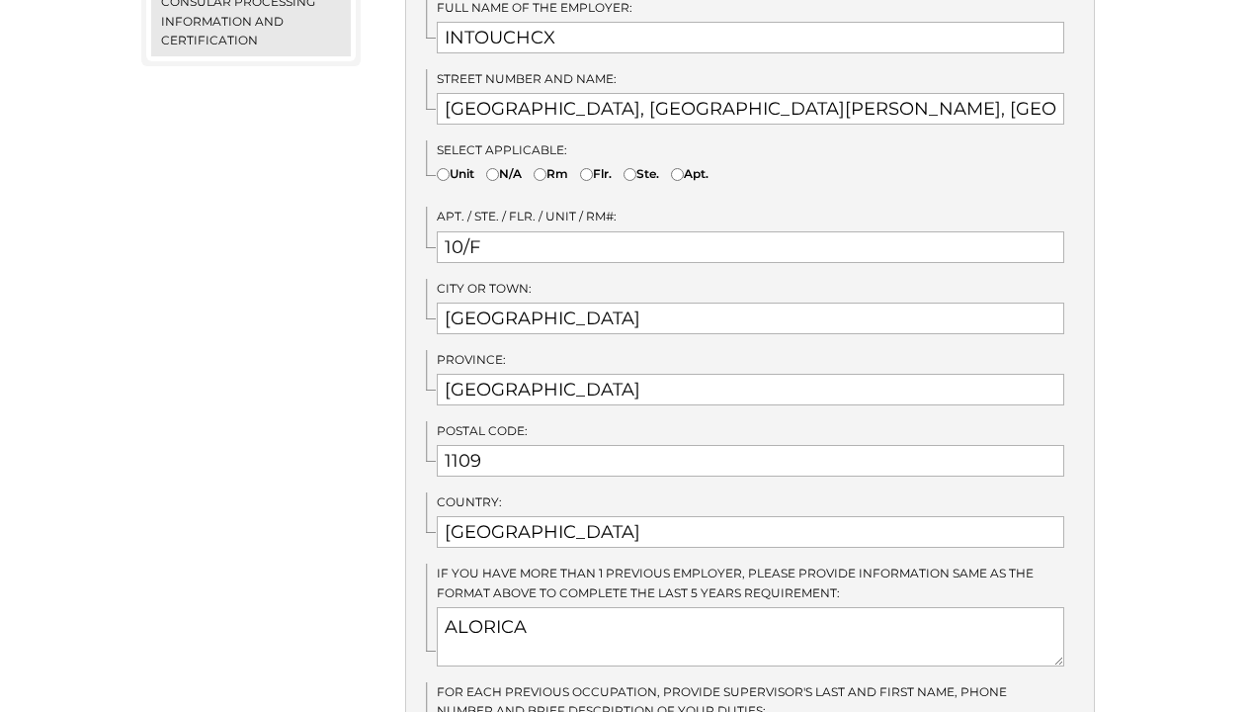
scroll to position [8, 0]
click at [516, 615] on textarea "ALORICA" at bounding box center [751, 636] width 628 height 59
type textarea "A"
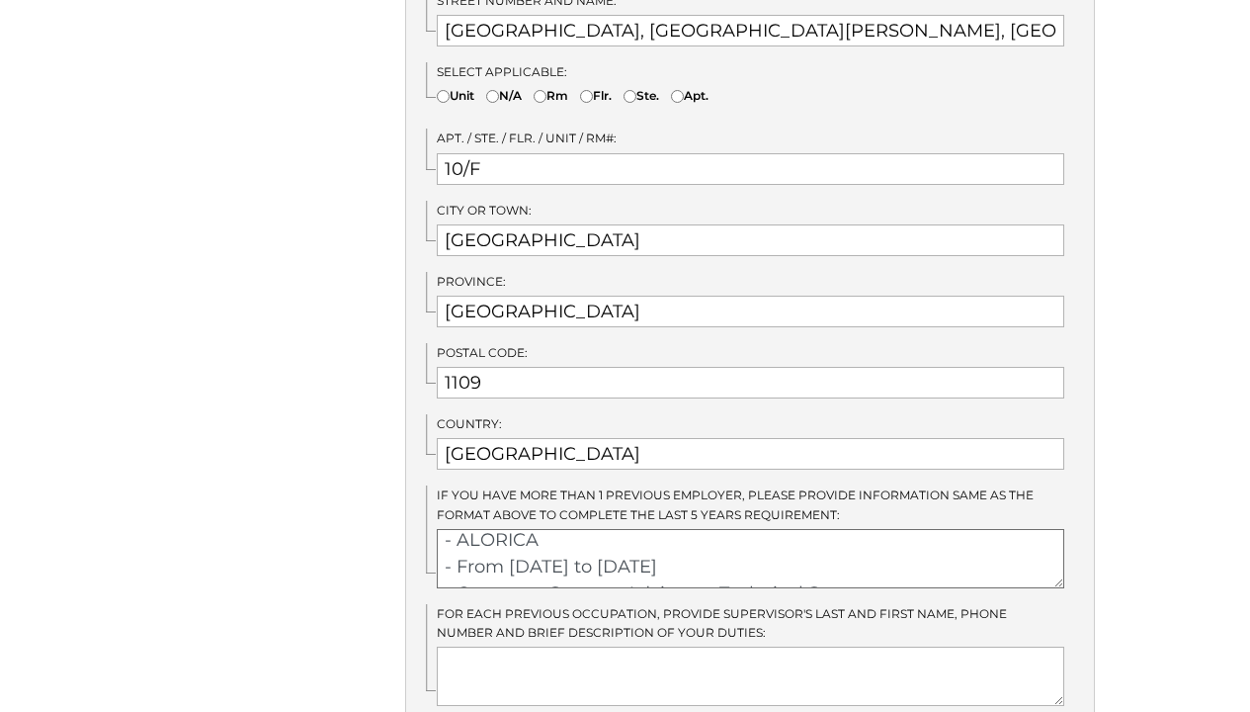
scroll to position [0, 0]
drag, startPoint x: 444, startPoint y: 515, endPoint x: 439, endPoint y: 491, distance: 24.2
click at [439, 491] on div "IF you have more than 1 previous employer, please provide information same as t…" at bounding box center [760, 536] width 668 height 102
click at [648, 538] on textarea "- From 2021 to 2023 - Customer Support Advisor to Technical Support - Communica…" at bounding box center [751, 558] width 628 height 59
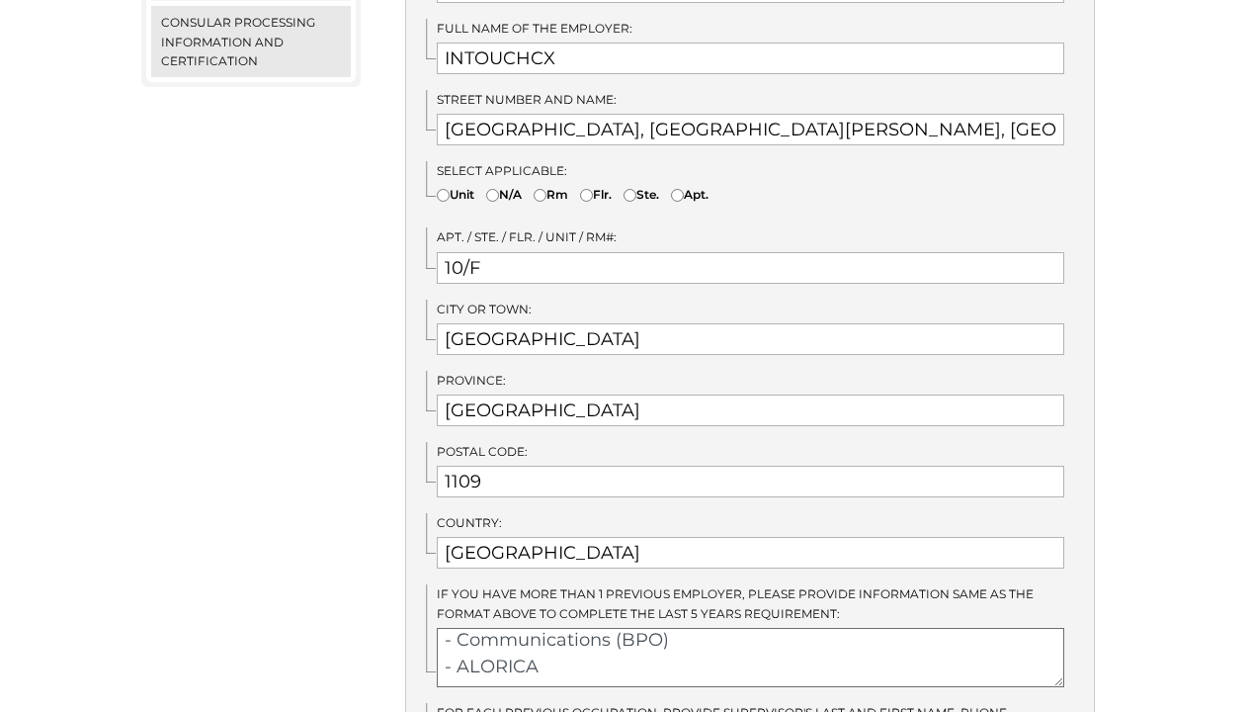
scroll to position [79, 0]
click at [617, 114] on input "CYBERPARK TOWER ONE, GENERAL AGUINALDO AVENUE, CUBAO" at bounding box center [751, 130] width 628 height 32
click at [522, 644] on textarea "- From 2021 to 2023 - Customer Support Advisor to Technical Support - Communica…" at bounding box center [751, 657] width 628 height 59
paste textarea "CYBERPARK TOWER ONE, GENERAL AGUINALDO AVENUE, CUBAO"
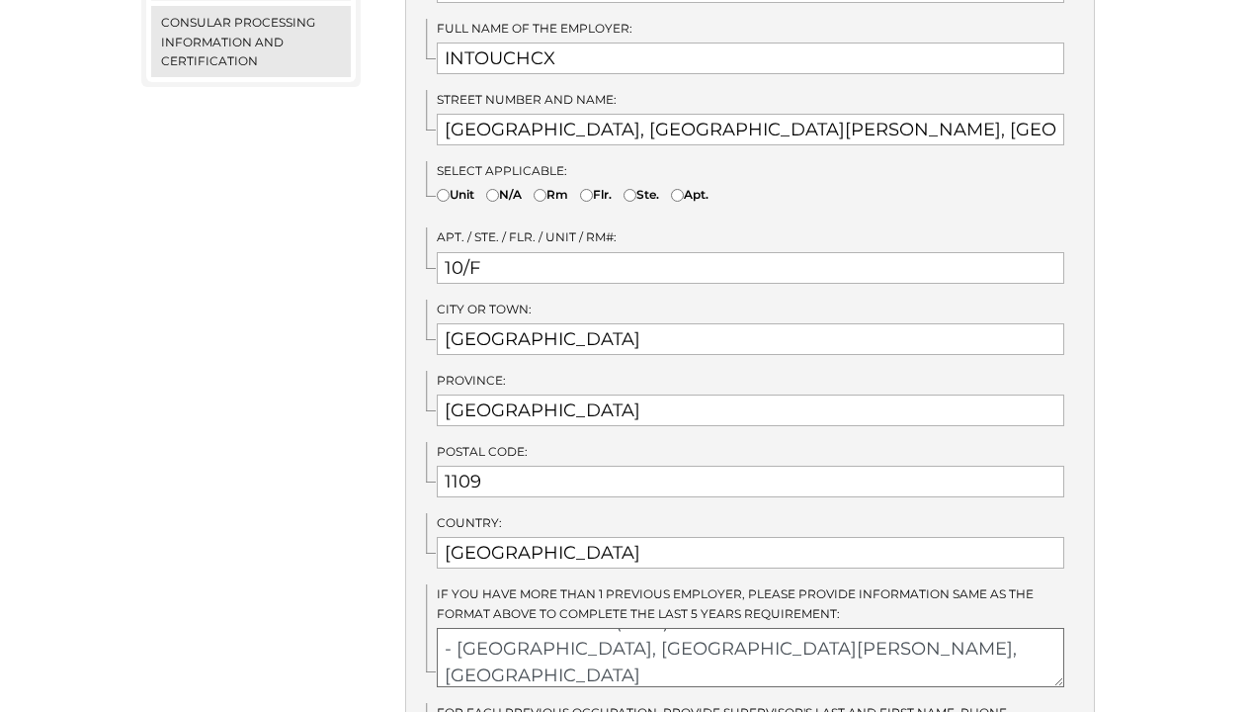
scroll to position [122, 0]
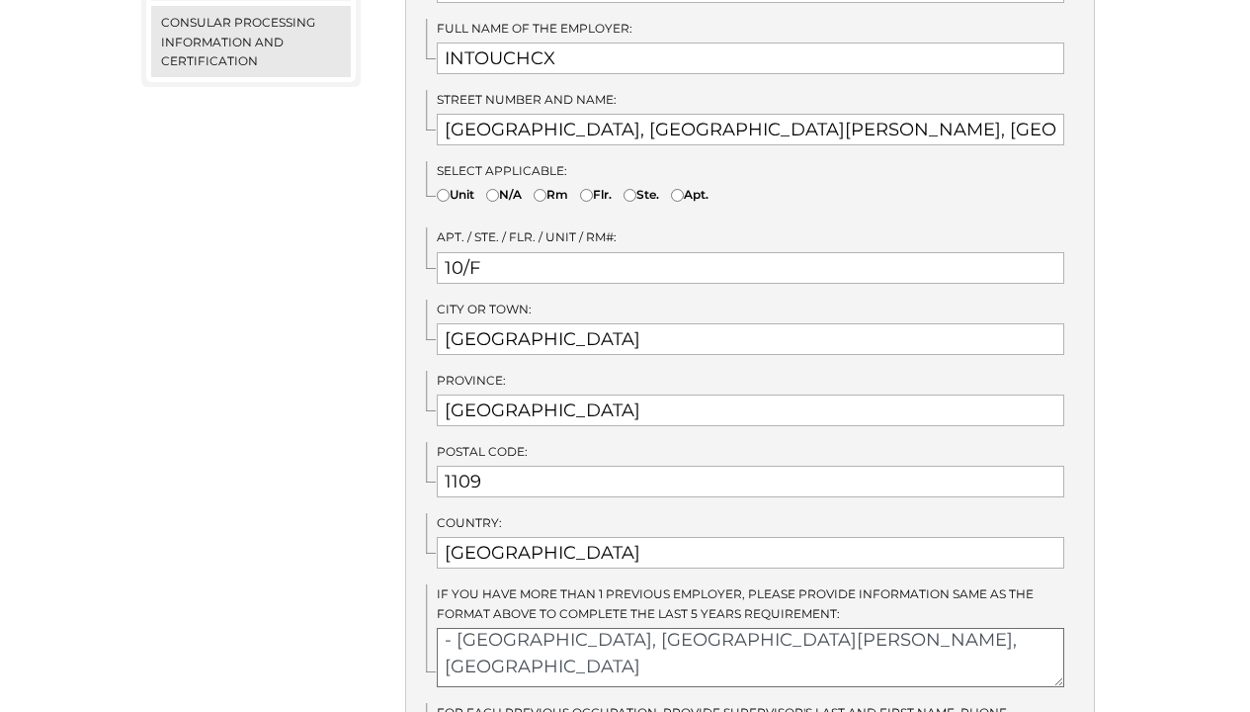
click at [683, 628] on textarea "- From 2021 to 2023 - Customer Support Advisor to Technical Support - Communica…" at bounding box center [751, 657] width 628 height 59
click at [636, 641] on textarea "- From 2021 to 2023 - Customer Support Advisor to Technical Support - Communica…" at bounding box center [751, 657] width 628 height 59
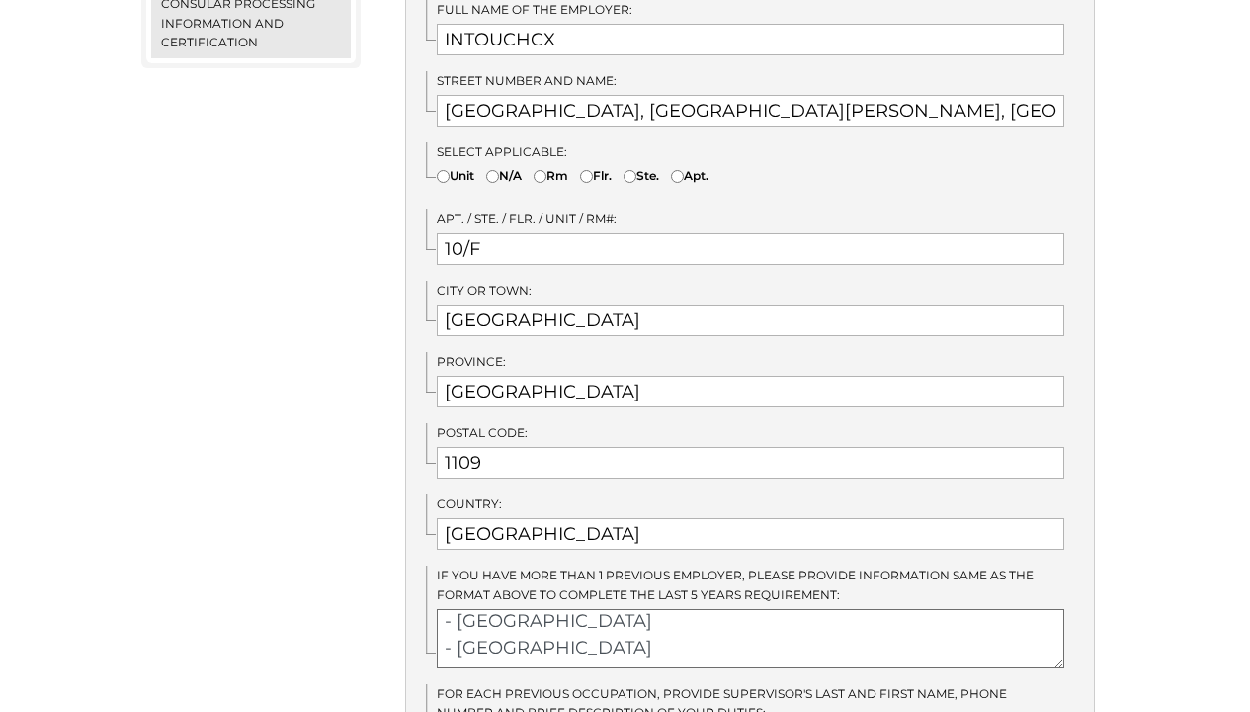
scroll to position [1110, 0]
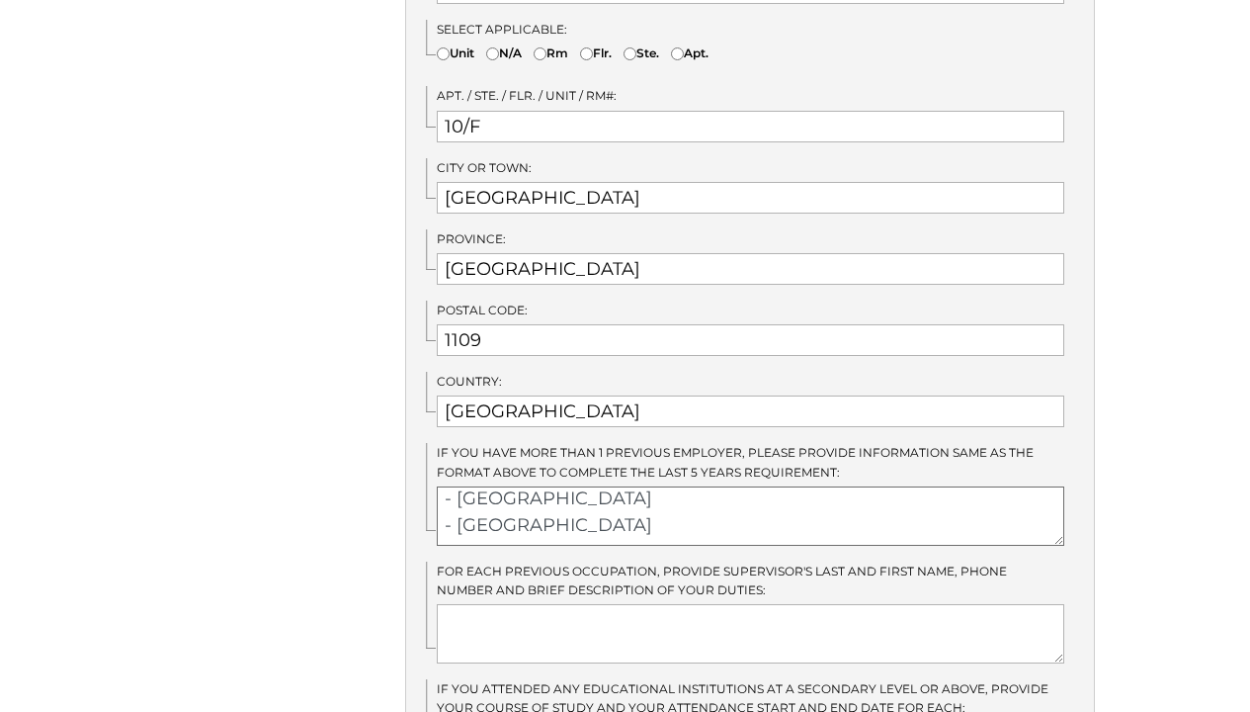
type textarea "- From 2021 to 2023 - Customer Support Advisor to Technical Support - Communica…"
click at [641, 604] on textarea at bounding box center [751, 633] width 628 height 59
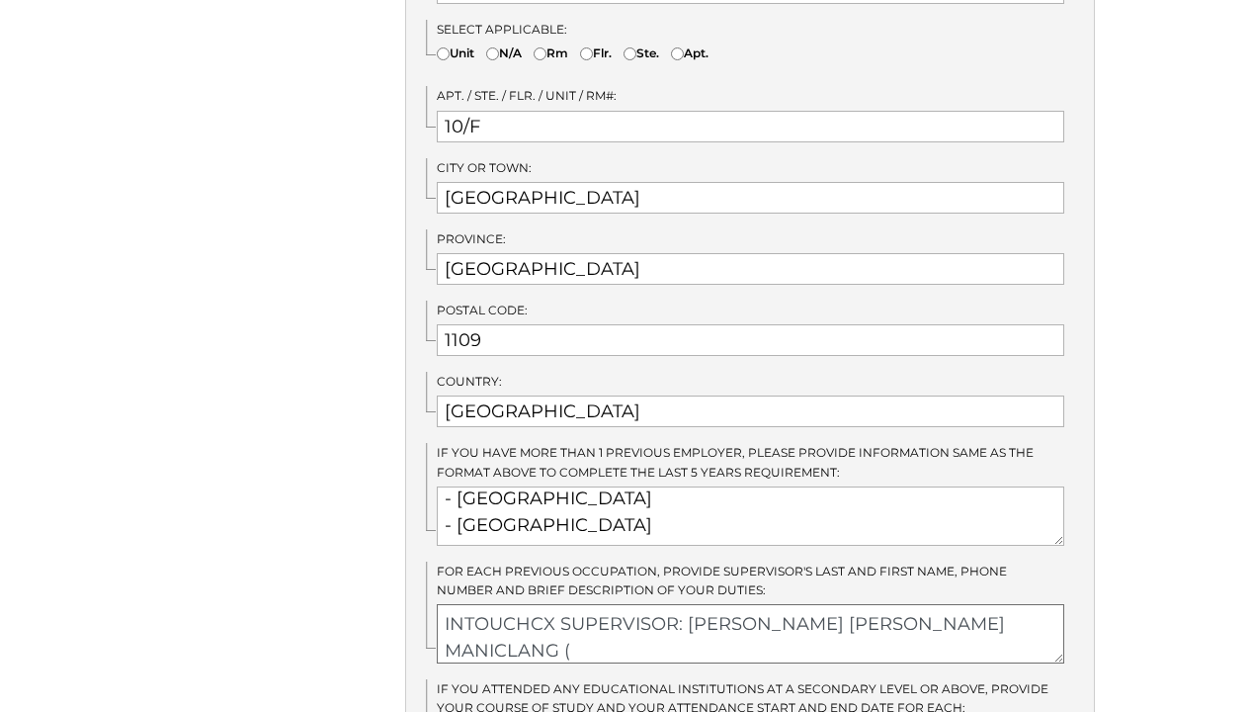
drag, startPoint x: 967, startPoint y: 595, endPoint x: 693, endPoint y: 597, distance: 273.8
click at [693, 604] on textarea "INTOUCHCX SUPERVISOR: MARIA CELINA MANICLANG (" at bounding box center [751, 633] width 628 height 59
paste textarea "+63.915.320.1677"
type textarea "INTOUCHCX SUPERVISOR: \+63.915.320.1677"
paste textarea "+63.915.320.1677"
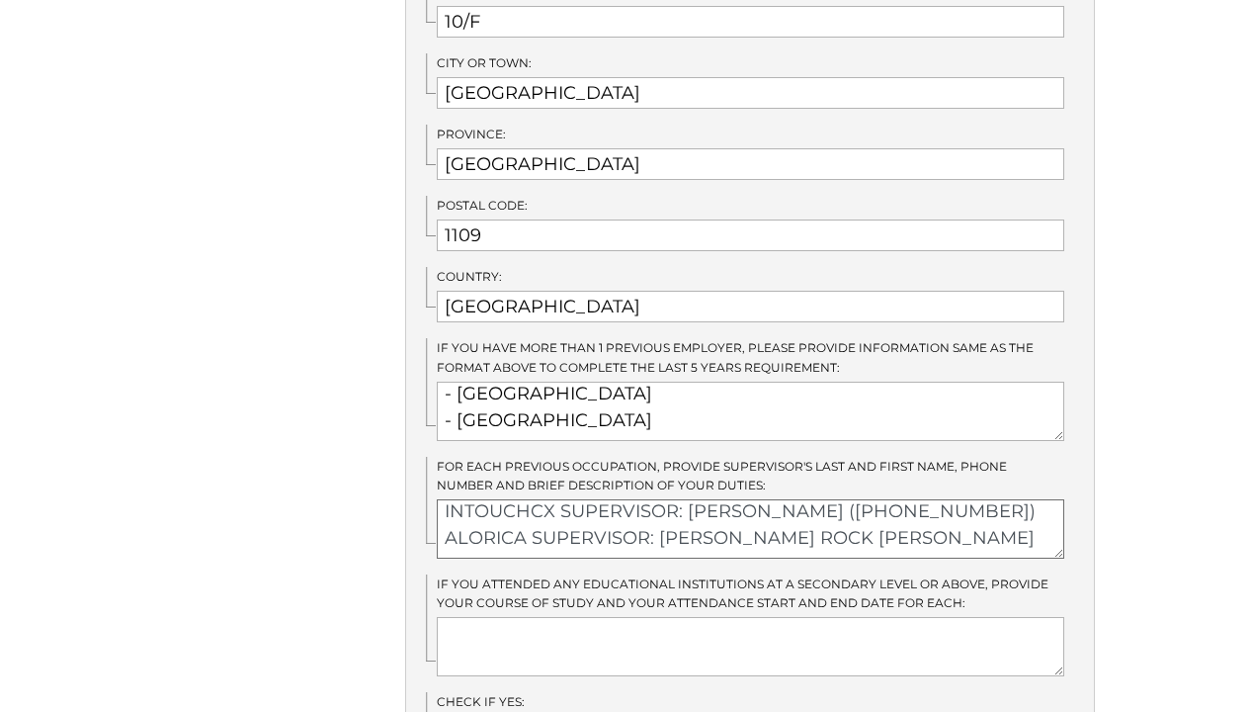
scroll to position [0, 0]
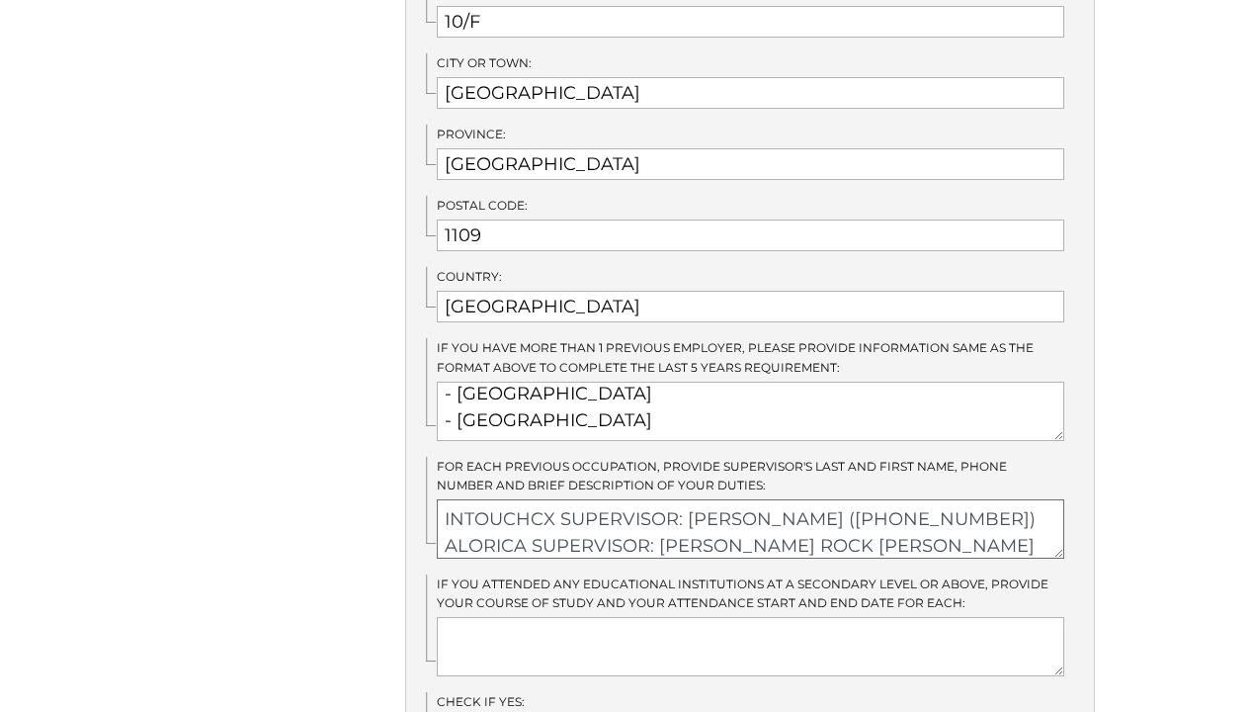
click at [1019, 499] on textarea "INTOUCHCX SUPERVISOR: DOUGLAS RONTOS (+63.915.320.1677) ALORICA SUPERVISOR: GAB…" at bounding box center [751, 528] width 628 height 59
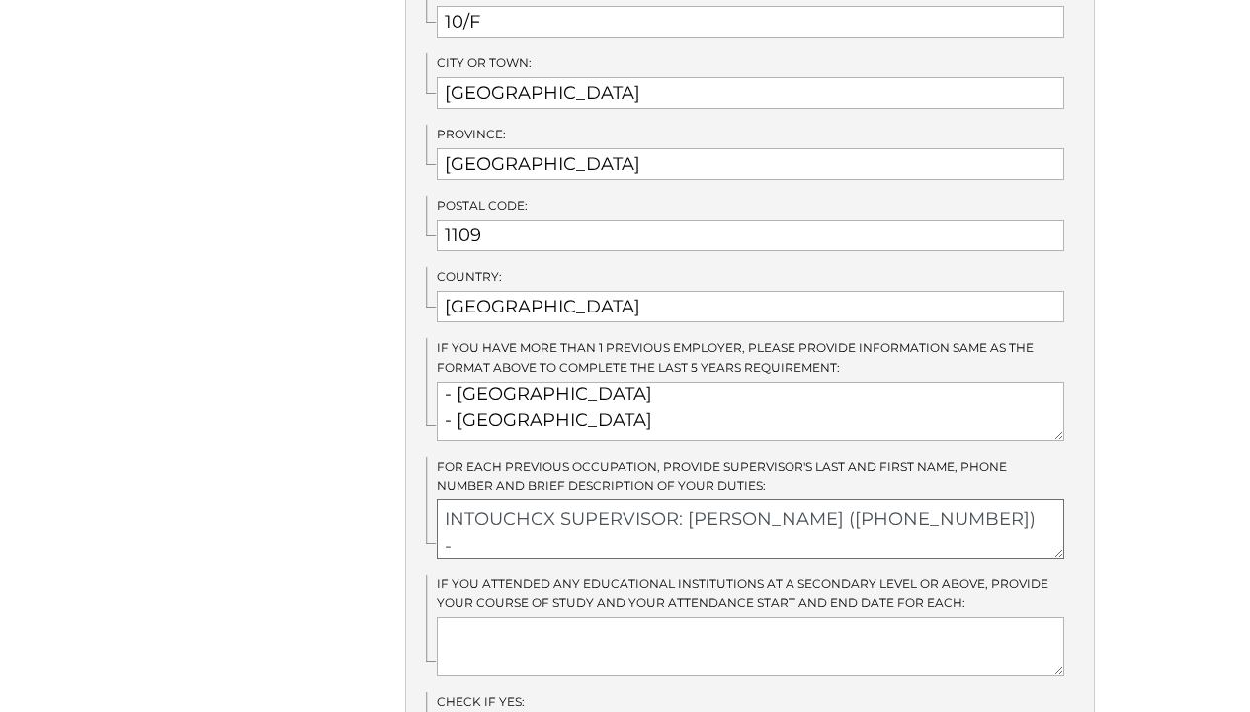
paste textarea "A Supervisor of Escalations in Customer Service manages customer complaints tha…"
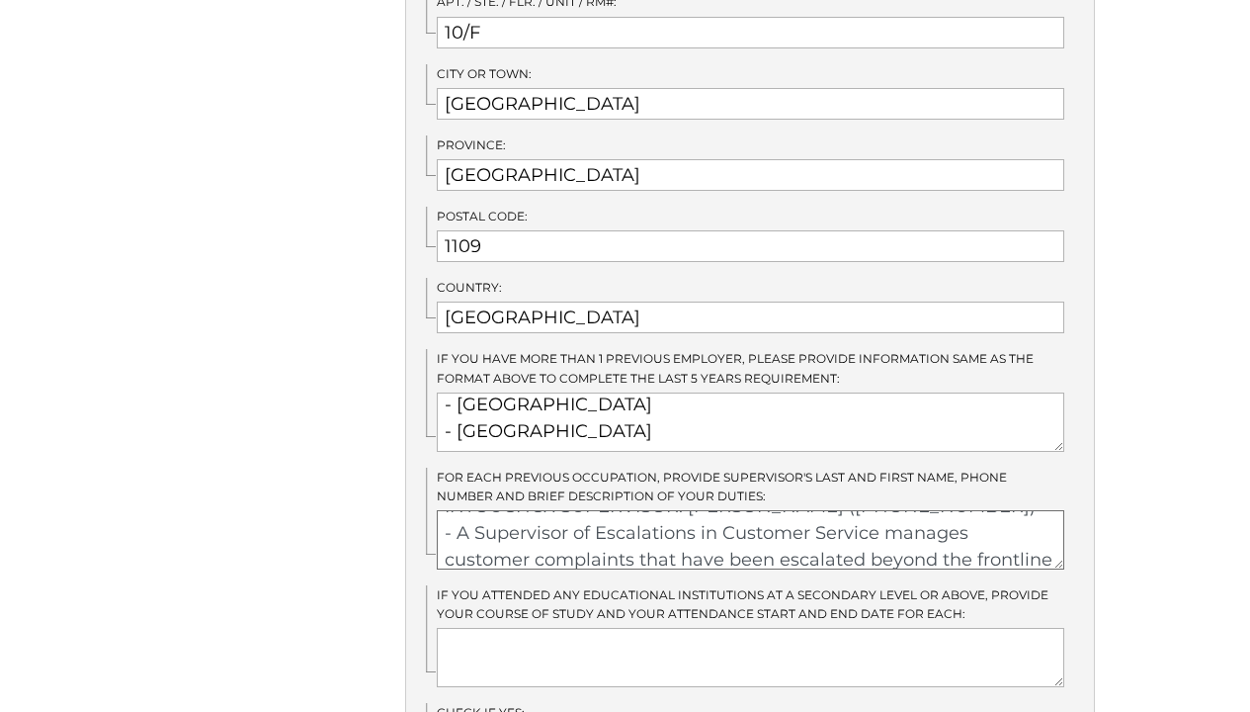
scroll to position [20, 0]
click at [450, 510] on textarea "INTOUCHCX SUPERVISOR: DOUGLAS RONTOS (+63.915.320.1677) - A Supervisor of Escal…" at bounding box center [751, 539] width 628 height 59
click at [474, 510] on textarea "INTOUCHCX SUPERVISOR: DOUGLAS RONTOS (+63.915.320.1677) - A Supervisor of Escal…" at bounding box center [751, 539] width 628 height 59
click at [890, 512] on textarea "INTOUCHCX SUPERVISOR: DOUGLAS RONTOS (+63.915.320.1677) - My role in INTOUCHCX …" at bounding box center [751, 539] width 628 height 59
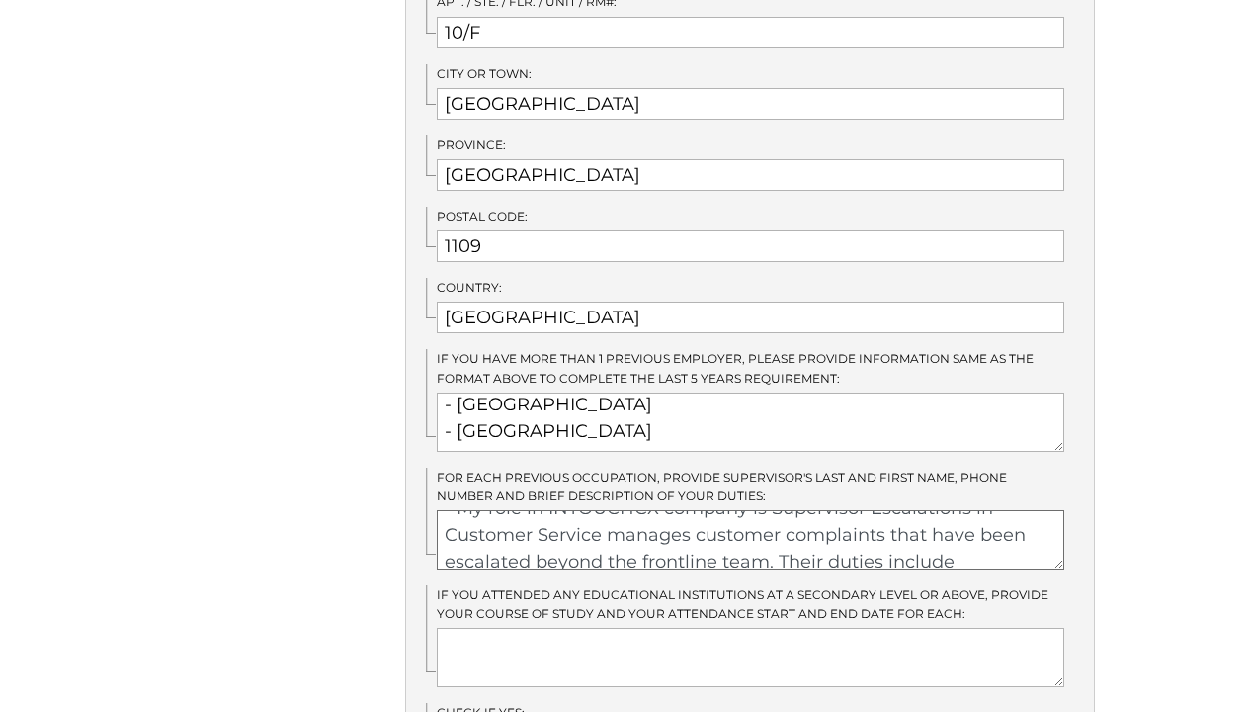
click at [608, 512] on textarea "INTOUCHCX SUPERVISOR: DOUGLAS RONTOS (+63.915.320.1677) - My role in INTOUCHCX …" at bounding box center [751, 539] width 628 height 59
click at [806, 514] on textarea "INTOUCHCX SUPERVISOR: DOUGLAS RONTOS (+63.915.320.1677) - My role in INTOUCHCX …" at bounding box center [751, 539] width 628 height 59
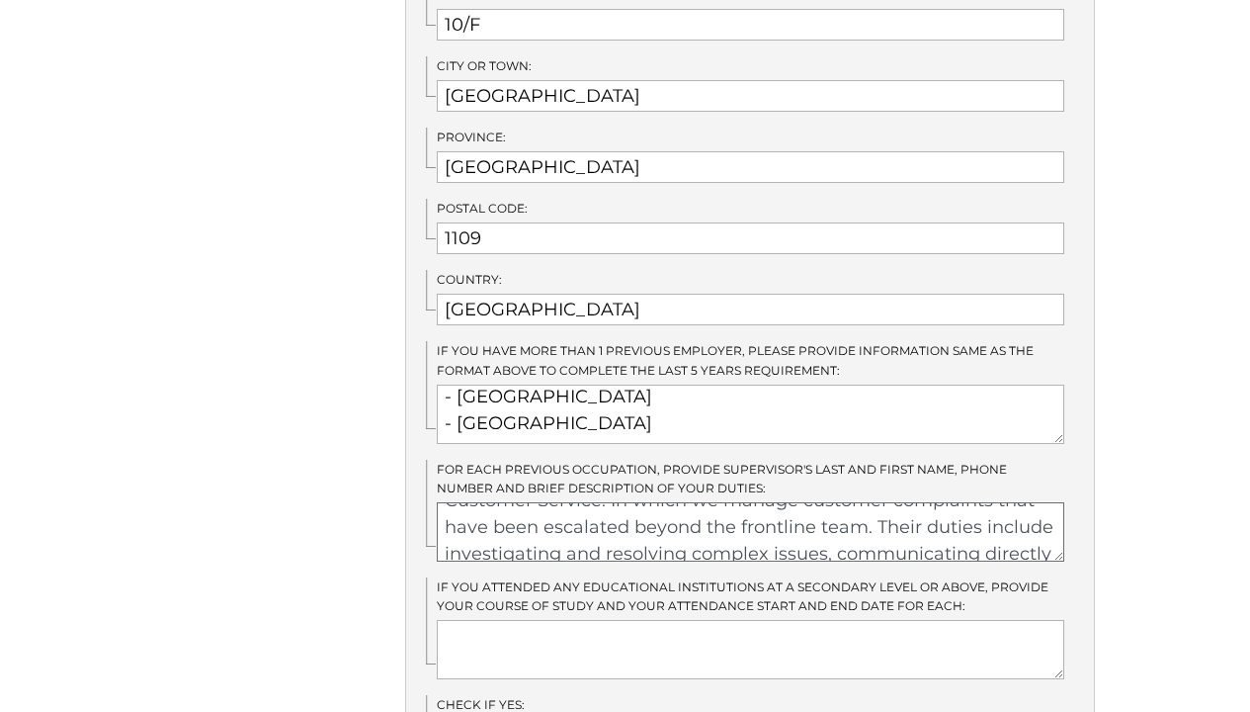
scroll to position [90, 0]
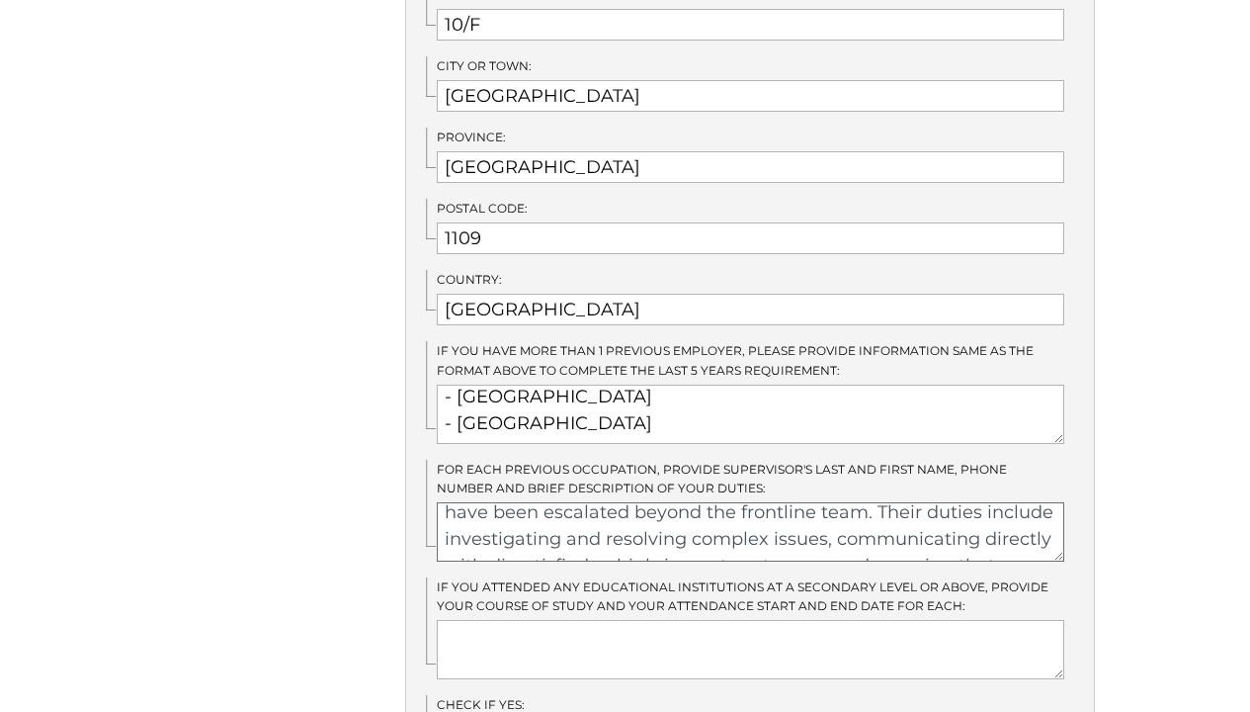
drag, startPoint x: 996, startPoint y: 493, endPoint x: 897, endPoint y: 492, distance: 98.8
click at [897, 502] on textarea "INTOUCHCX SUPERVISOR: DOUGLAS RONTOS (+63.915.320.1677) - My role in INTOUCHCX …" at bounding box center [751, 531] width 628 height 59
click at [870, 502] on textarea "INTOUCHCX SUPERVISOR: DOUGLAS RONTOS (+63.915.320.1677) - My role in INTOUCHCX …" at bounding box center [751, 531] width 628 height 59
drag, startPoint x: 972, startPoint y: 486, endPoint x: 918, endPoint y: 484, distance: 54.4
click at [918, 502] on textarea "INTOUCHCX SUPERVISOR: DOUGLAS RONTOS (+63.915.320.1677) - My role in INTOUCHCX …" at bounding box center [751, 531] width 628 height 59
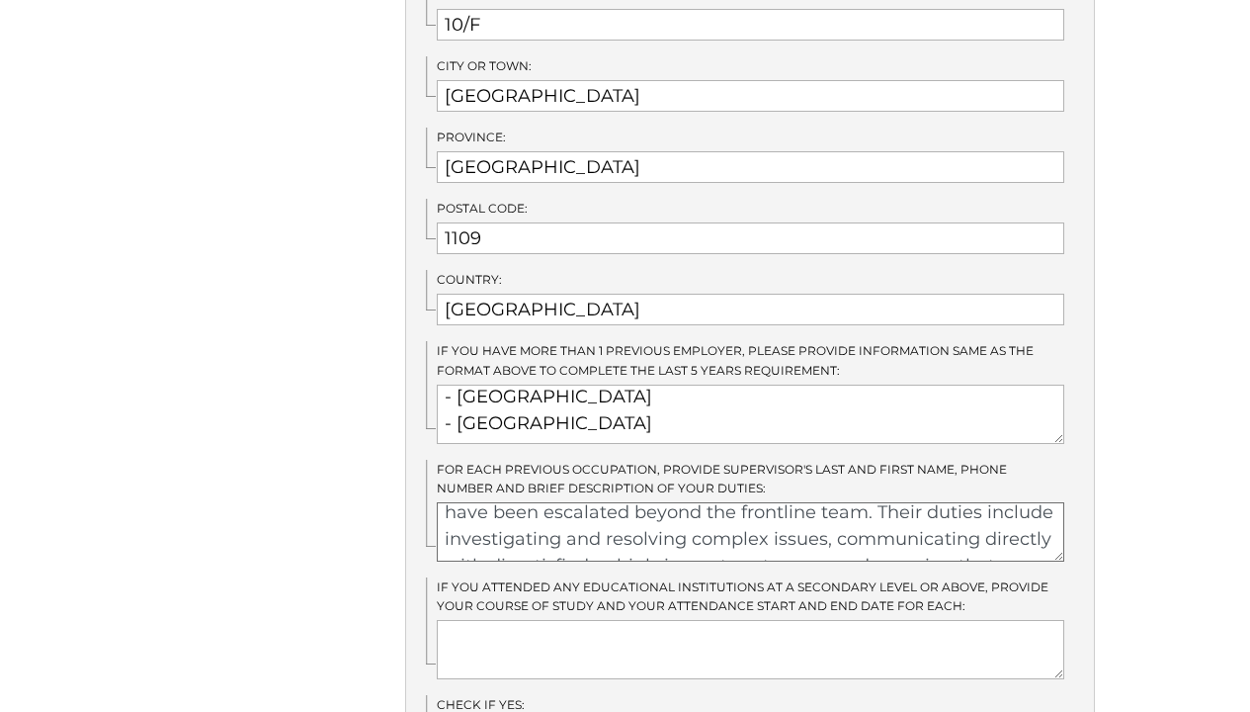
click at [975, 502] on textarea "INTOUCHCX SUPERVISOR: DOUGLAS RONTOS (+63.915.320.1677) - My role in INTOUCHCX …" at bounding box center [751, 531] width 628 height 59
drag, startPoint x: 985, startPoint y: 483, endPoint x: 891, endPoint y: 481, distance: 93.9
click at [889, 502] on textarea "INTOUCHCX SUPERVISOR: DOUGLAS RONTOS (+63.915.320.1677) - My role in INTOUCHCX …" at bounding box center [751, 531] width 628 height 59
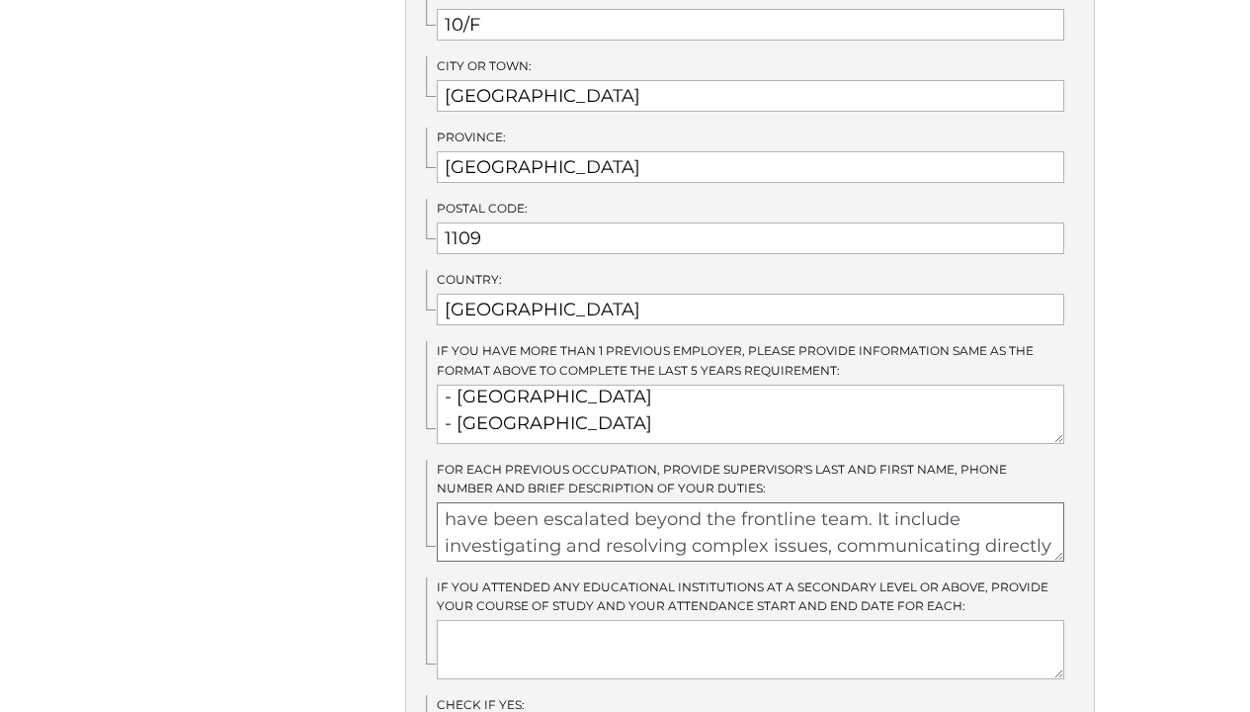
click at [974, 502] on textarea "INTOUCHCX SUPERVISOR: DOUGLAS RONTOS (+63.915.320.1677) - My role in INTOUCHCX …" at bounding box center [751, 531] width 628 height 59
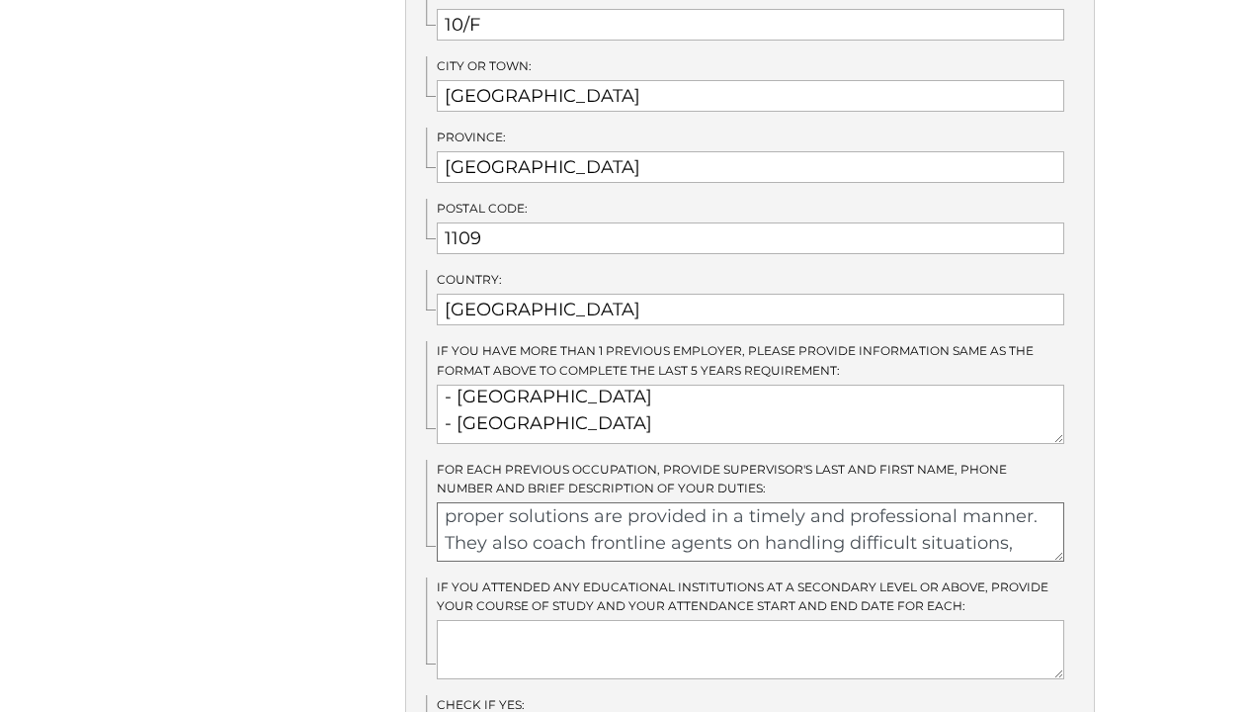
drag, startPoint x: 569, startPoint y: 513, endPoint x: 529, endPoint y: 513, distance: 40.5
click at [529, 513] on textarea "INTOUCHCX SUPERVISOR: DOUGLAS RONTOS (+63.915.320.1677) - My role in INTOUCHCX …" at bounding box center [751, 531] width 628 height 59
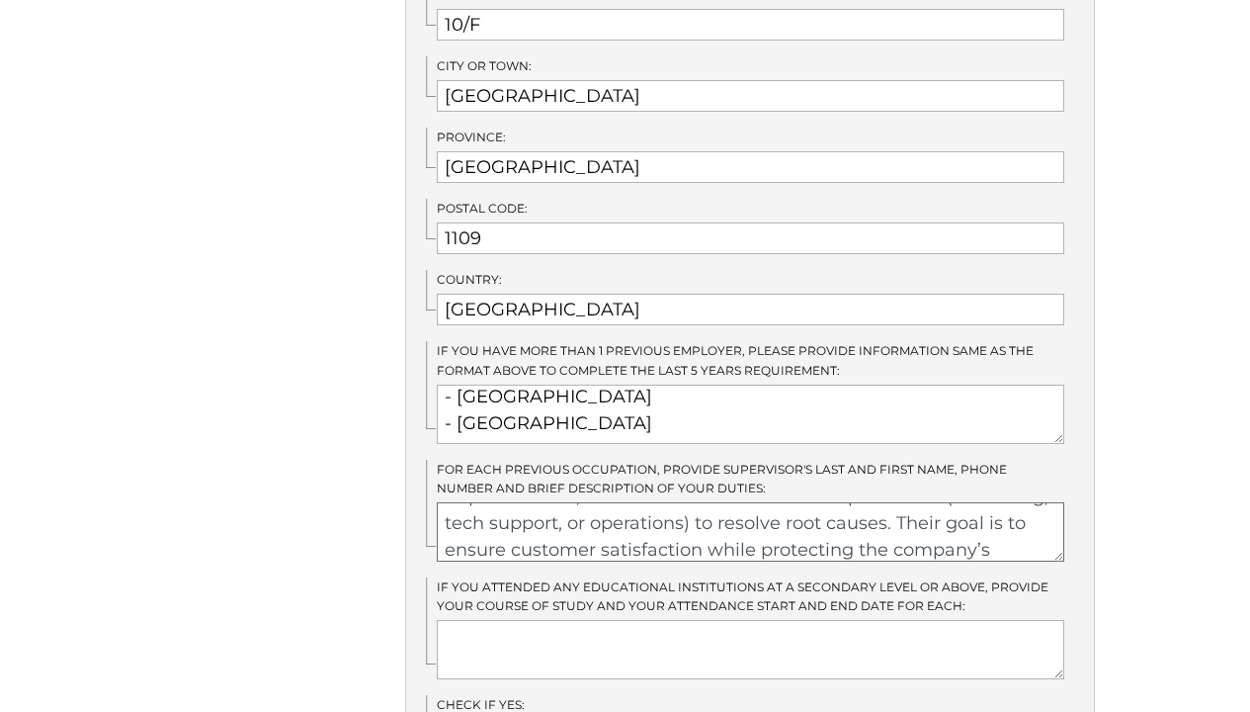
scroll to position [270, 0]
drag, startPoint x: 529, startPoint y: 518, endPoint x: 959, endPoint y: 484, distance: 431.2
click at [924, 502] on textarea "INTOUCHCX SUPERVISOR: DOUGLAS RONTOS (+63.915.320.1677) - My role in INTOUCHCX …" at bounding box center [751, 531] width 628 height 59
click at [534, 512] on textarea "INTOUCHCX SUPERVISOR: DOUGLAS RONTOS (+63.915.320.1677) - My role in INTOUCHCX …" at bounding box center [751, 531] width 628 height 59
drag, startPoint x: 541, startPoint y: 511, endPoint x: 961, endPoint y: 490, distance: 420.5
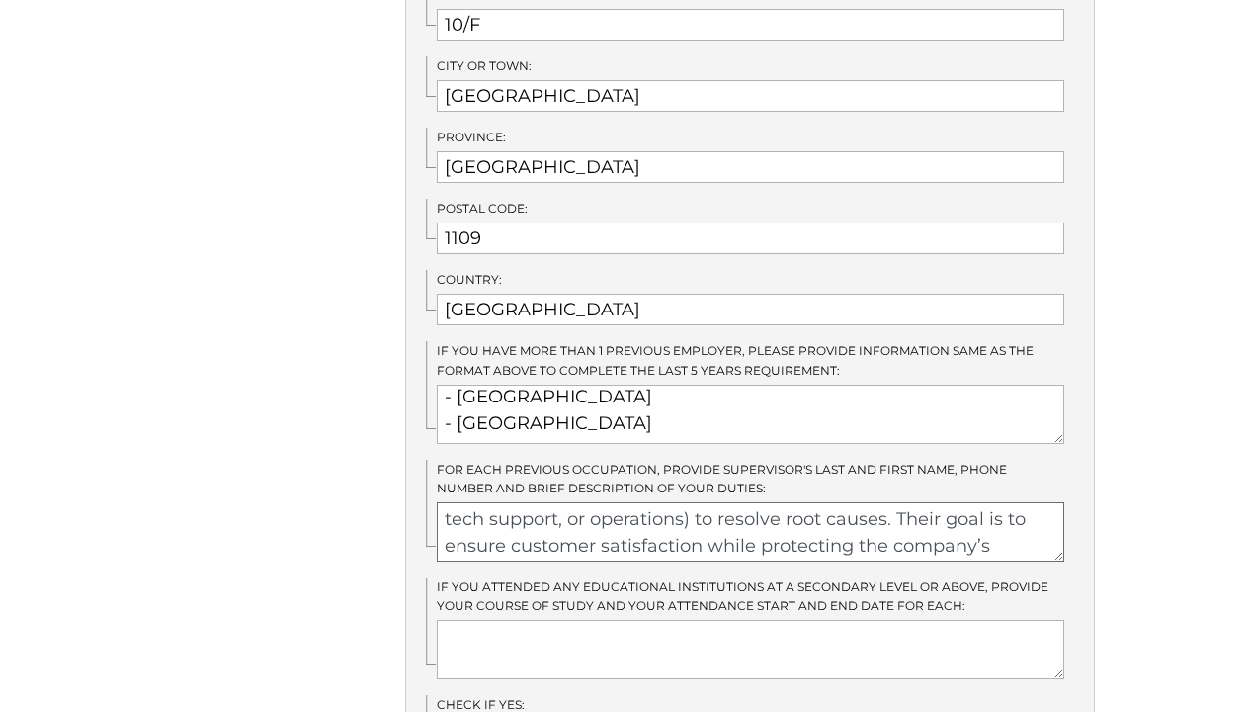
click at [961, 502] on textarea "INTOUCHCX SUPERVISOR: DOUGLAS RONTOS (+63.915.320.1677) - My role in INTOUCHCX …" at bounding box center [751, 531] width 628 height 59
click at [771, 519] on textarea "INTOUCHCX SUPERVISOR: DOUGLAS RONTOS (+63.915.320.1677) - My role in INTOUCHCX …" at bounding box center [751, 531] width 628 height 59
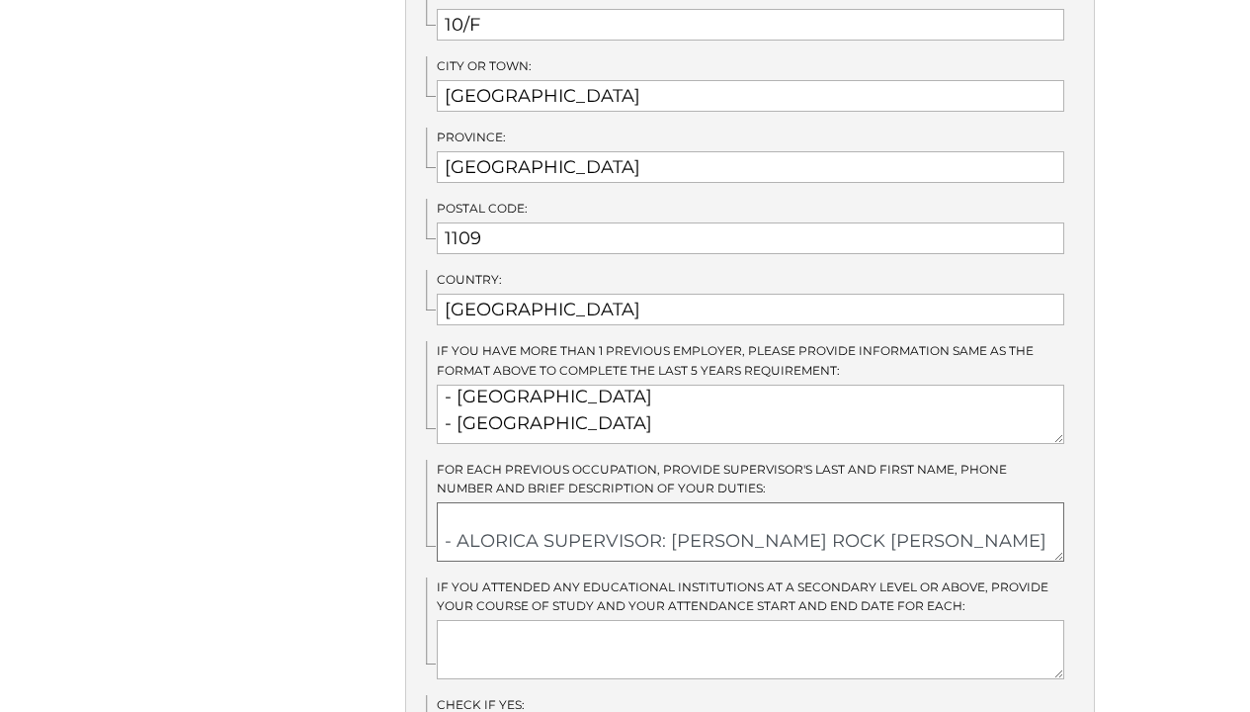
scroll to position [407, 0]
click at [908, 502] on textarea "INTOUCHCX SUPERVISOR: DOUGLAS RONTOS (+63.915.320.1677) - My role in INTOUCHCX …" at bounding box center [751, 531] width 628 height 59
click at [838, 502] on textarea "INTOUCHCX SUPERVISOR: DOUGLAS RONTOS (+63.915.320.1677) - My role in INTOUCHCX …" at bounding box center [751, 531] width 628 height 59
paste textarea "In my role in a Telco account, I work in both customer support and technical su…"
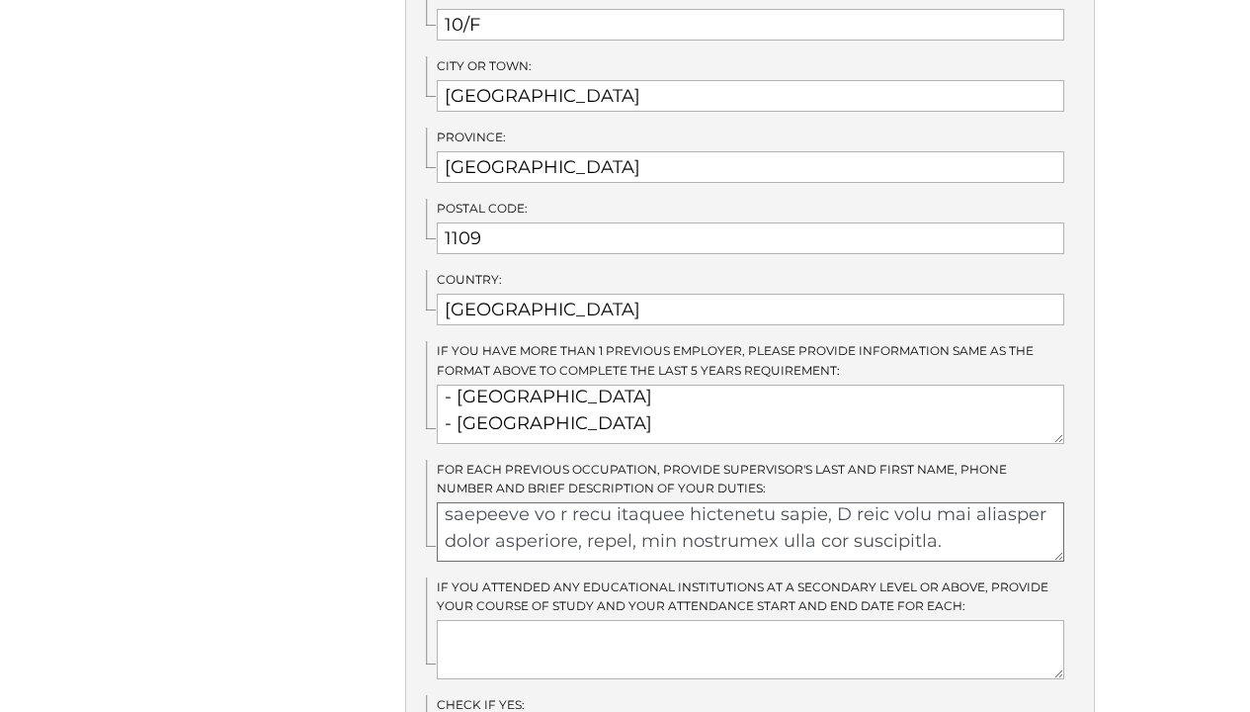
scroll to position [1234, 0]
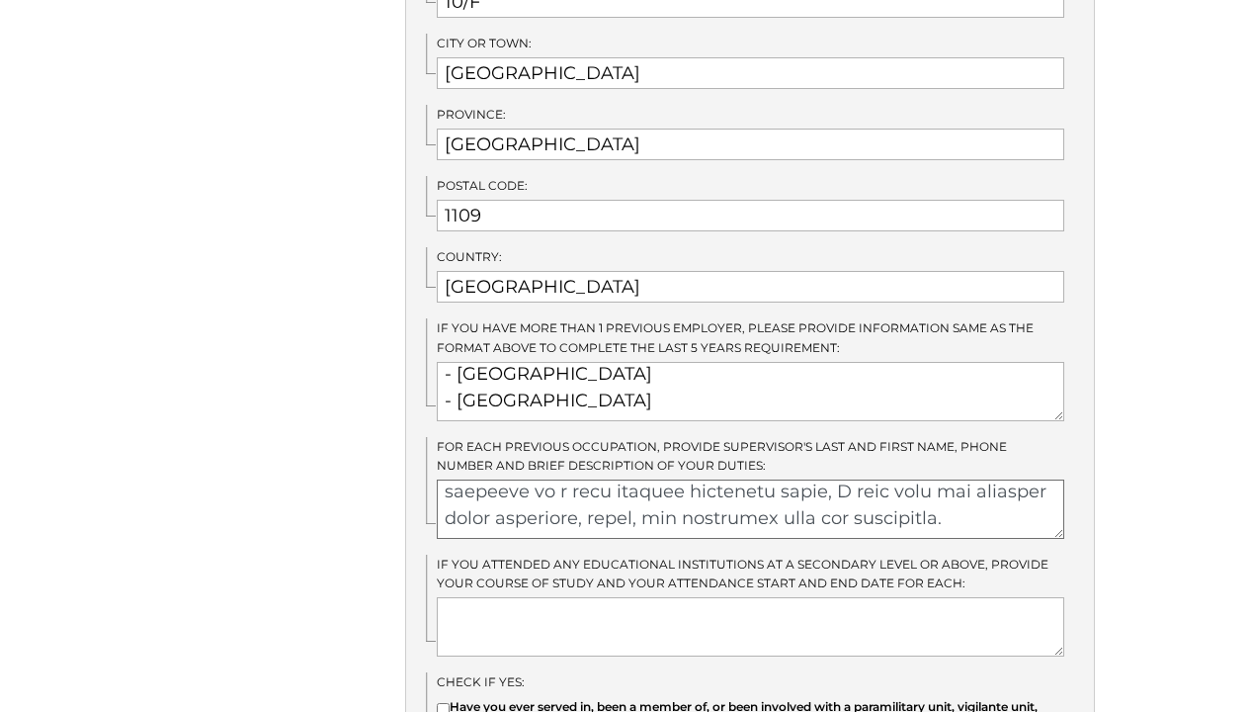
type textarea "INTOUCHCX SUPERVISOR: DOUGLAS RONTOS (+63.915.320.1677) - My role in INTOUCHCX …"
click at [707, 609] on textarea at bounding box center [751, 626] width 628 height 59
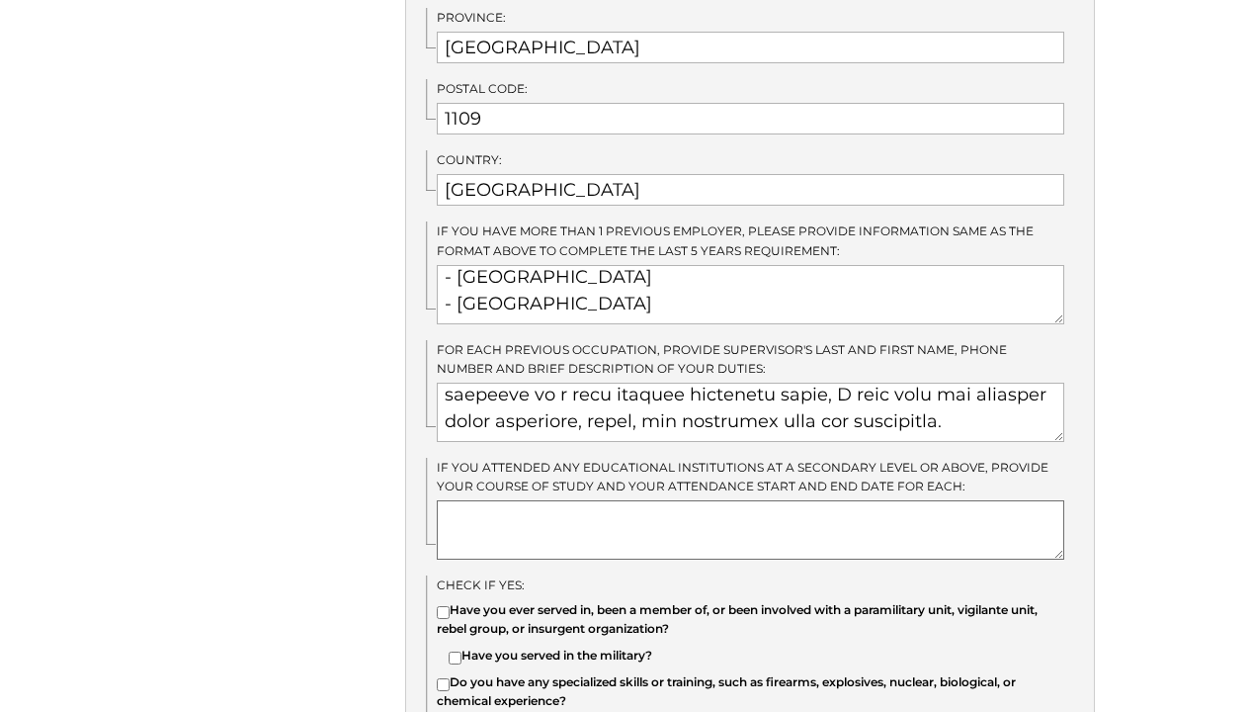
scroll to position [1343, 0]
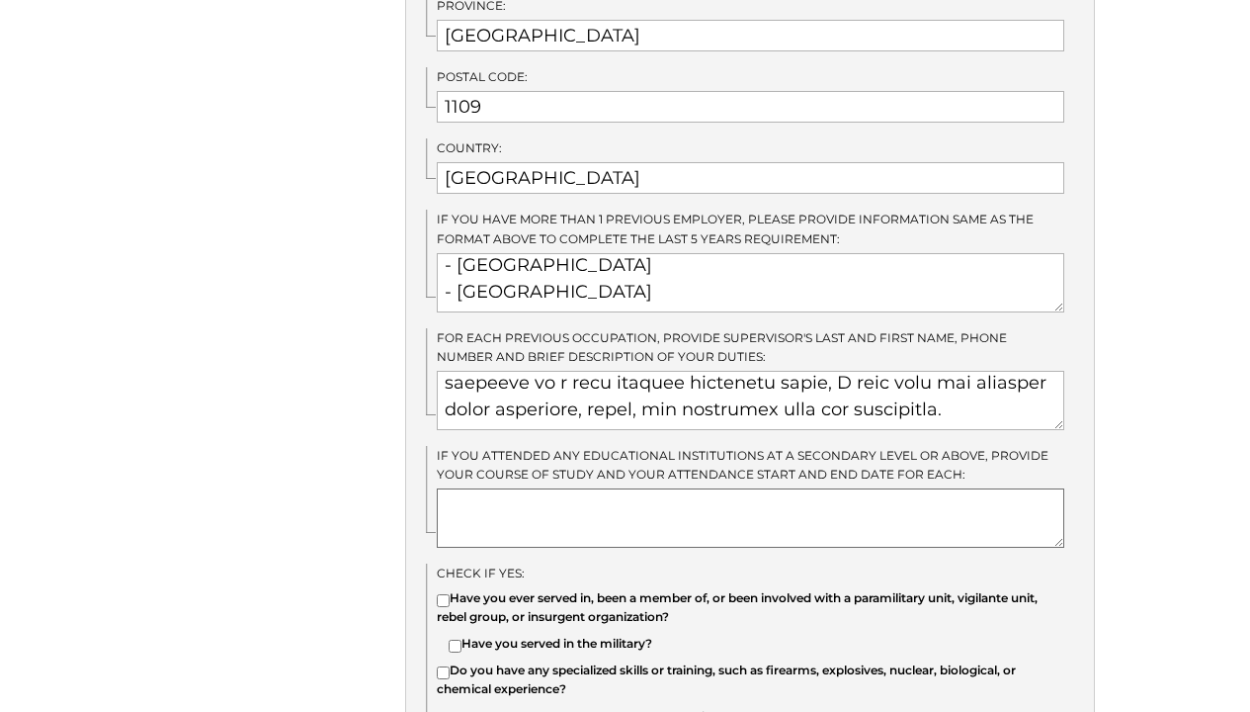
type textarea "E"
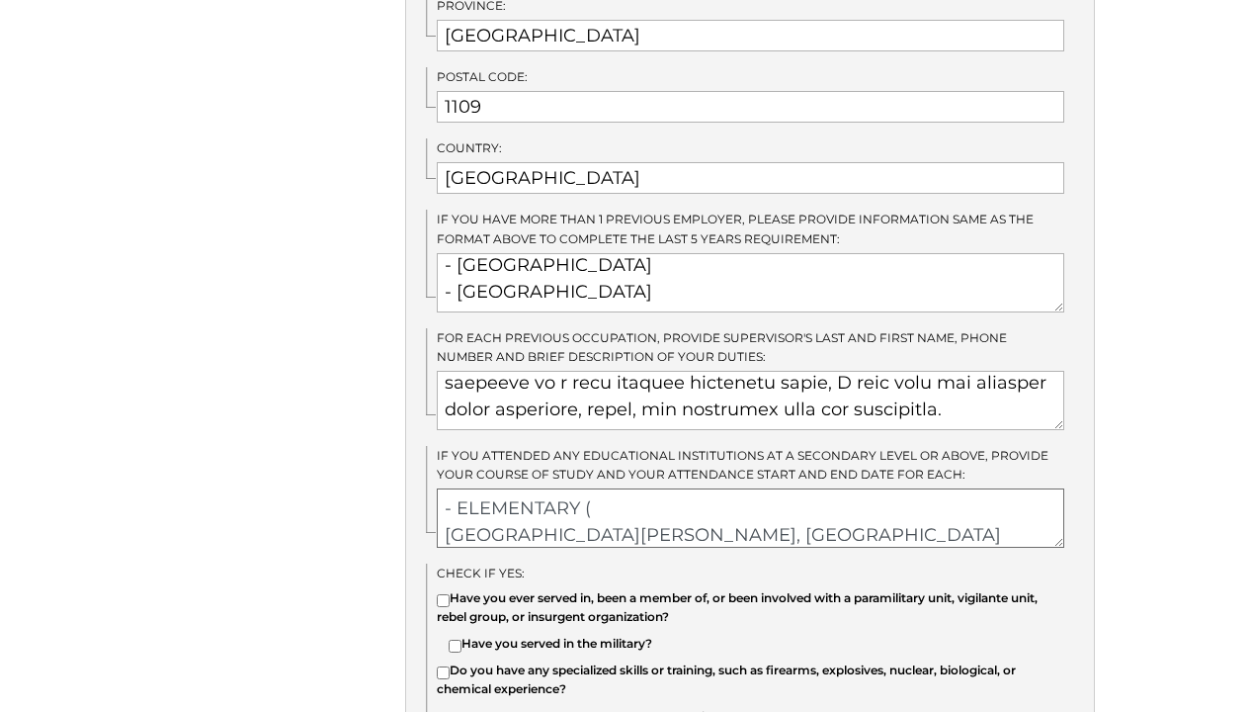
click at [449, 505] on textarea "- ELEMENTARY ( SAN ROQUE ELEMENTARY SCHOOL, BISLIG CITY" at bounding box center [751, 517] width 628 height 59
click at [580, 488] on textarea "- ELEMENTARY ( SAN ROQUE ELEMENTARY SCHOOL, BISLIG CITY" at bounding box center [751, 517] width 628 height 59
click at [599, 488] on textarea "- ELEMENTARY ( SAN ROQUE ELEMENTARY SCHOOL, BISLIG CITY" at bounding box center [751, 517] width 628 height 59
click at [933, 507] on textarea "- ELEMENTARY ( SAN ROQUE ELEMENTARY SCHOOL, BISLIG CITY" at bounding box center [751, 517] width 628 height 59
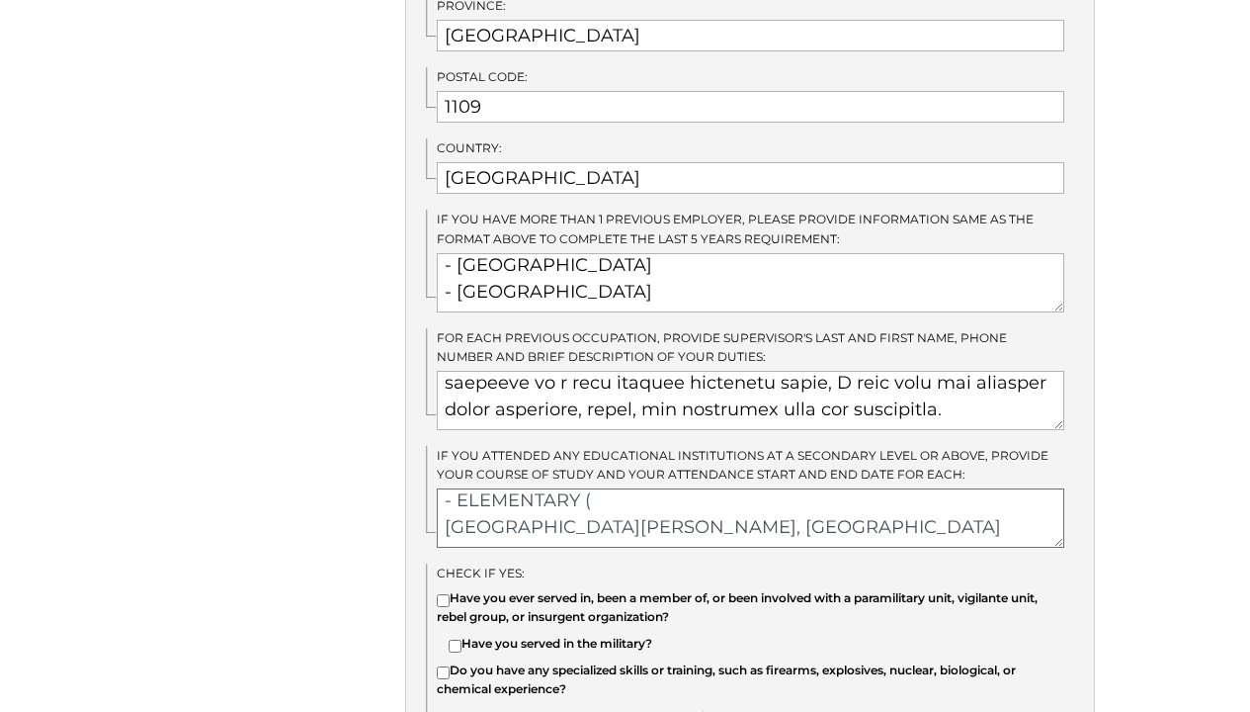
scroll to position [25, 0]
click at [549, 507] on textarea "- ELEMENTARY ( SAN ROQUE ELEMENTARY SCHOOL, BISLIG CITY" at bounding box center [751, 517] width 628 height 59
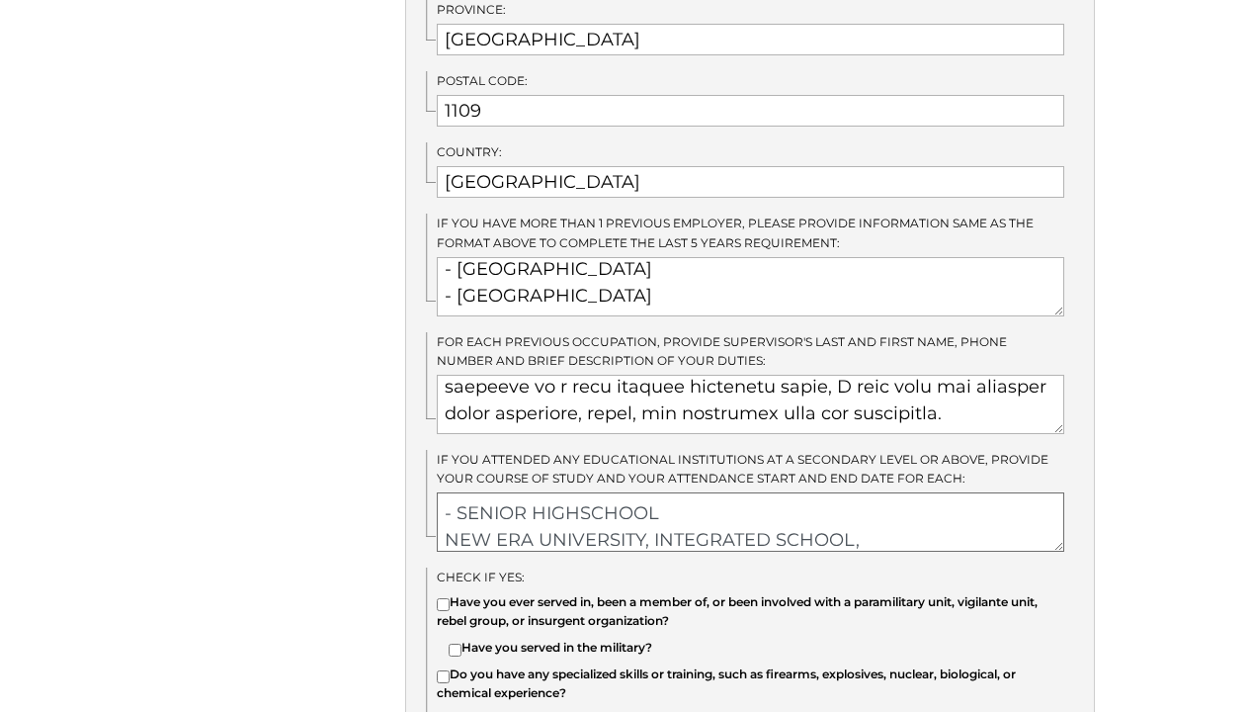
scroll to position [155, 0]
click at [682, 492] on textarea "- ELEMENTARY ( SAN ROQUE ELEMENTARY SCHOOL, BISLIG CITY - JUNIOR HIGH SCHOOL JA…" at bounding box center [751, 521] width 628 height 59
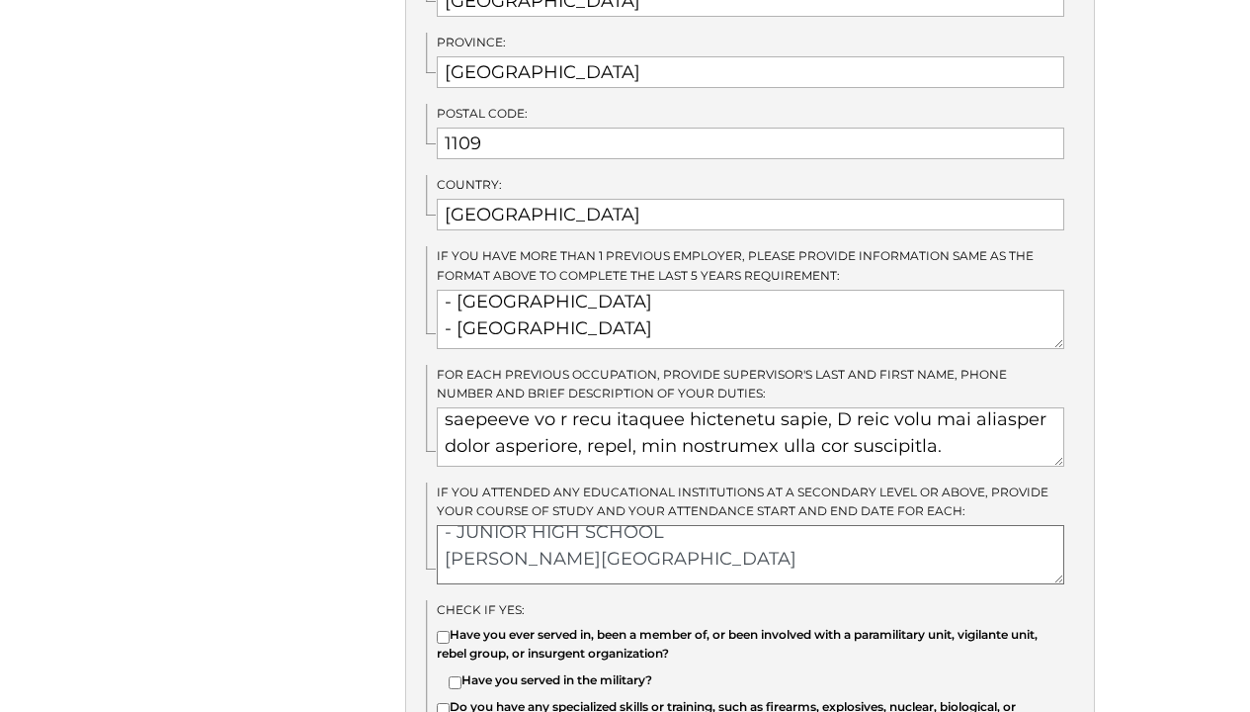
scroll to position [72, 0]
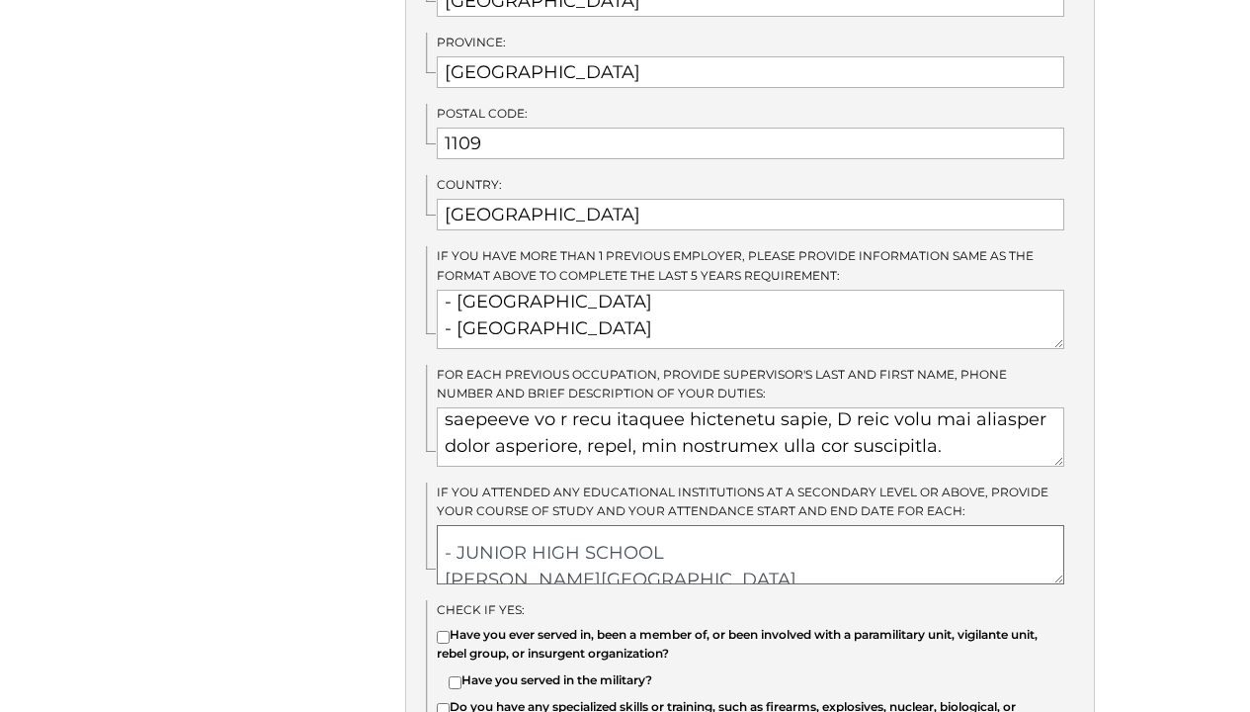
click at [711, 526] on textarea "- ELEMENTARY ( SAN ROQUE ELEMENTARY SCHOOL, BISLIG CITY - JUNIOR HIGH SCHOOL JA…" at bounding box center [751, 554] width 628 height 59
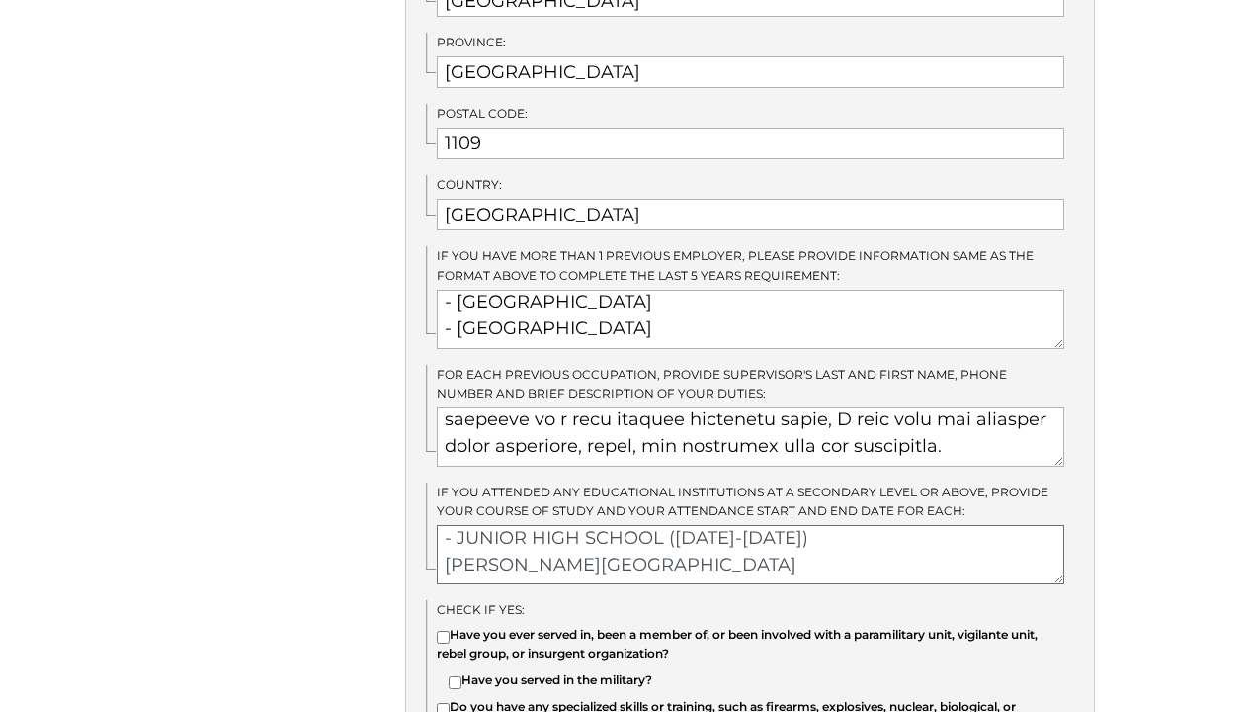
scroll to position [76, 0]
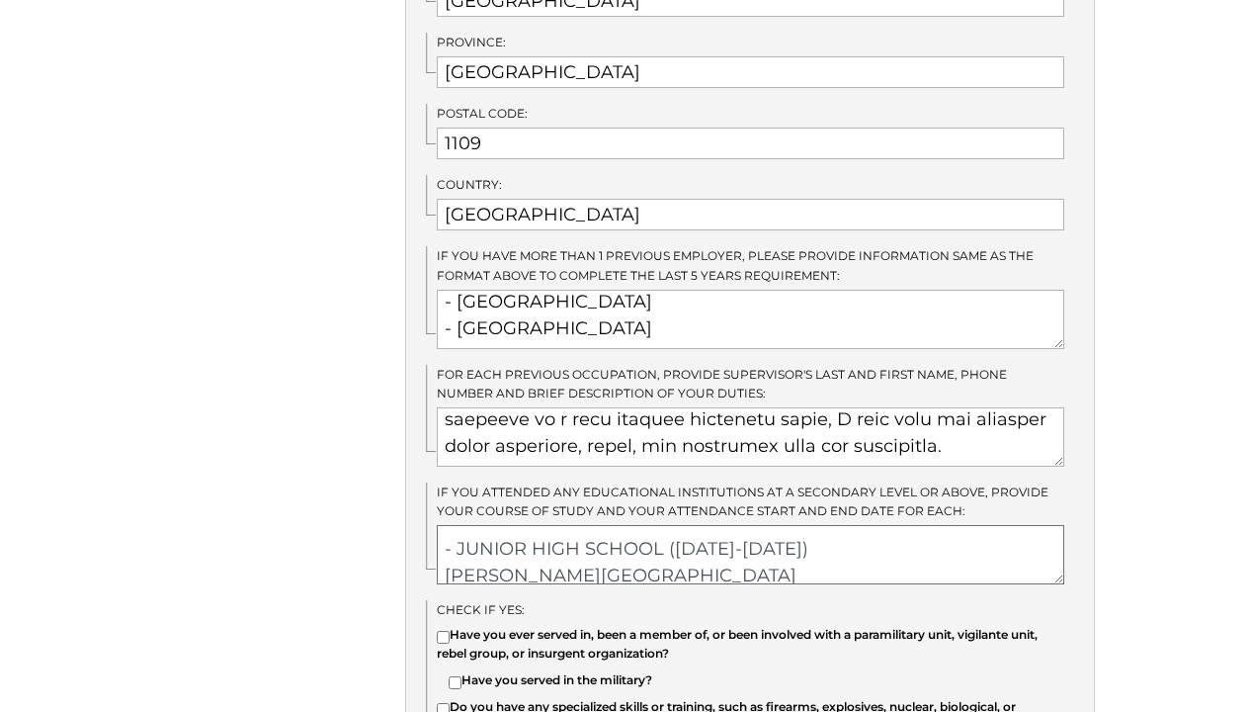
click at [713, 525] on textarea "- ELEMENTARY ( SAN ROQUE ELEMENTARY SCHOOL, BISLIG CITY - JUNIOR HIGH SCHOOL (2…" at bounding box center [751, 554] width 628 height 59
click at [707, 525] on textarea "- ELEMENTARY ( SAN ROQUE ELEMENTARY SCHOOL, BISLIG CITY - JUNIOR HIGH SCHOOL (2…" at bounding box center [751, 554] width 628 height 59
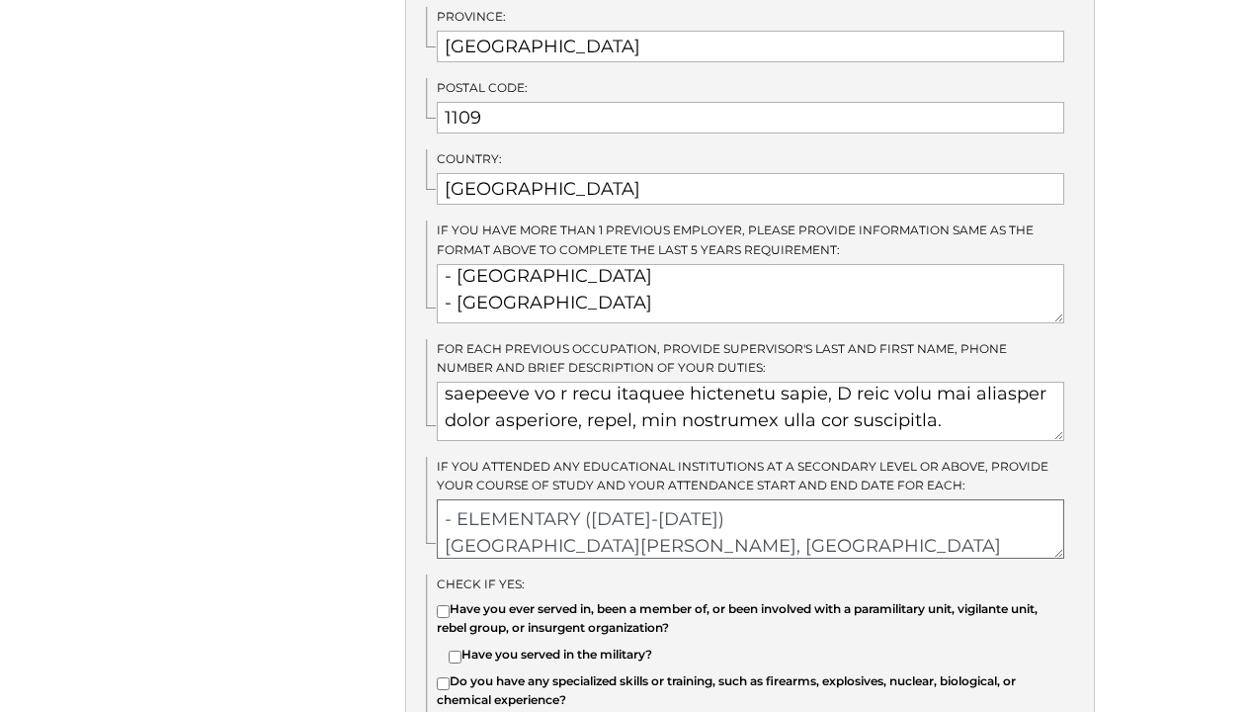
scroll to position [1328, 0]
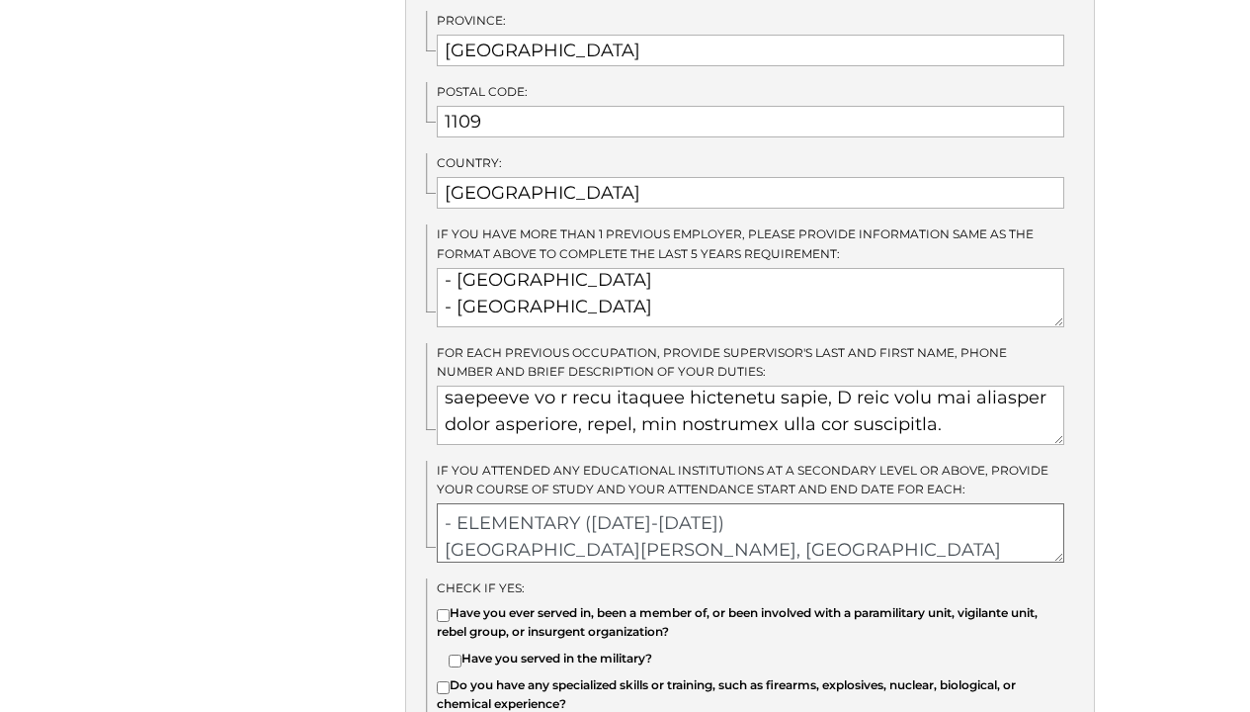
click at [632, 503] on textarea "- ELEMENTARY (2007-2013) SAN ROQUE ELEMENTARY SCHOOL, BISLIG CITY - JUNIOR HIGH…" at bounding box center [751, 532] width 628 height 59
click at [446, 503] on textarea "- ELEMENTARY (2007-2013) SAN ROQUE ELEMENTARY SCHOOL, BISLIG CITY - JUNIOR HIGH…" at bounding box center [751, 532] width 628 height 59
click at [481, 503] on textarea "- ELEMENTARY (2007-2013) SAN ROQUE ELEMENTARY SCHOOL, BISLIG CITY - JUNIOR HIGH…" at bounding box center [751, 532] width 628 height 59
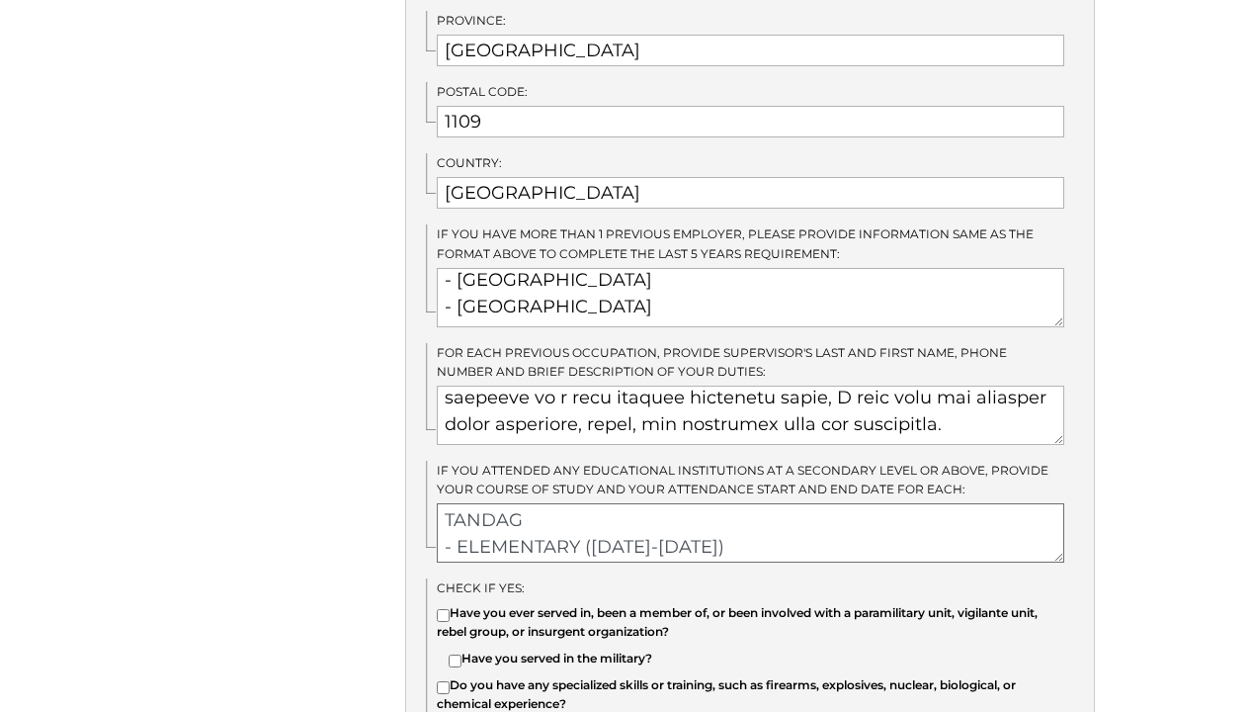
drag, startPoint x: 586, startPoint y: 522, endPoint x: 499, endPoint y: 524, distance: 87.0
click at [499, 524] on textarea "- KINDERGARTEN (2006-2007) TANDAG - ELEMENTARY (2007-2013) SAN ROQUE ELEMENTARY…" at bounding box center [751, 532] width 628 height 59
click at [463, 526] on textarea "- KINDERGARTEN (2006-2007) TANDAG - ELEMENTARY (2007-2013) SAN ROQUE ELEMENTARY…" at bounding box center [751, 532] width 628 height 59
click at [564, 522] on textarea "- KINDERGARTEN (2006-2007) TANDAG - ELEMENTARY (2007-2013) SAN ROQUE ELEMENTARY…" at bounding box center [751, 532] width 628 height 59
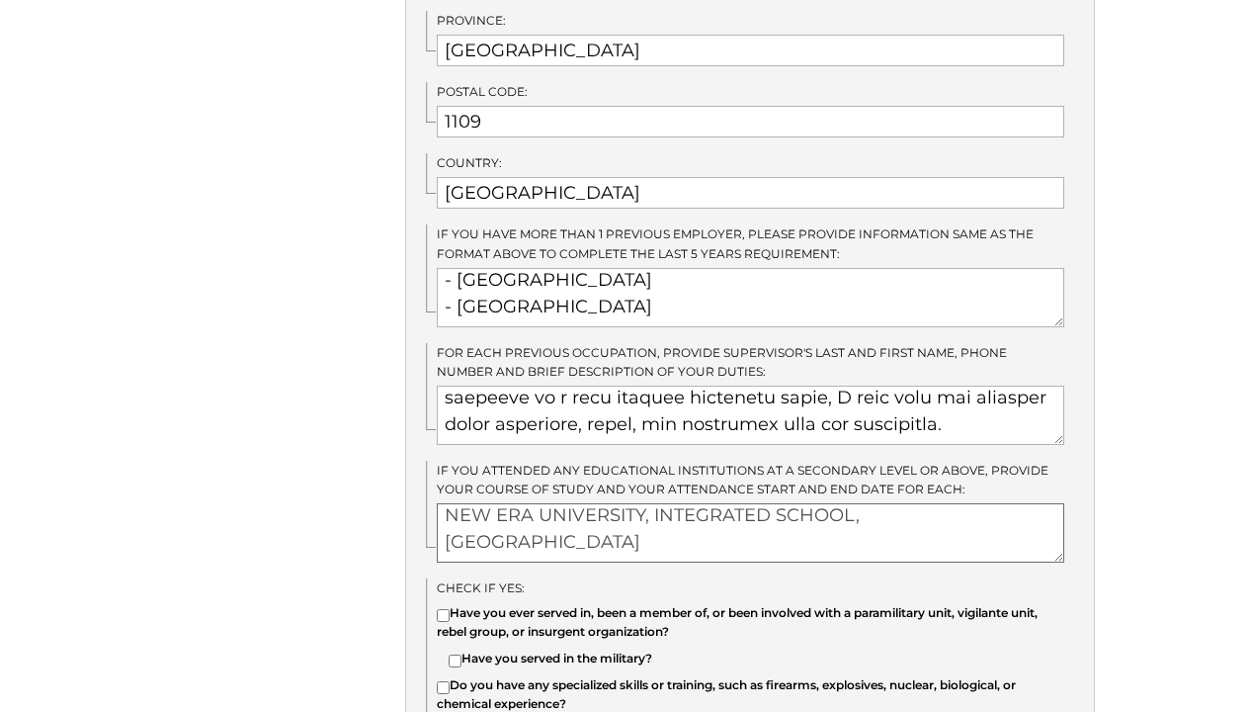
scroll to position [274, 0]
drag, startPoint x: 653, startPoint y: 515, endPoint x: 425, endPoint y: 516, distance: 228.3
click at [425, 516] on div "If Yes, provide the details below. (IF currently employed) Do you have other pr…" at bounding box center [750, 64] width 690 height 1873
click at [651, 511] on textarea "- KINDERGARTEN (2006-2007) TELAJE ELEMENTARY SCHOOL, TANDAG CITY - ELEMENTARY (…" at bounding box center [751, 532] width 628 height 59
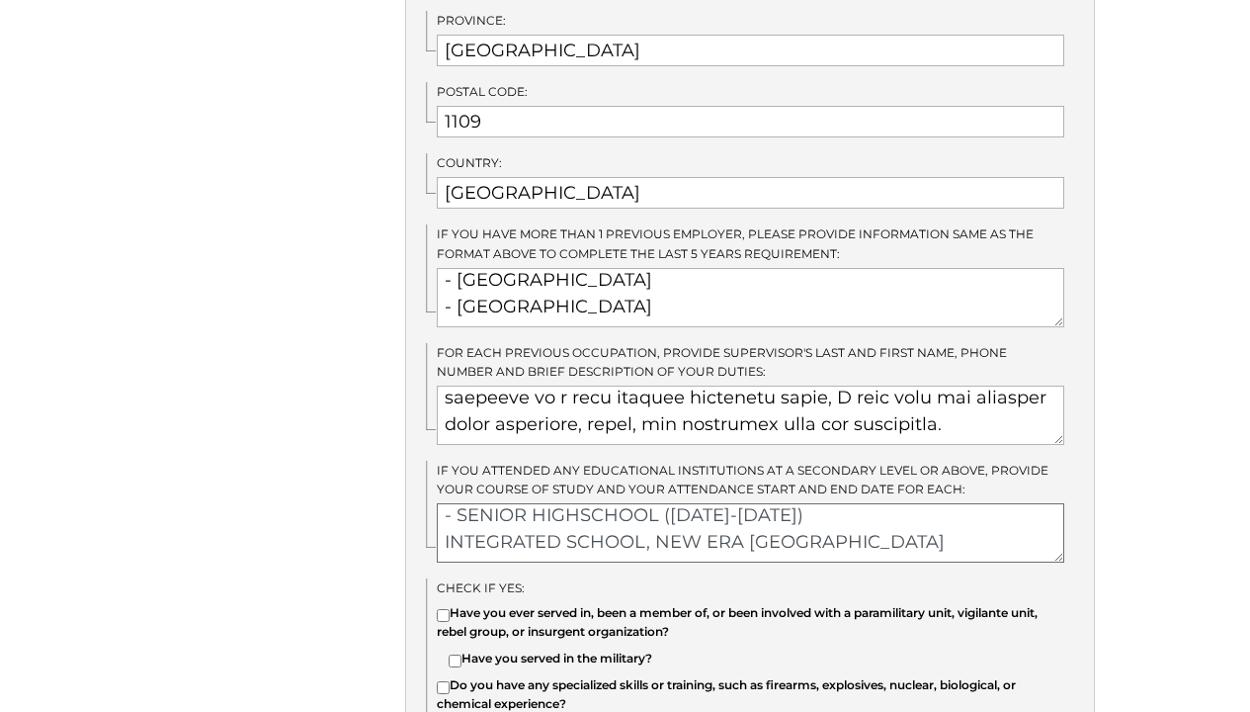
click at [916, 509] on textarea "- KINDERGARTEN (2006-2007) TELAJE ELEMENTARY SCHOOL, TANDAG CITY - ELEMENTARY (…" at bounding box center [751, 532] width 628 height 59
click at [579, 517] on textarea "- KINDERGARTEN (2006-2007) TELAJE ELEMENTARY SCHOOL, TANDAG CITY - ELEMENTARY (…" at bounding box center [751, 532] width 628 height 59
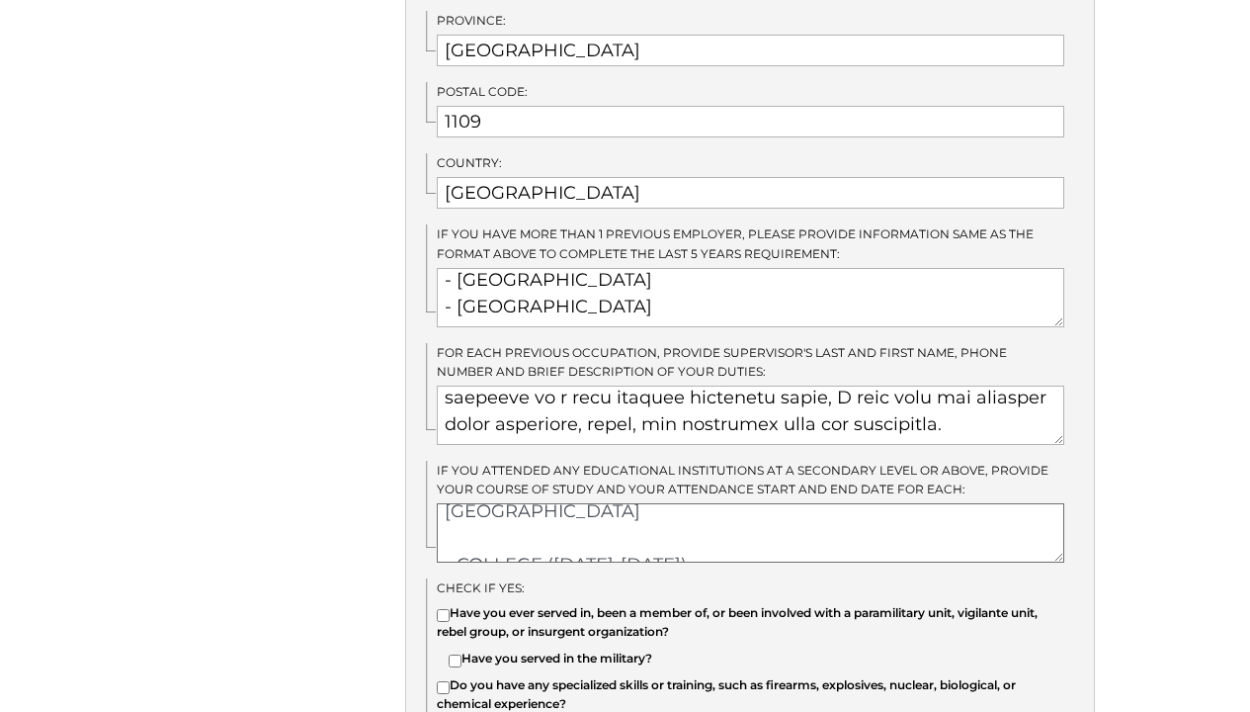
scroll to position [301, 0]
drag, startPoint x: 912, startPoint y: 491, endPoint x: 865, endPoint y: 491, distance: 47.4
click at [865, 503] on textarea "- KINDERGARTEN (2006-2007) TELAJE ELEMENTARY SCHOOL, TANDAG CITY - ELEMENTARY (…" at bounding box center [751, 532] width 628 height 59
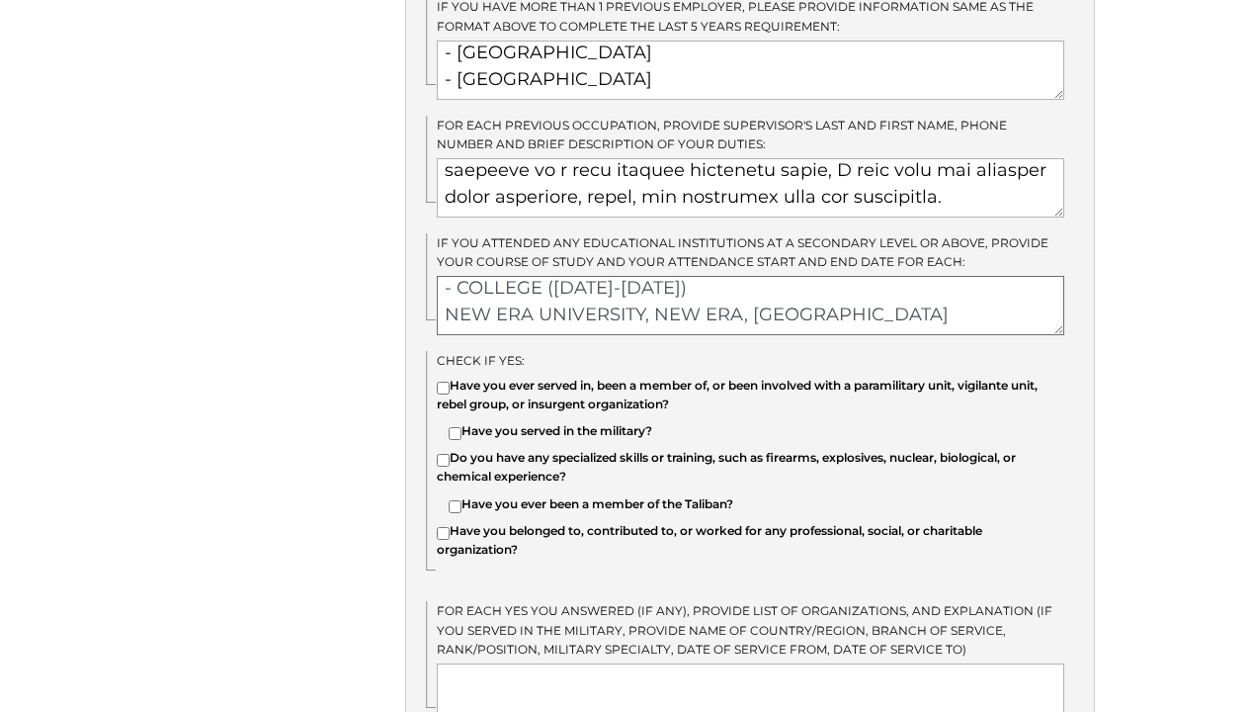
scroll to position [376, 0]
type textarea "- KINDERGARTEN (2006-2007) TELAJE ELEMENTARY SCHOOL, TANDAG CITY - ELEMENTARY (…"
click at [1075, 430] on div "Check IF yes: Have you ever served in, been a member of, or been involved with …" at bounding box center [760, 468] width 668 height 234
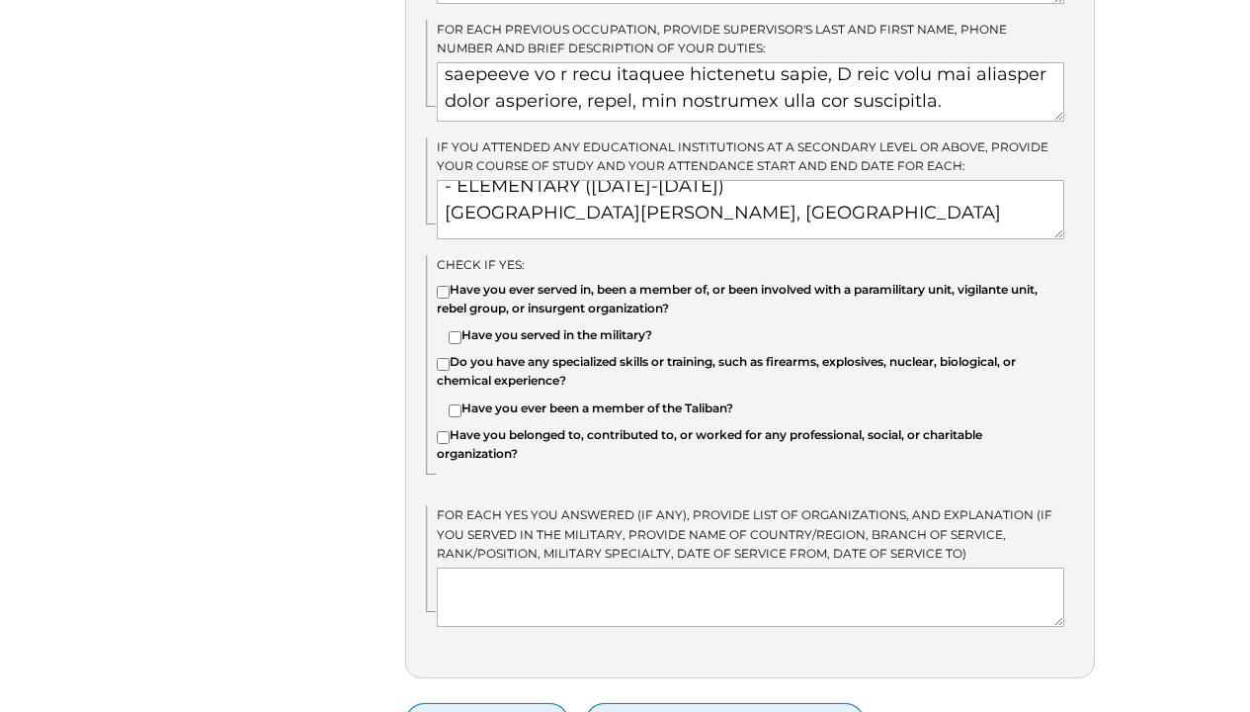
scroll to position [1726, 0]
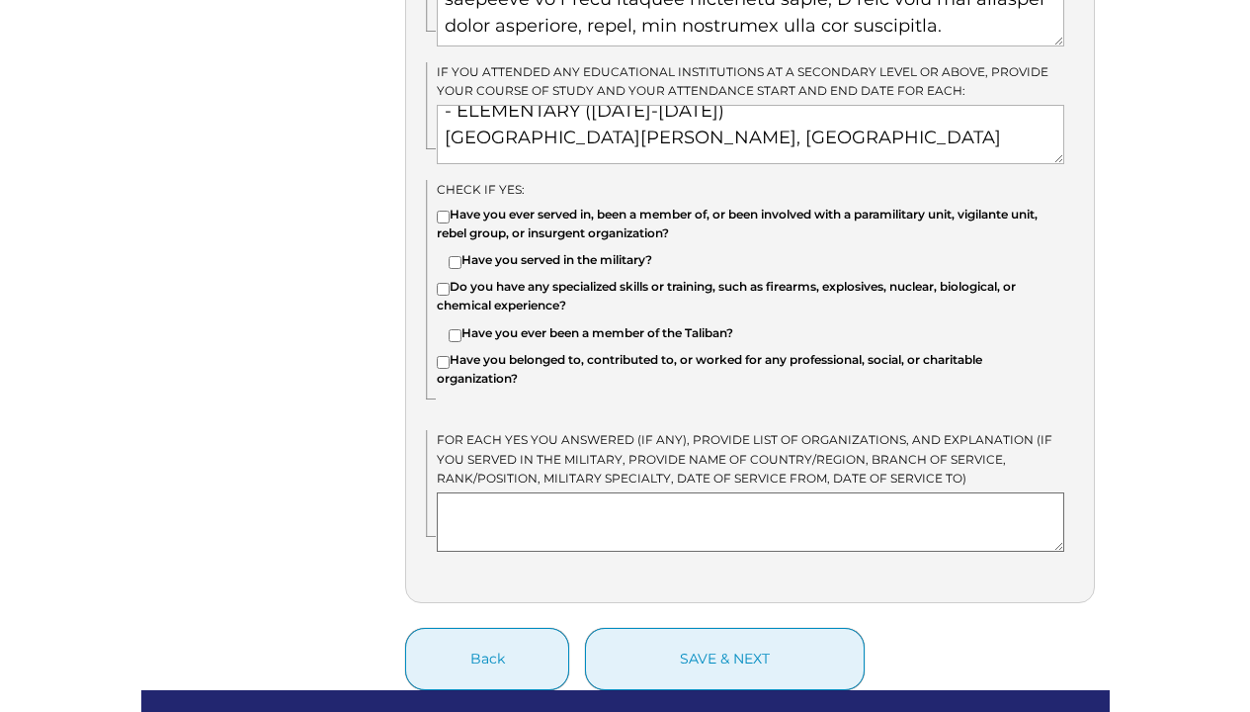
click at [539, 492] on textarea at bounding box center [751, 521] width 628 height 59
type textarea "N/A"
drag, startPoint x: 576, startPoint y: 493, endPoint x: 435, endPoint y: 466, distance: 143.8
click at [435, 466] on div "For each yes you answered (IF any), provide list of organizations, and explanat…" at bounding box center [760, 491] width 668 height 122
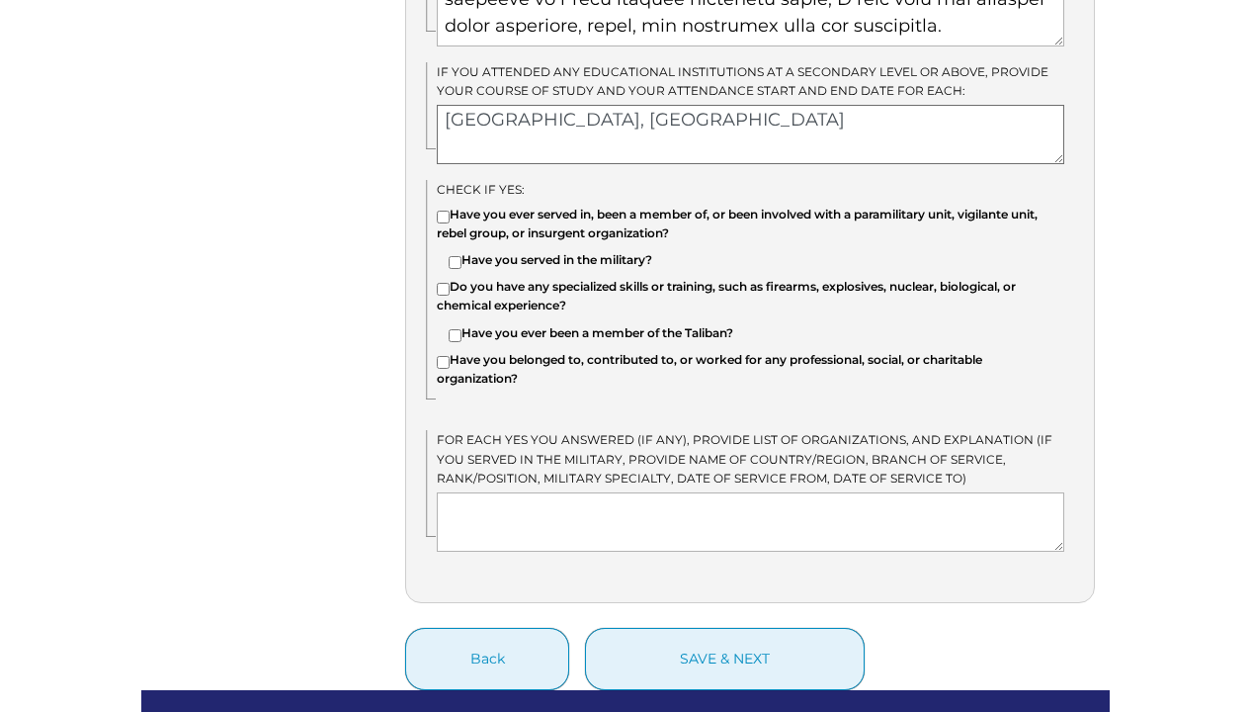
scroll to position [0, 0]
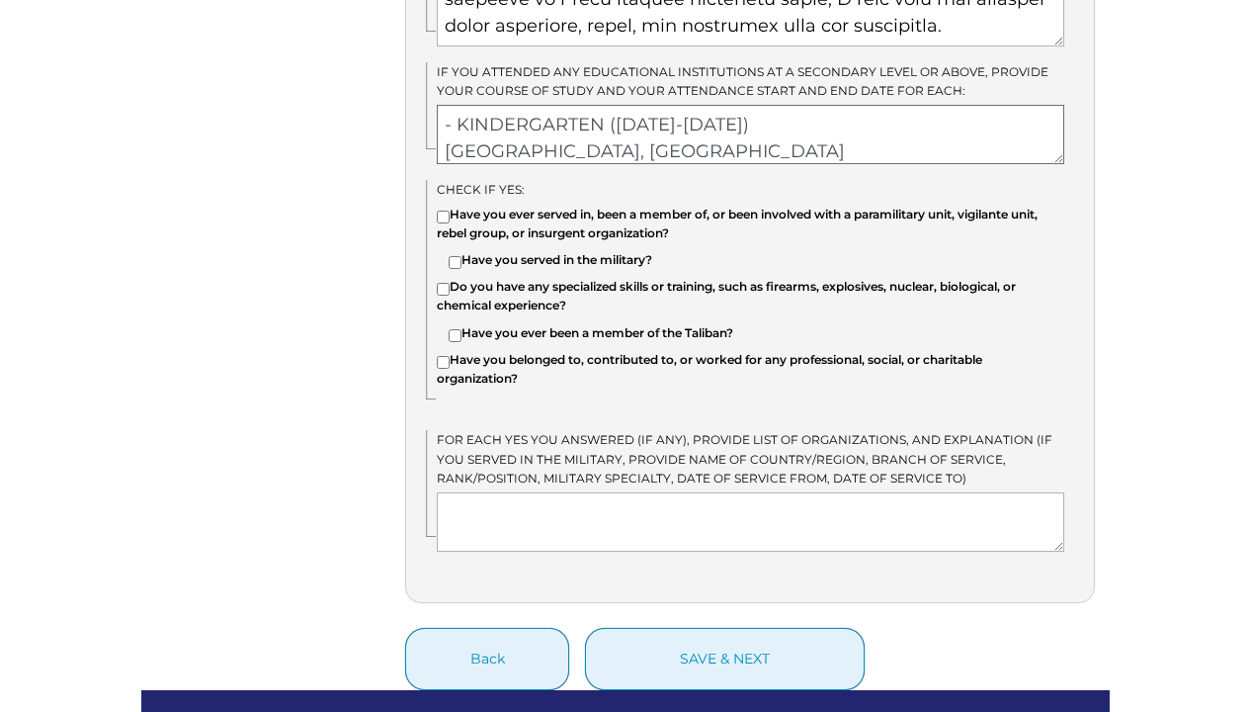
drag, startPoint x: 465, startPoint y: 122, endPoint x: 420, endPoint y: 46, distance: 87.8
click at [454, 121] on textarea "- JUNIOR HIGH SCHOOL (2013-2017) JACINTO P. ELPA NATIONAL HIGH SCHOOL - SENIOR …" at bounding box center [751, 134] width 628 height 59
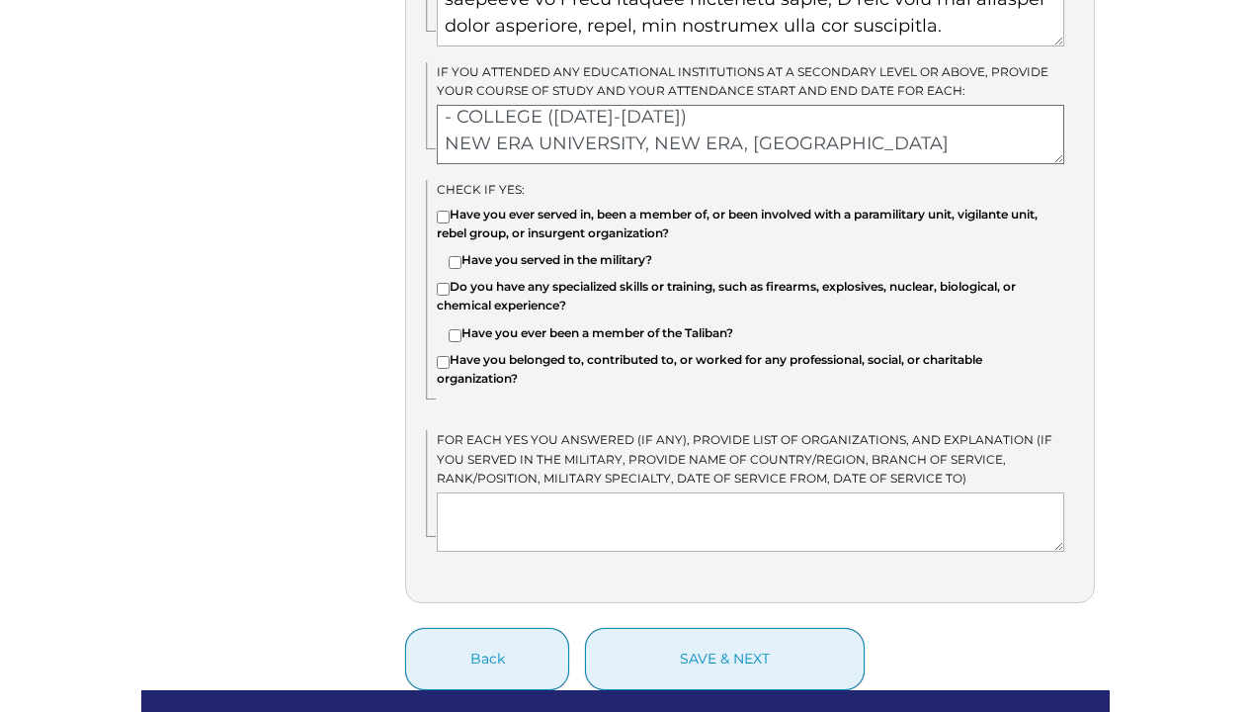
scroll to position [1831, 0]
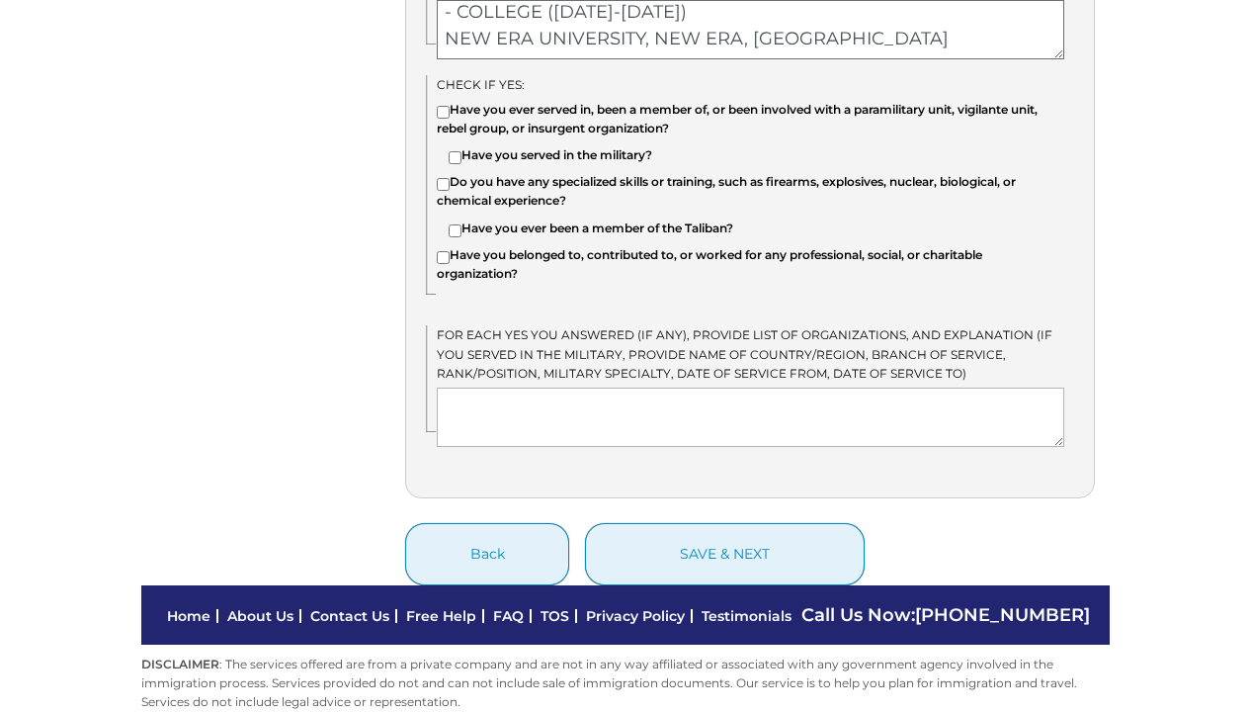
type textarea "- JUNIOR HIGH SCHOOL (2013-2017) JACINTO P. ELPA NATIONAL HIGH SCHOOL - SENIOR …"
click at [614, 387] on textarea at bounding box center [751, 416] width 628 height 59
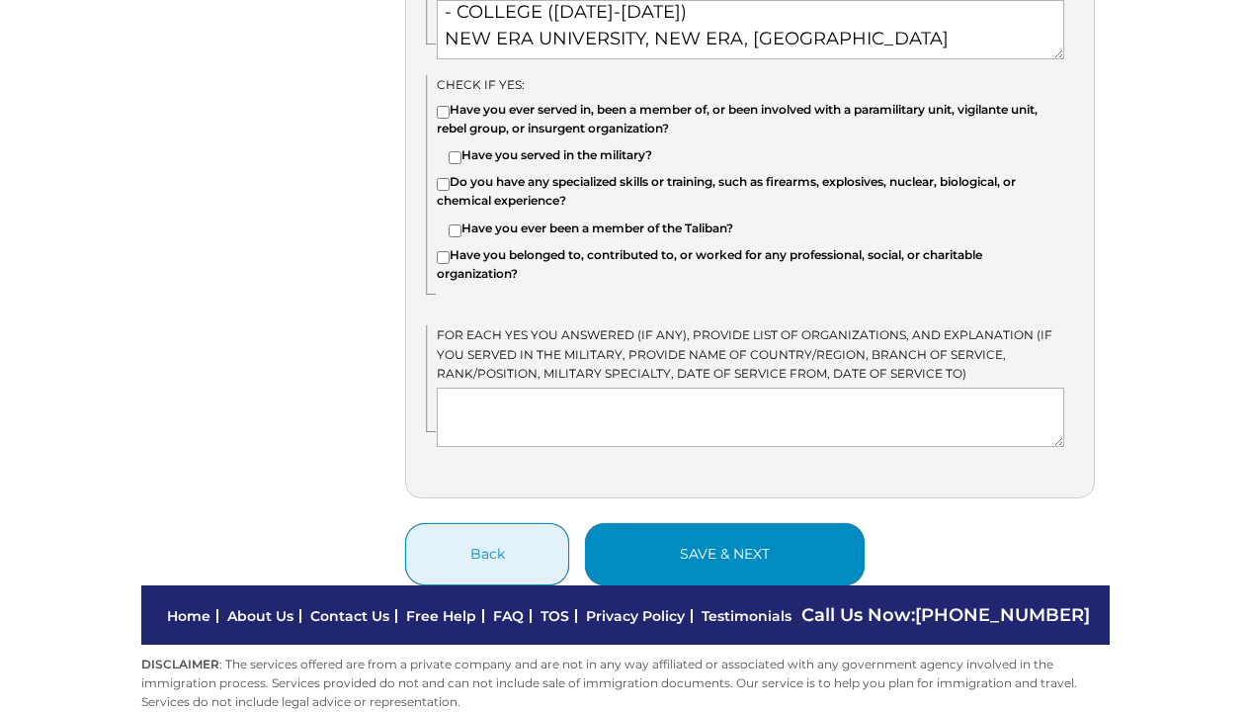
click at [680, 523] on button "save & next" at bounding box center [725, 554] width 280 height 62
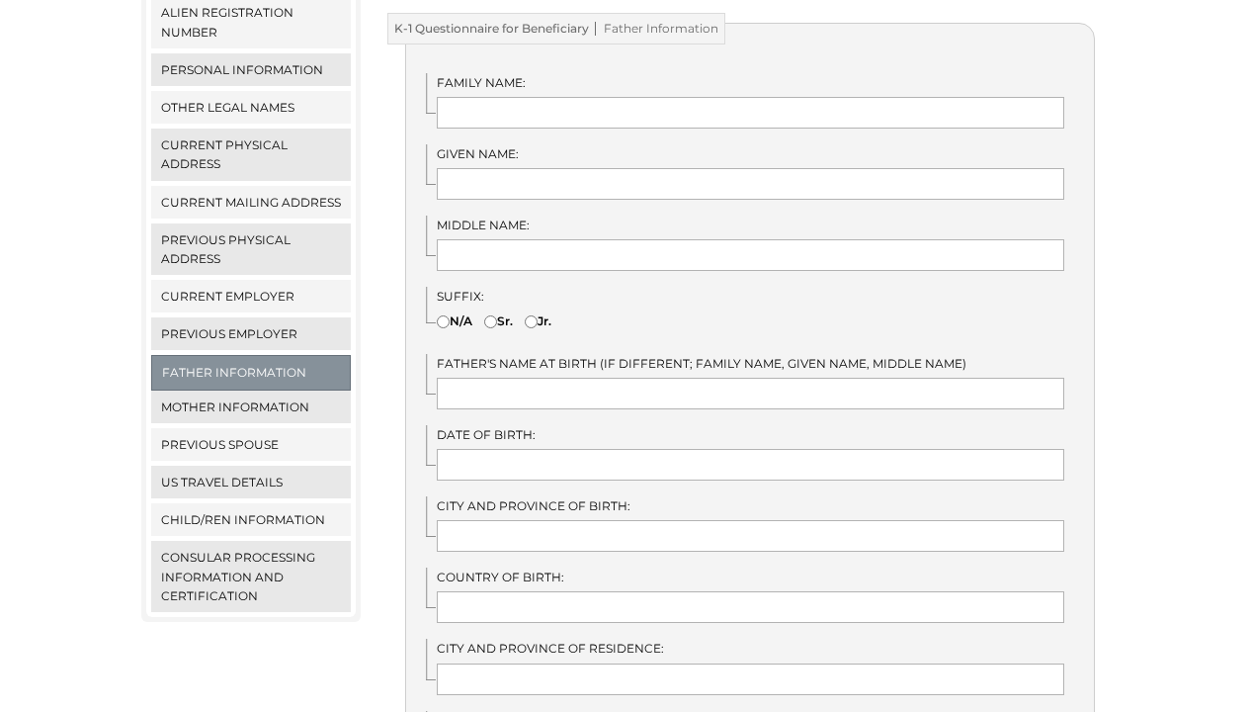
scroll to position [275, 0]
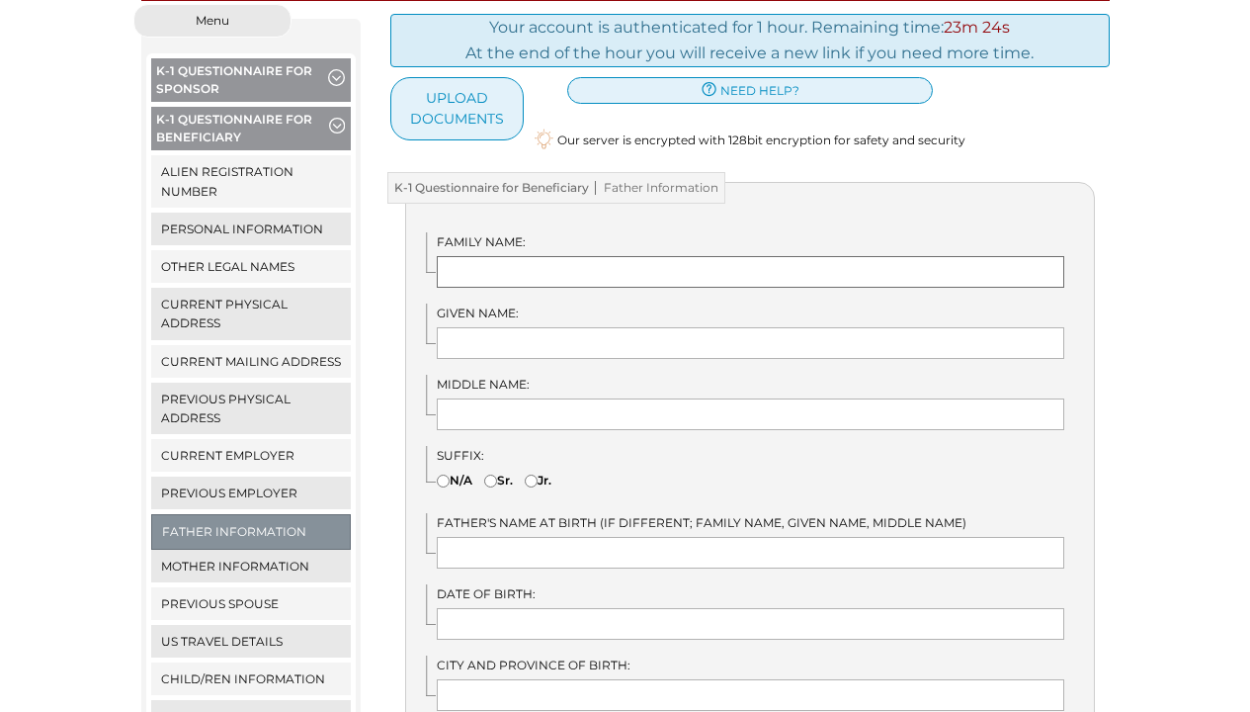
click at [557, 256] on input "text" at bounding box center [751, 272] width 628 height 32
type input "j"
type input "MASAYON"
type input "[DEMOGRAPHIC_DATA]"
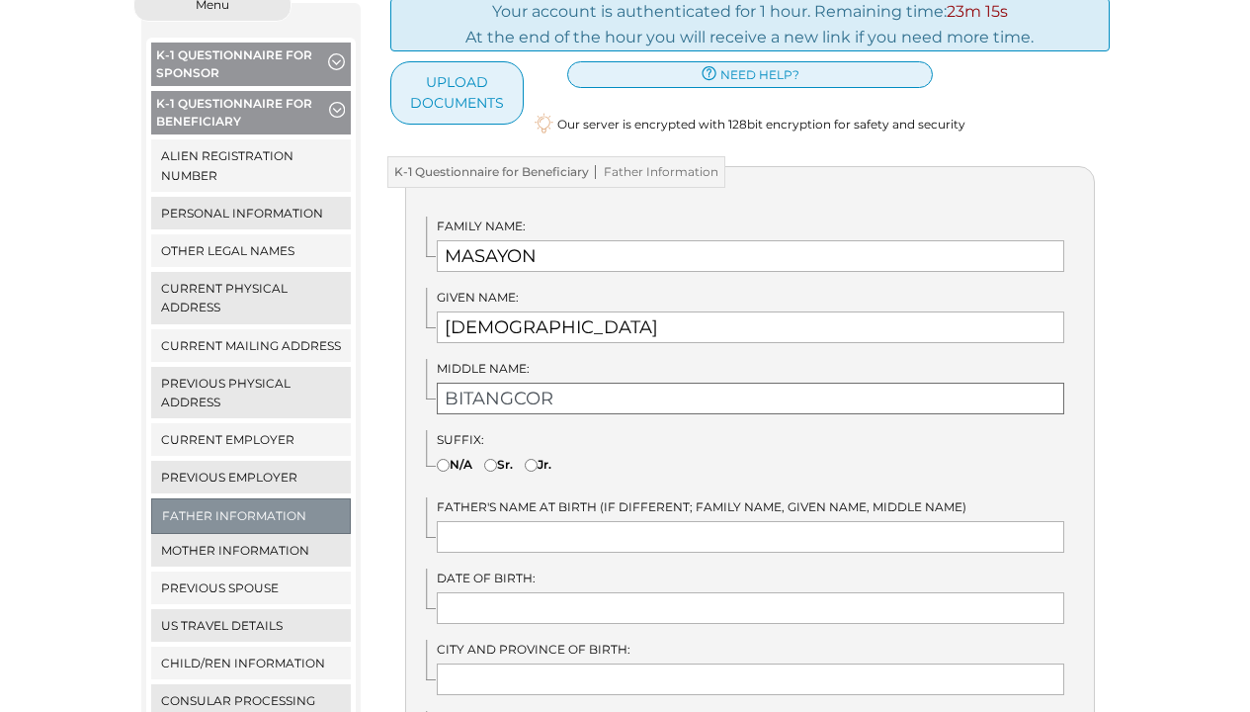
type input "BITANGCOR"
click at [581, 524] on input "text" at bounding box center [751, 537] width 628 height 32
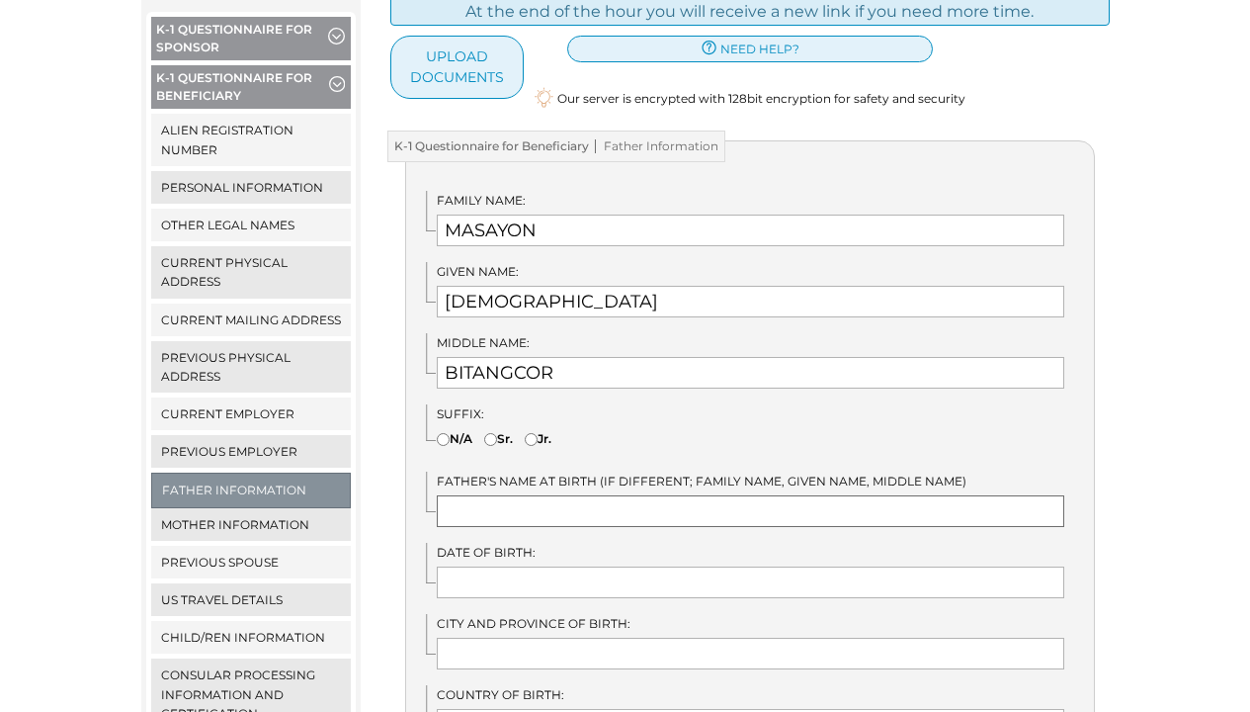
scroll to position [320, 0]
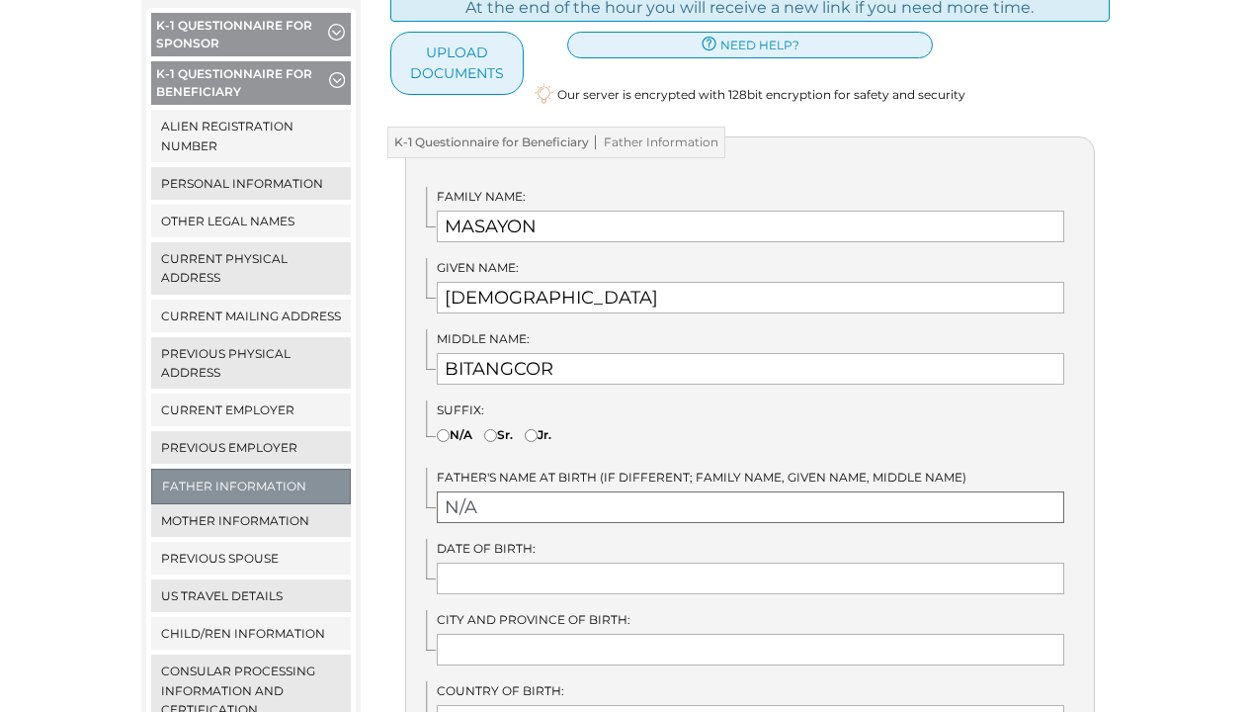
type input "N/A"
click at [561, 562] on input "text" at bounding box center [751, 578] width 628 height 32
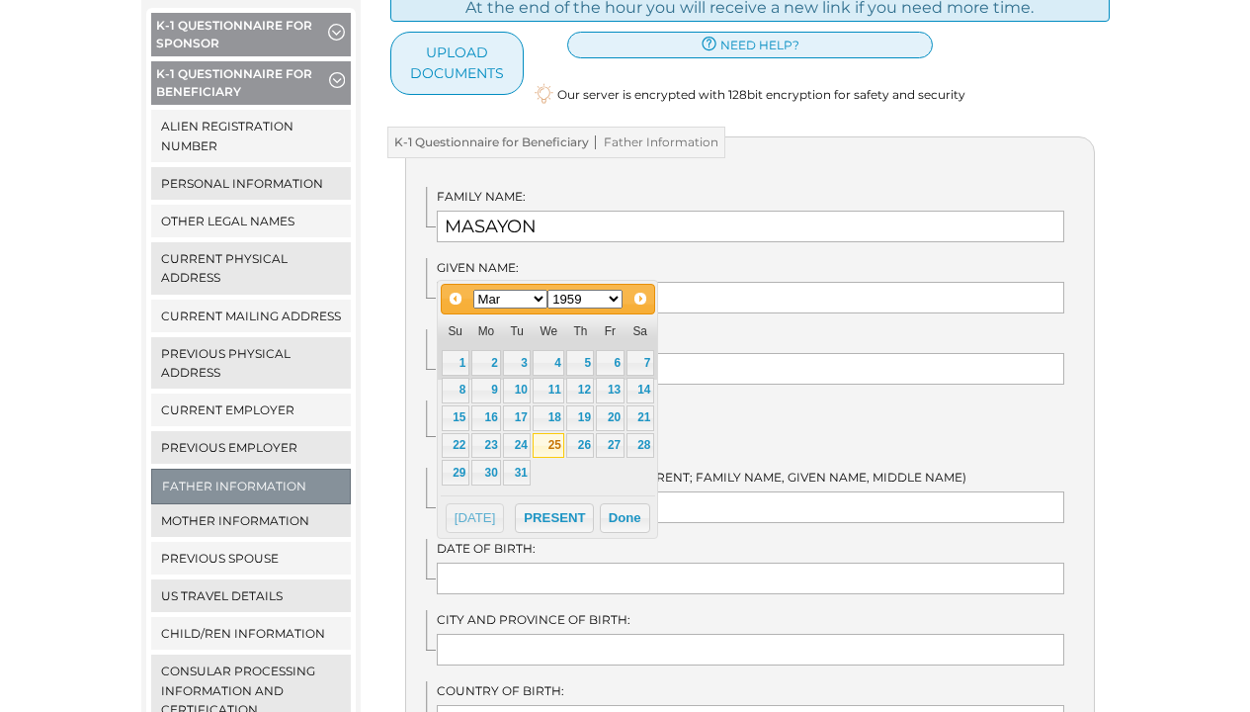
click at [553, 444] on link "25" at bounding box center [549, 446] width 32 height 26
type input "[DATE]"
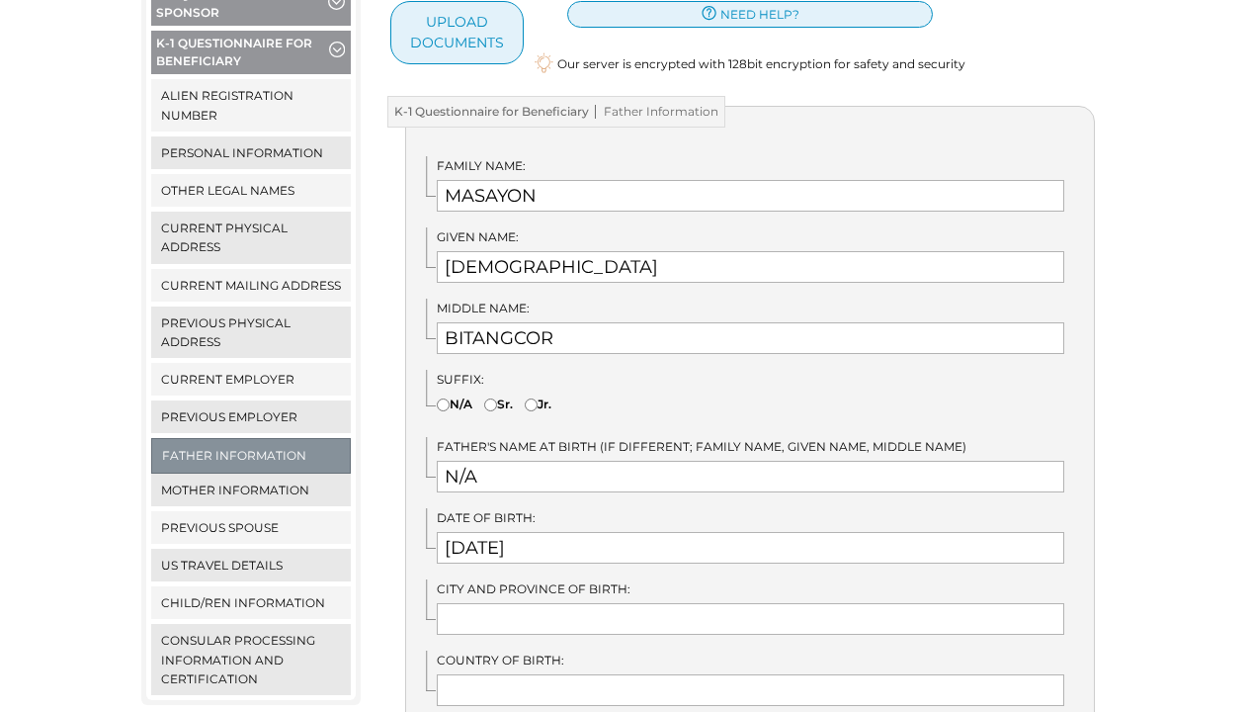
scroll to position [411, 0]
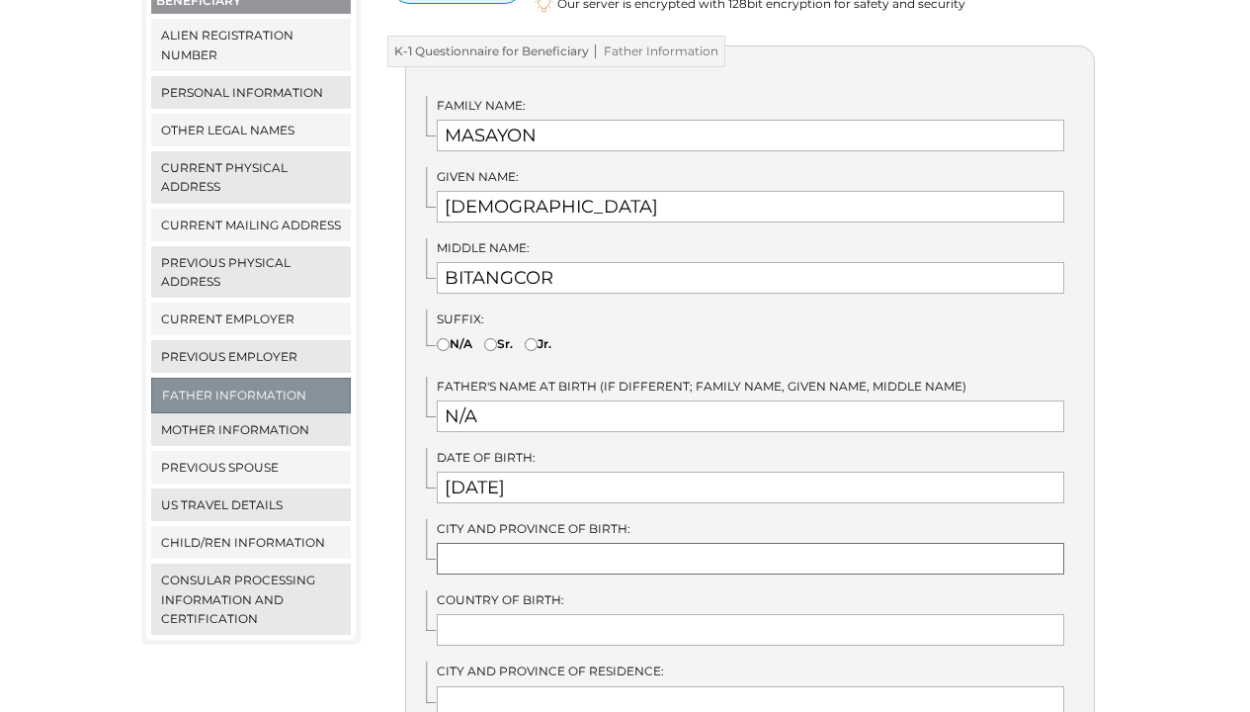
click at [549, 543] on input "text" at bounding box center [751, 559] width 628 height 32
type input "U"
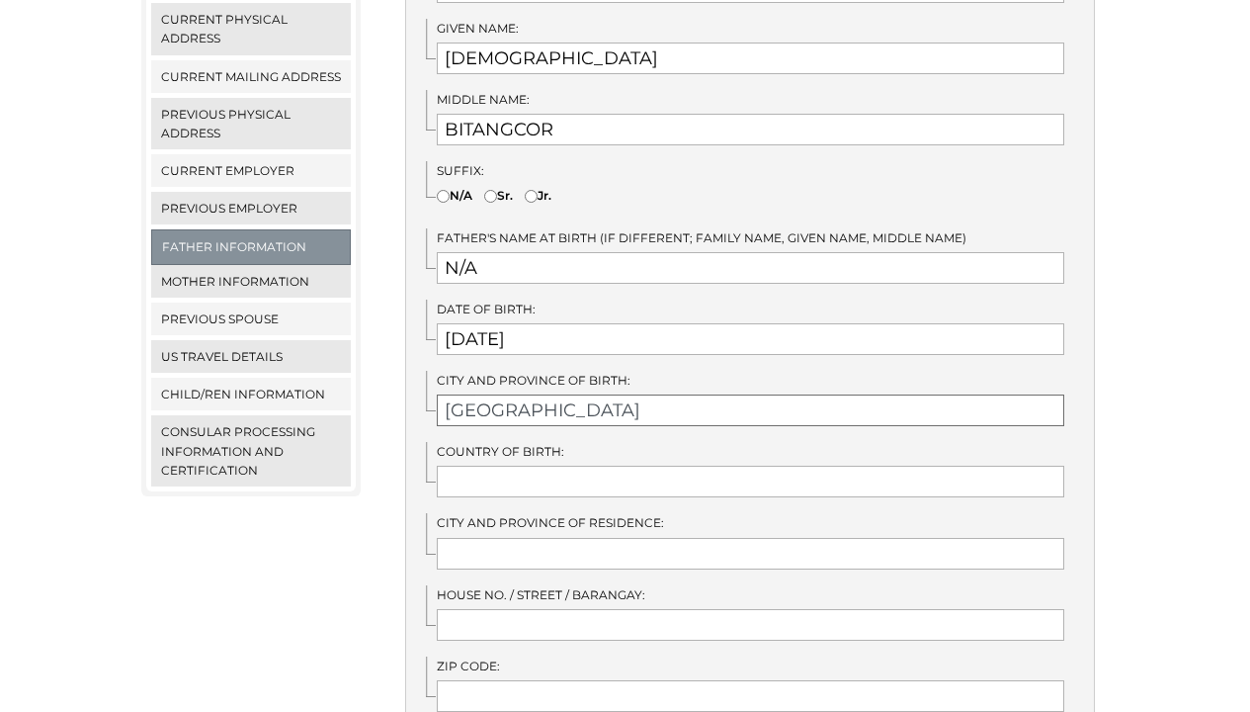
type input "[GEOGRAPHIC_DATA]"
click at [624, 465] on input "text" at bounding box center [751, 481] width 628 height 32
type input "p"
type input "[GEOGRAPHIC_DATA]"
click at [596, 538] on input "text" at bounding box center [751, 554] width 628 height 32
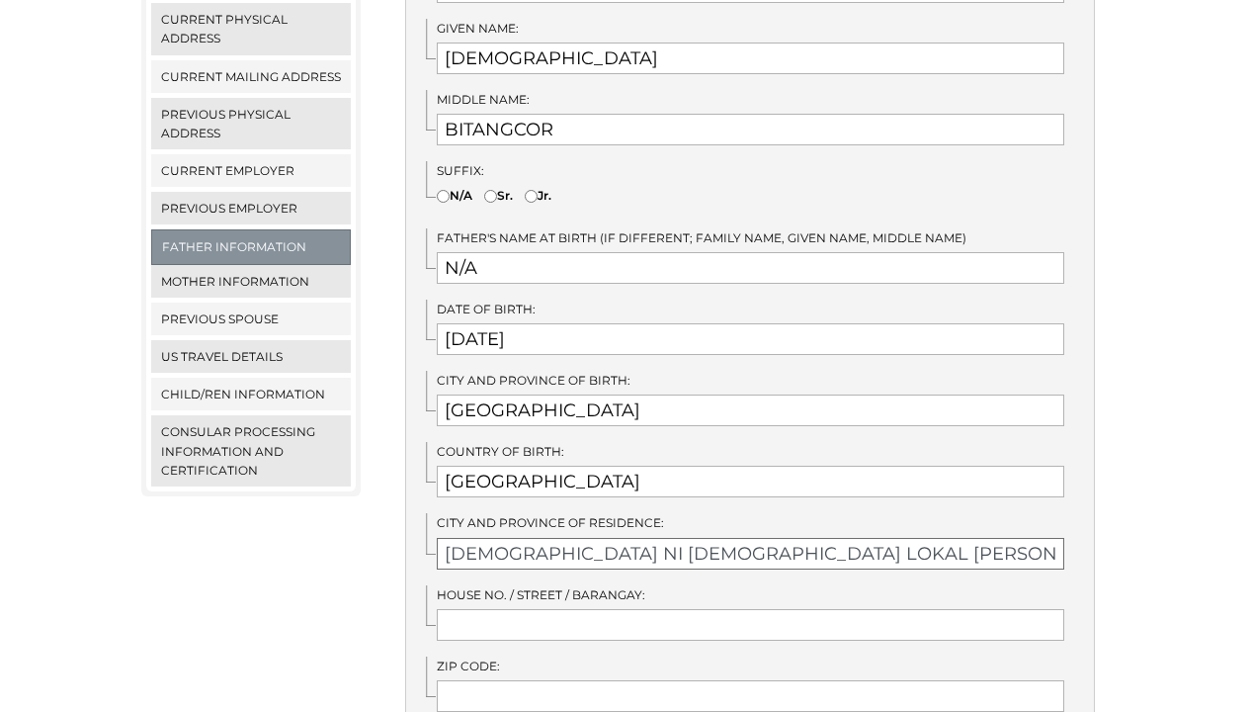
click at [946, 538] on input "[DEMOGRAPHIC_DATA] NI [DEMOGRAPHIC_DATA] LOKAL [PERSON_NAME][GEOGRAPHIC_DATA]" at bounding box center [751, 554] width 628 height 32
type input "[DEMOGRAPHIC_DATA] NI [DEMOGRAPHIC_DATA] LOKAL [PERSON_NAME][GEOGRAPHIC_DATA], …"
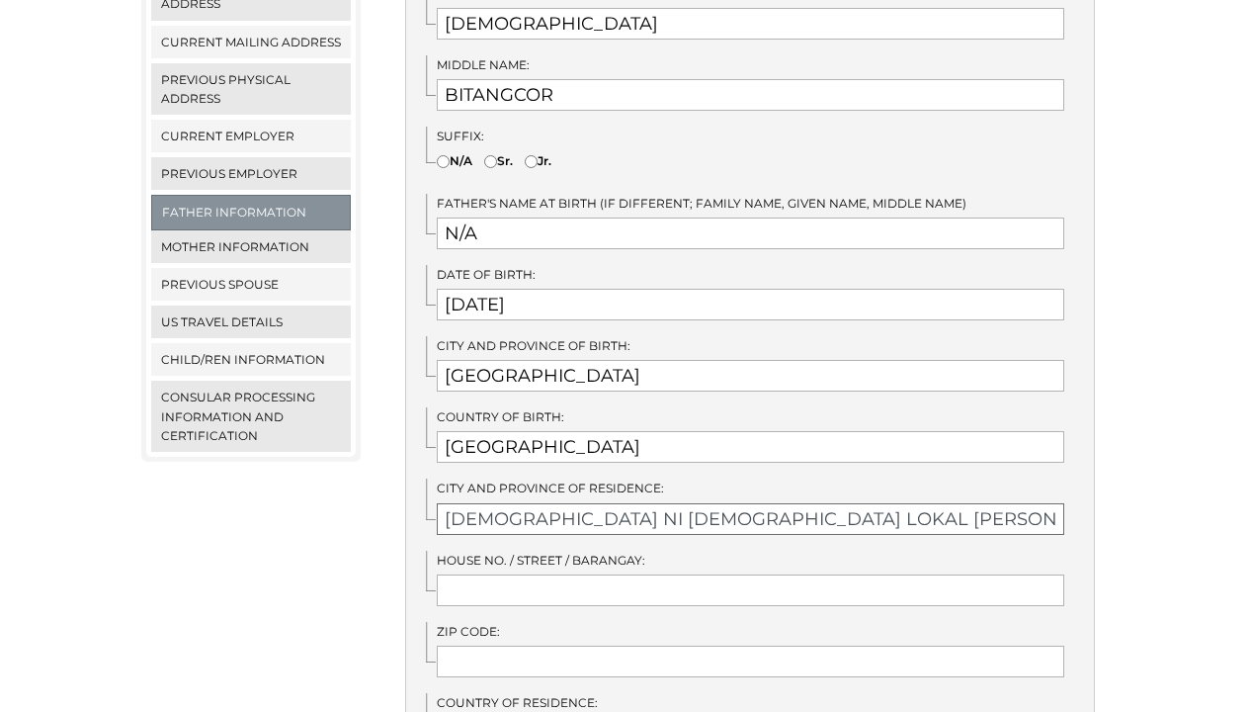
scroll to position [701, 0]
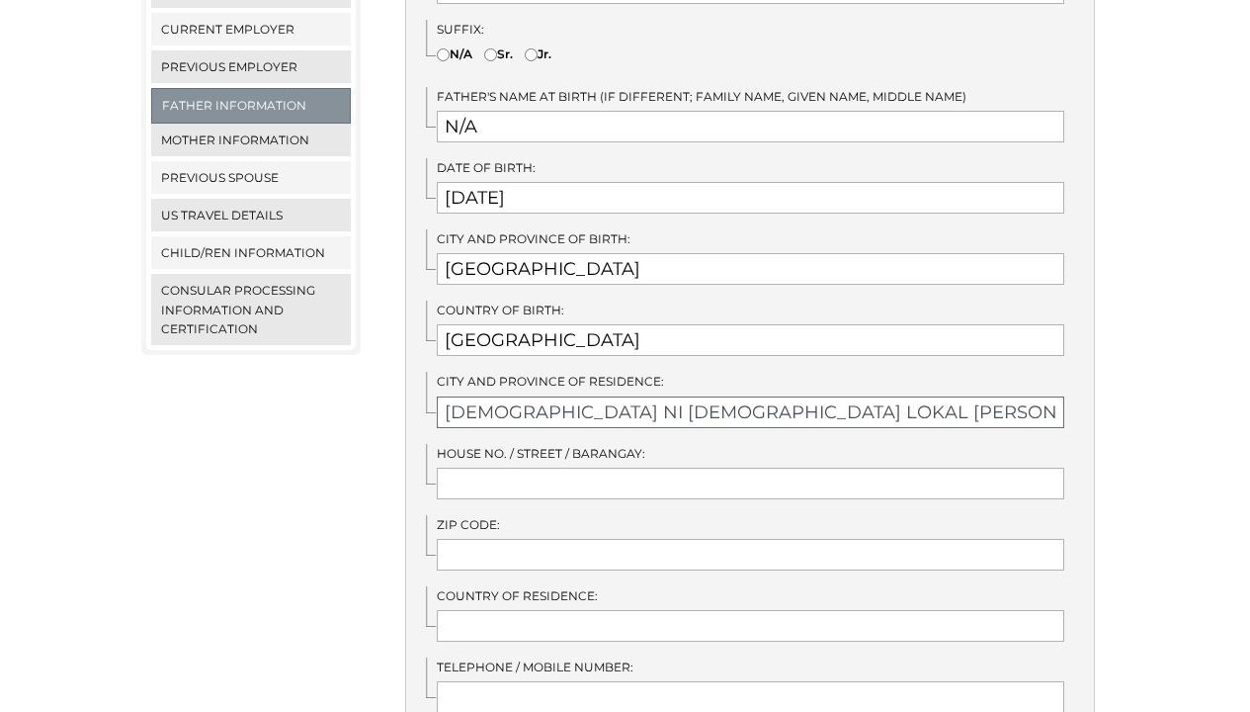
drag, startPoint x: 981, startPoint y: 387, endPoint x: 820, endPoint y: 387, distance: 161.1
click at [820, 396] on input "[DEMOGRAPHIC_DATA] NI [DEMOGRAPHIC_DATA] LOKAL [PERSON_NAME][GEOGRAPHIC_DATA], …" at bounding box center [751, 412] width 628 height 32
drag, startPoint x: 1038, startPoint y: 384, endPoint x: 426, endPoint y: 382, distance: 611.7
click at [426, 382] on div "City and [GEOGRAPHIC_DATA]: [DEMOGRAPHIC_DATA] LOKAL [PERSON_NAME][GEOGRAPHIC_D…" at bounding box center [760, 399] width 668 height 55
type input "[GEOGRAPHIC_DATA], [GEOGRAPHIC_DATA]"
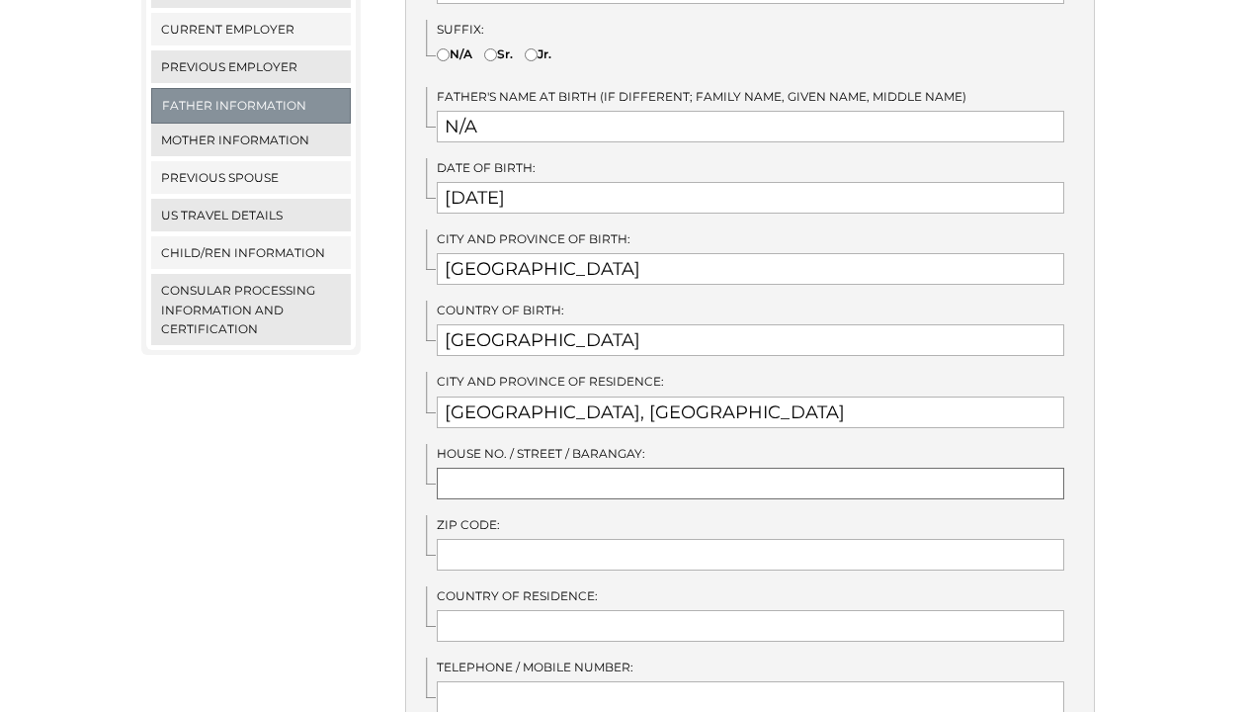
click at [544, 467] on input "text" at bounding box center [751, 483] width 628 height 32
paste input "[DEMOGRAPHIC_DATA] NI [DEMOGRAPHIC_DATA] LOKAL [PERSON_NAME][GEOGRAPHIC_DATA]"
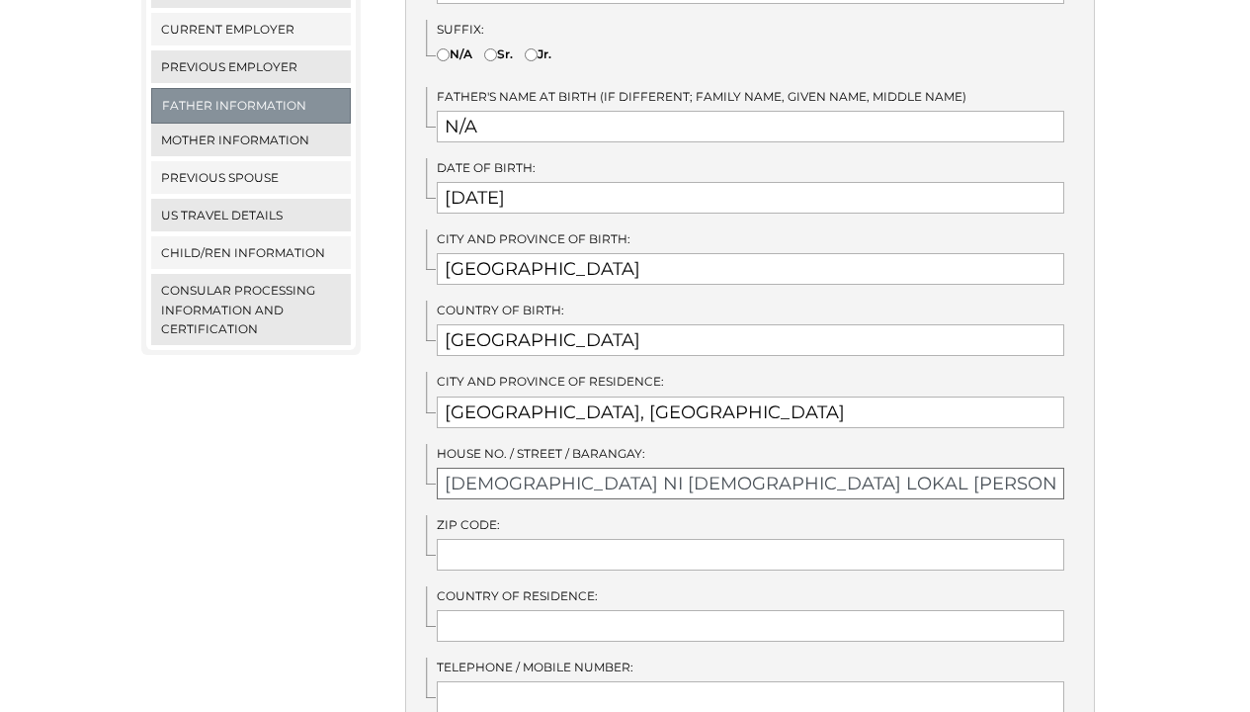
type input "[DEMOGRAPHIC_DATA] NI [DEMOGRAPHIC_DATA] LOKAL [PERSON_NAME][GEOGRAPHIC_DATA], …"
click at [675, 539] on input "text" at bounding box center [751, 555] width 628 height 32
type input "9200"
click at [652, 610] on input "text" at bounding box center [751, 626] width 628 height 32
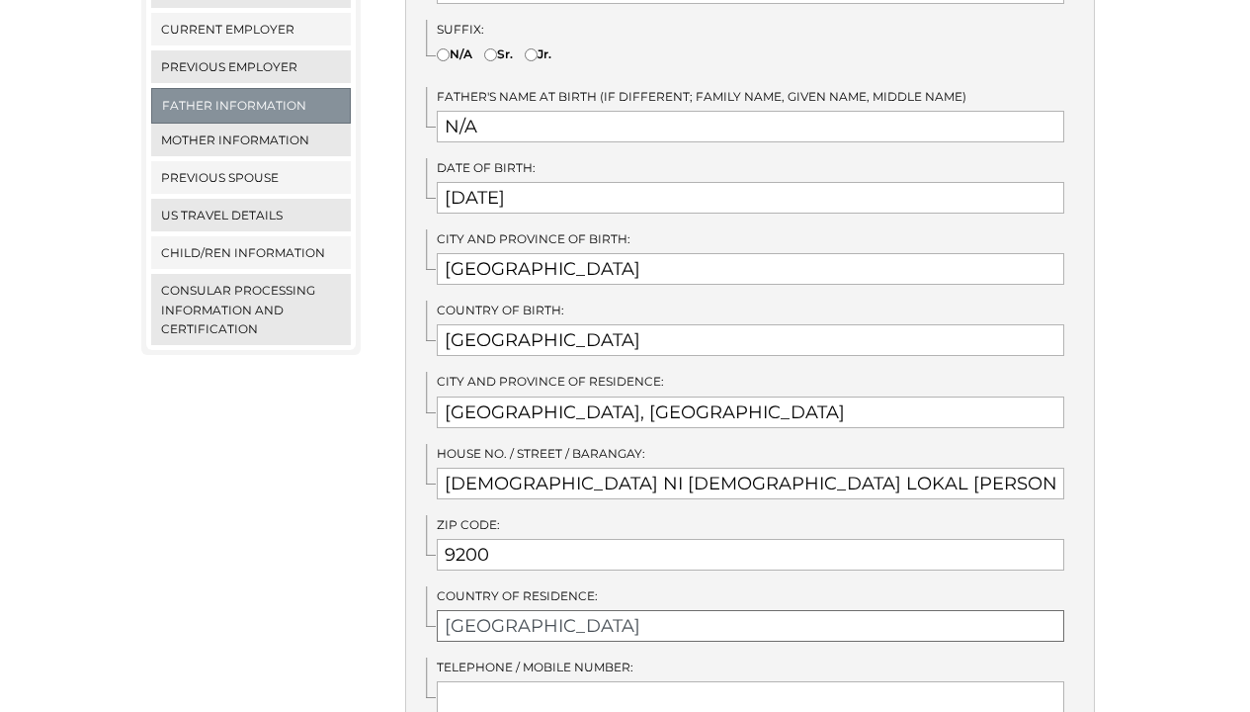
type input "[GEOGRAPHIC_DATA]"
click at [645, 681] on input "text" at bounding box center [751, 697] width 628 height 32
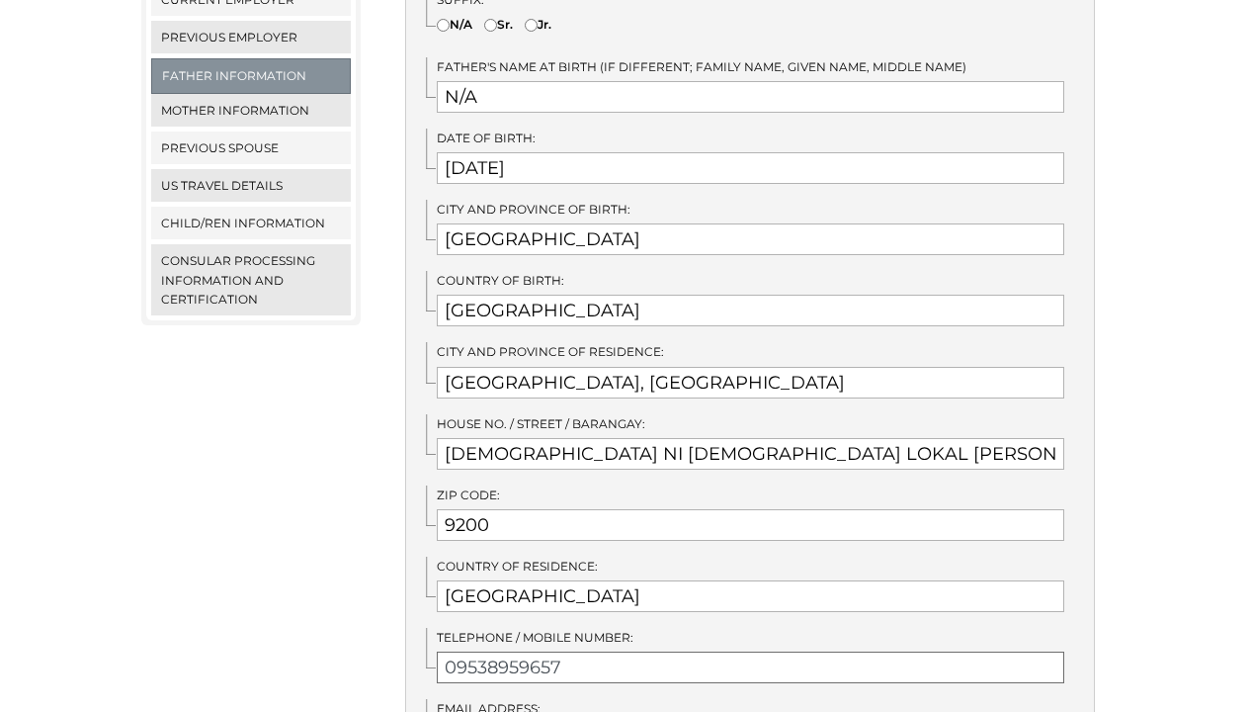
scroll to position [909, 0]
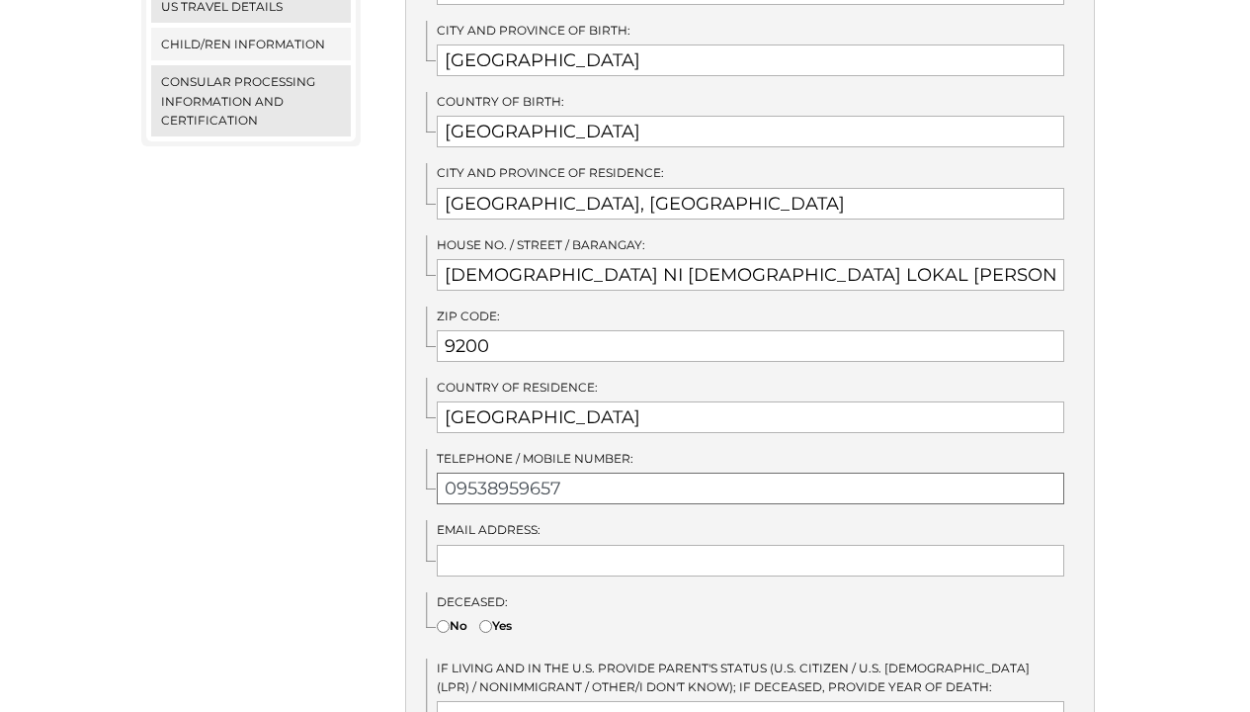
type input "09538959657"
click at [612, 545] on input "text" at bounding box center [751, 561] width 628 height 32
type input "n"
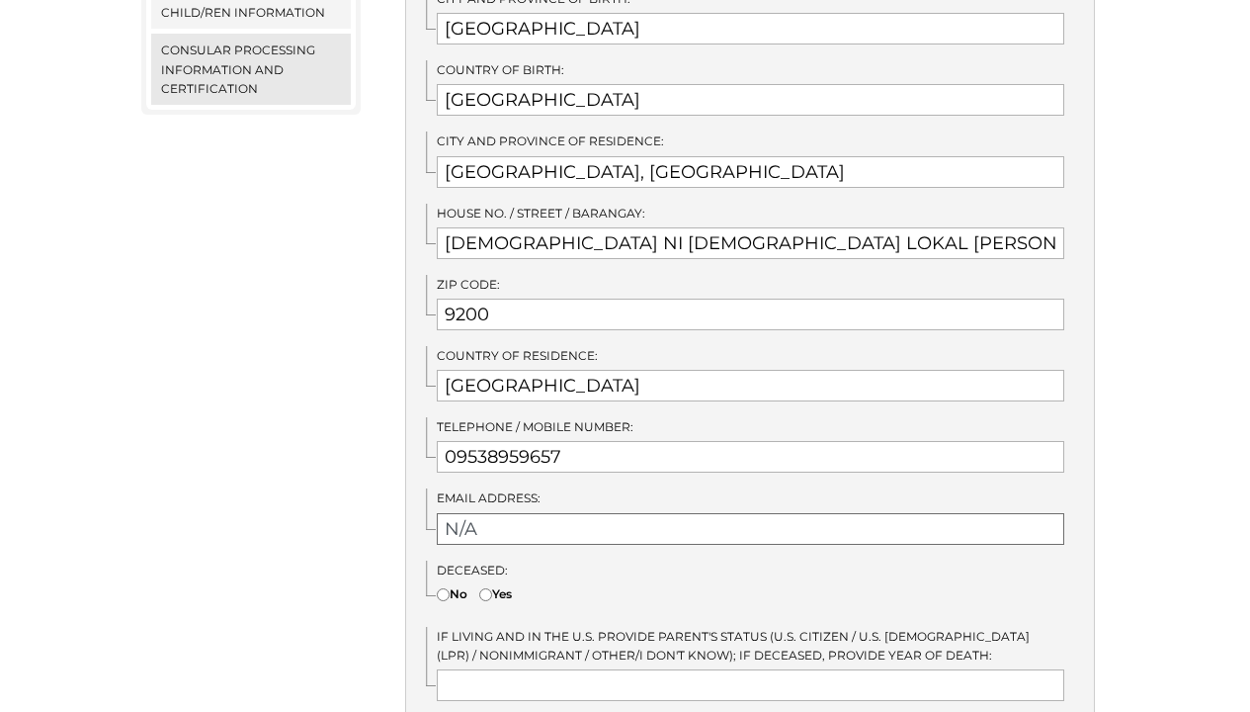
type input "N/A"
click at [460, 584] on label "No" at bounding box center [452, 593] width 31 height 19
click at [450, 588] on input"] "No" at bounding box center [443, 594] width 13 height 13
radio input"] "true"
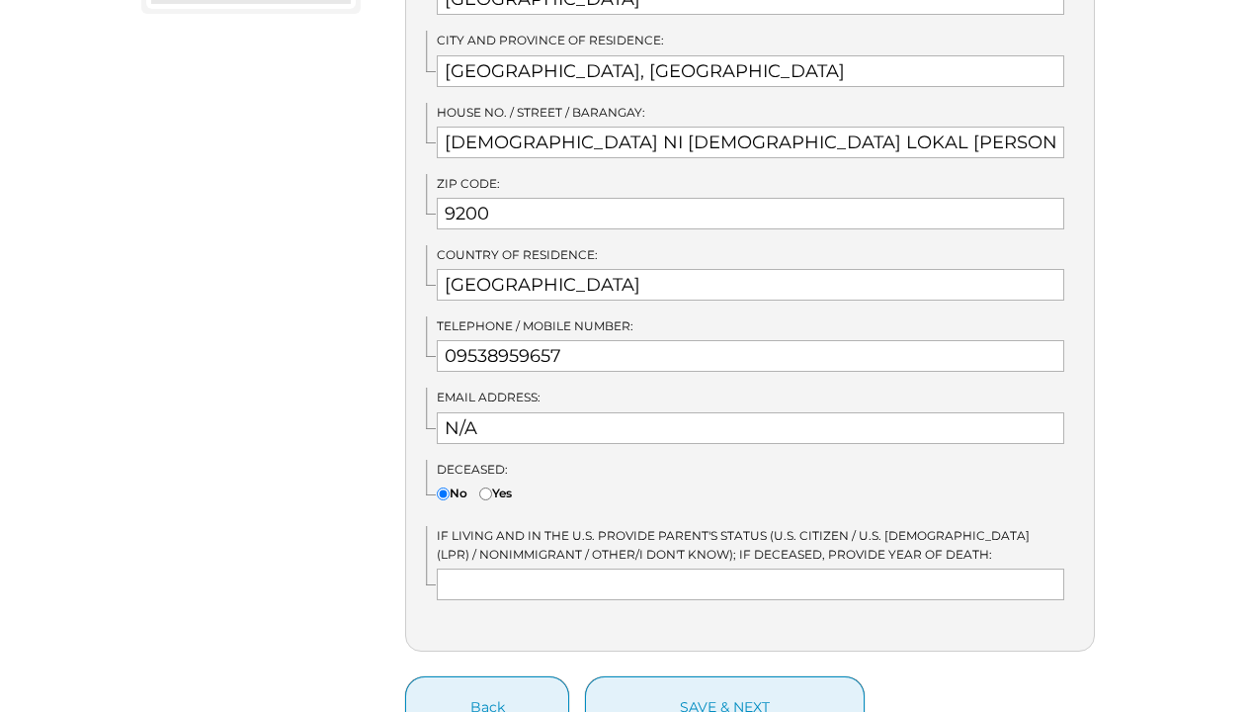
scroll to position [1103, 0]
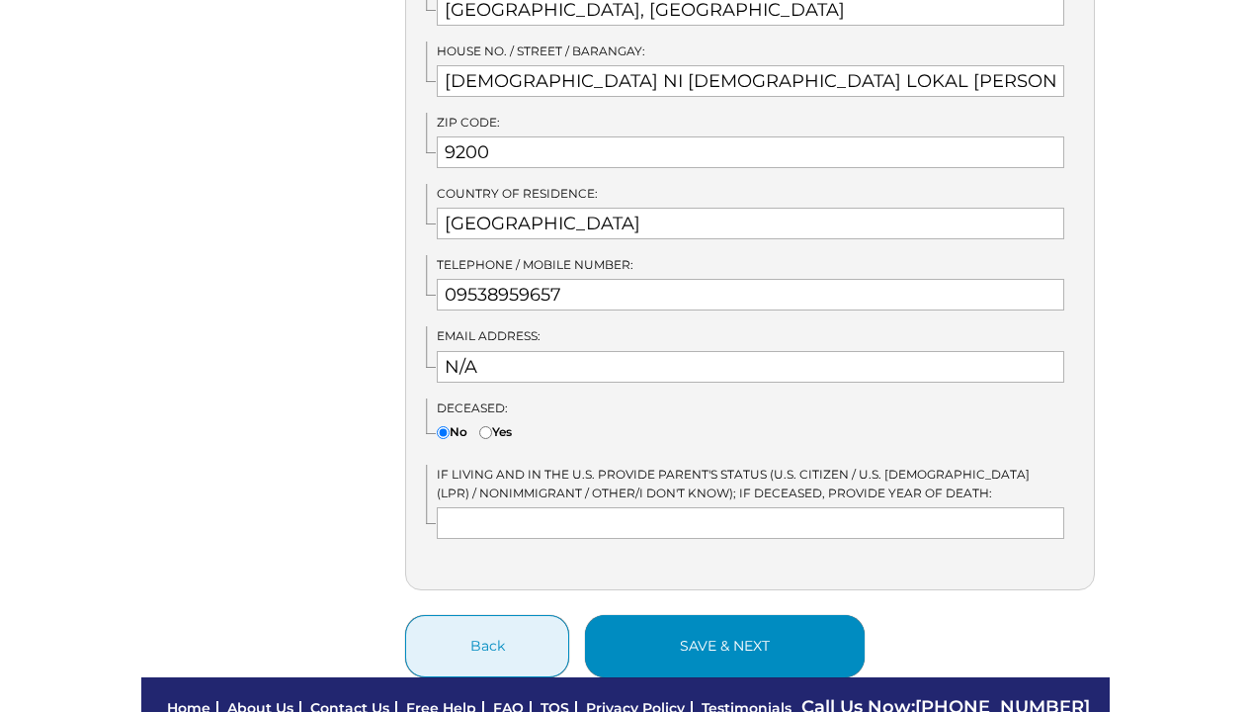
click at [747, 639] on button "save & next" at bounding box center [725, 646] width 280 height 62
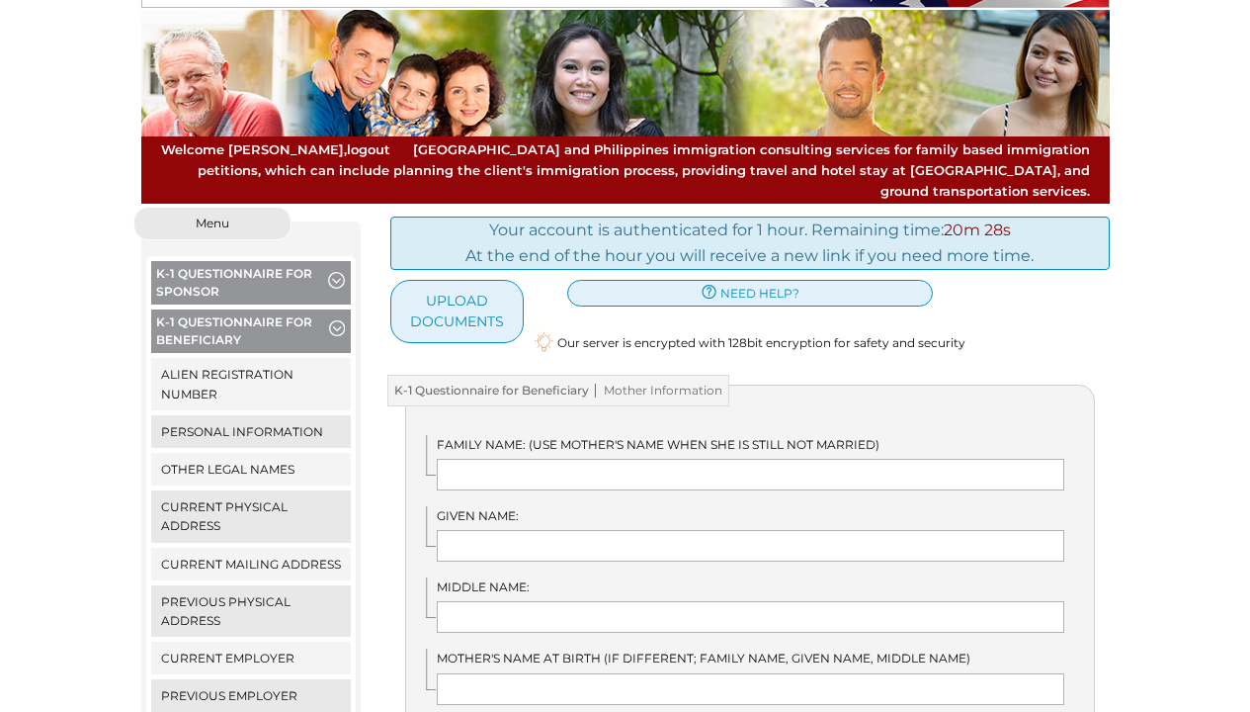
scroll to position [139, 0]
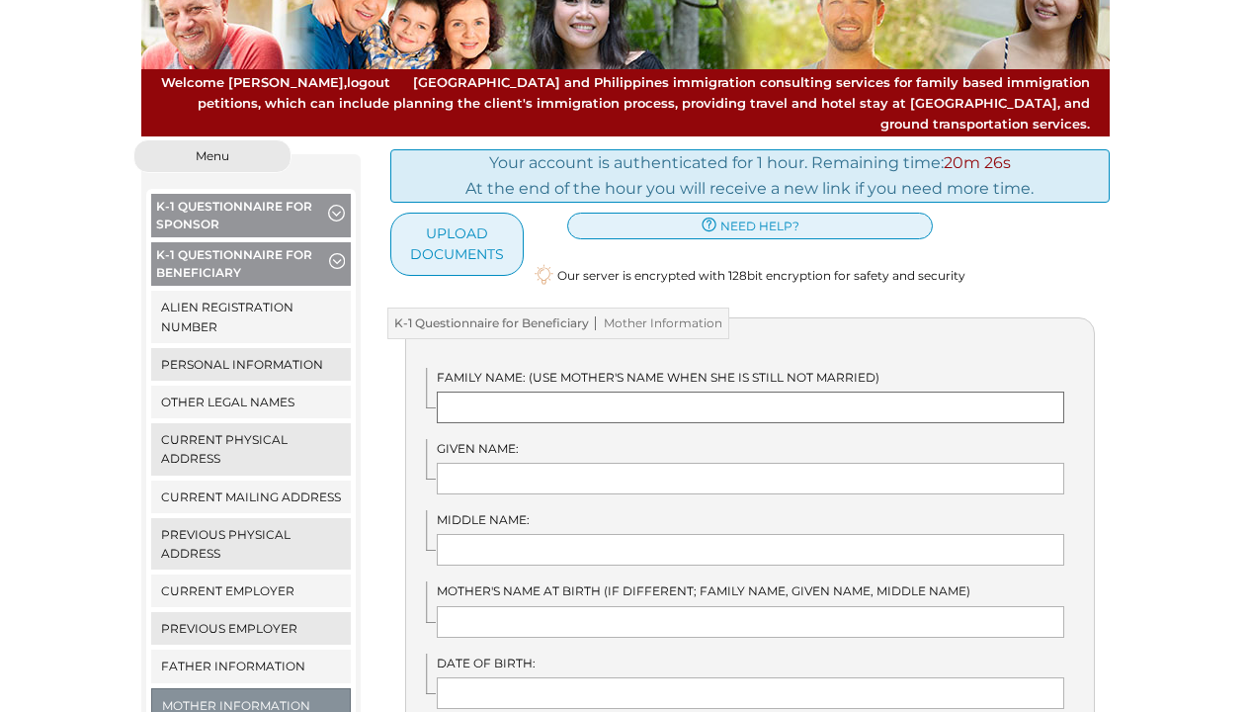
click at [546, 391] on input "text" at bounding box center [751, 407] width 628 height 32
type input "y"
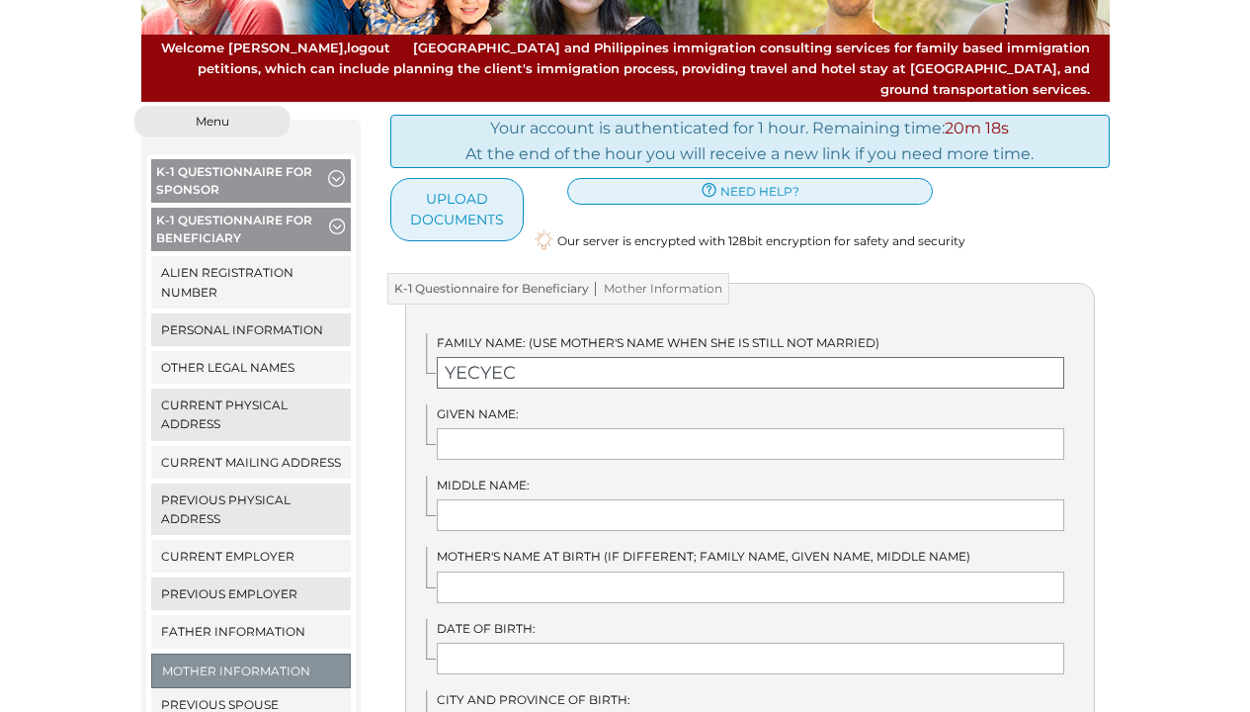
scroll to position [211, 0]
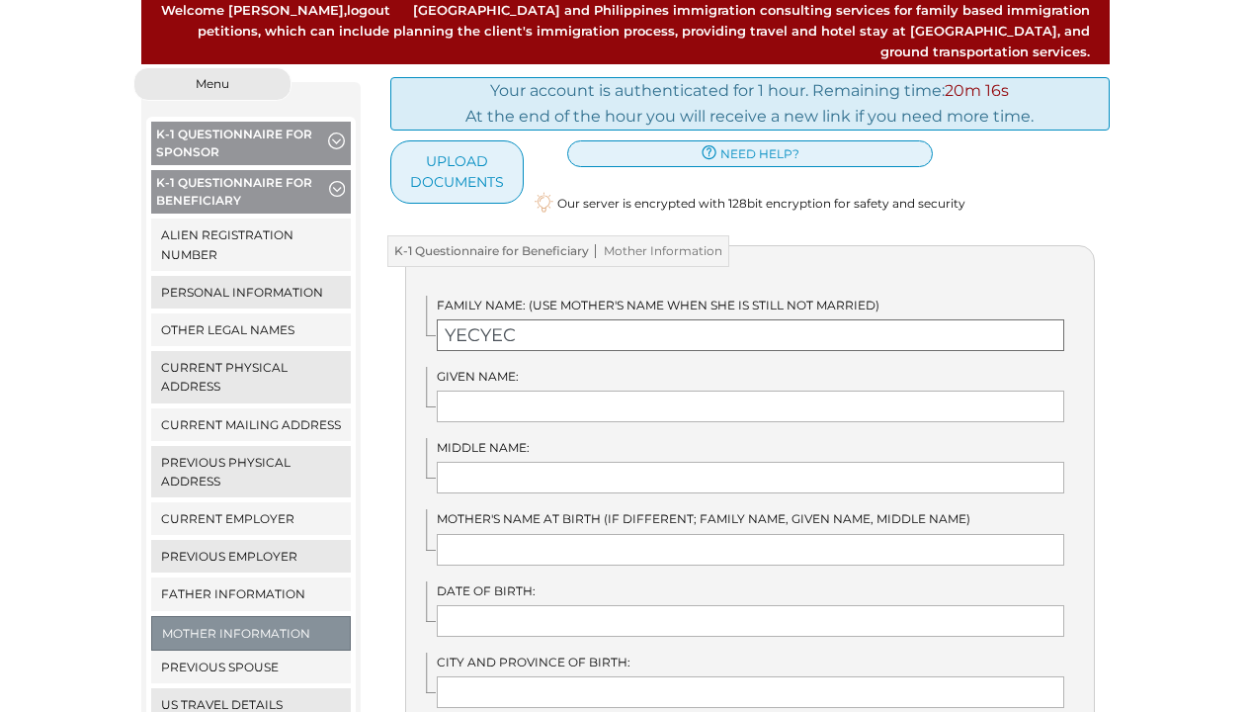
type input "YECYEC"
click at [596, 390] on input "text" at bounding box center [751, 406] width 628 height 32
type input "NORITA"
click at [602, 462] on input "text" at bounding box center [751, 478] width 628 height 32
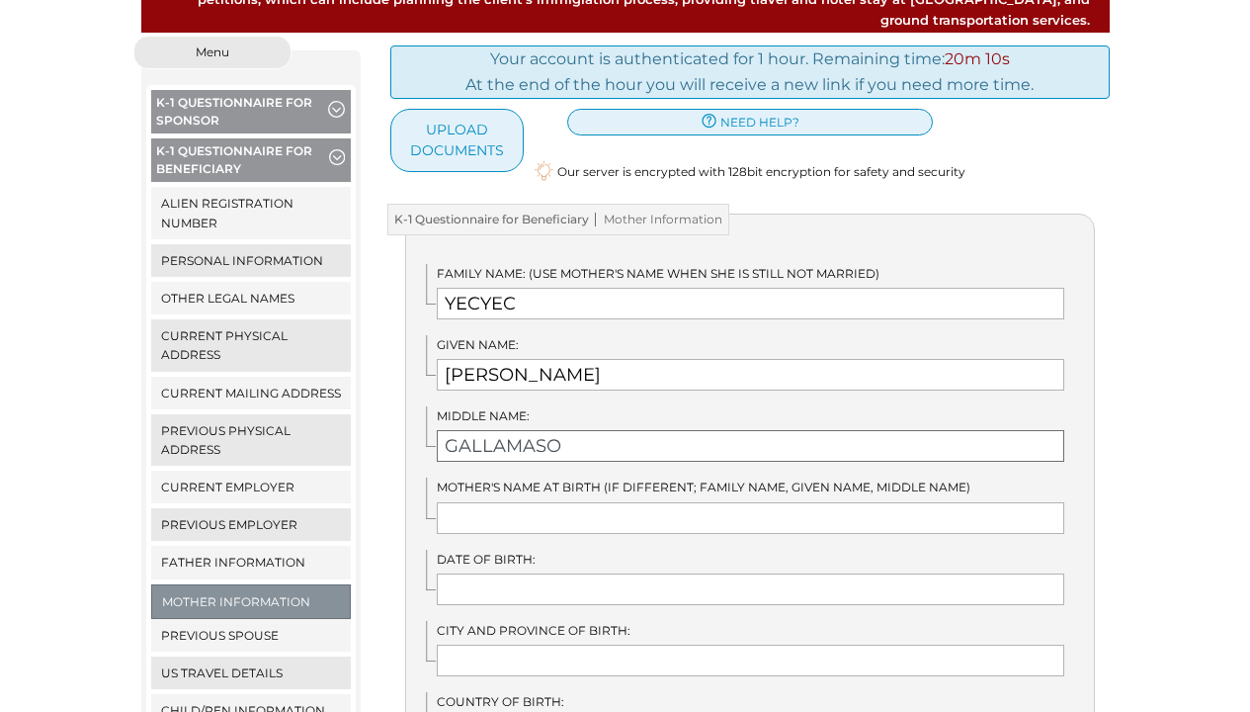
scroll to position [284, 0]
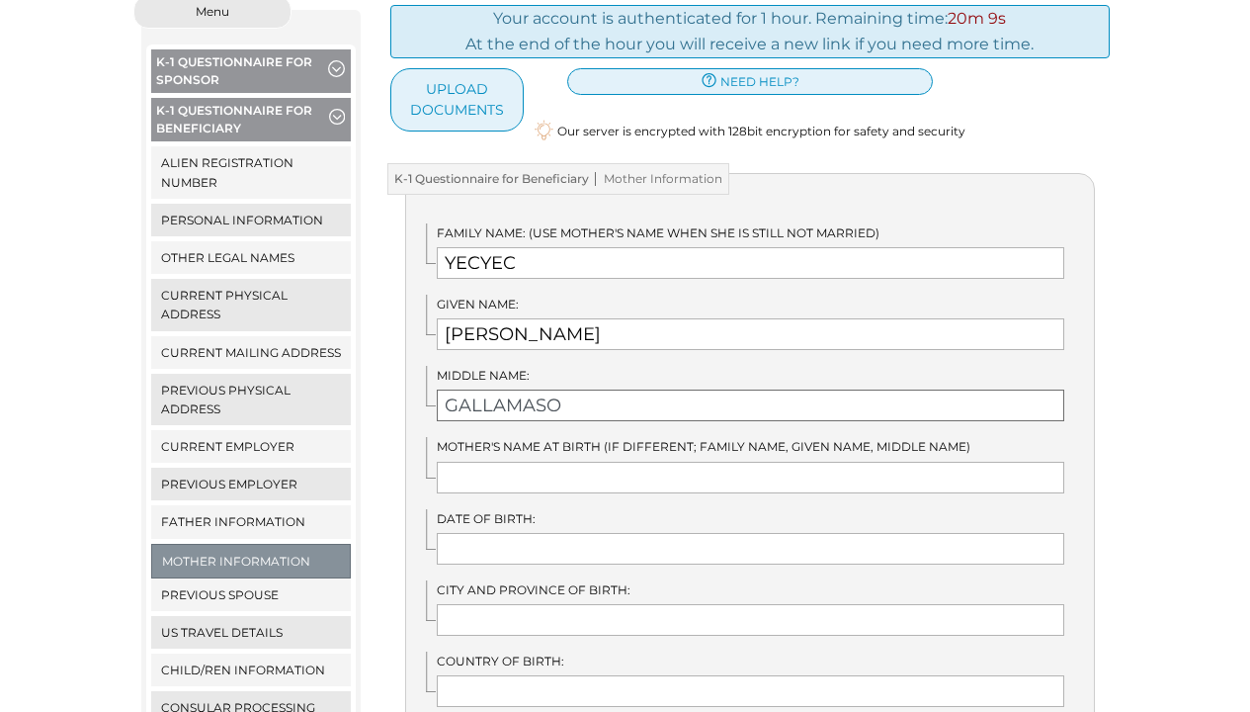
type input "GALLAMASO"
click at [590, 462] on input "text" at bounding box center [751, 478] width 628 height 32
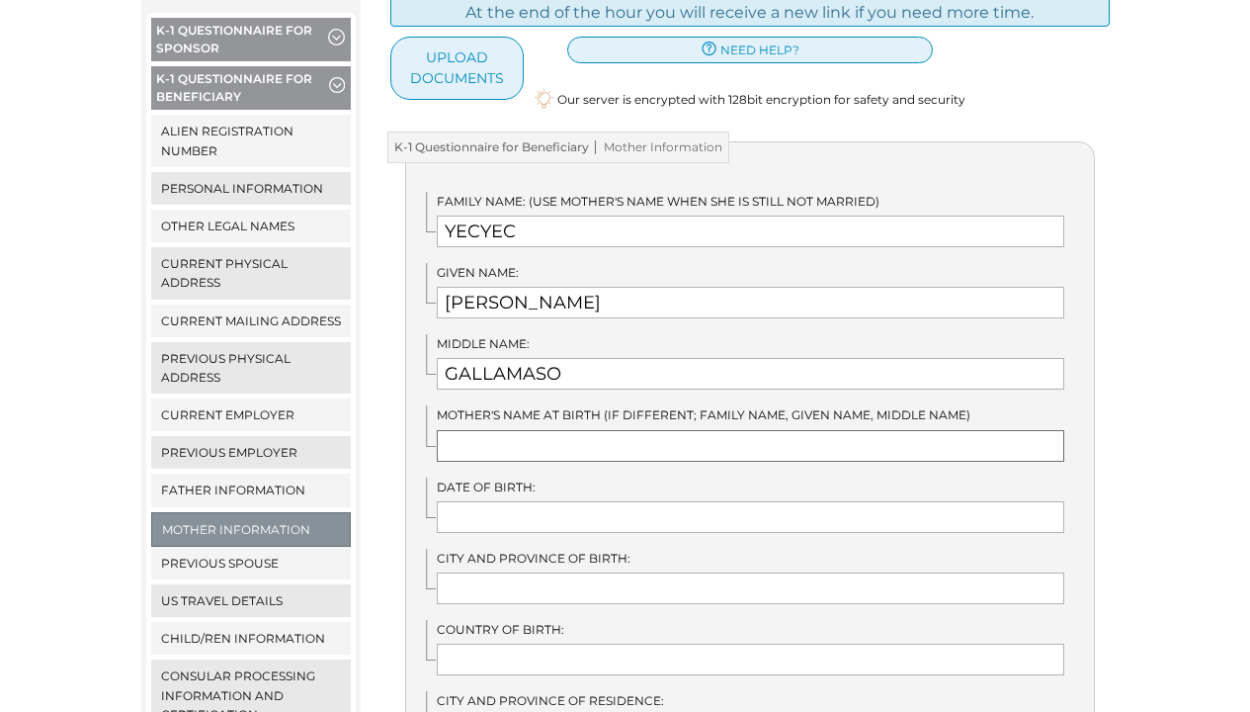
click at [596, 430] on input "text" at bounding box center [751, 446] width 628 height 32
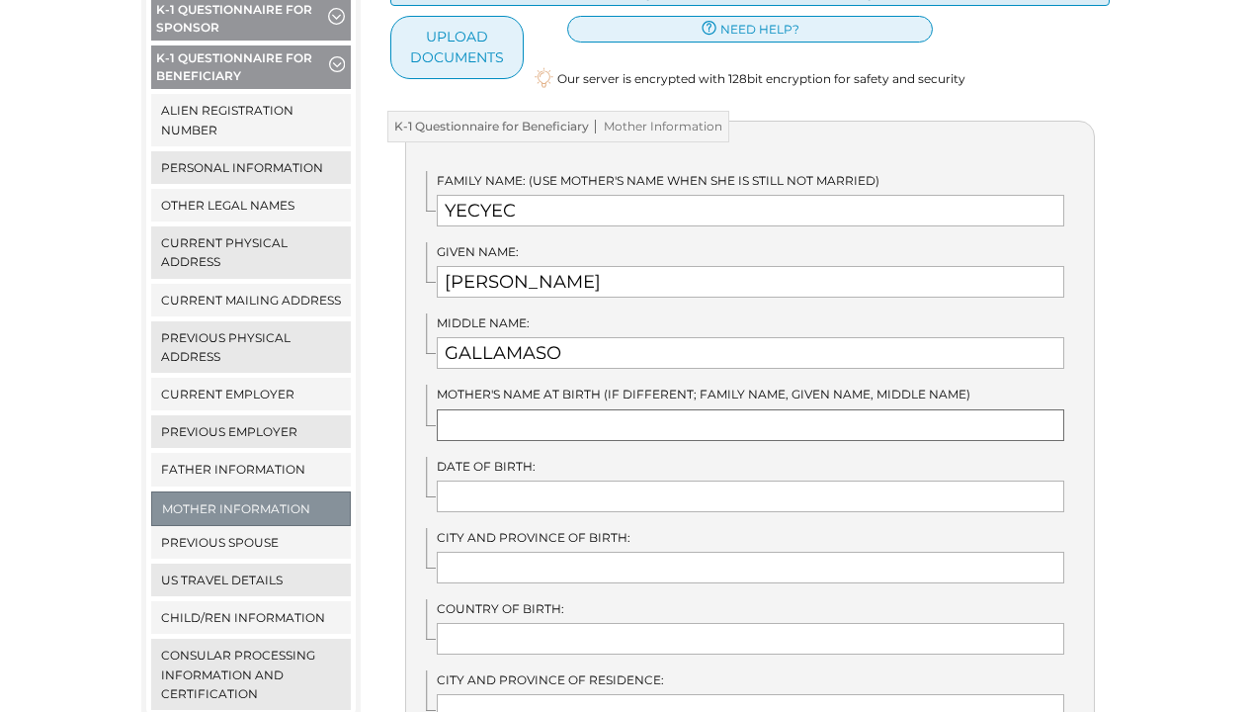
scroll to position [365, 0]
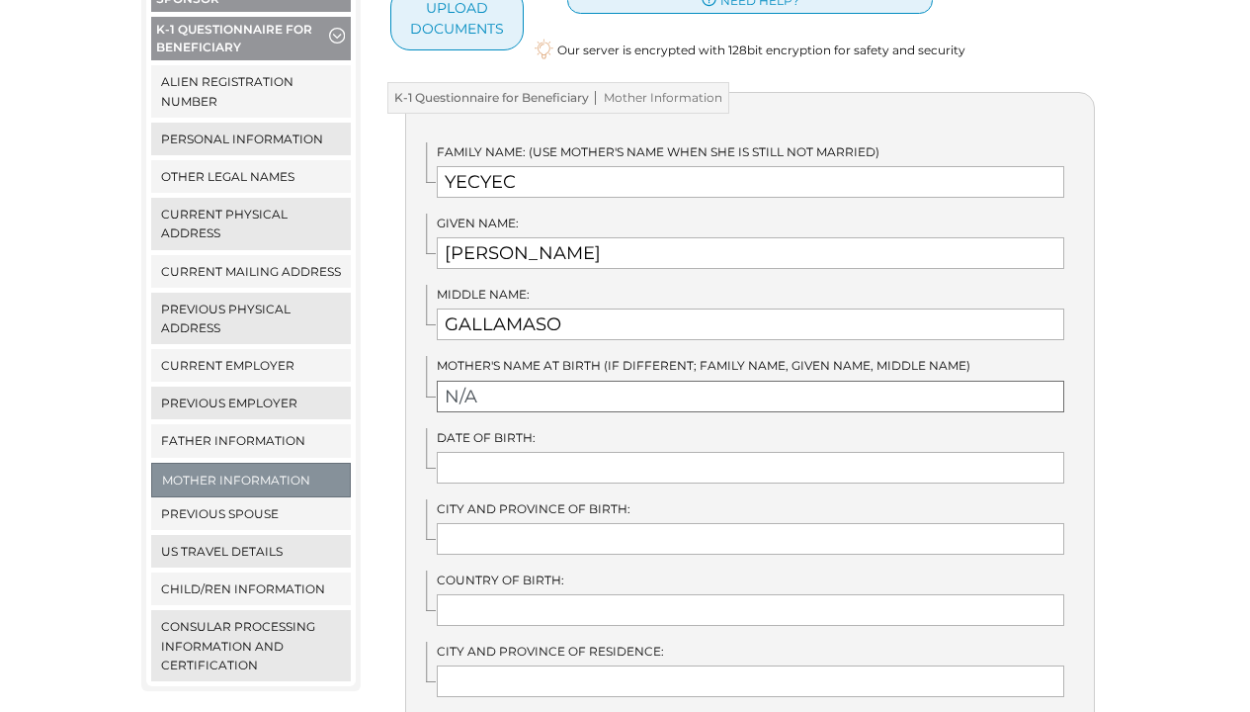
type input "N/A"
click at [562, 452] on input "text" at bounding box center [751, 468] width 628 height 32
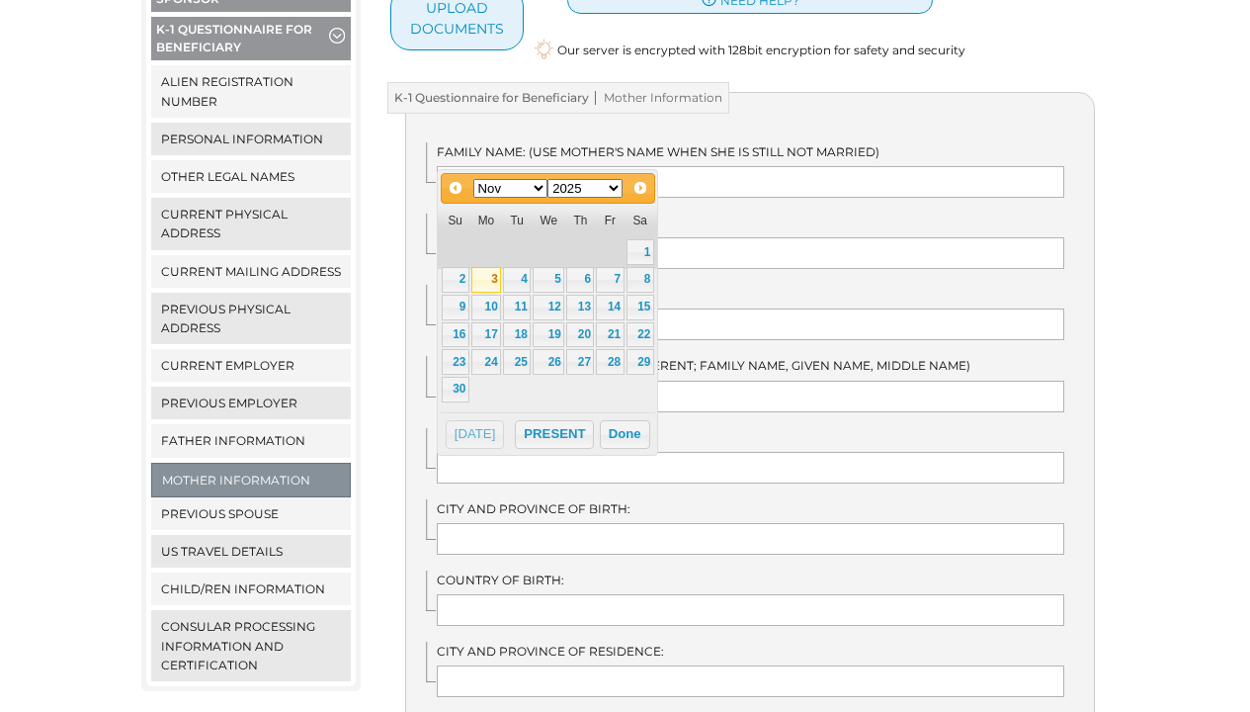
click at [493, 277] on link "3" at bounding box center [486, 280] width 30 height 26
type input "11/03/2025"
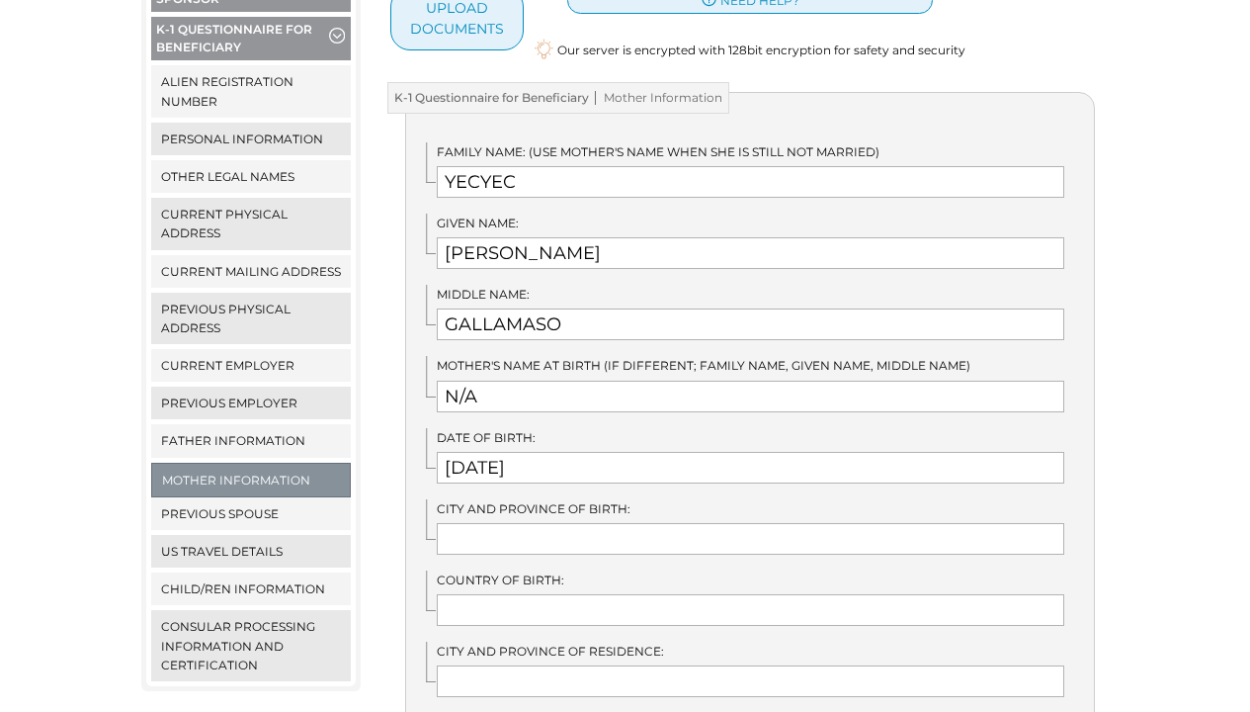
click at [553, 428] on div "Date of Birth: 11/03/2025" at bounding box center [760, 455] width 668 height 55
click at [544, 452] on input "11/03/2025" at bounding box center [751, 468] width 628 height 32
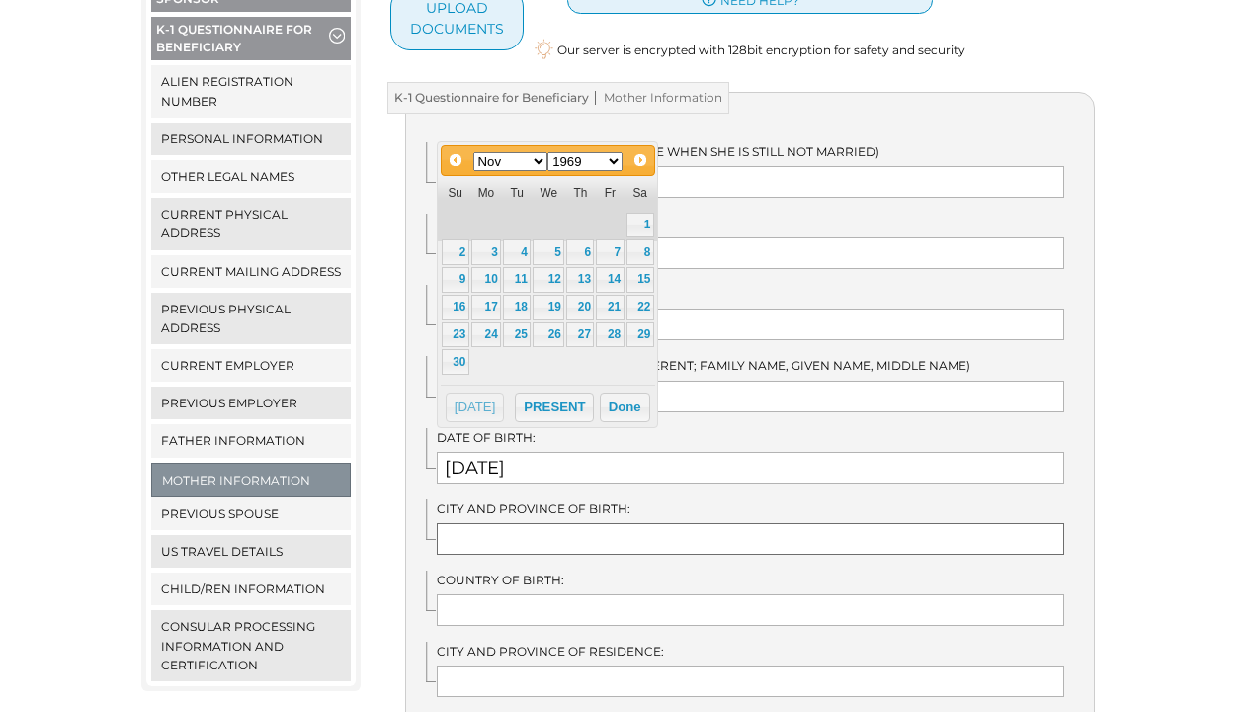
click at [553, 523] on input "text" at bounding box center [751, 539] width 628 height 32
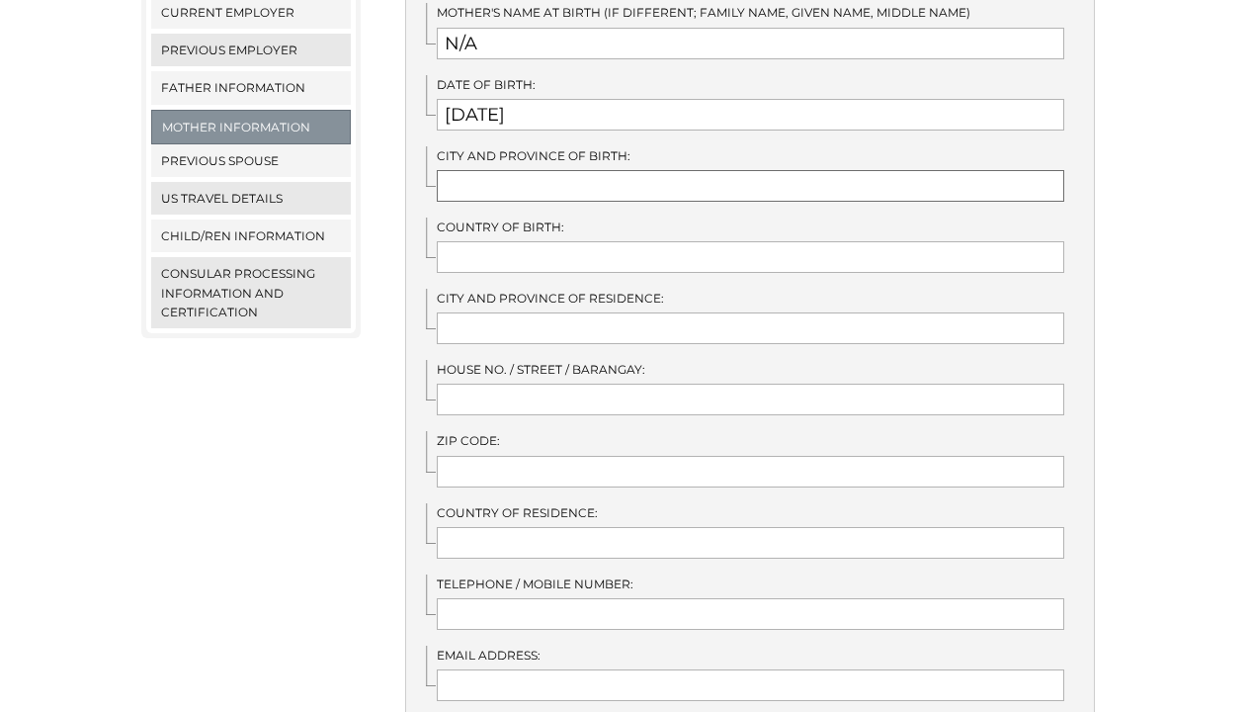
scroll to position [631, 0]
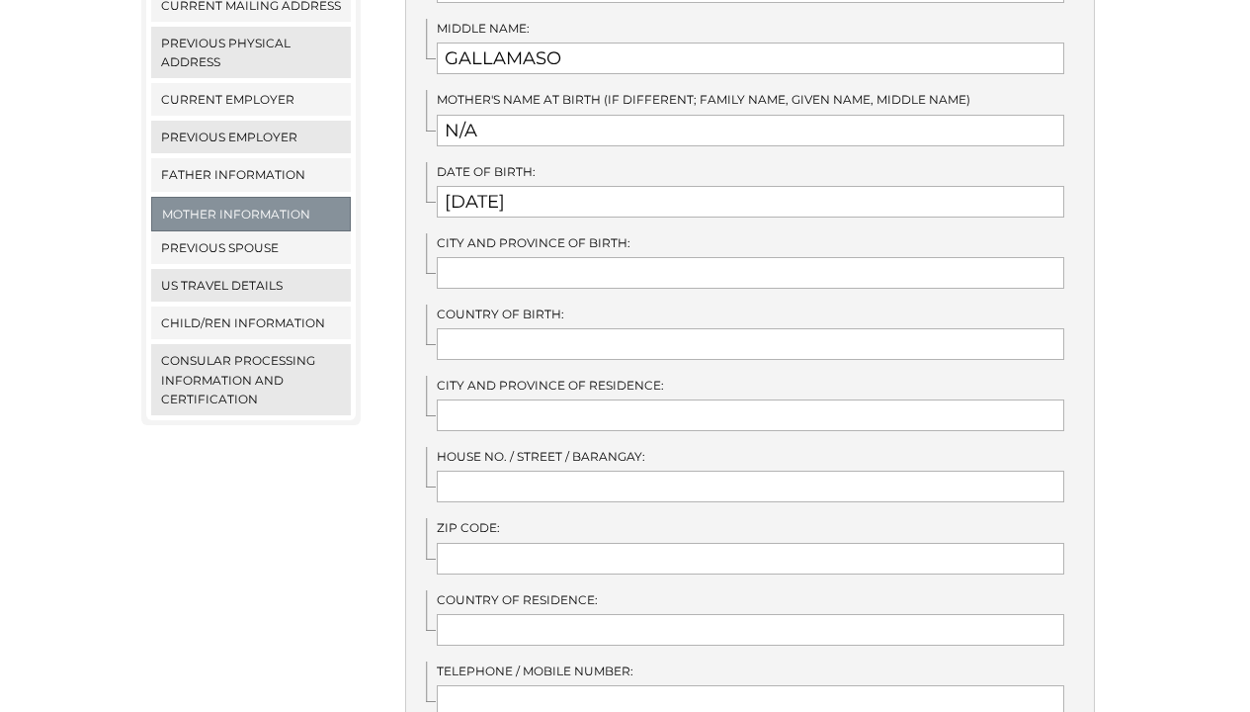
click at [574, 233] on div "City and Province of Birth:" at bounding box center [760, 260] width 668 height 55
click at [577, 257] on input "text" at bounding box center [751, 273] width 628 height 32
type input "BUKIDNON,"
type input "c"
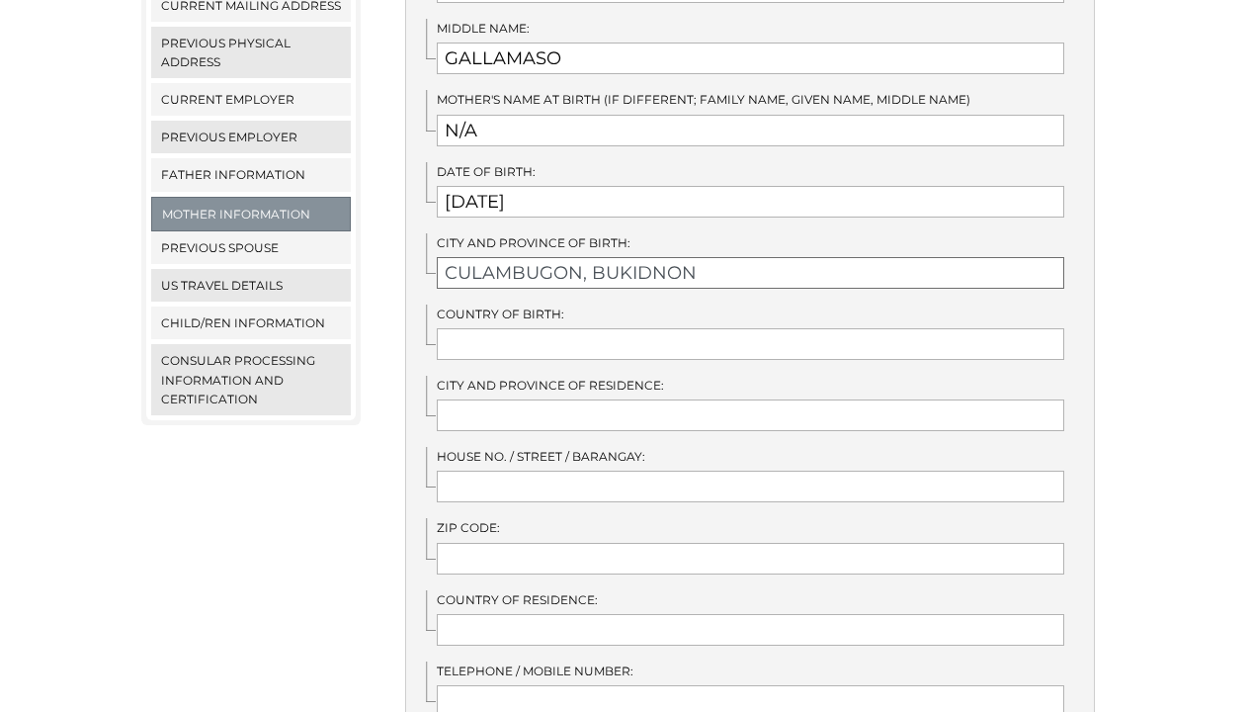
type input "CULAMBUGON, BUKIDNON"
click at [623, 337] on div "Family Name: (Use mother's name when she is still not married) YECYEC Given Nam…" at bounding box center [750, 444] width 690 height 1237
click at [626, 328] on input "text" at bounding box center [751, 344] width 628 height 32
click at [676, 328] on input "text" at bounding box center [751, 344] width 628 height 32
type input "PHILIPPINES"
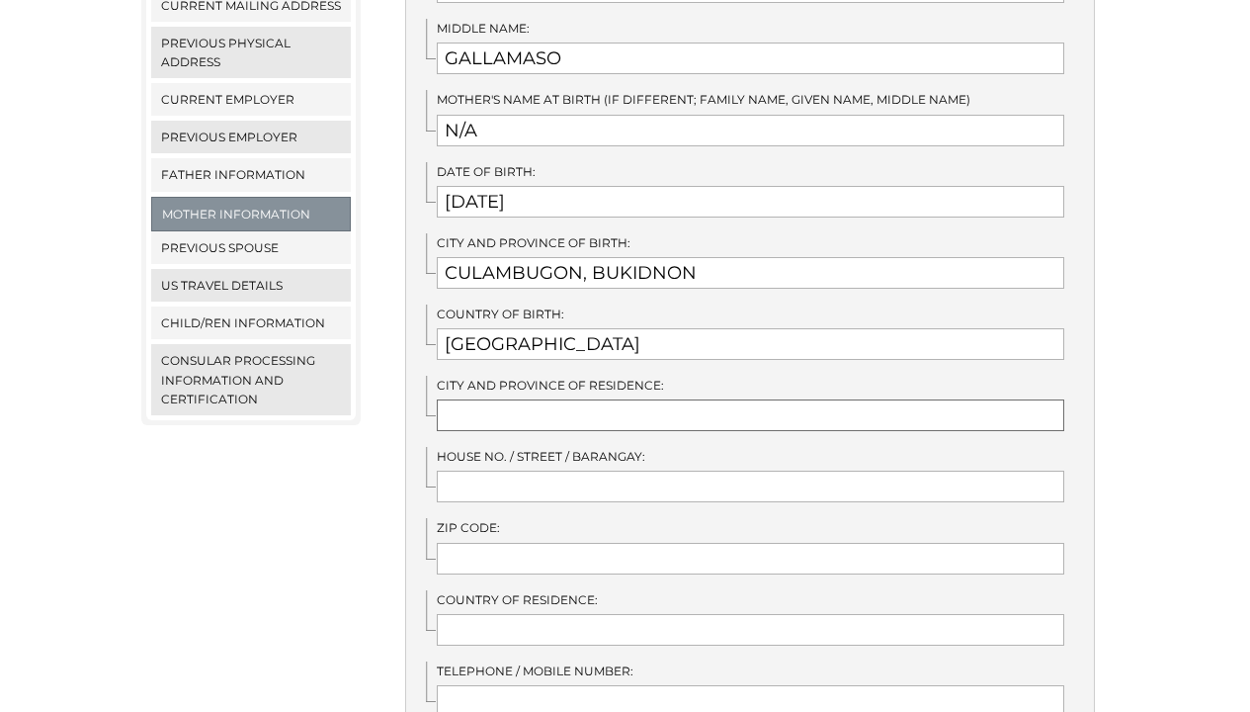
click at [621, 399] on input "text" at bounding box center [751, 415] width 628 height 32
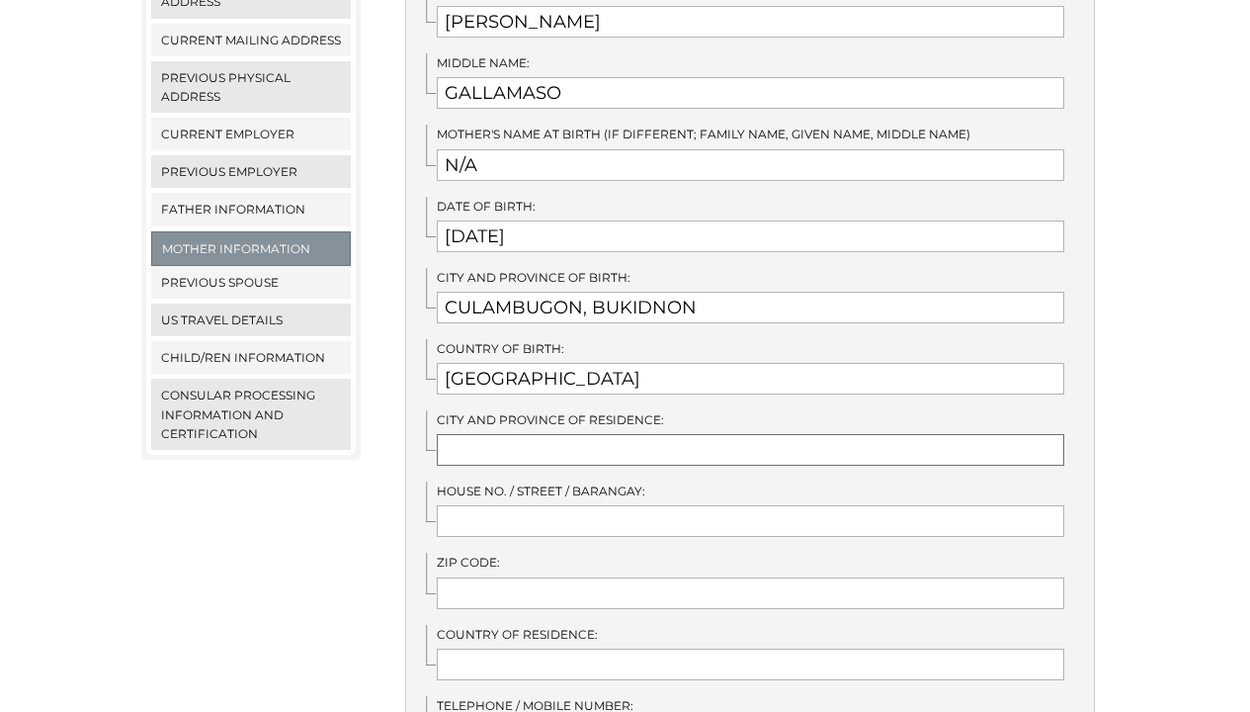
scroll to position [592, 0]
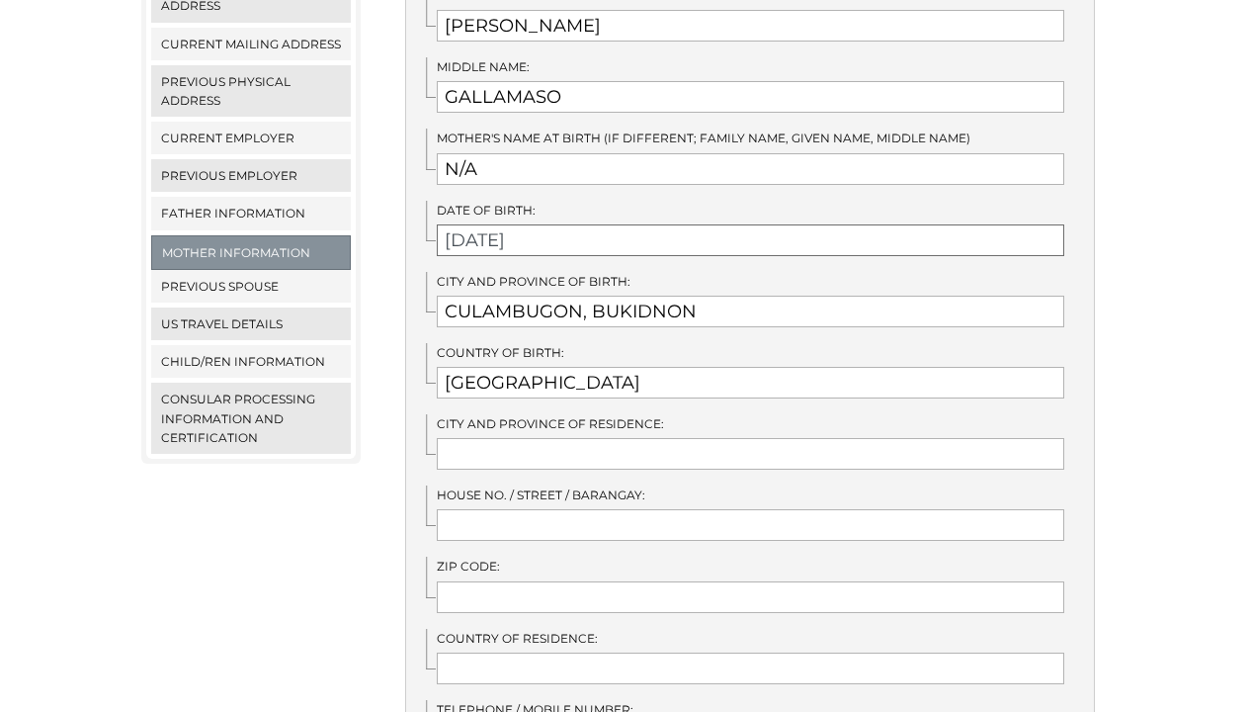
click at [498, 225] on input "11/03/2025" at bounding box center [751, 240] width 628 height 32
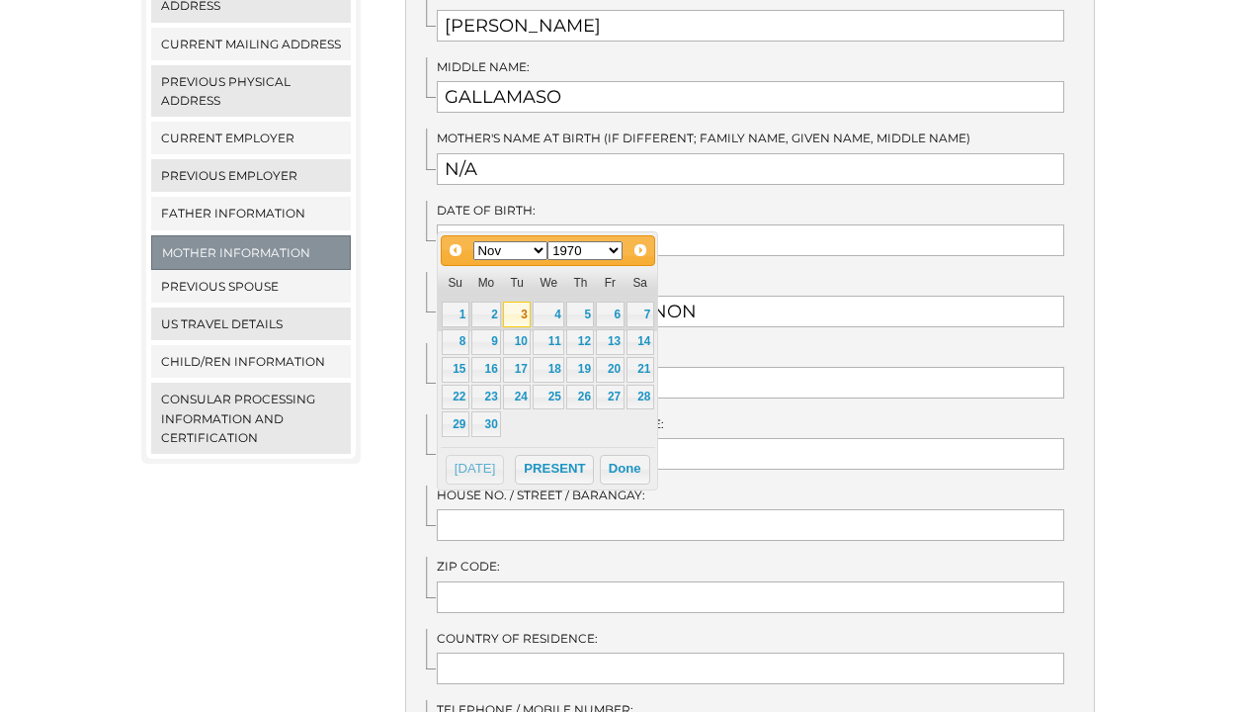
click at [529, 315] on link "3" at bounding box center [517, 314] width 28 height 26
type input "11/03/1970"
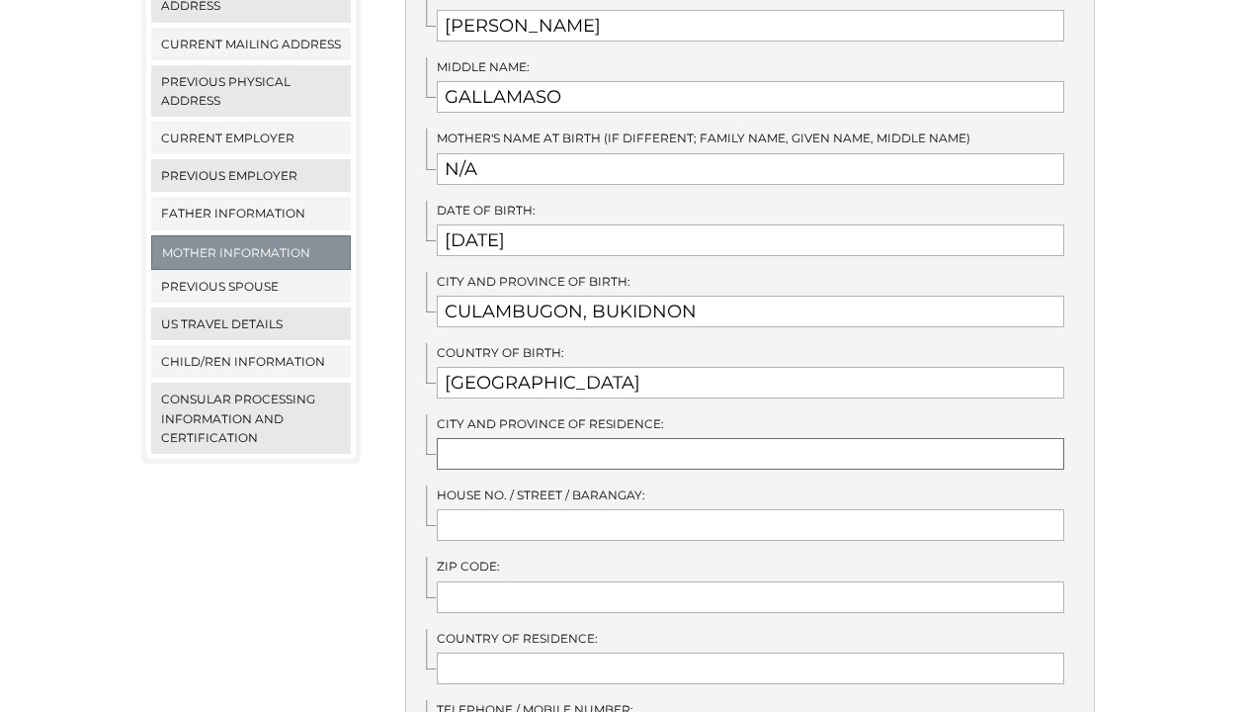
click at [563, 438] on input "text" at bounding box center [751, 454] width 628 height 32
type input "ILIGAN CITY, LANAO DEL NORTE"
click at [567, 509] on input "text" at bounding box center [751, 525] width 628 height 32
click at [573, 587] on div "Family Name: (Use mother's name when she is still not married) YECYEC Given Nam…" at bounding box center [750, 483] width 690 height 1237
click at [578, 581] on input "text" at bounding box center [751, 597] width 628 height 32
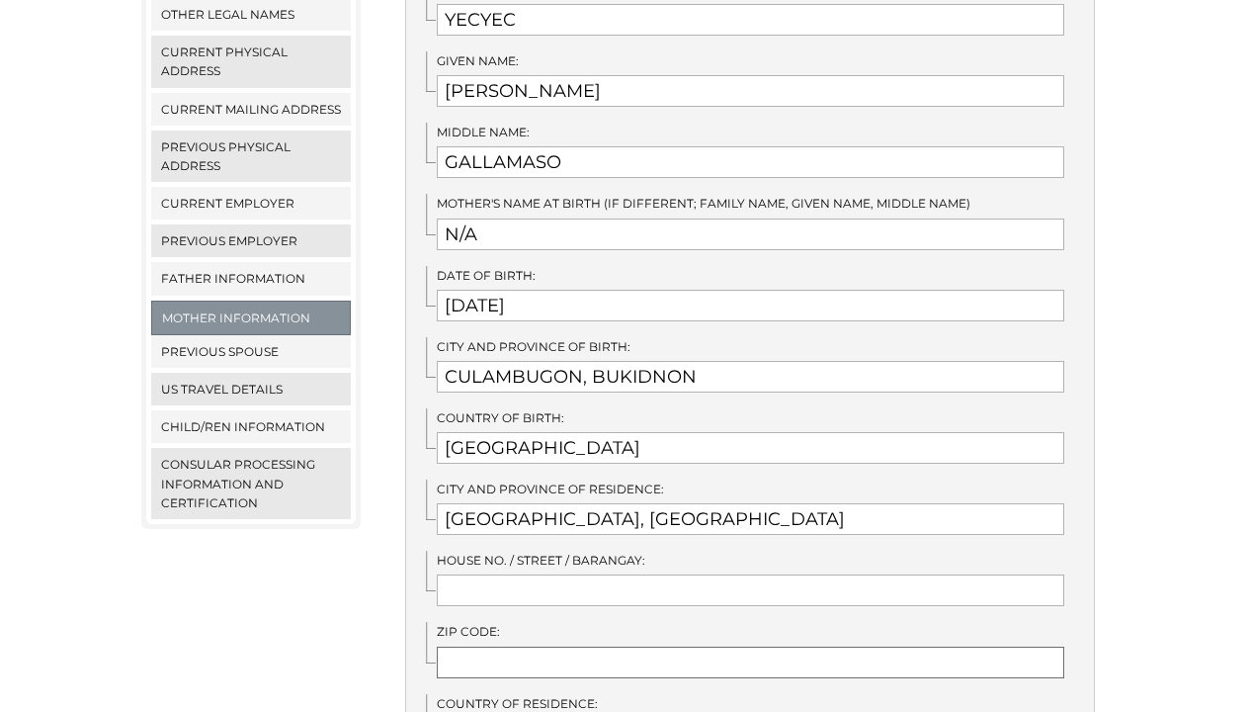
scroll to position [564, 0]
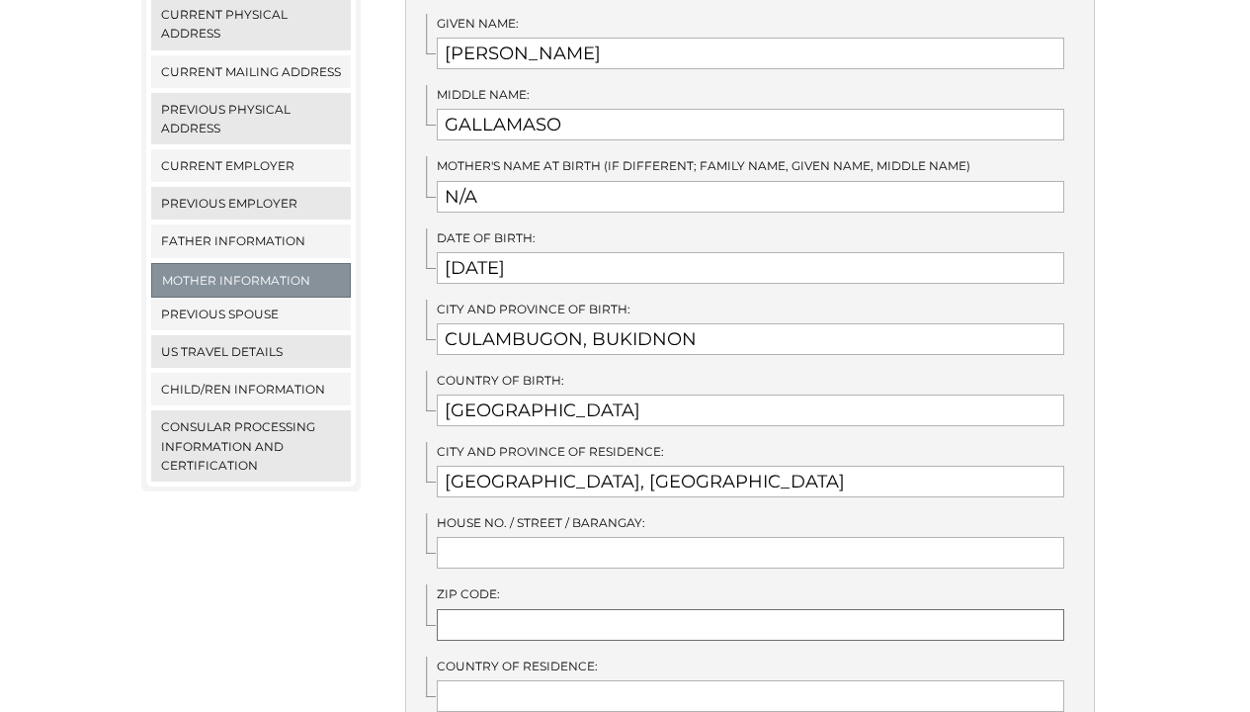
click at [515, 609] on input "text" at bounding box center [751, 625] width 628 height 32
click at [531, 609] on input "text" at bounding box center [751, 625] width 628 height 32
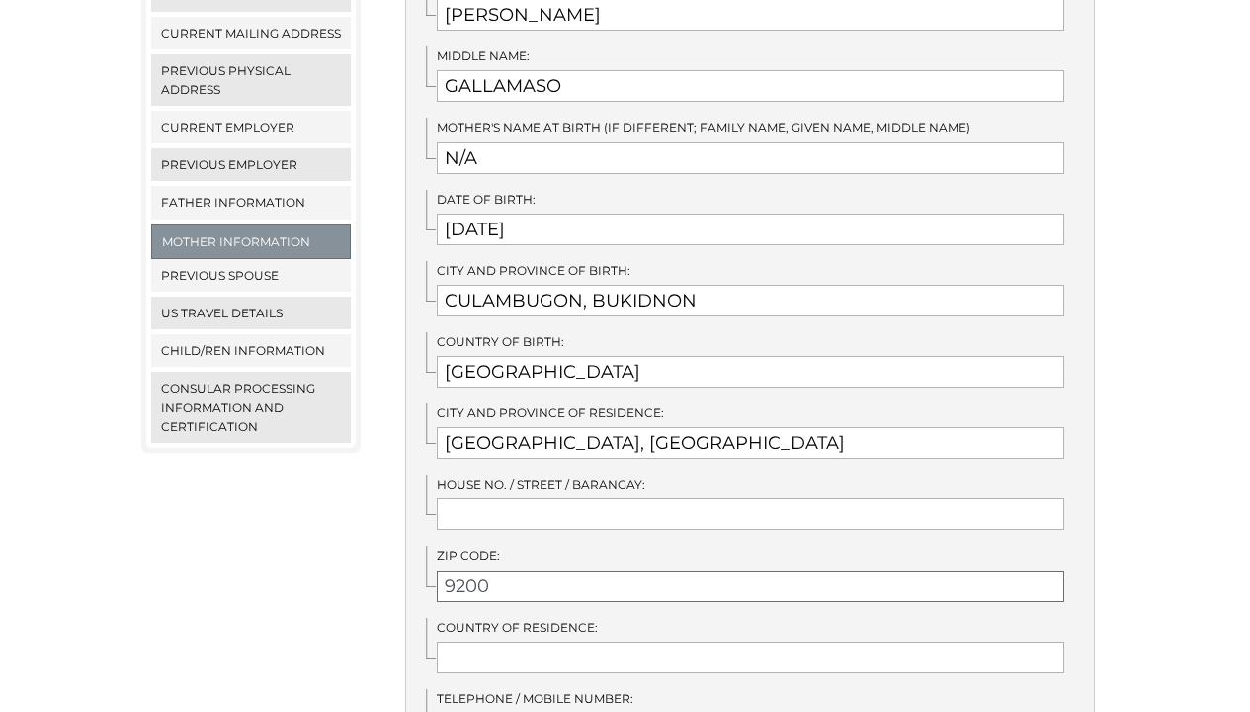
scroll to position [699, 0]
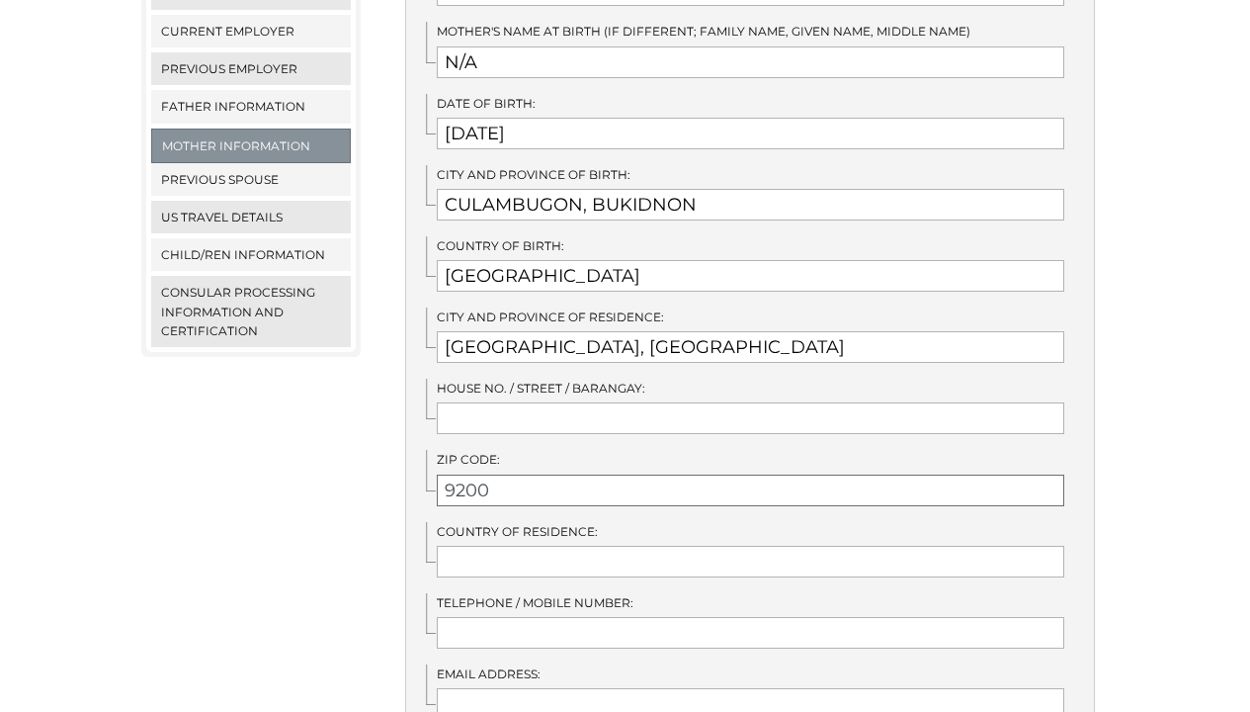
type input "9200"
click at [580, 546] on input "text" at bounding box center [751, 562] width 628 height 32
type input "PHILIPPINES"
click at [591, 619] on input "text" at bounding box center [751, 633] width 628 height 32
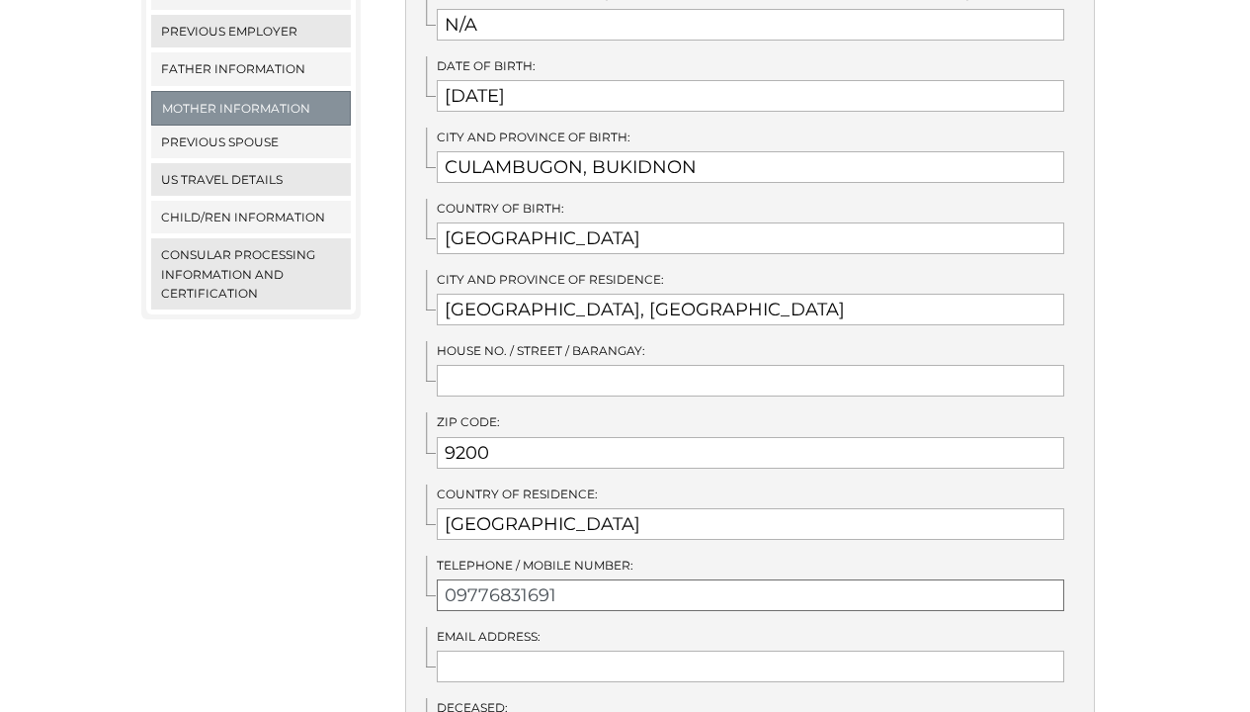
type input "09776831691"
click at [573, 650] on input "text" at bounding box center [751, 666] width 628 height 32
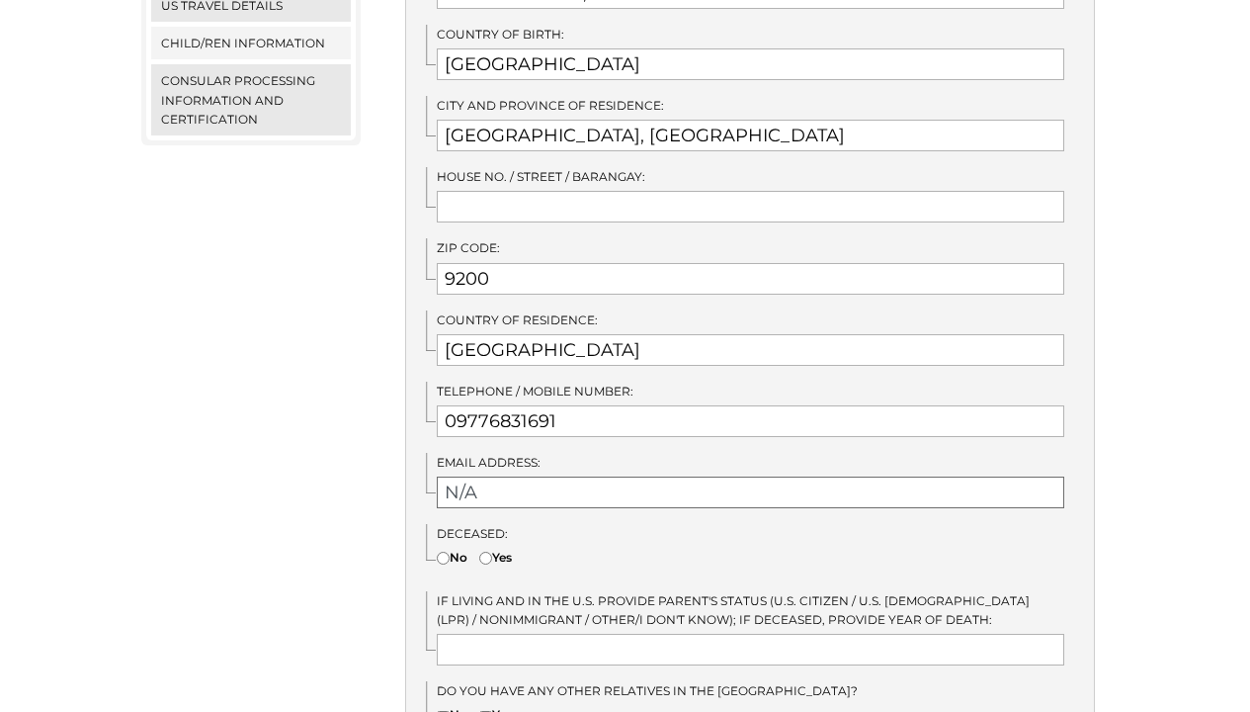
scroll to position [1097, 0]
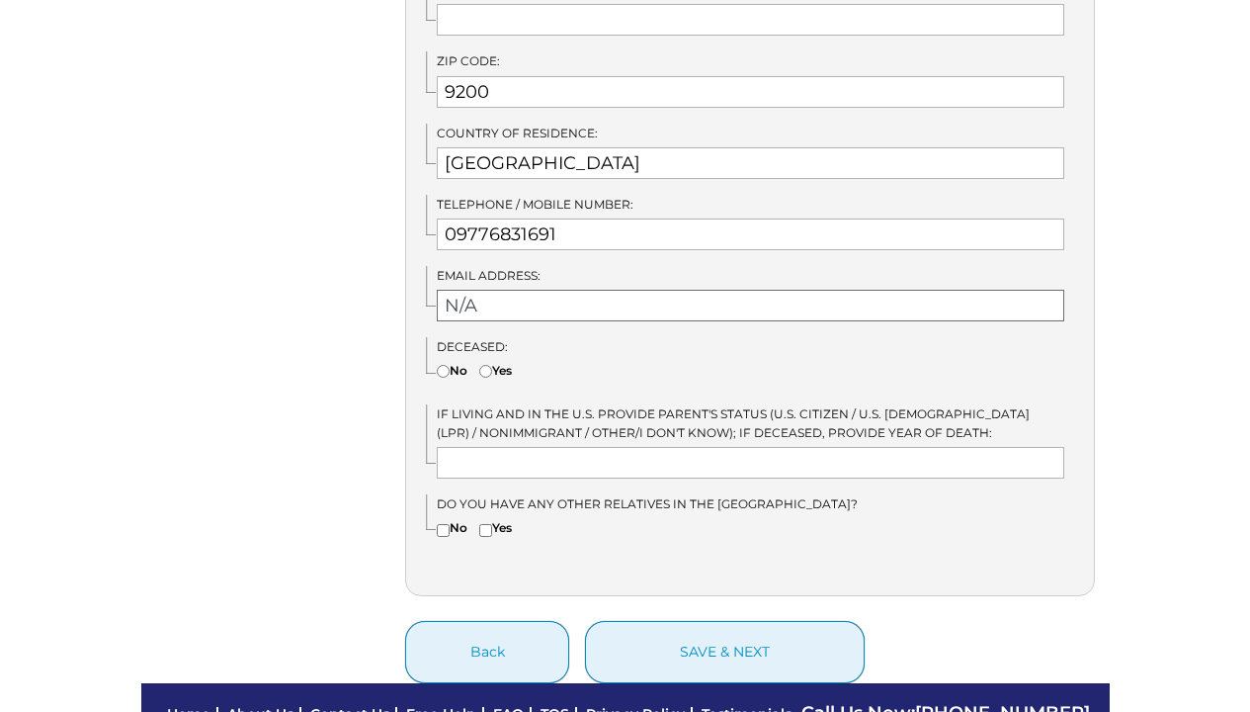
type input "N/A"
click at [469, 447] on input "text" at bounding box center [751, 463] width 628 height 32
click at [450, 518] on label "No" at bounding box center [452, 527] width 31 height 19
click at [450, 524] on input"] "No" at bounding box center [443, 530] width 13 height 13
click at [448, 524] on input"] "No" at bounding box center [443, 530] width 13 height 13
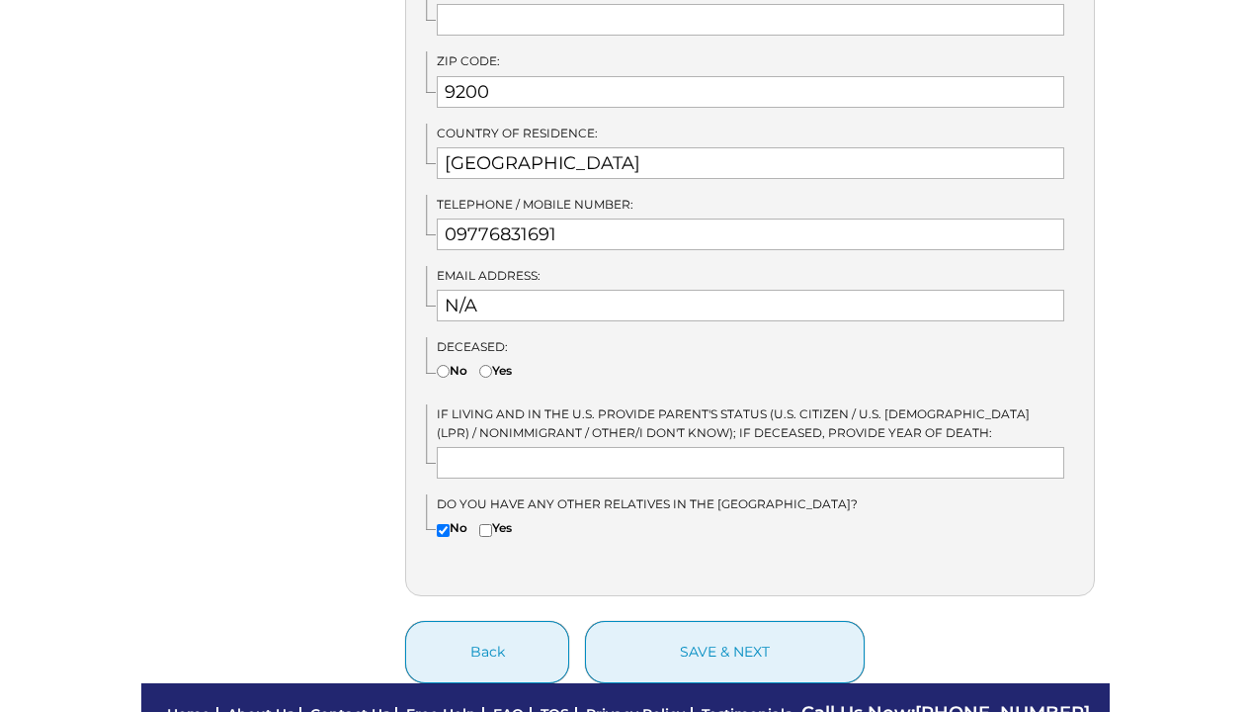
checkbox input"] "false"
click at [489, 524] on input"] "Yes" at bounding box center [485, 530] width 13 height 13
checkbox input"] "true"
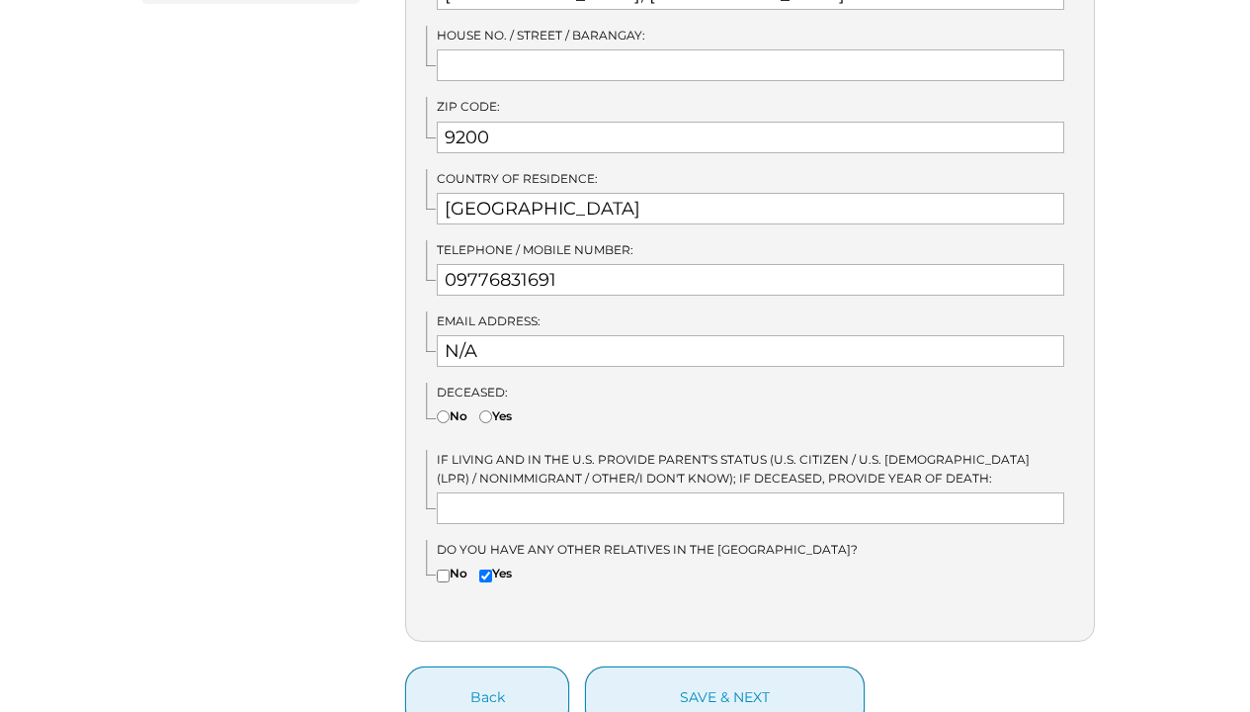
scroll to position [1086, 0]
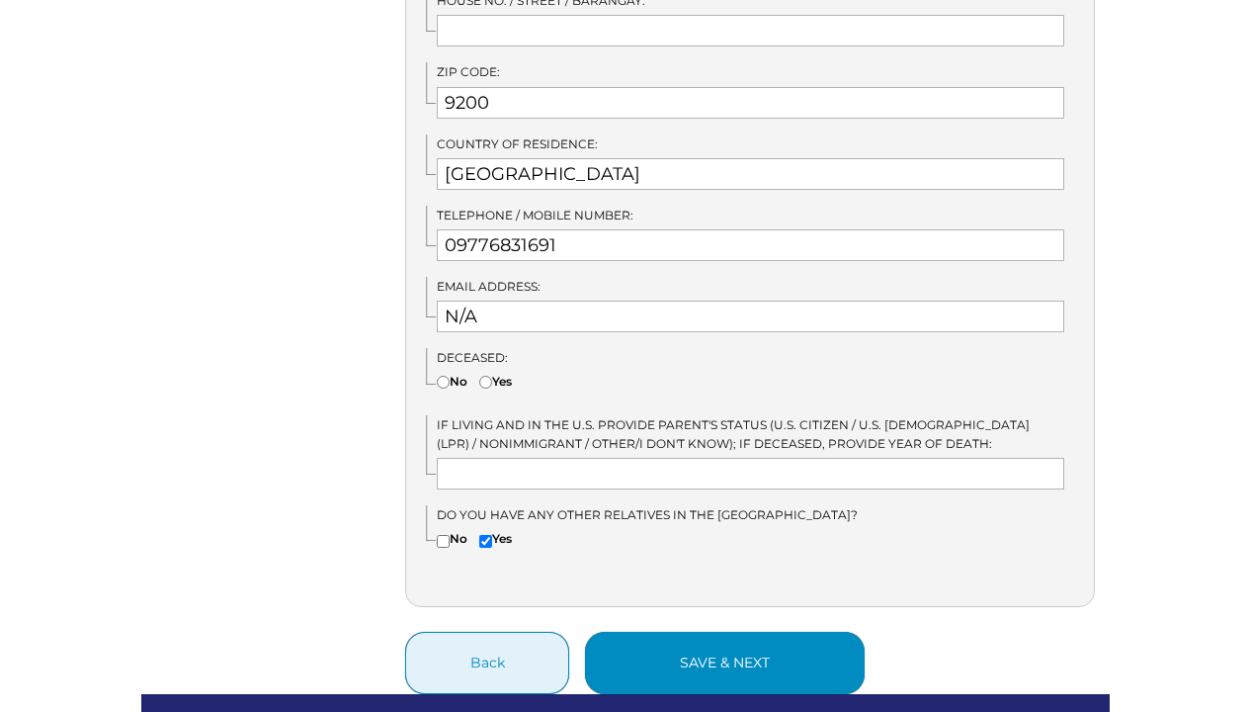
click at [688, 633] on button "save & next" at bounding box center [725, 663] width 280 height 62
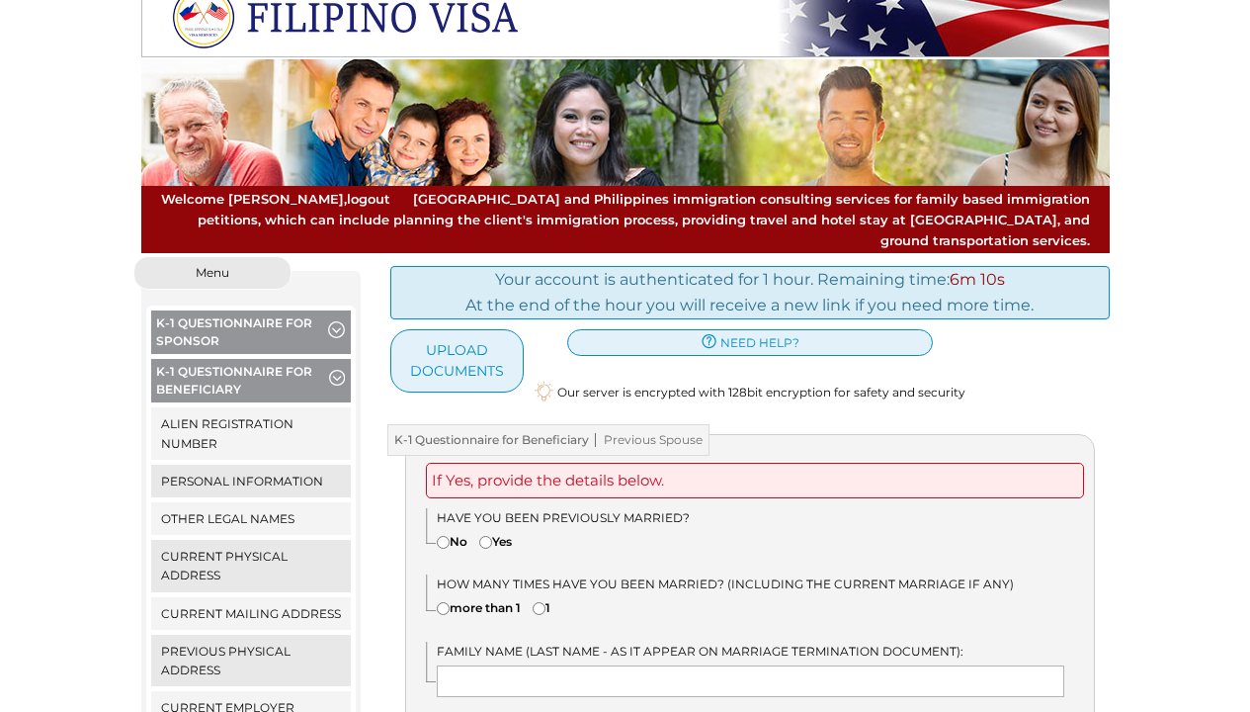
scroll to position [90, 0]
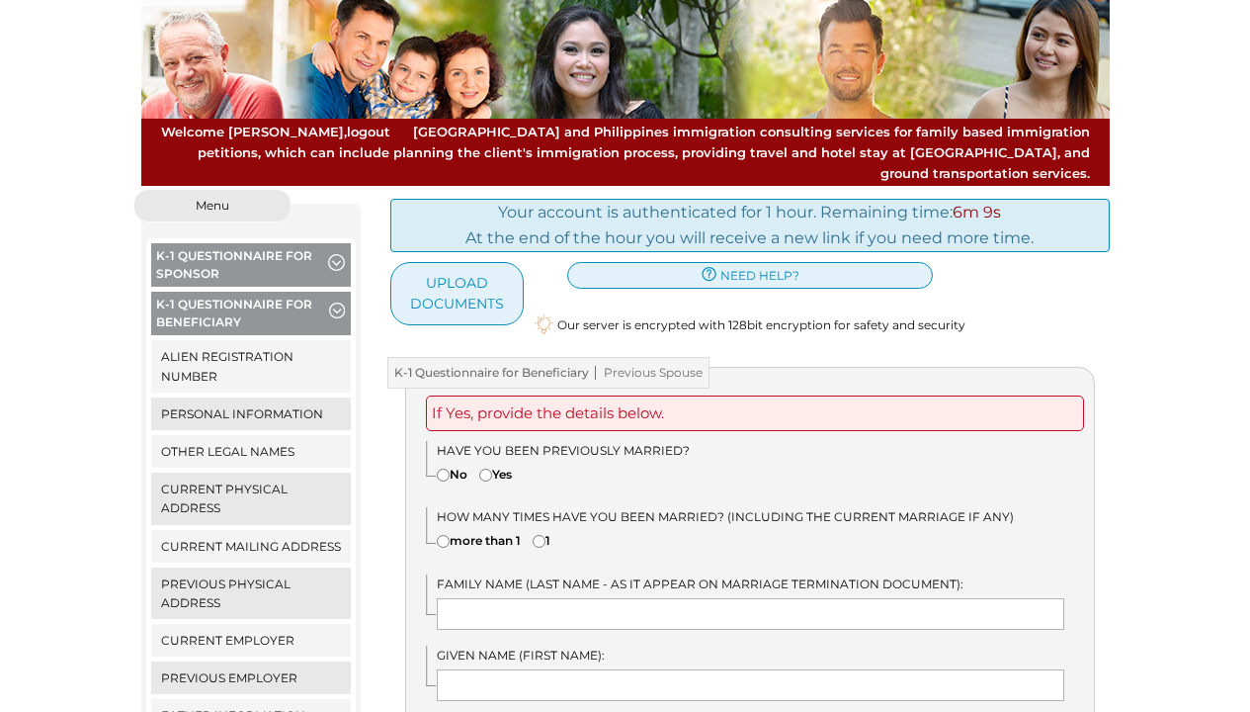
click at [448, 468] on input"] "No" at bounding box center [443, 474] width 13 height 13
radio input"] "true"
click at [456, 464] on label "No" at bounding box center [452, 473] width 31 height 19
click at [450, 468] on input"] "No" at bounding box center [443, 474] width 13 height 13
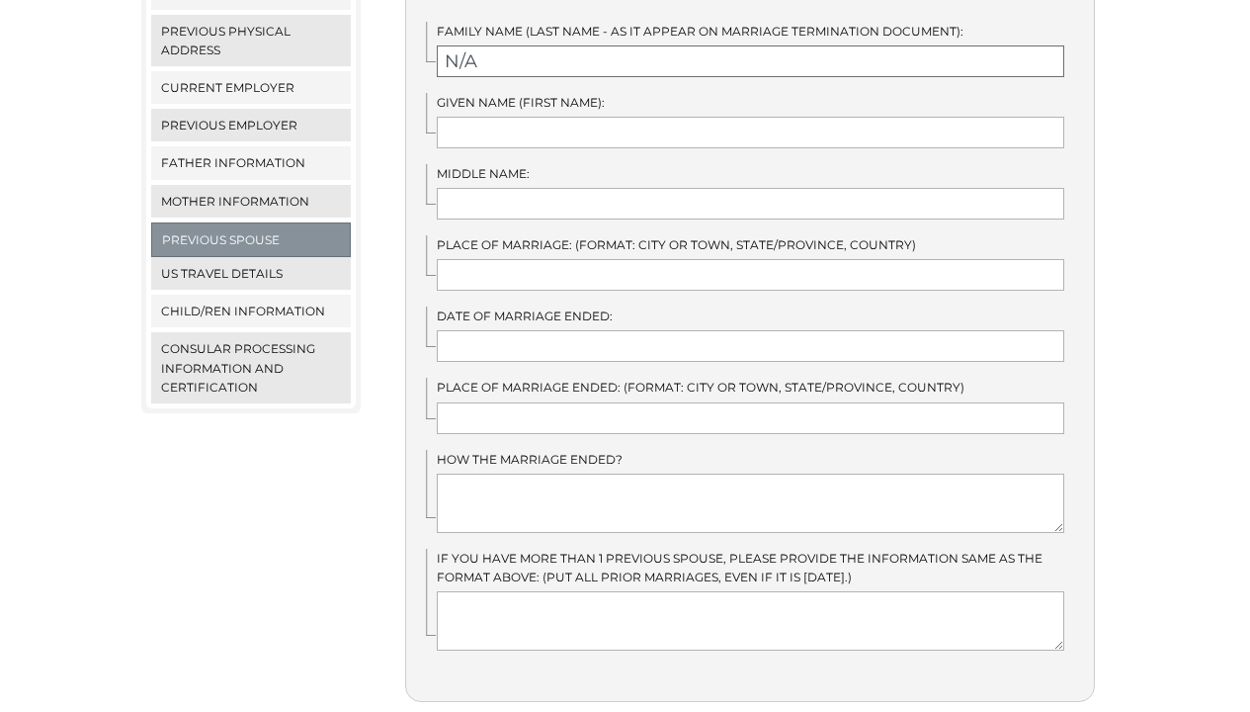
scroll to position [674, 0]
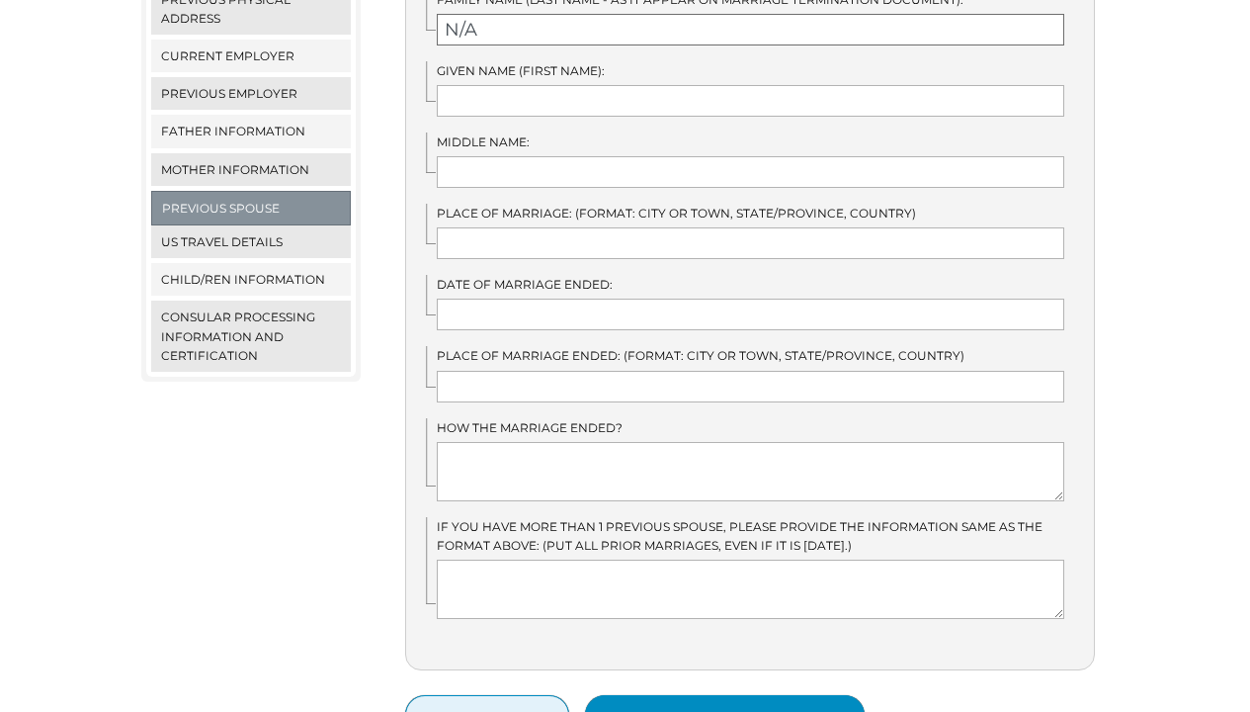
type input "N/A"
click at [694, 695] on button "save & next" at bounding box center [725, 726] width 280 height 62
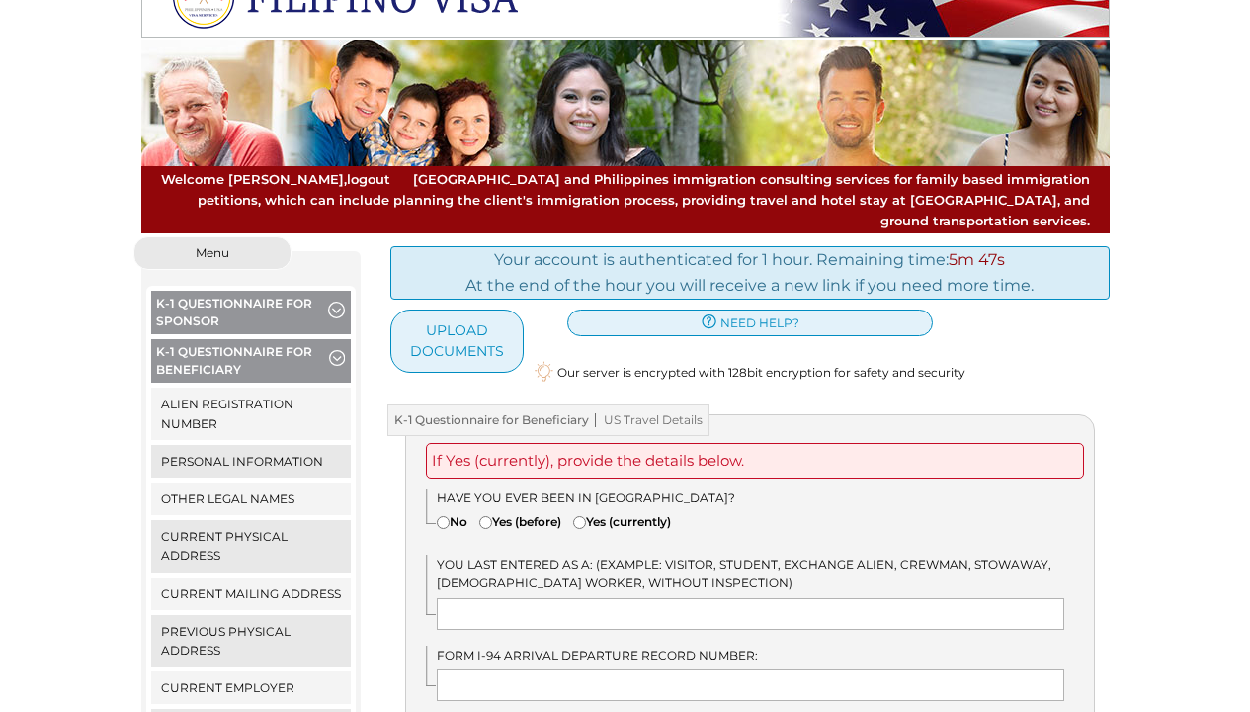
scroll to position [65, 0]
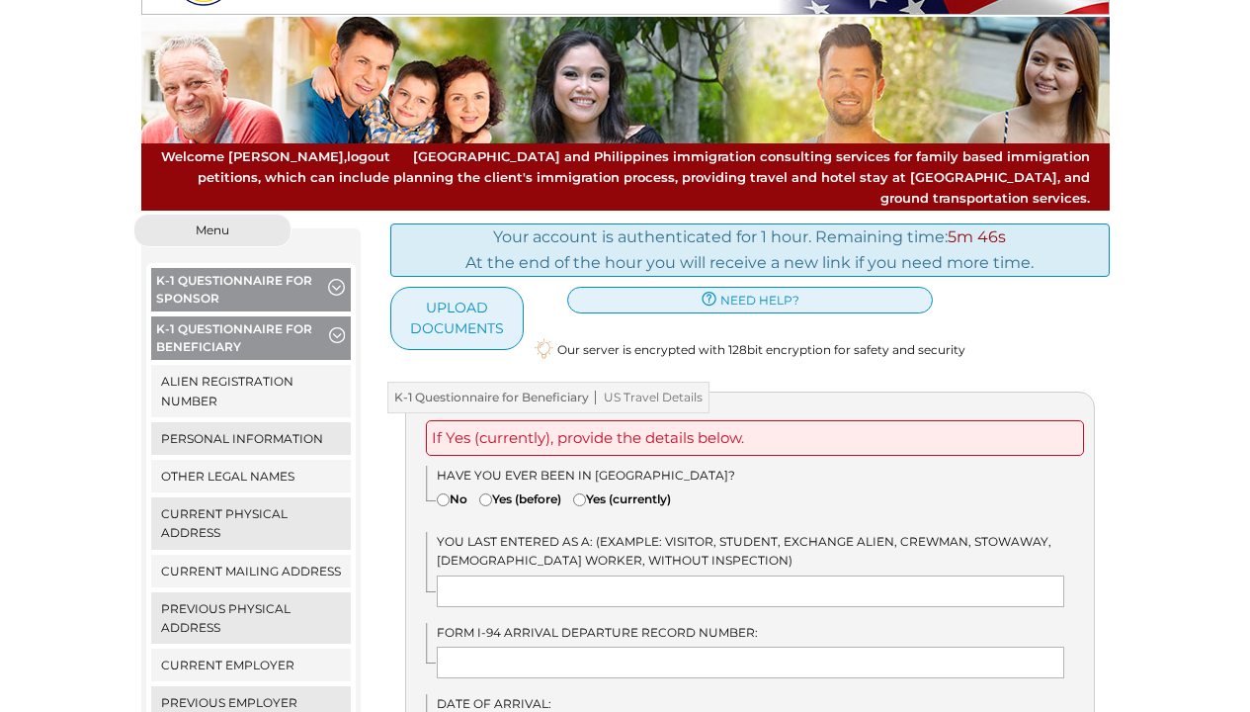
click at [455, 489] on label "No" at bounding box center [452, 498] width 31 height 19
click at [450, 493] on input"] "No" at bounding box center [443, 499] width 13 height 13
radio input"] "true"
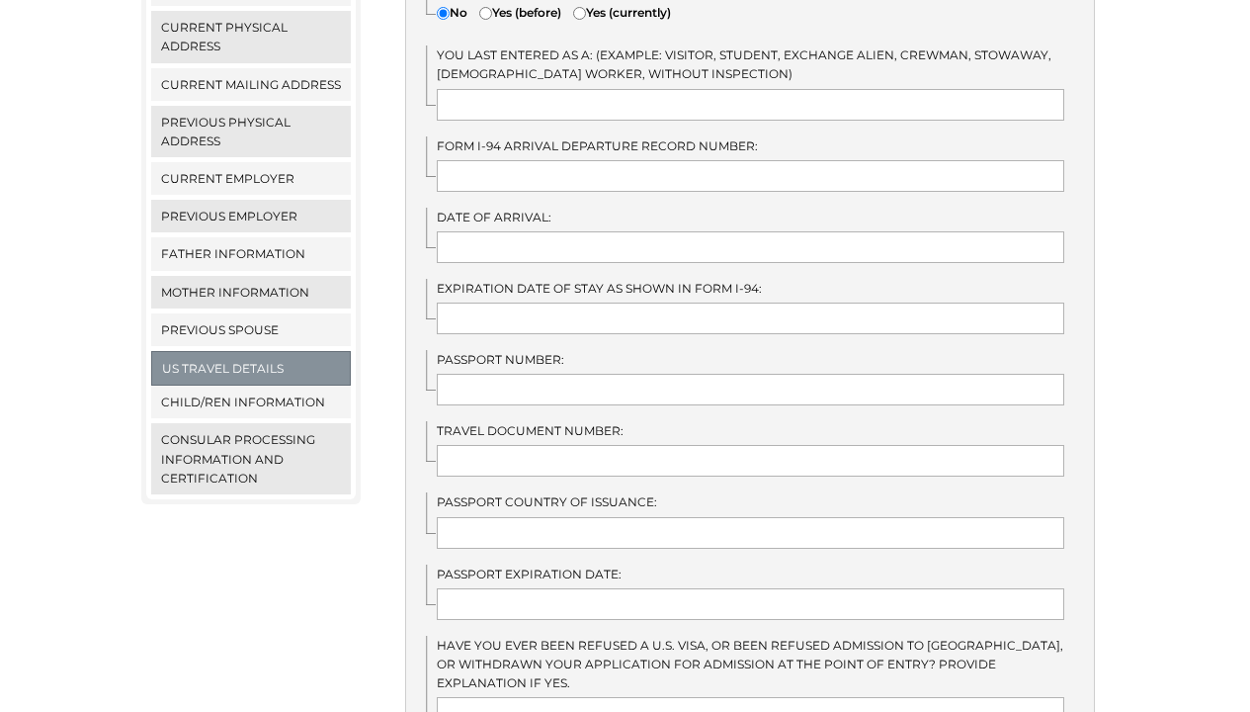
scroll to position [451, 0]
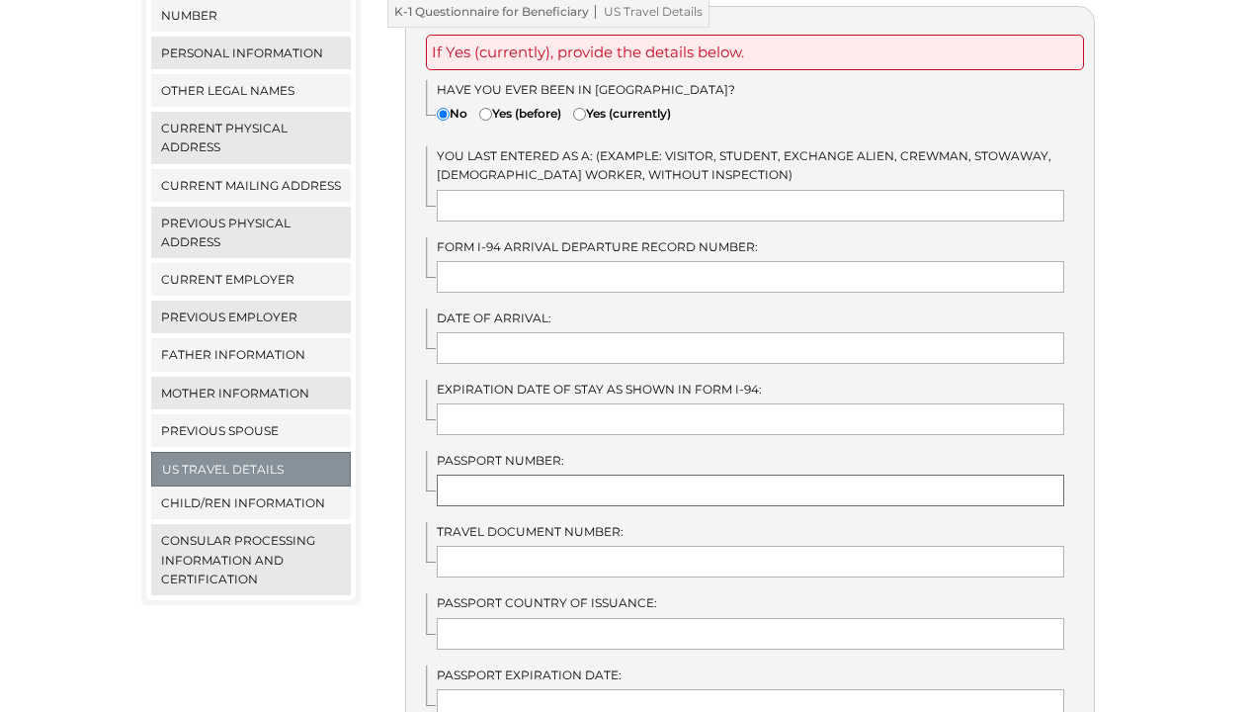
click at [566, 474] on input "text" at bounding box center [751, 490] width 628 height 32
type input "P"
type input "P4515310C"
click at [552, 546] on input "text" at bounding box center [751, 562] width 628 height 32
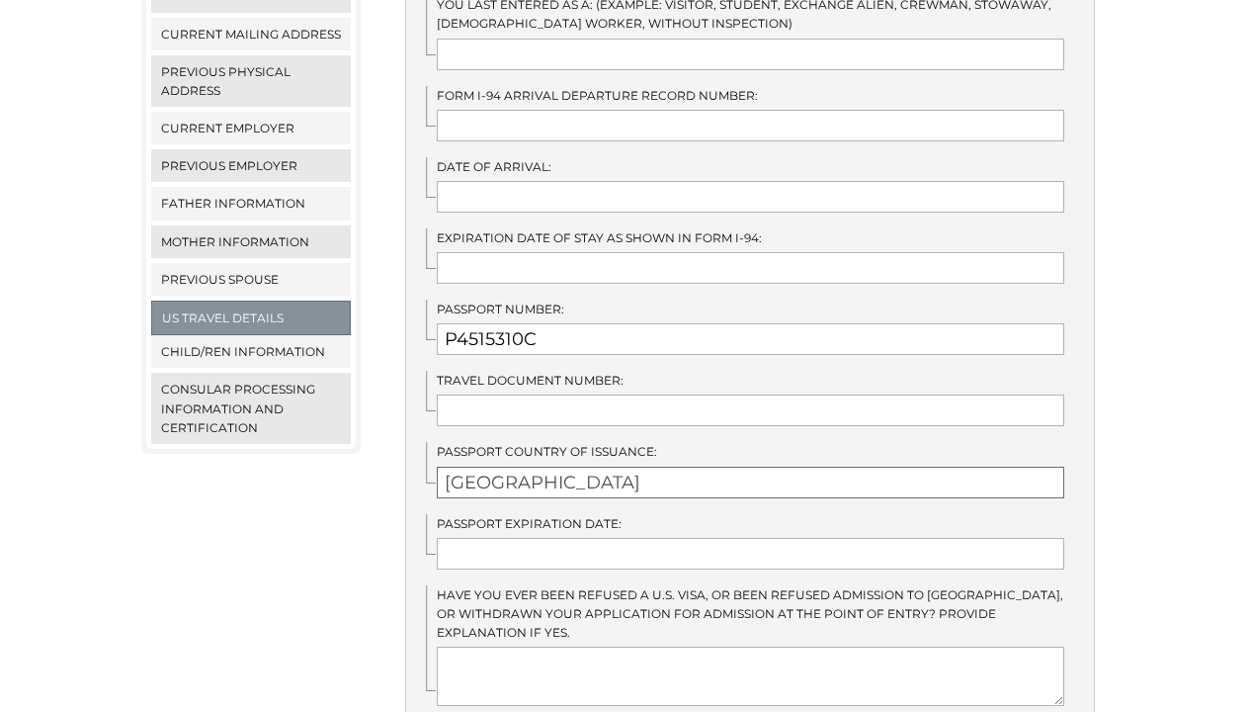
type input "[GEOGRAPHIC_DATA]"
click at [537, 538] on input "text" at bounding box center [751, 554] width 628 height 32
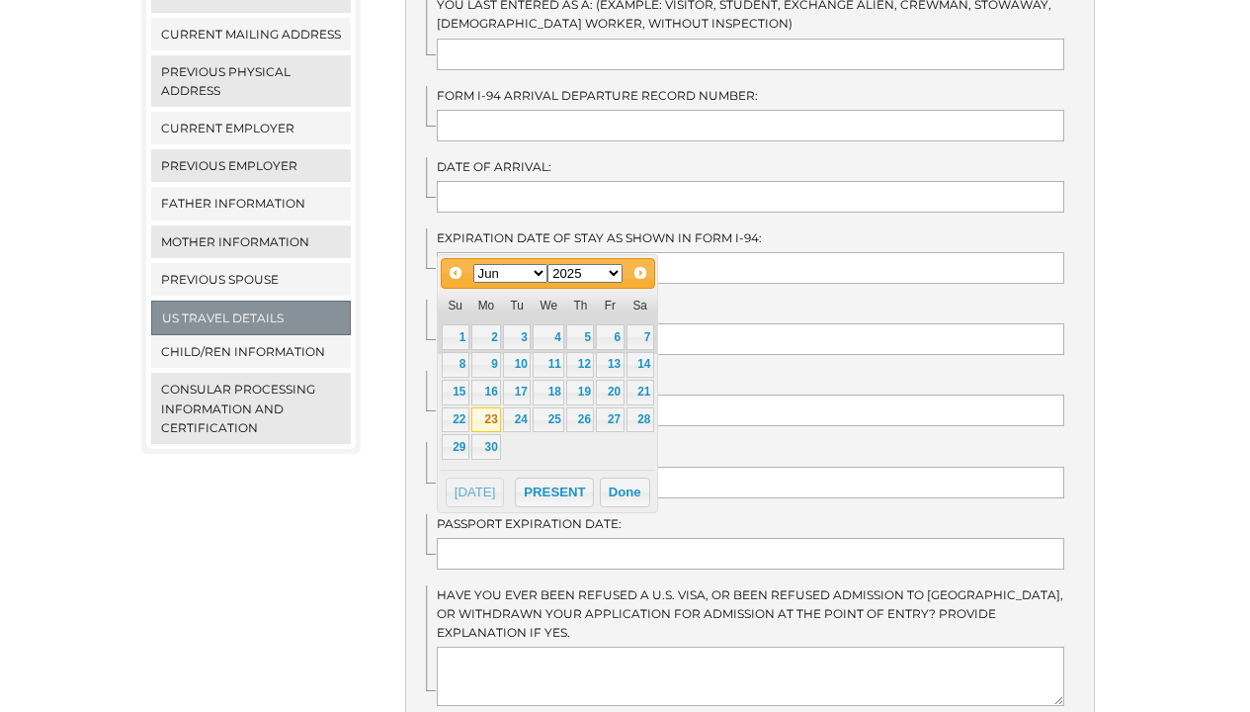
click at [484, 420] on link "23" at bounding box center [486, 420] width 30 height 26
type input "[DATE]"
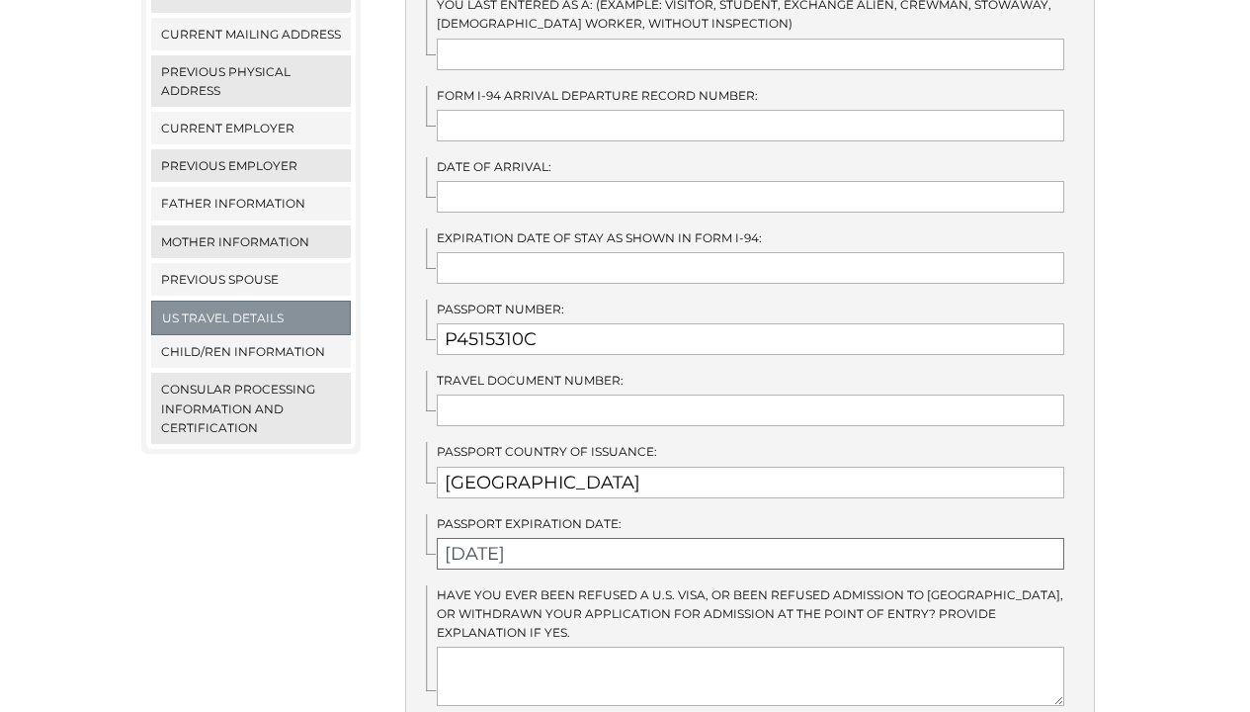
click at [530, 538] on input "[DATE]" at bounding box center [751, 554] width 628 height 32
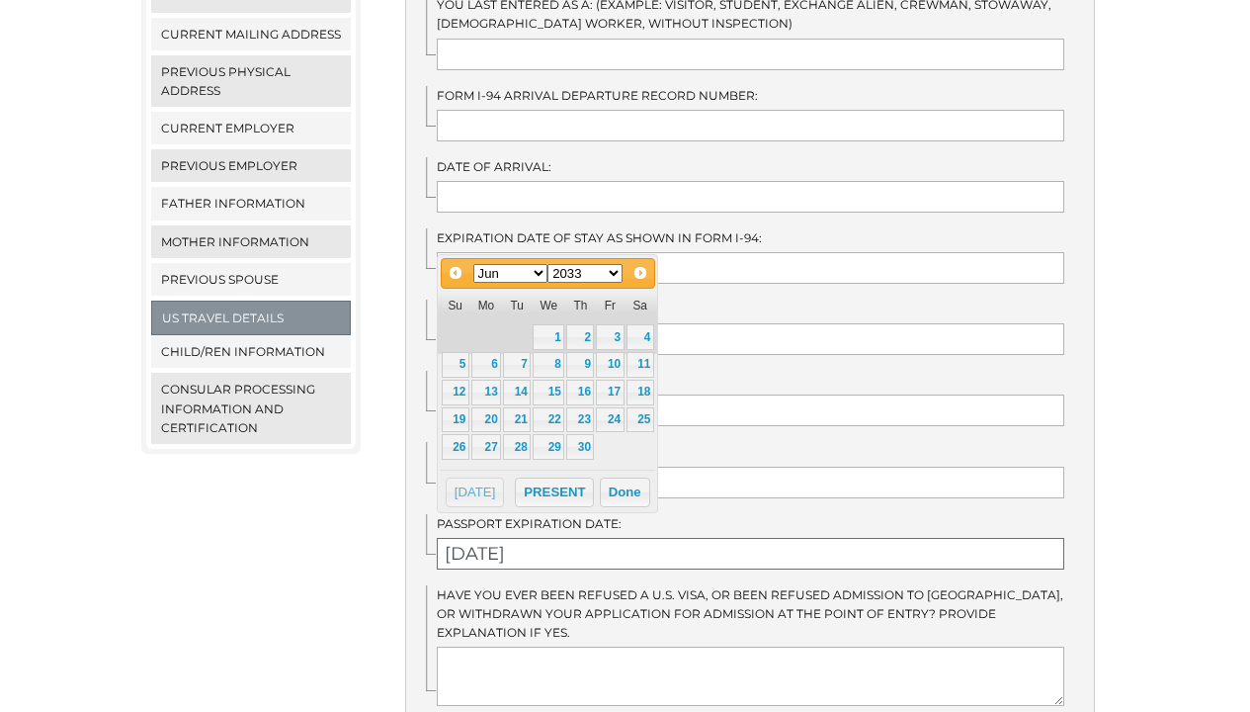
scroll to position [606, 0]
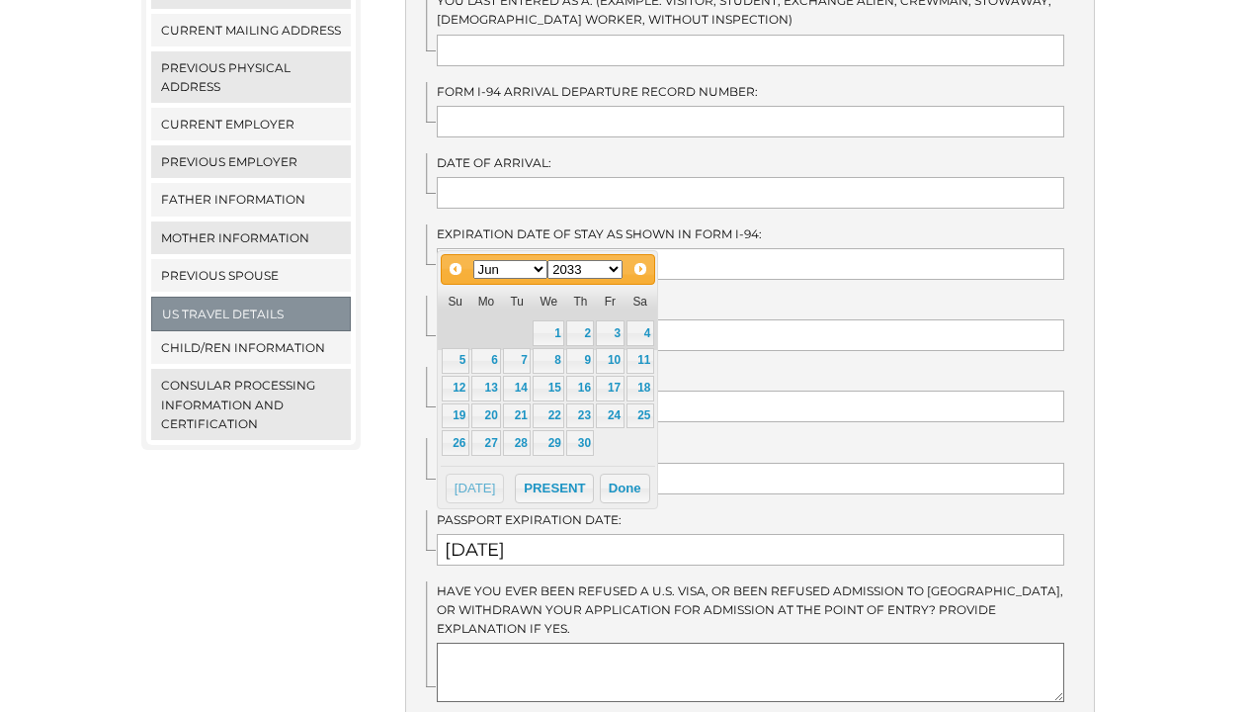
click at [626, 642] on textarea at bounding box center [751, 671] width 628 height 59
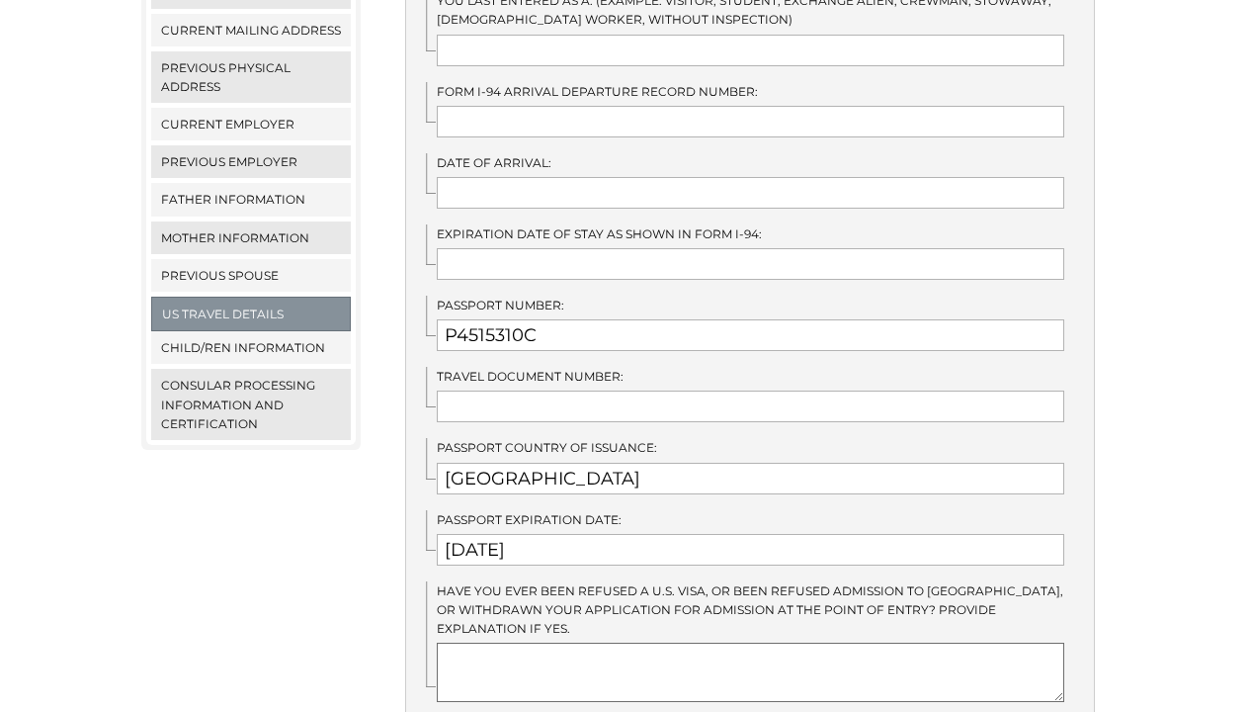
click at [642, 643] on textarea at bounding box center [751, 671] width 628 height 59
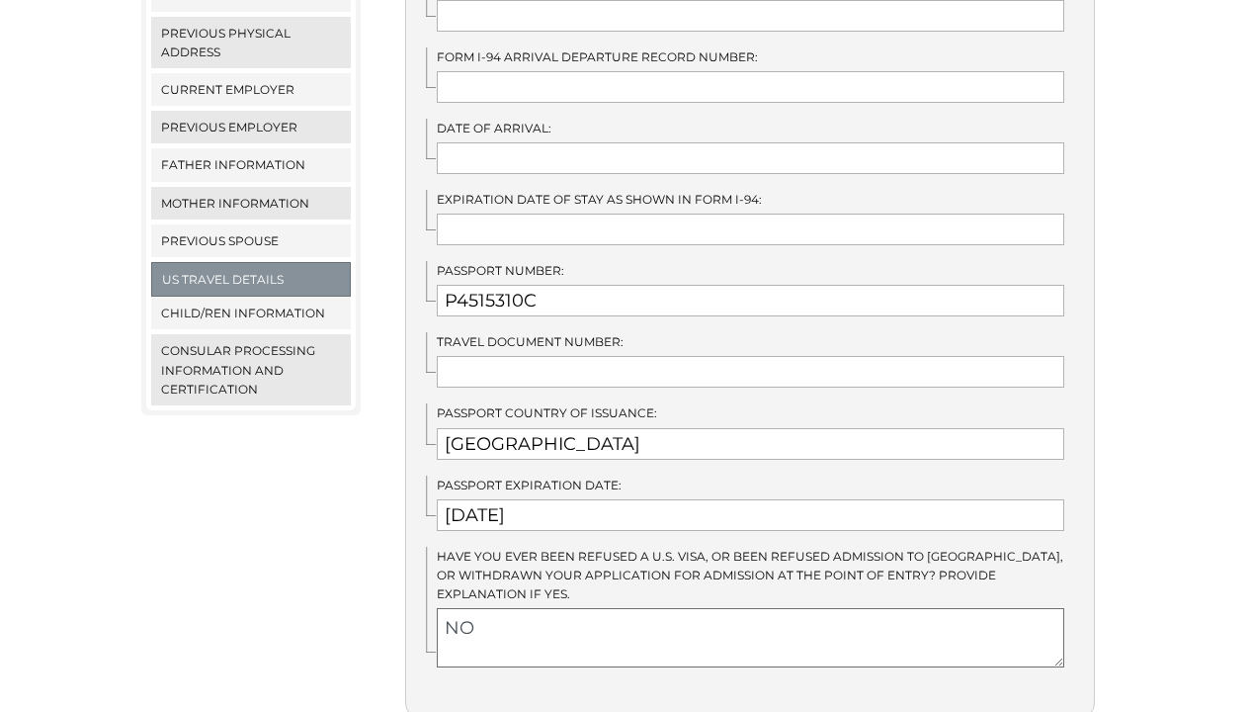
scroll to position [796, 0]
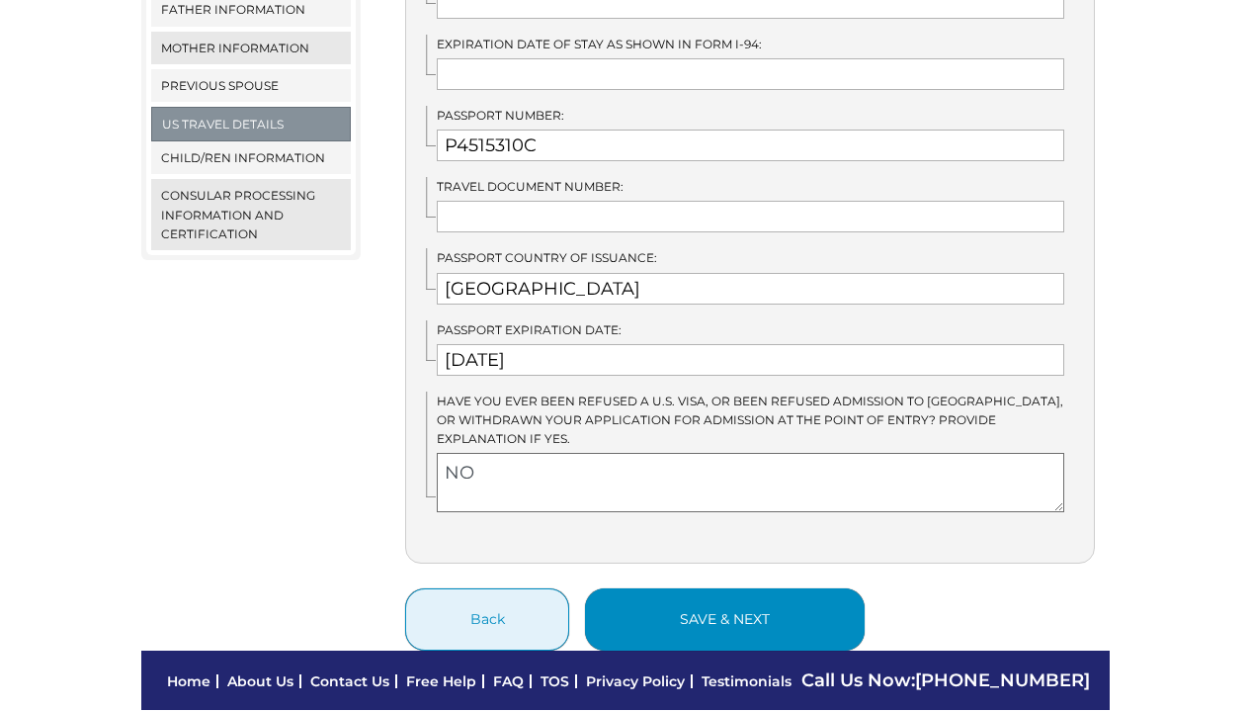
type textarea "NO"
click at [711, 606] on button "save & next" at bounding box center [725, 619] width 280 height 62
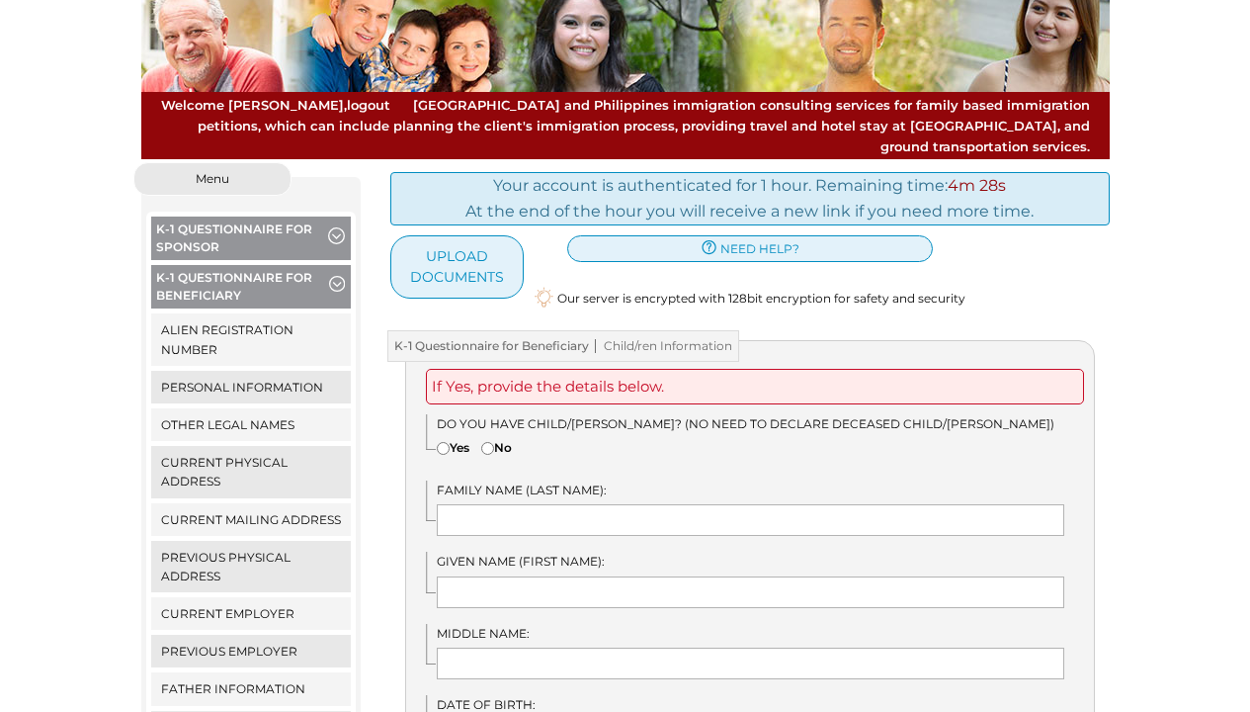
scroll to position [121, 0]
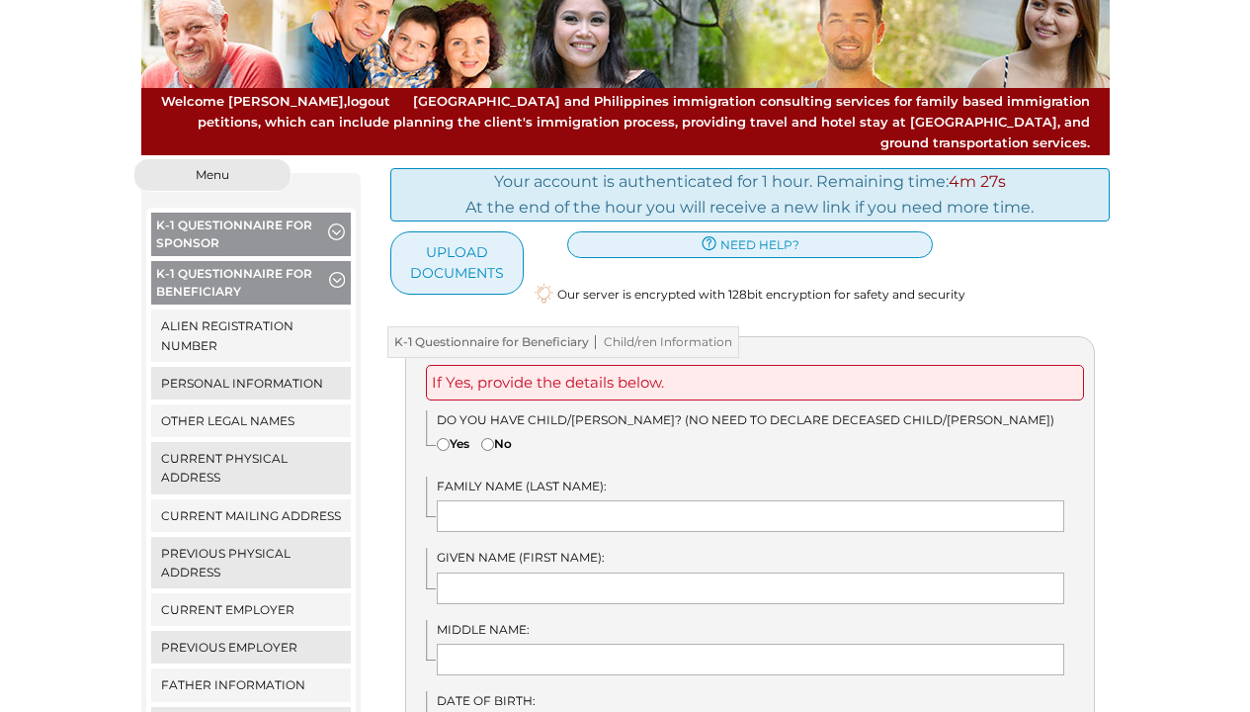
click at [500, 434] on label "No" at bounding box center [496, 443] width 31 height 19
click at [494, 438] on input"] "No" at bounding box center [487, 444] width 13 height 13
radio input"] "true"
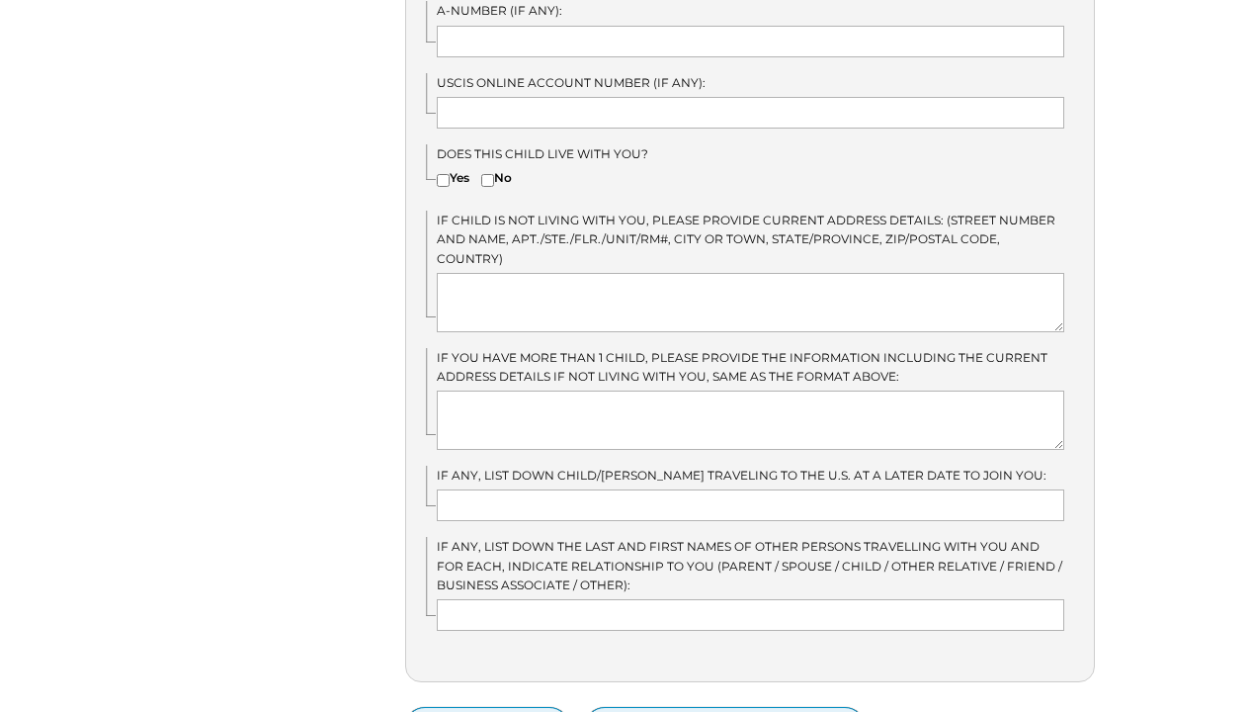
scroll to position [1156, 0]
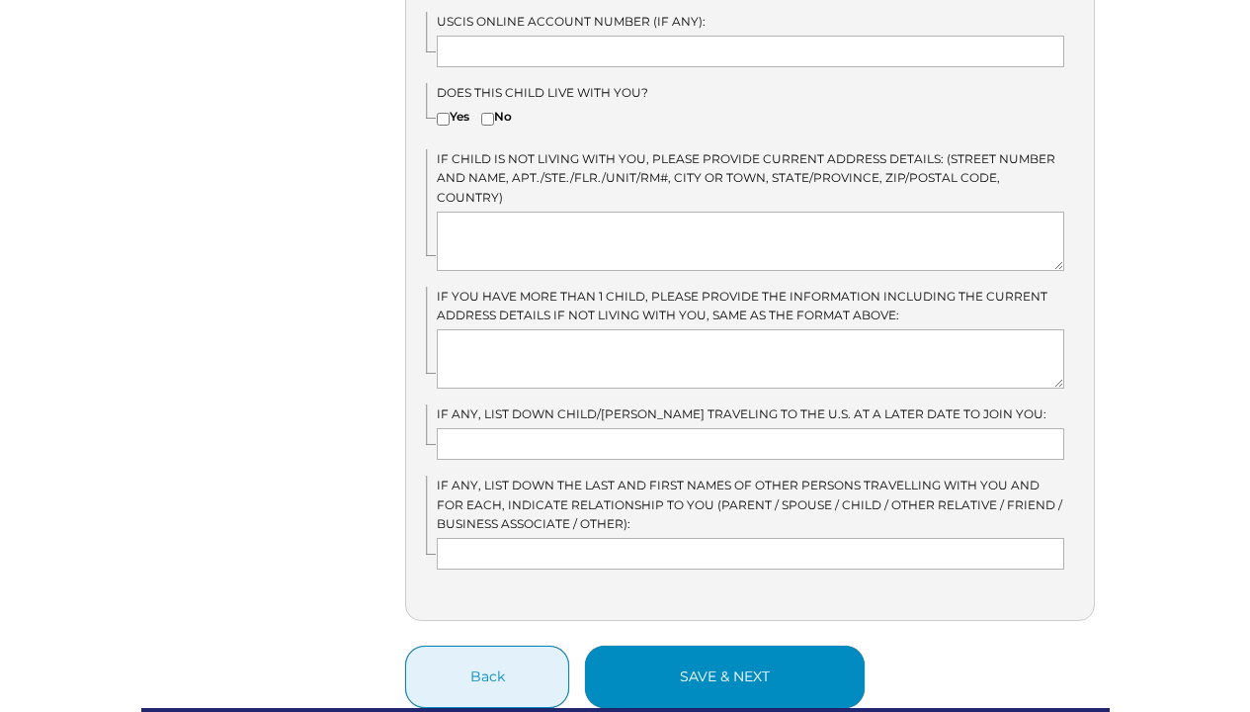
click at [715, 645] on button "save & next" at bounding box center [725, 676] width 280 height 62
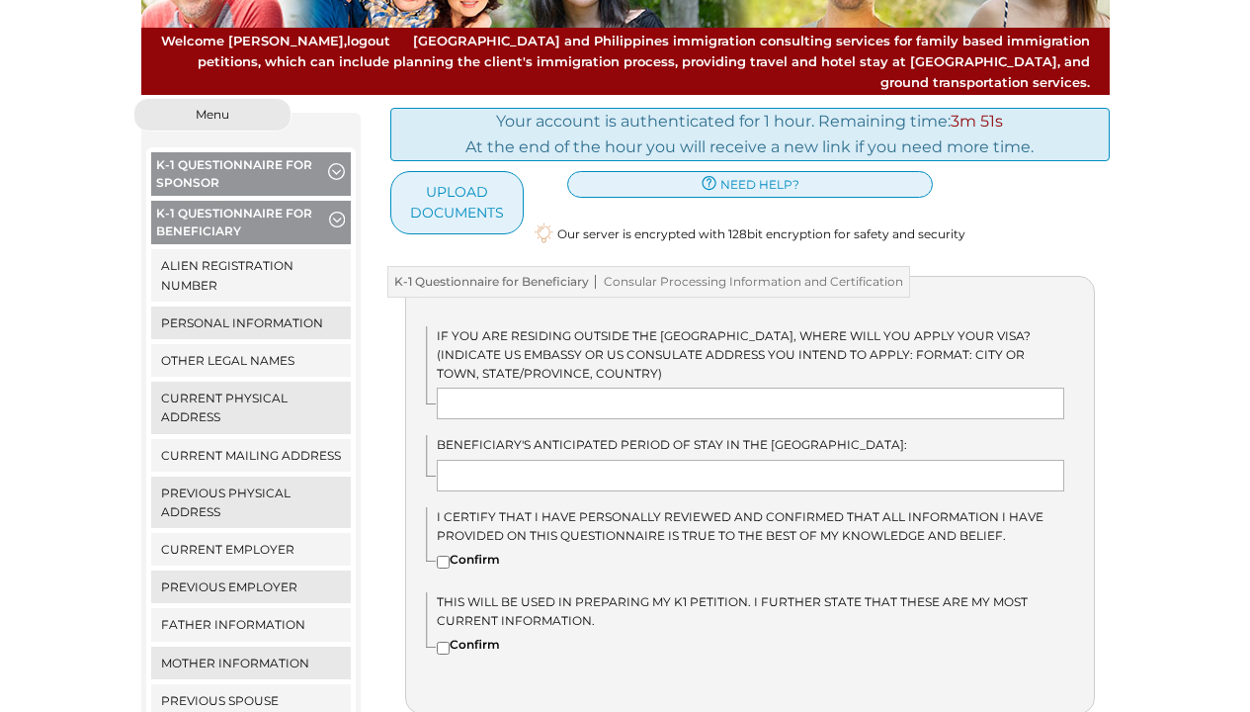
scroll to position [185, 0]
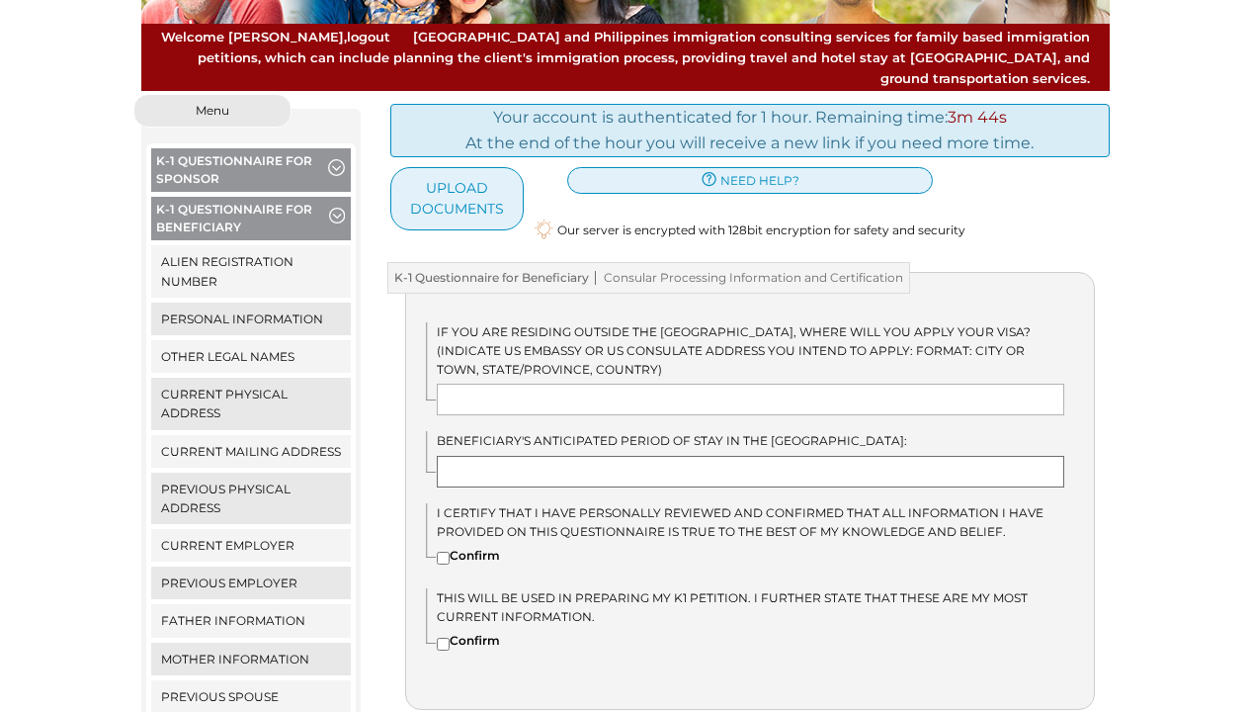
click at [602, 456] on input "text" at bounding box center [751, 472] width 628 height 32
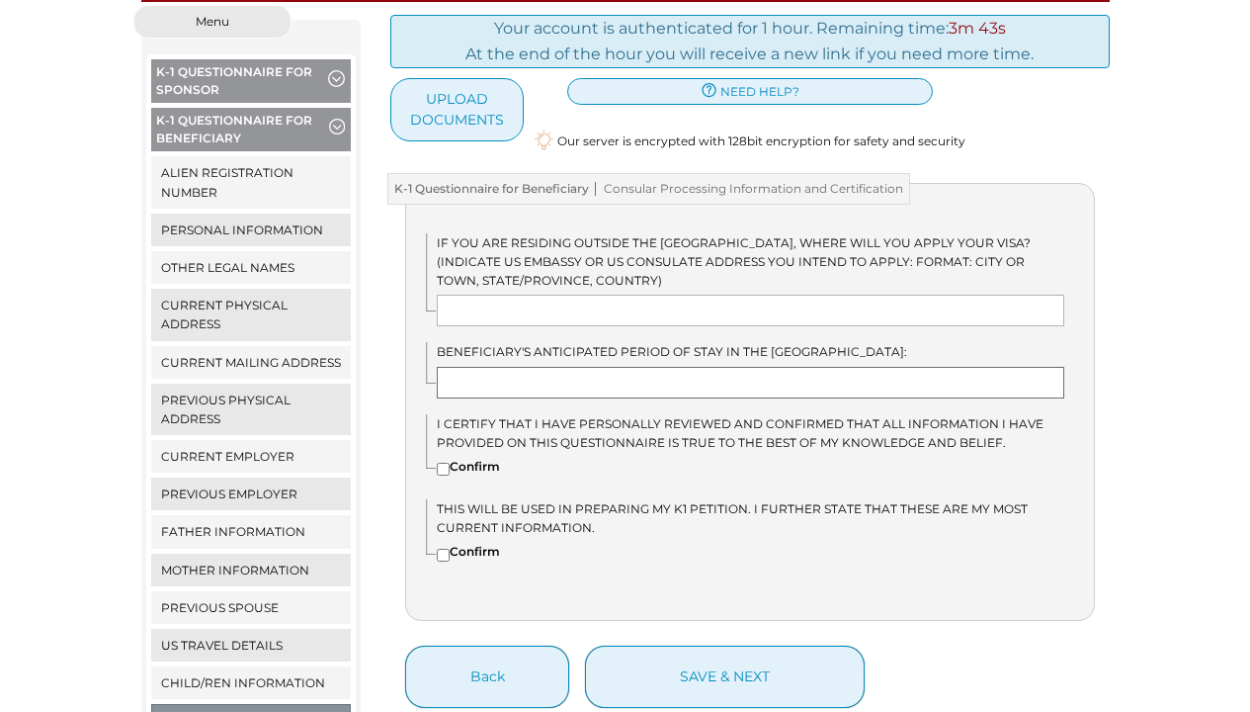
scroll to position [283, 0]
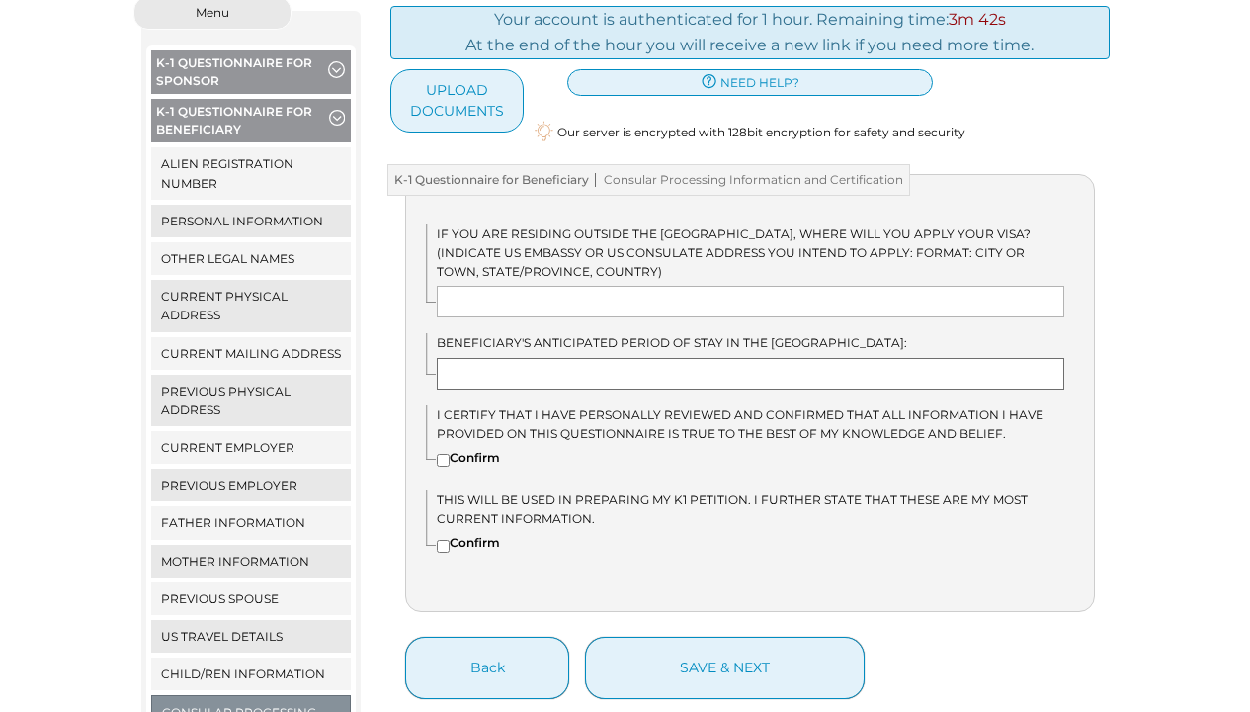
click at [772, 358] on input "text" at bounding box center [751, 374] width 628 height 32
click at [726, 358] on input "text" at bounding box center [751, 374] width 628 height 32
click at [486, 448] on label "Confirm" at bounding box center [468, 457] width 63 height 19
click at [450, 454] on input"] "Confirm" at bounding box center [443, 460] width 13 height 13
checkbox input"] "true"
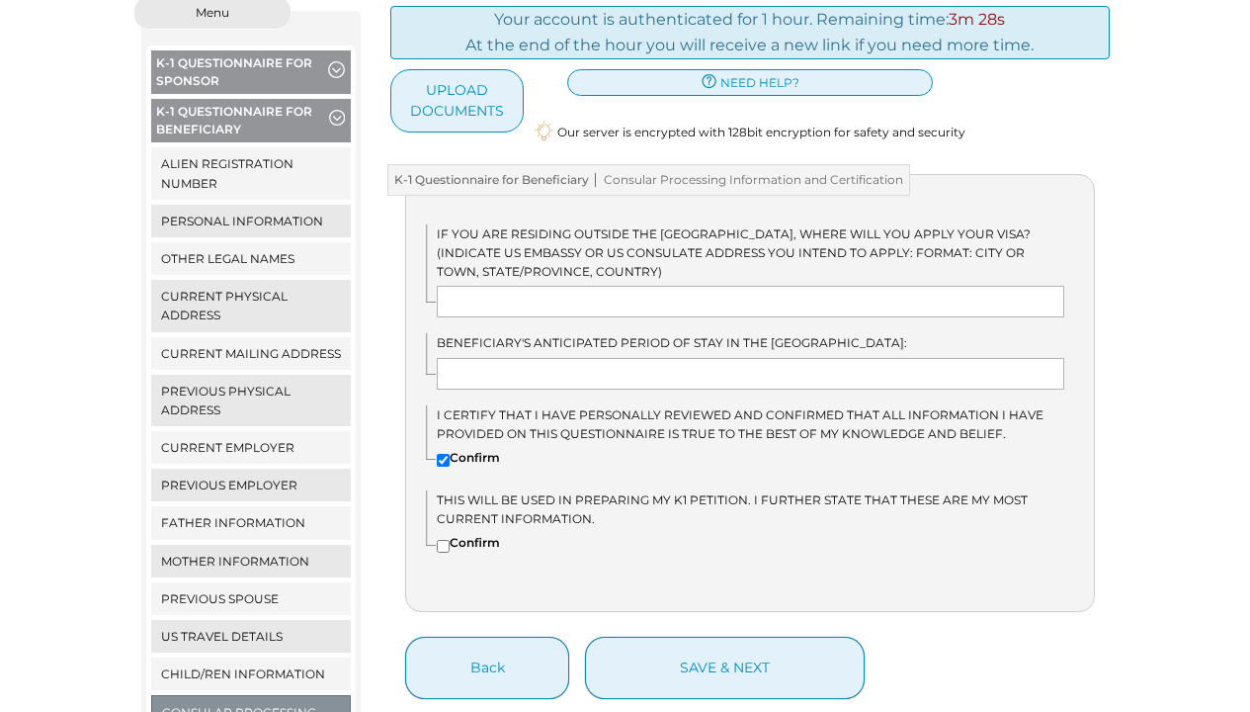
click at [461, 533] on label "Confirm" at bounding box center [468, 542] width 63 height 19
click at [450, 540] on input"] "Confirm" at bounding box center [443, 546] width 13 height 13
checkbox input"] "true"
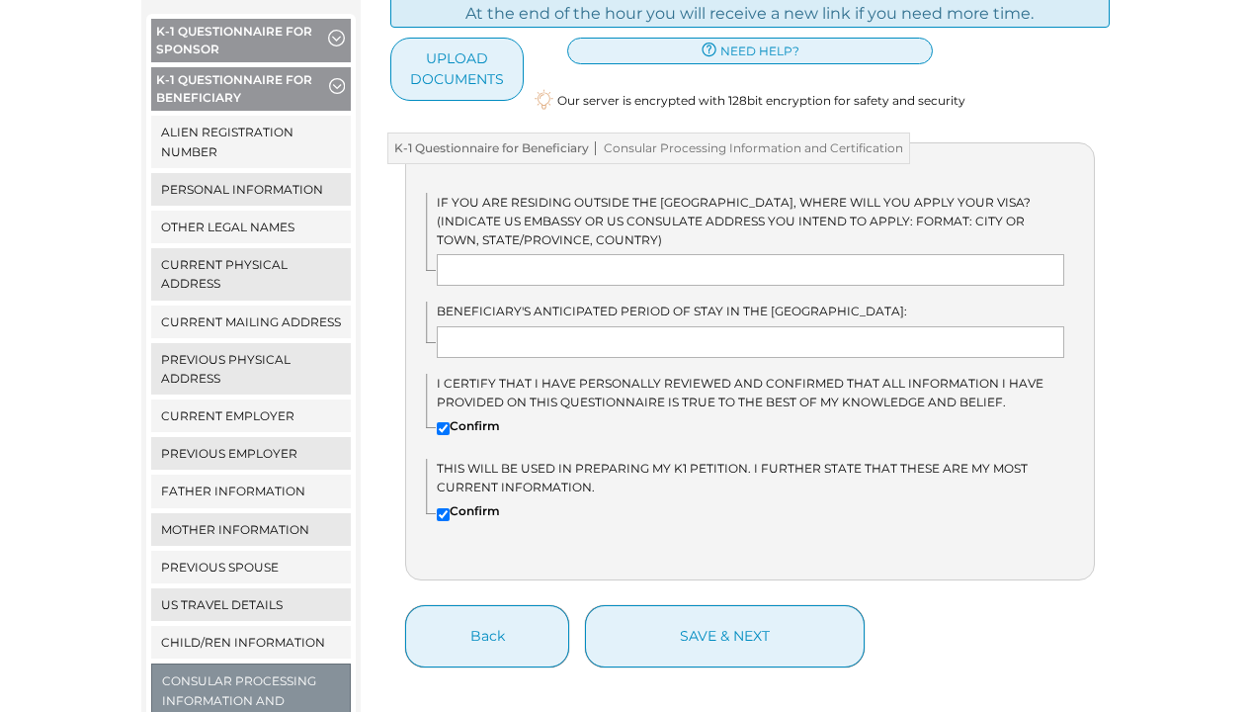
scroll to position [403, 0]
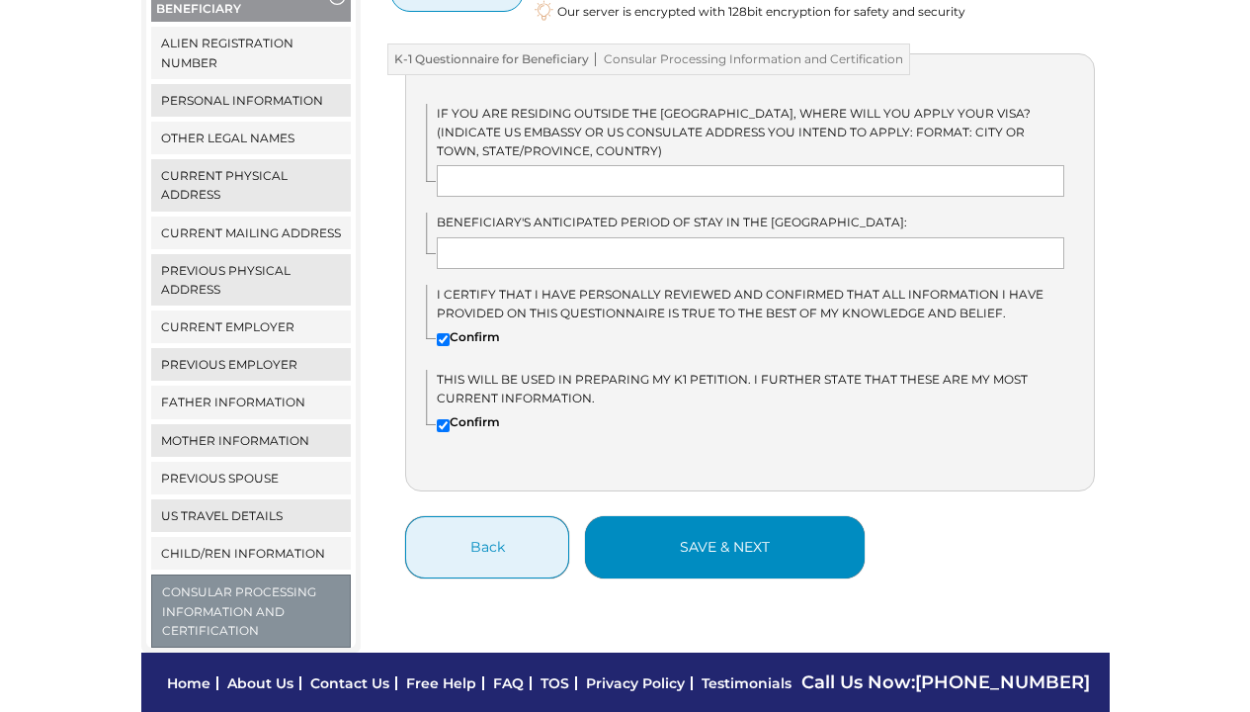
click at [721, 538] on button "save & next" at bounding box center [725, 547] width 280 height 62
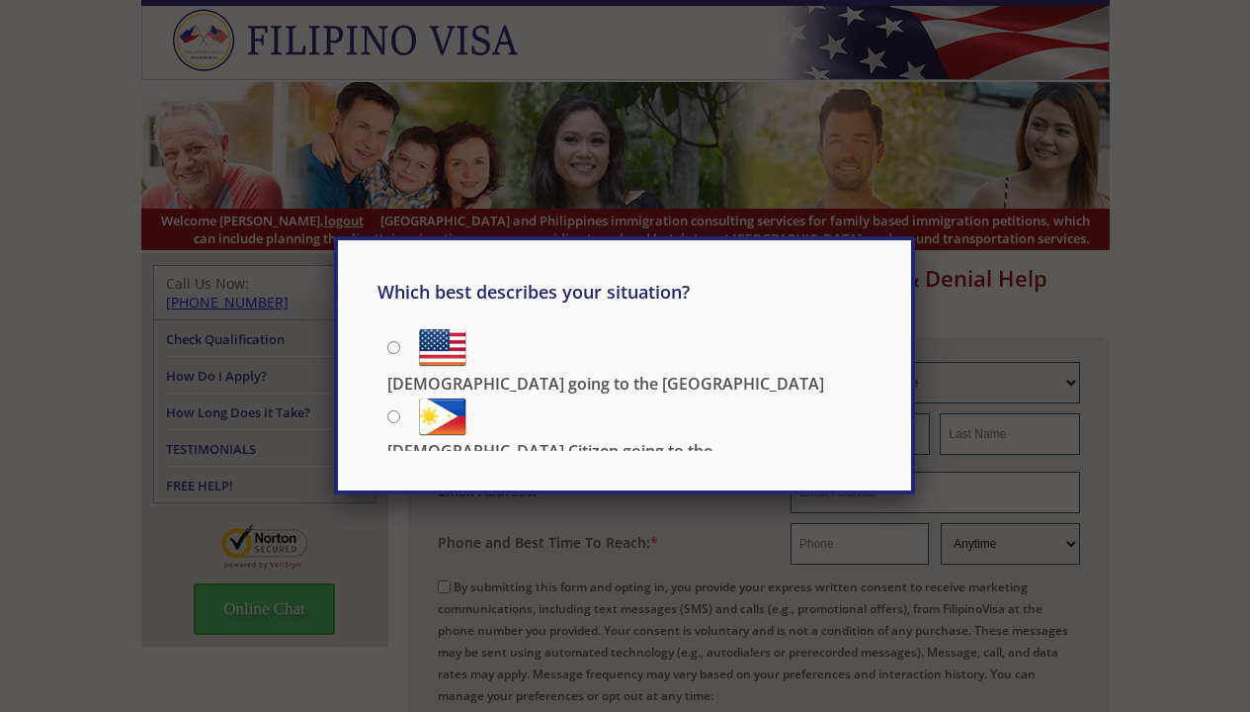
click at [399, 347] on label "[DEMOGRAPHIC_DATA] going to the [GEOGRAPHIC_DATA]" at bounding box center [629, 345] width 484 height 44
click at [399, 347] on input "[DEMOGRAPHIC_DATA] going to the [GEOGRAPHIC_DATA]" at bounding box center [393, 347] width 13 height 13
radio input "true"
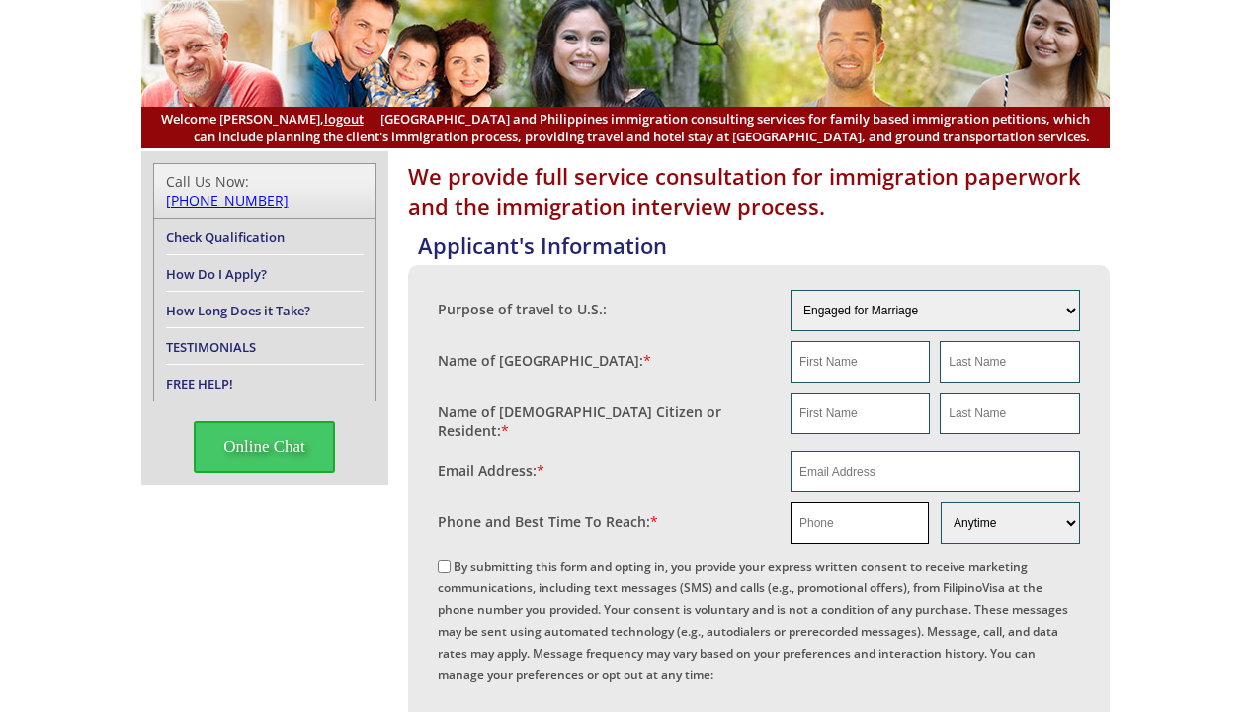
scroll to position [61, 0]
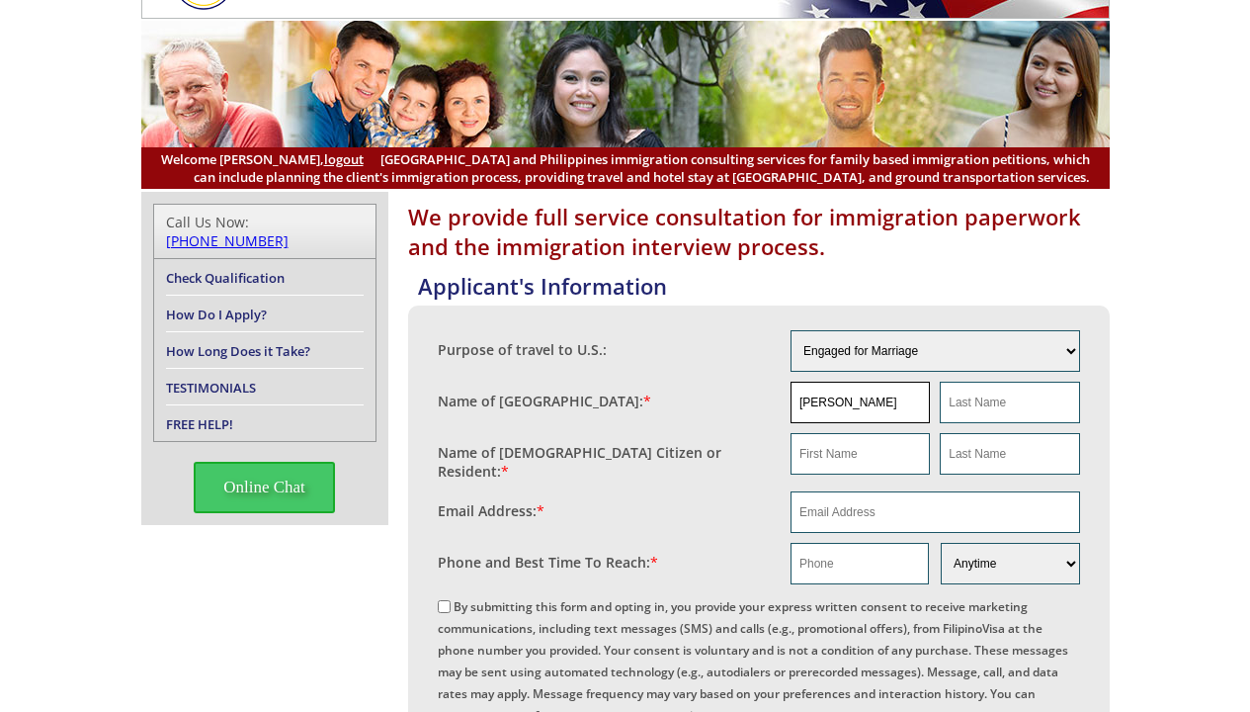
type input "[PERSON_NAME]"
type input "MASAYON"
type input "[PERSON_NAME]"
type input "[EMAIL_ADDRESS][DOMAIN_NAME]"
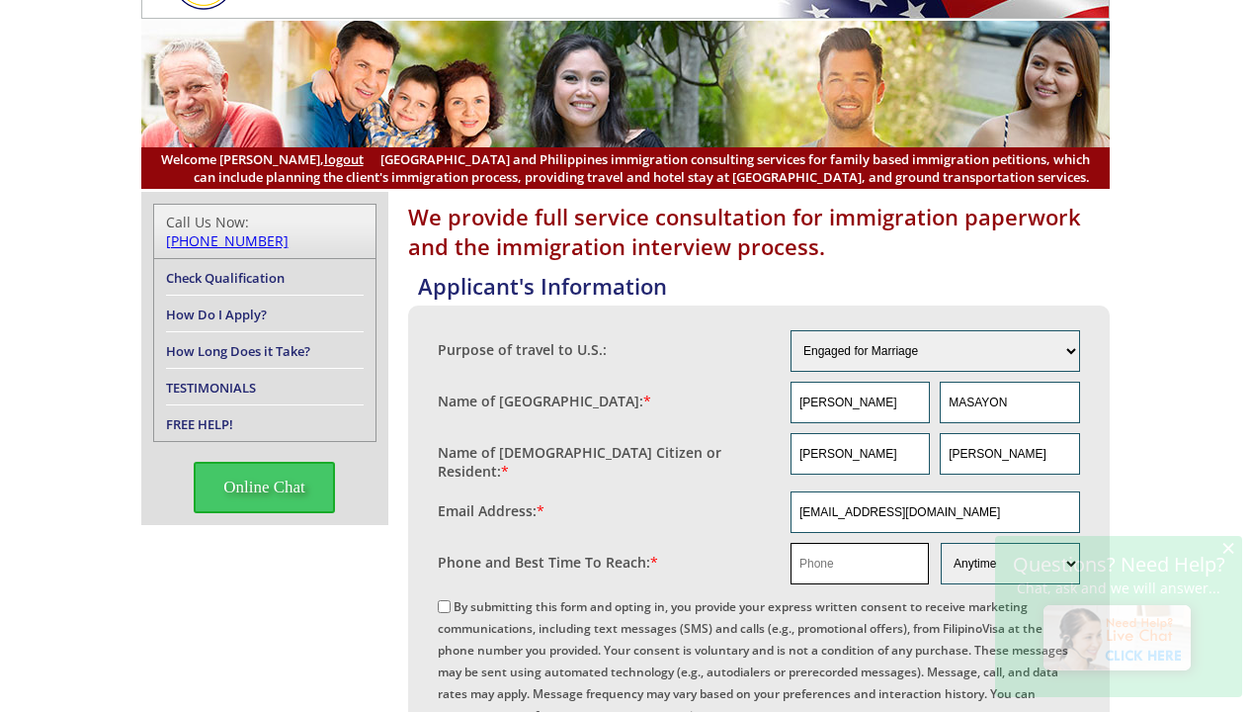
click at [914, 555] on input "text" at bounding box center [860, 564] width 138 height 42
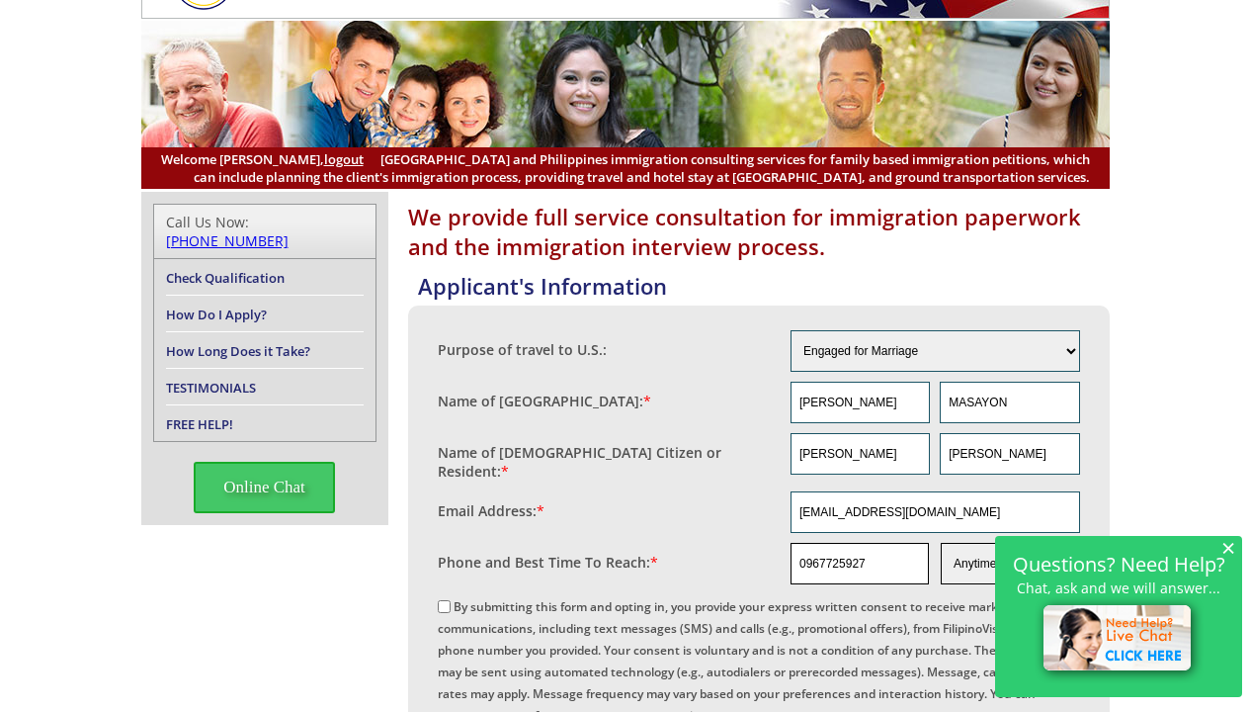
type input "0967725927"
select select "Weekend"
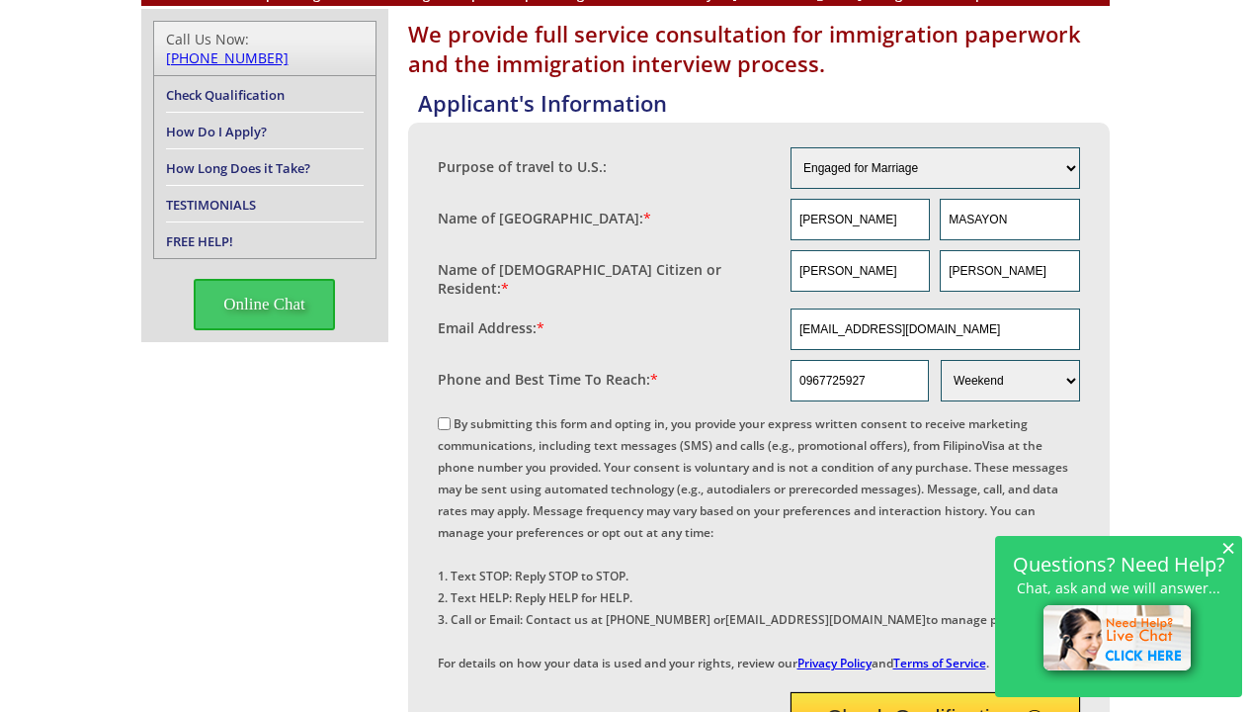
click at [443, 417] on input "By submitting this form and opting in, you provide your express written consent…" at bounding box center [444, 423] width 13 height 13
checkbox input "true"
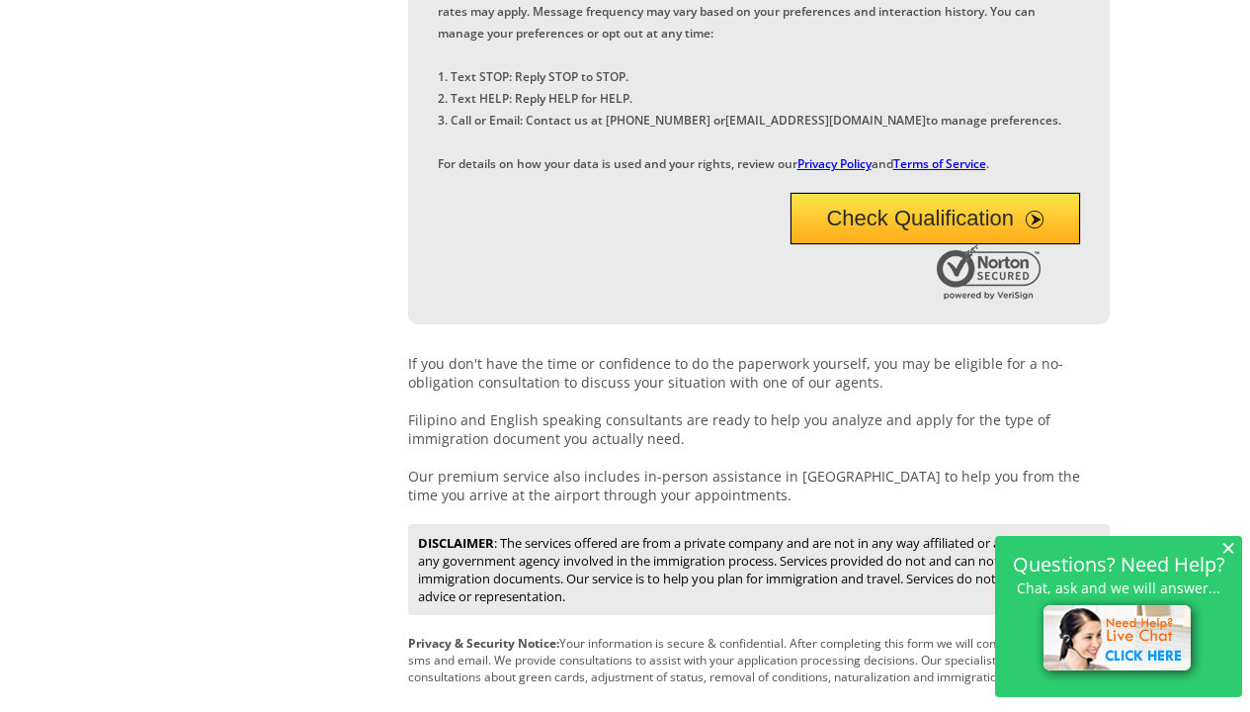
scroll to position [563, 0]
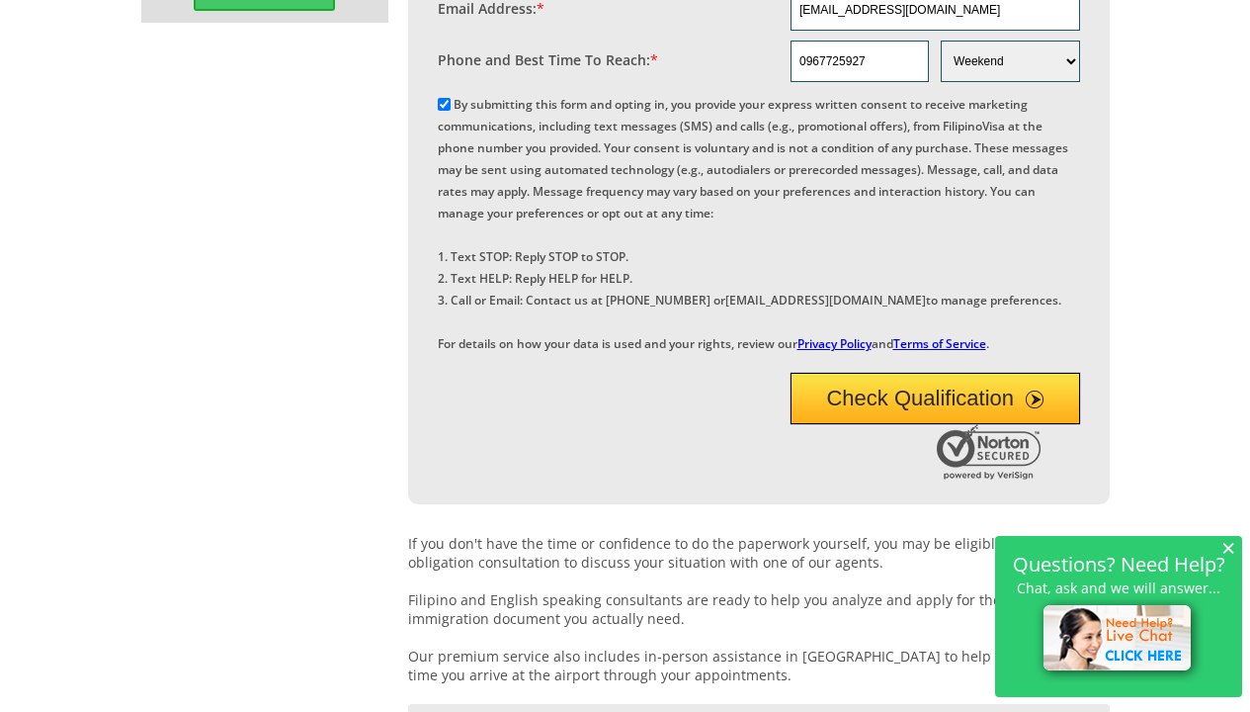
click at [926, 424] on button "Check Qualification" at bounding box center [936, 398] width 290 height 51
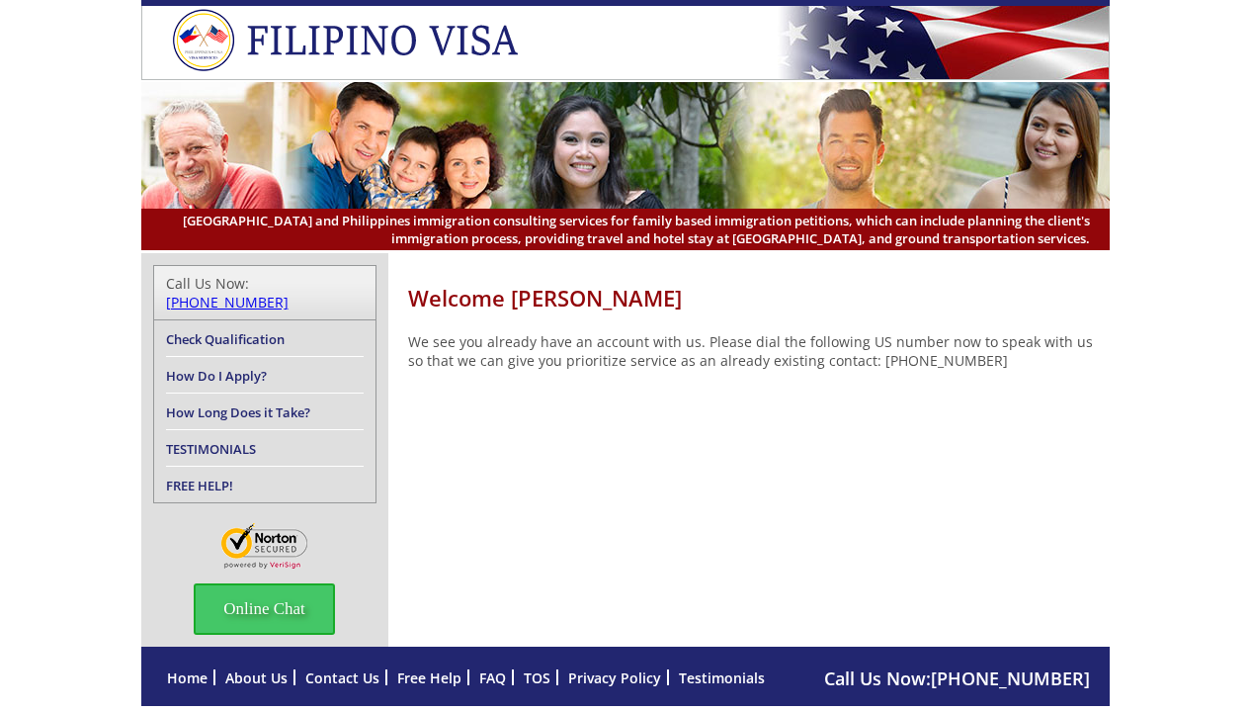
scroll to position [85, 0]
